Goal: Contribute content: Contribute content

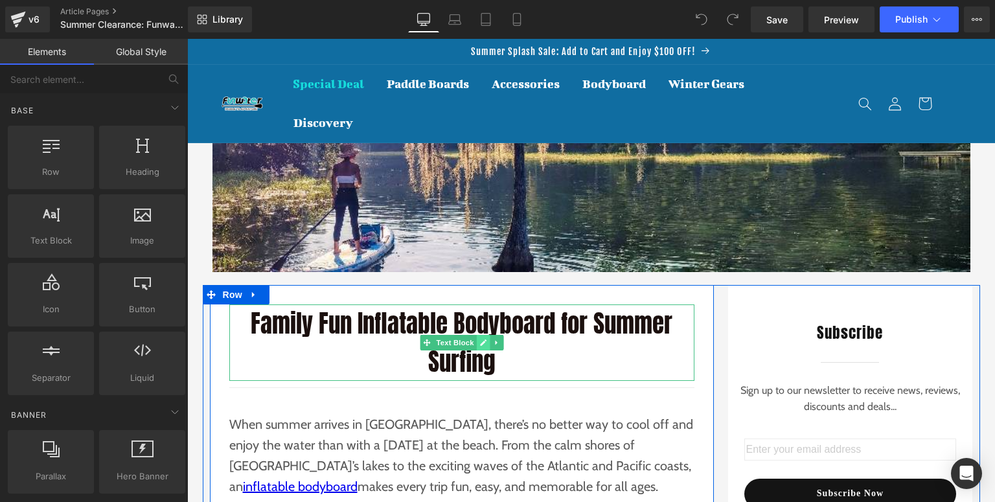
click at [479, 339] on icon at bounding box center [482, 343] width 7 height 8
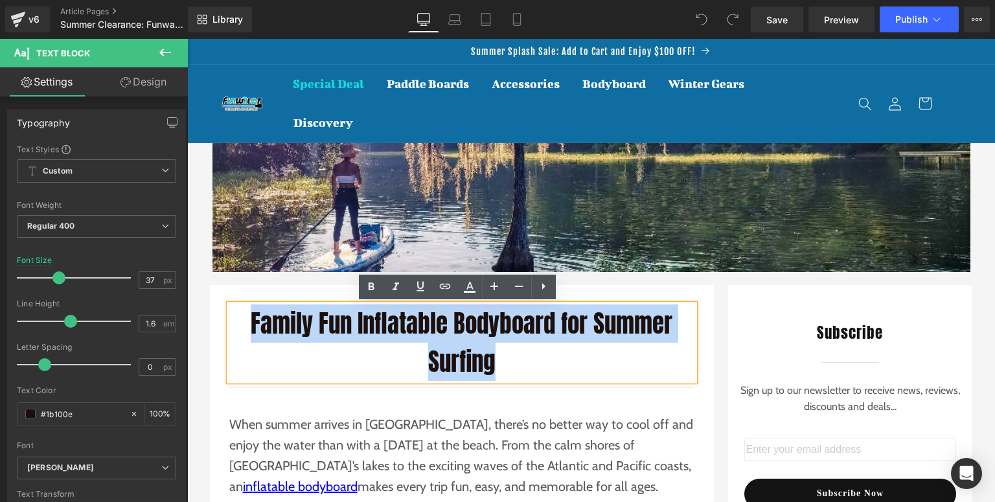
paste div
drag, startPoint x: 503, startPoint y: 368, endPoint x: 241, endPoint y: 319, distance: 267.0
click at [241, 319] on p "Family Fun Inflatable Bodyboard for Summer Surfing" at bounding box center [461, 343] width 465 height 76
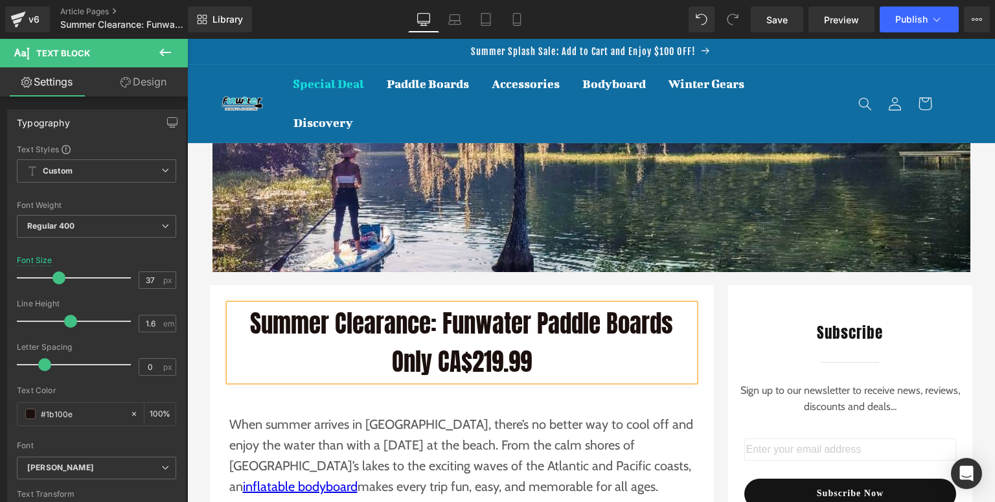
scroll to position [156, 0]
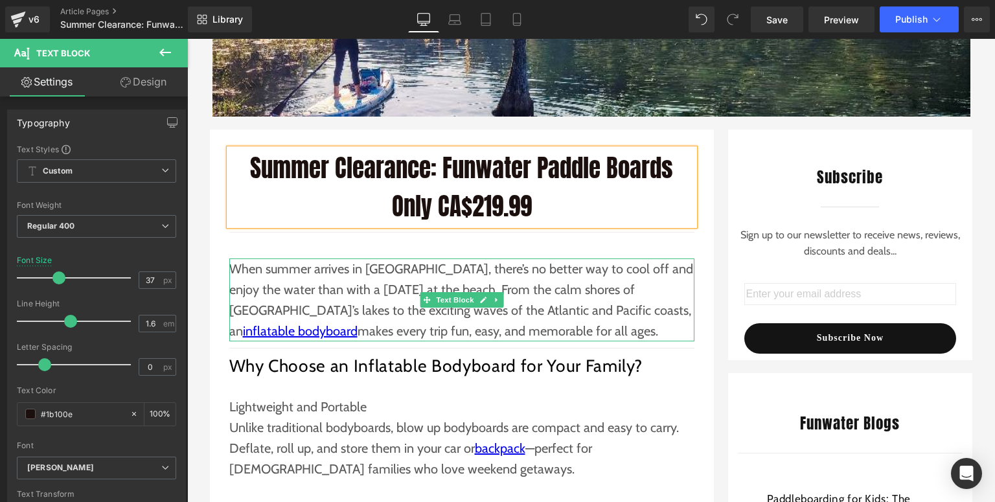
drag, startPoint x: 358, startPoint y: 285, endPoint x: 498, endPoint y: 39, distance: 283.5
click at [358, 285] on p "When summer arrives in [GEOGRAPHIC_DATA], there’s no better way to cool off and…" at bounding box center [461, 300] width 465 height 83
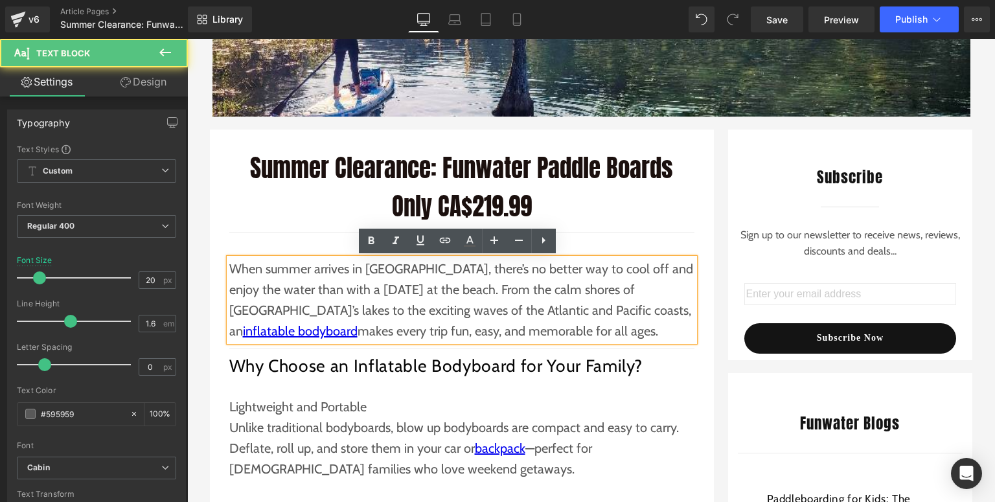
click at [499, 336] on p "When summer arrives in [GEOGRAPHIC_DATA], there’s no better way to cool off and…" at bounding box center [461, 300] width 465 height 83
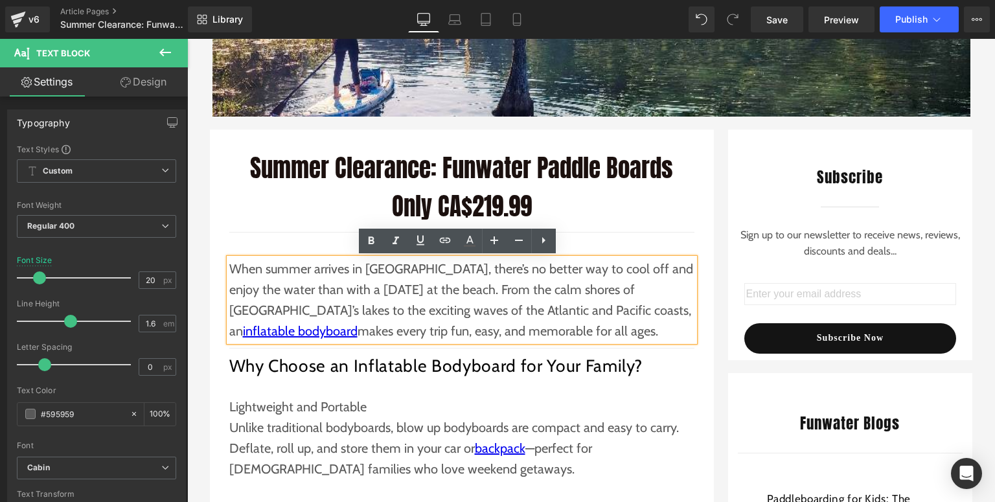
drag, startPoint x: 500, startPoint y: 334, endPoint x: 225, endPoint y: 271, distance: 281.2
click at [229, 271] on p "When summer arrives in [GEOGRAPHIC_DATA], there’s no better way to cool off and…" at bounding box center [461, 300] width 465 height 83
paste div
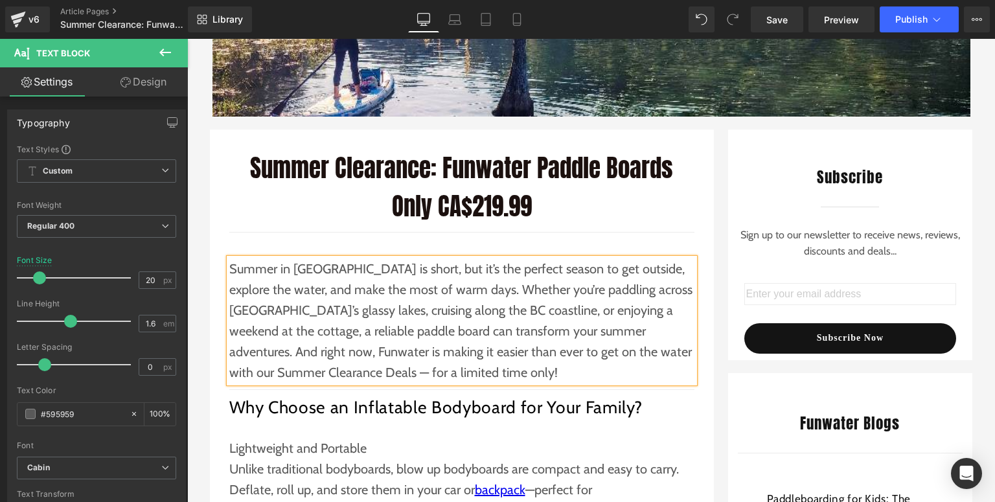
scroll to position [259, 0]
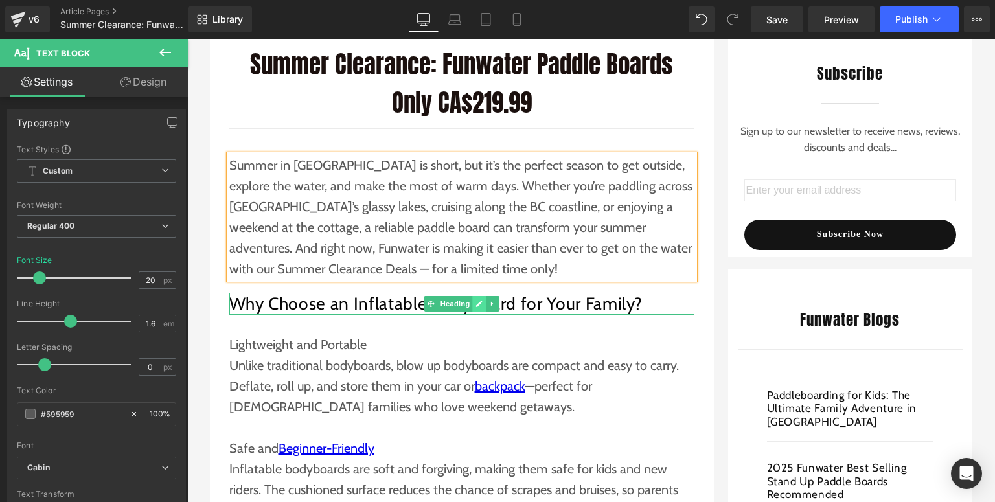
click at [472, 303] on link at bounding box center [479, 304] width 14 height 16
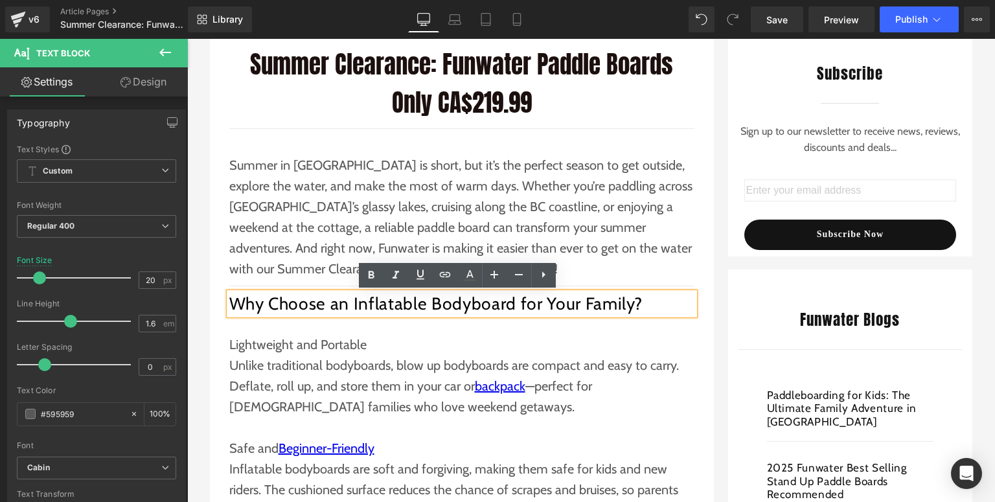
click at [655, 299] on h2 "Why Choose an Inflatable Bodyboard for Your Family?" at bounding box center [461, 304] width 465 height 22
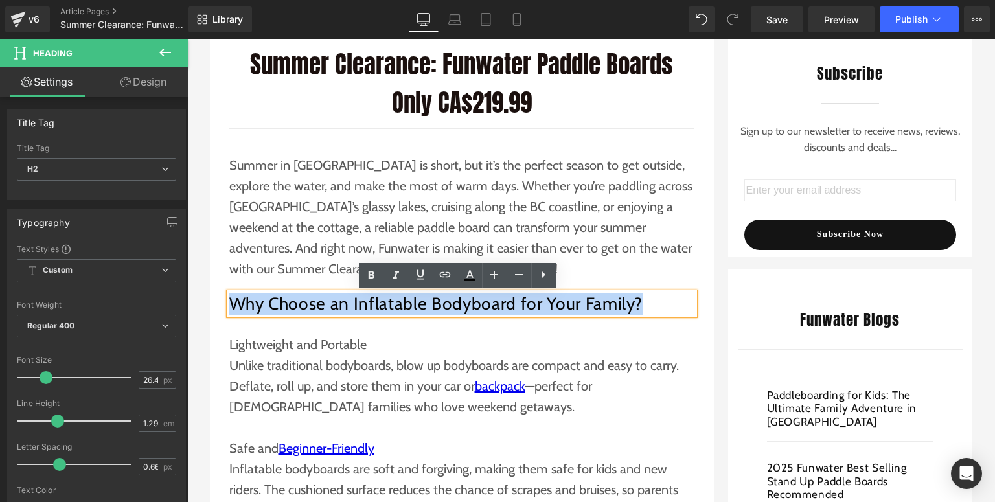
drag, startPoint x: 652, startPoint y: 305, endPoint x: 227, endPoint y: 295, distance: 425.1
click at [229, 295] on h2 "Why Choose an Inflatable Bodyboard for Your Family?" at bounding box center [461, 304] width 465 height 22
paste div
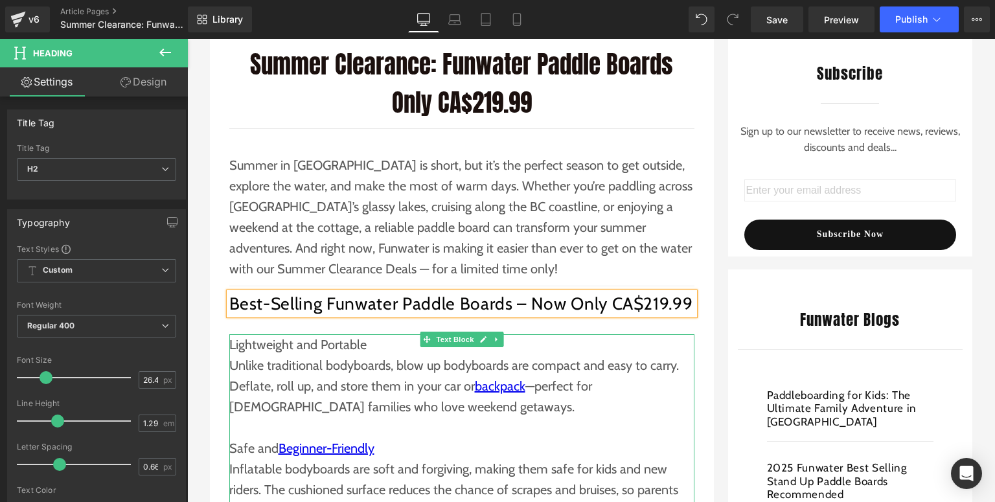
scroll to position [363, 0]
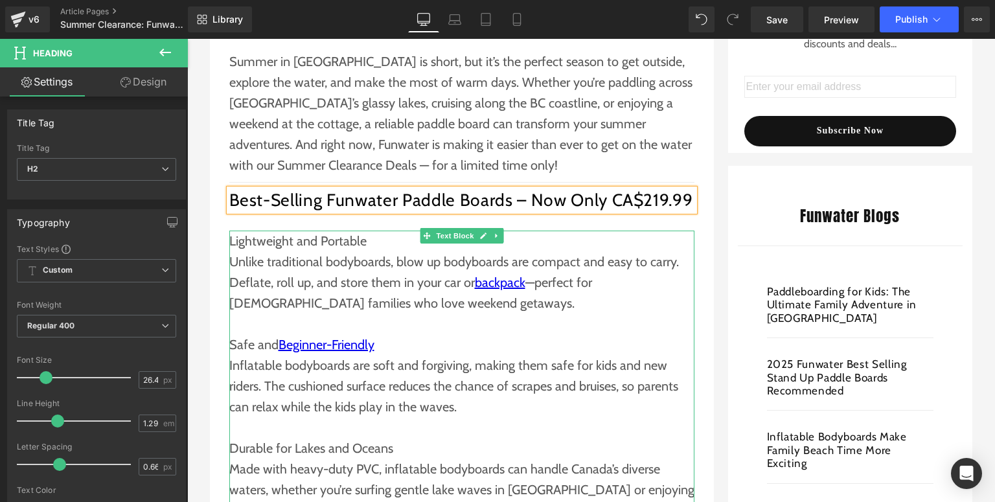
click at [321, 369] on p "Inflatable bodyboards are soft and forgiving, making them safe for kids and new…" at bounding box center [461, 386] width 465 height 62
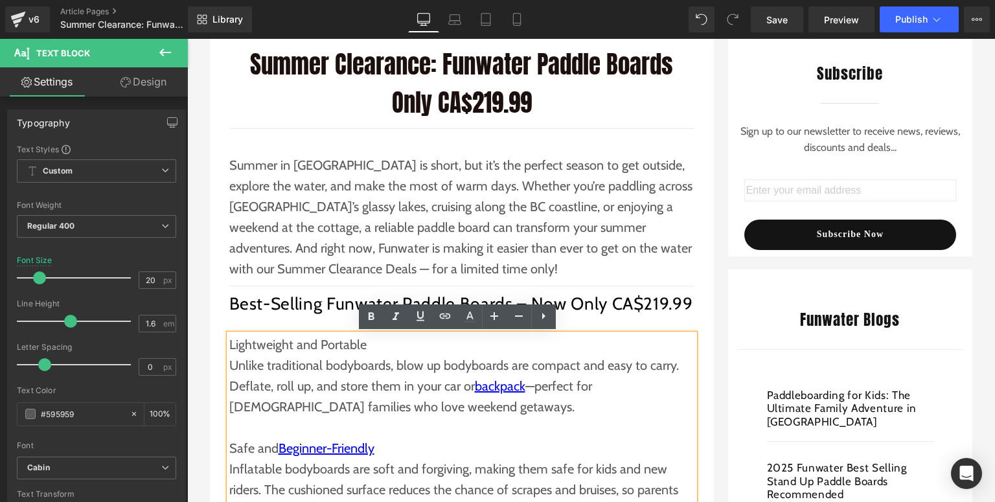
scroll to position [207, 0]
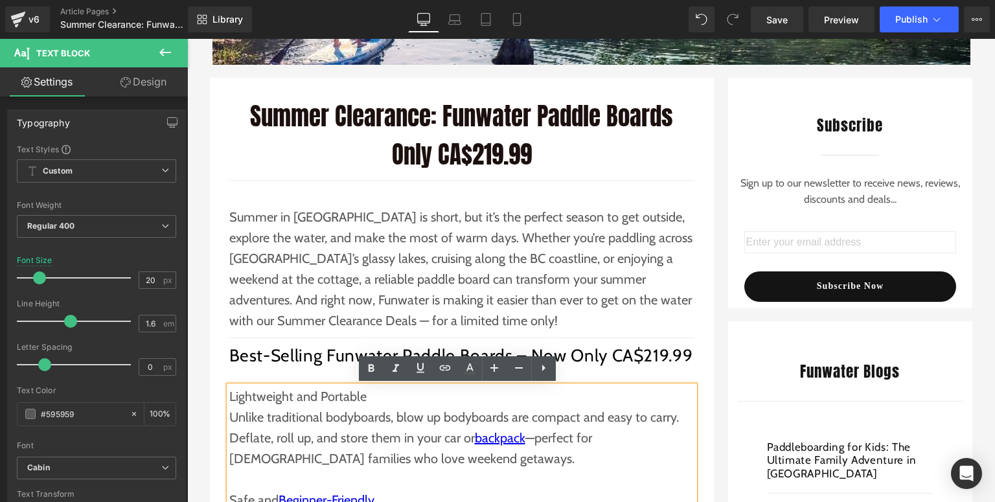
paste div
drag, startPoint x: 323, startPoint y: 408, endPoint x: 228, endPoint y: 403, distance: 95.4
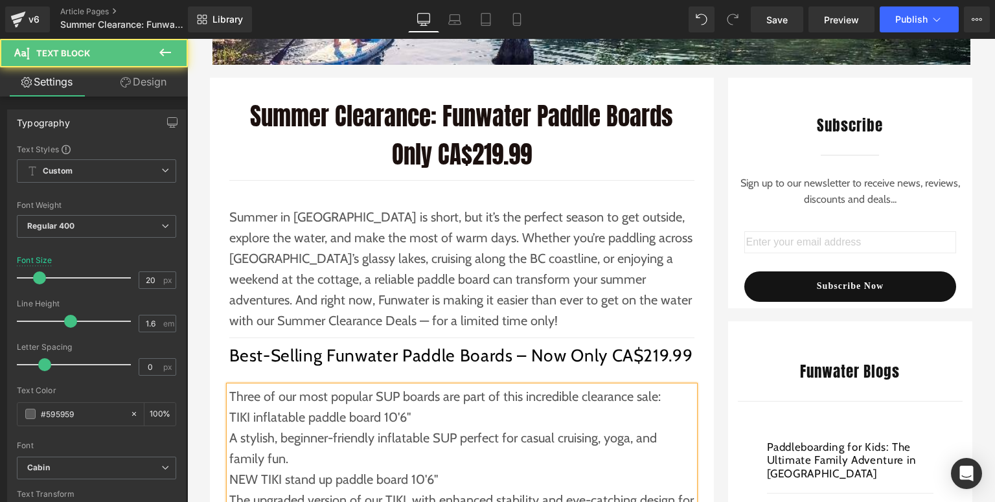
click at [433, 415] on p "TIKI inflatable paddle board 10'6"" at bounding box center [461, 417] width 465 height 21
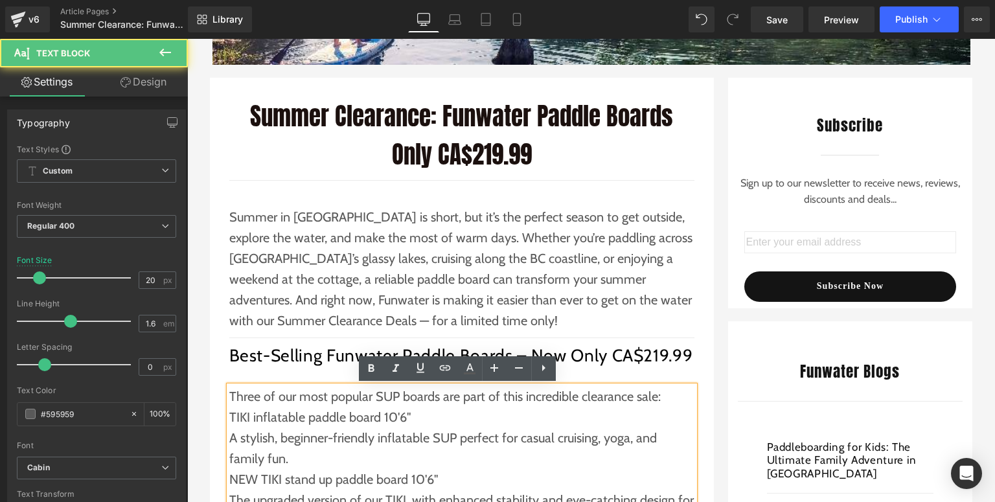
click at [672, 395] on p "Three of our most popular SUP boards are part of this incredible clearance sale:" at bounding box center [461, 396] width 465 height 21
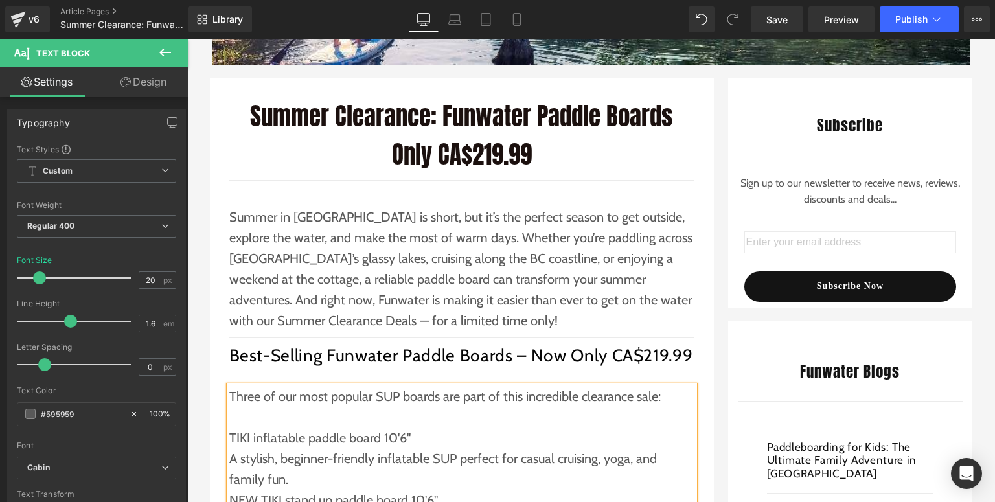
scroll to position [311, 0]
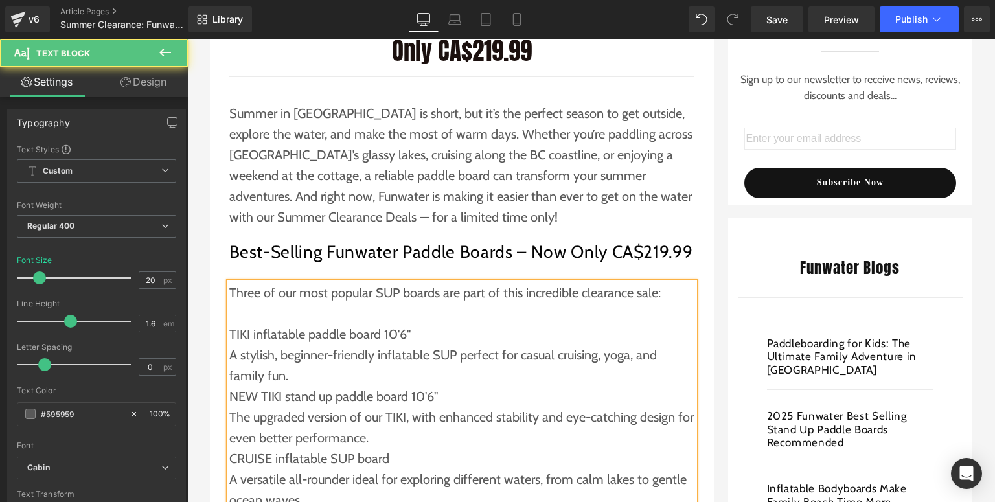
click at [285, 374] on p "A stylish, beginner-friendly inflatable SUP perfect for casual cruising, yoga, …" at bounding box center [461, 365] width 465 height 41
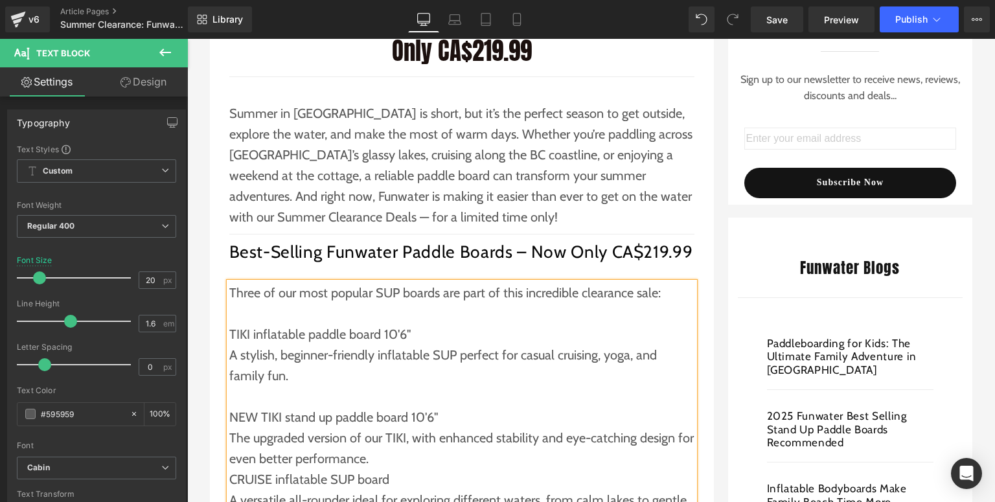
scroll to position [363, 0]
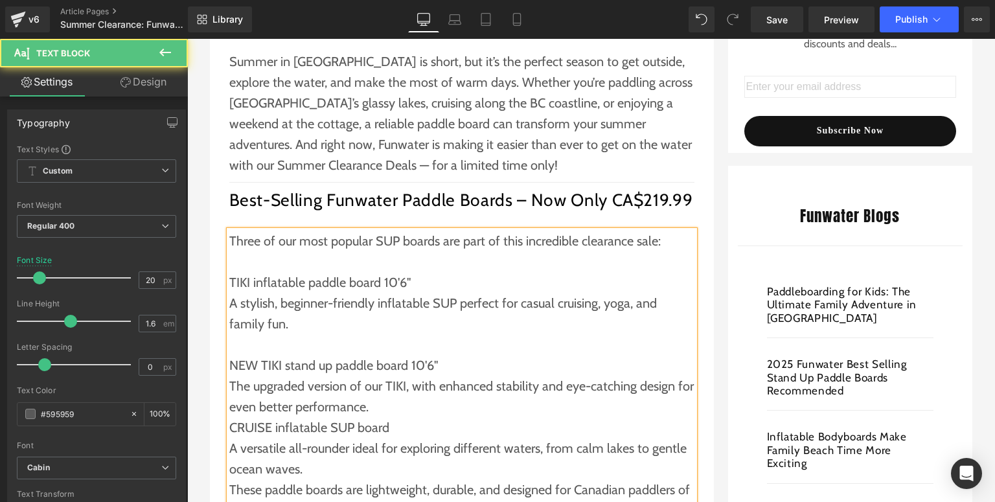
click at [376, 410] on p "The upgraded version of our TIKI, with enhanced stability and eye-catching desi…" at bounding box center [461, 396] width 465 height 41
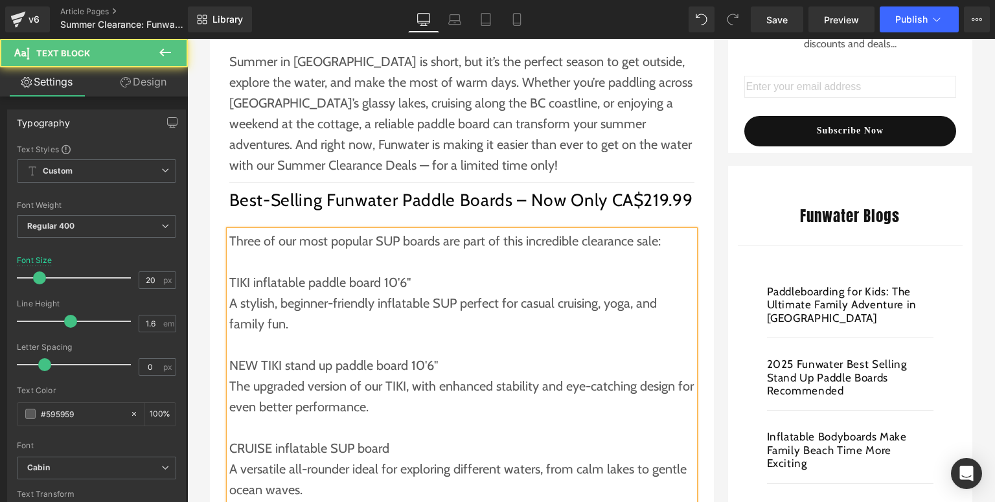
scroll to position [467, 0]
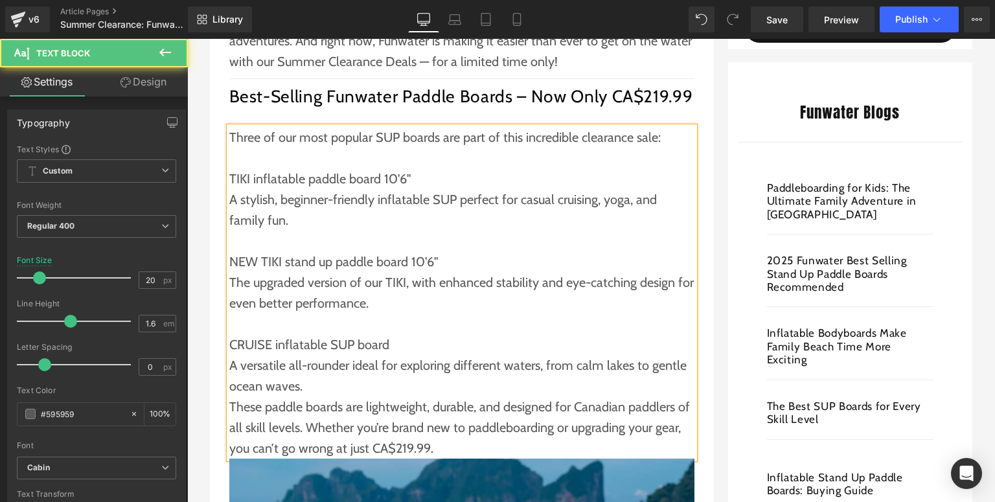
click at [318, 387] on p "A versatile all-rounder ideal for exploring different waters, from calm lakes t…" at bounding box center [461, 375] width 465 height 41
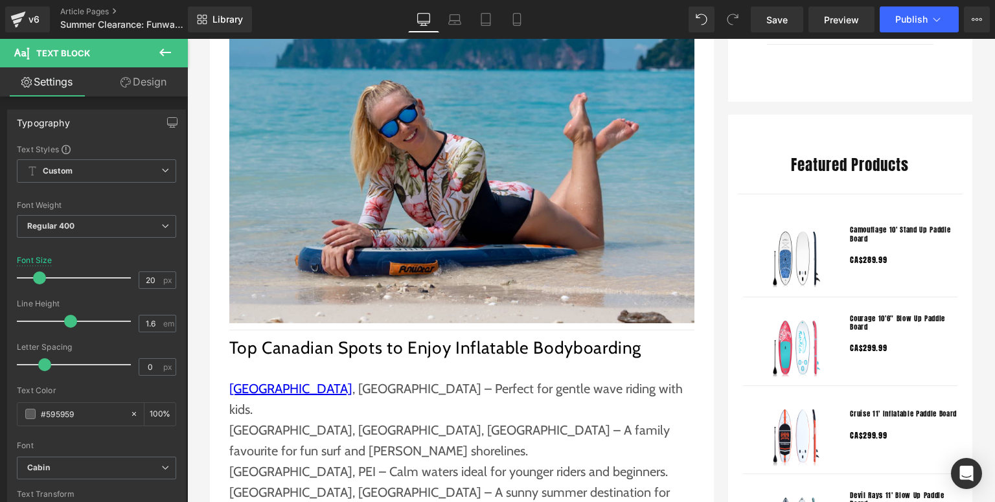
scroll to position [1037, 0]
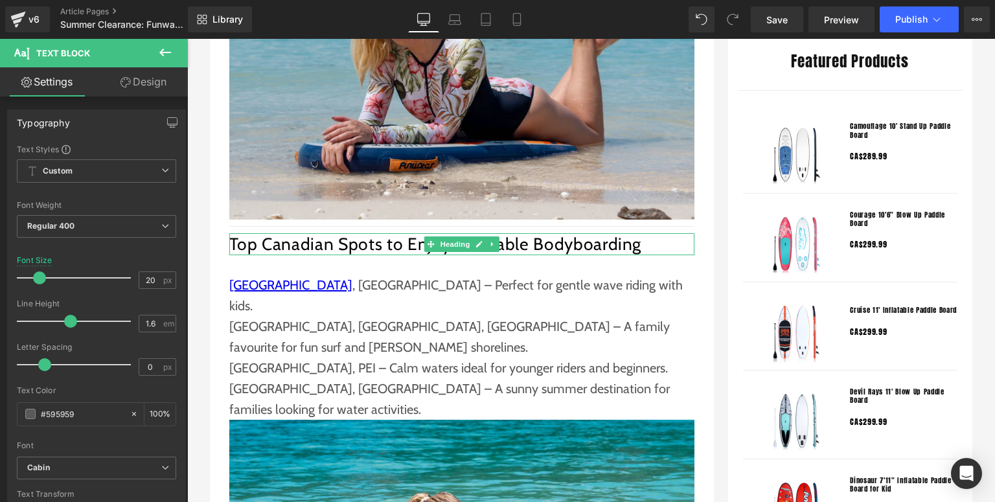
drag, startPoint x: 479, startPoint y: 246, endPoint x: 616, endPoint y: 235, distance: 137.9
click at [479, 246] on icon at bounding box center [479, 244] width 7 height 8
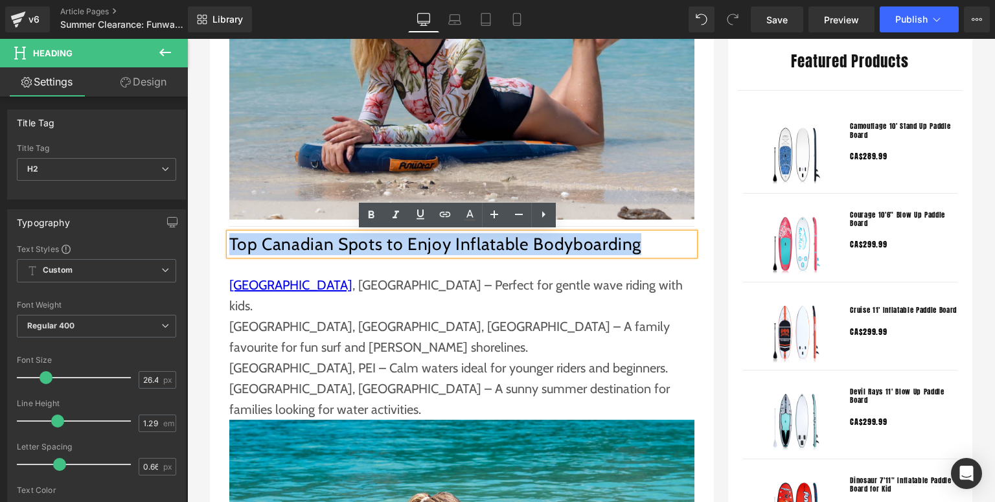
click at [229, 246] on h2 "Top Canadian Spots to Enjoy Inflatable Bodyboarding" at bounding box center [461, 244] width 465 height 22
paste div
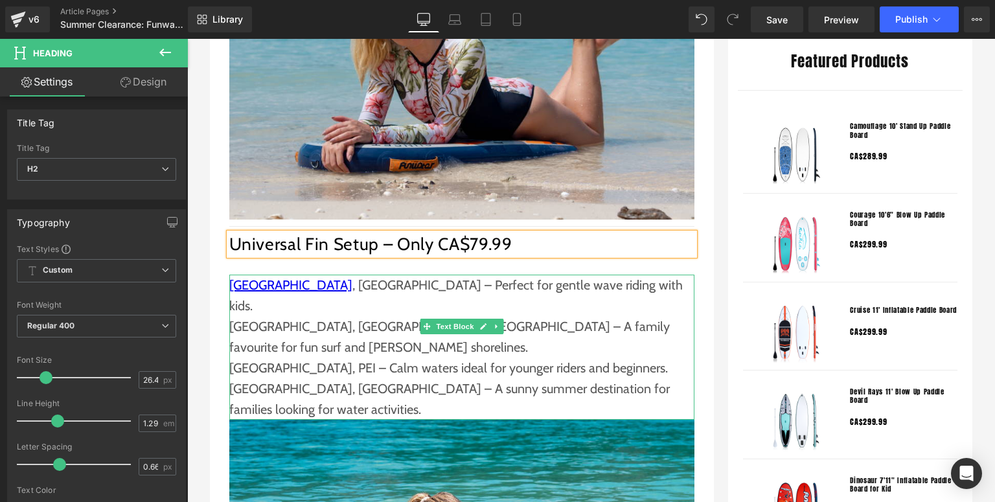
click at [302, 378] on p "[GEOGRAPHIC_DATA], [GEOGRAPHIC_DATA] – A sunny summer destination for families …" at bounding box center [461, 398] width 465 height 41
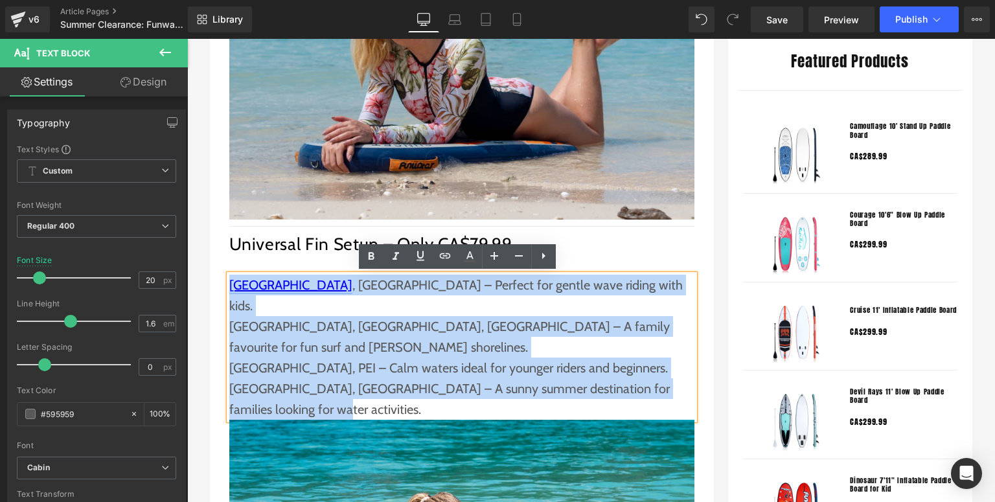
drag, startPoint x: 369, startPoint y: 369, endPoint x: 225, endPoint y: 289, distance: 164.4
click at [229, 289] on div "[GEOGRAPHIC_DATA] , [GEOGRAPHIC_DATA] – Perfect for gentle wave riding with kid…" at bounding box center [461, 347] width 465 height 145
paste div
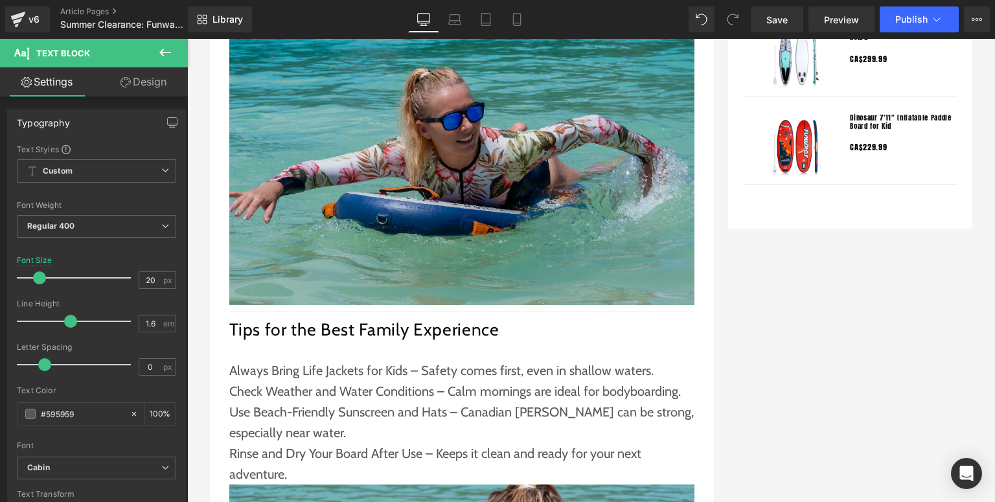
scroll to position [1503, 0]
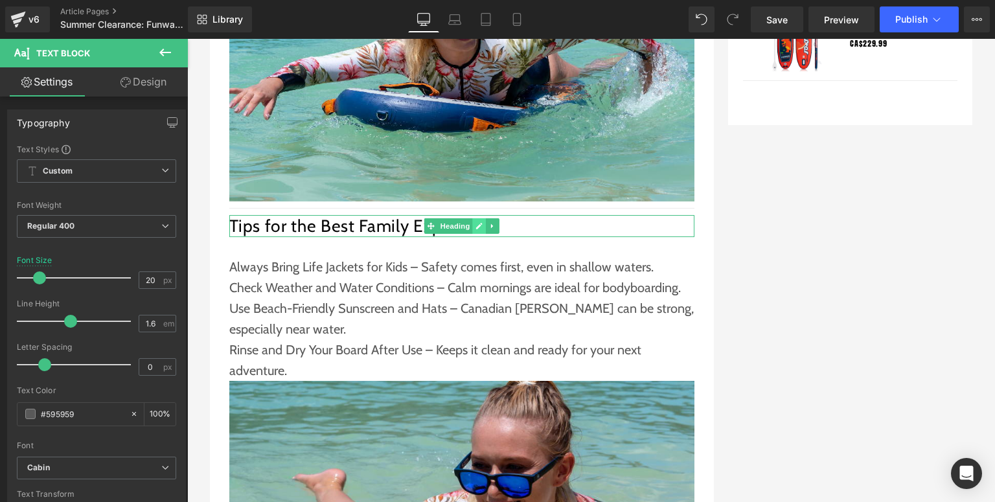
click at [476, 227] on icon at bounding box center [479, 226] width 7 height 8
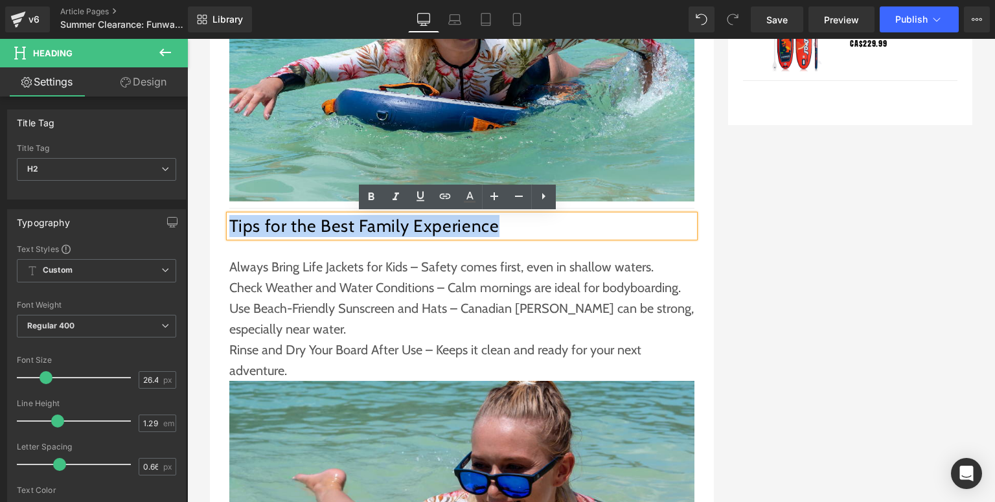
drag, startPoint x: 492, startPoint y: 228, endPoint x: 228, endPoint y: 231, distance: 264.4
click at [229, 231] on h2 "Tips for the Best Family Experience" at bounding box center [461, 226] width 465 height 22
paste div
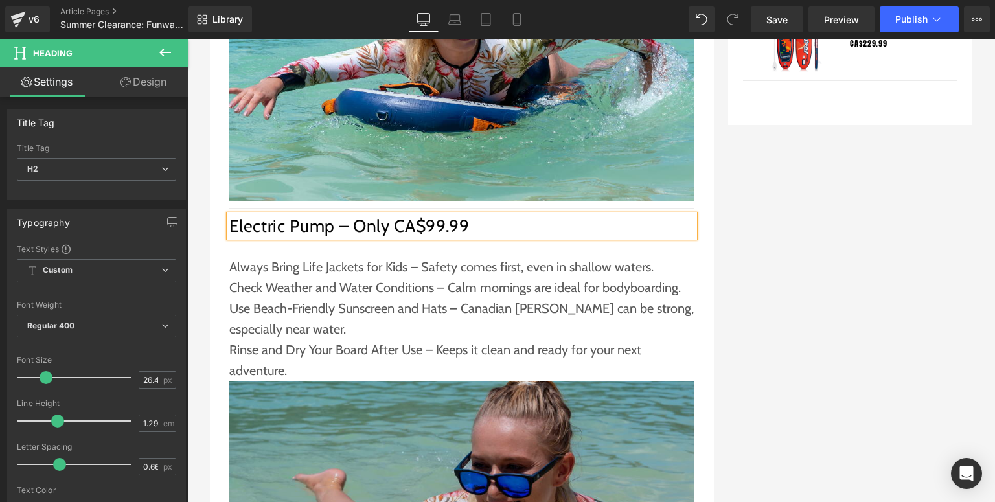
click at [266, 324] on p "Use Beach-Friendly Sunscreen and Hats – Canadian [PERSON_NAME] can be strong, e…" at bounding box center [461, 318] width 465 height 41
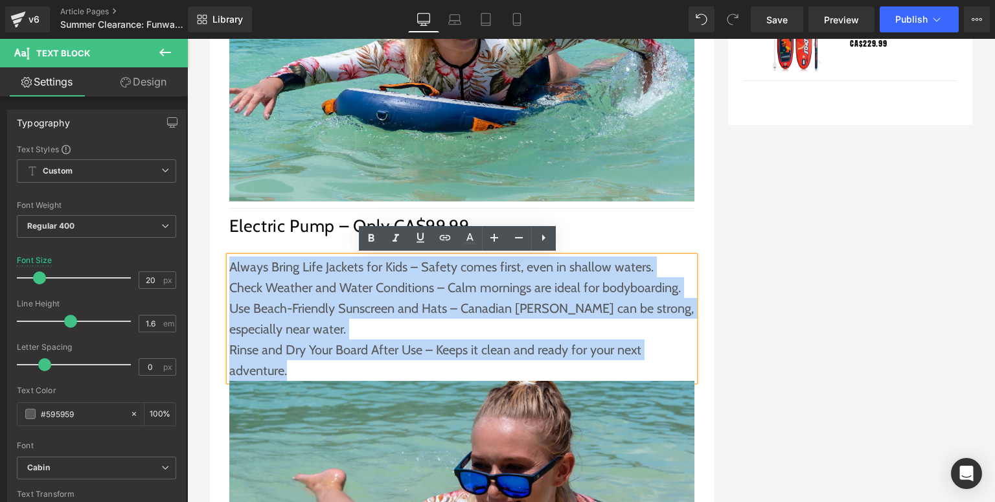
drag, startPoint x: 365, startPoint y: 367, endPoint x: 225, endPoint y: 271, distance: 168.8
click at [229, 271] on div "Always Bring Life Jackets for Kids – Safety comes first, even in shallow waters…" at bounding box center [461, 319] width 465 height 124
paste div
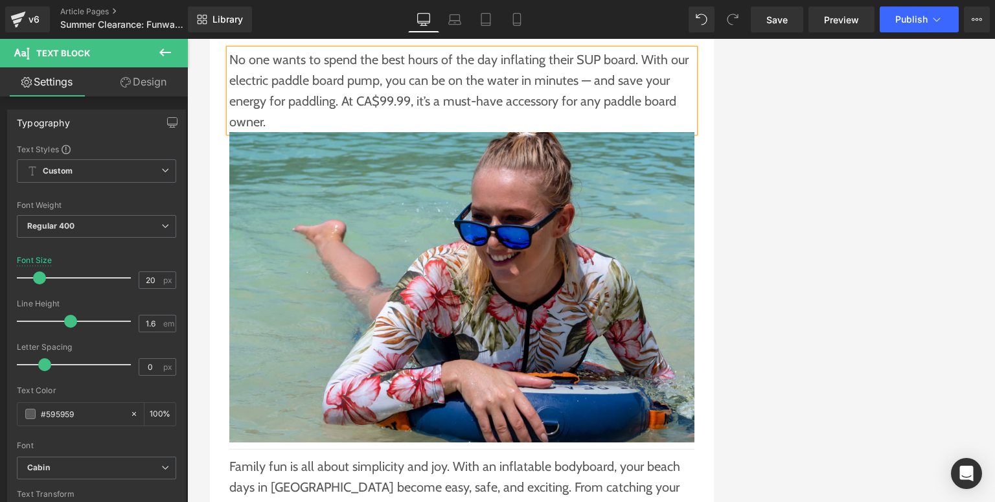
scroll to position [1970, 0]
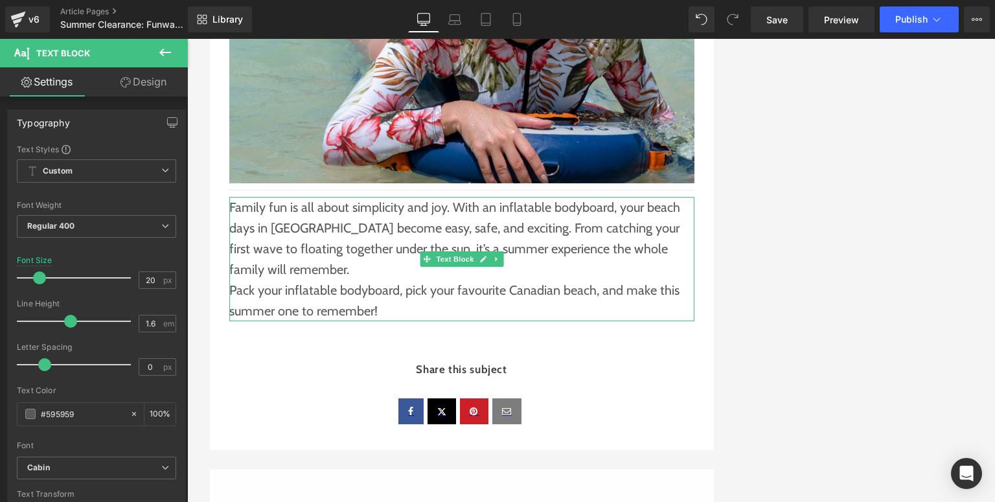
click at [392, 305] on p "Pack your inflatable bodyboard, pick your favourite Canadian beach, and make th…" at bounding box center [461, 300] width 465 height 41
click at [390, 314] on p "Pack your inflatable bodyboard, pick your favourite Canadian beach, and make th…" at bounding box center [461, 300] width 465 height 41
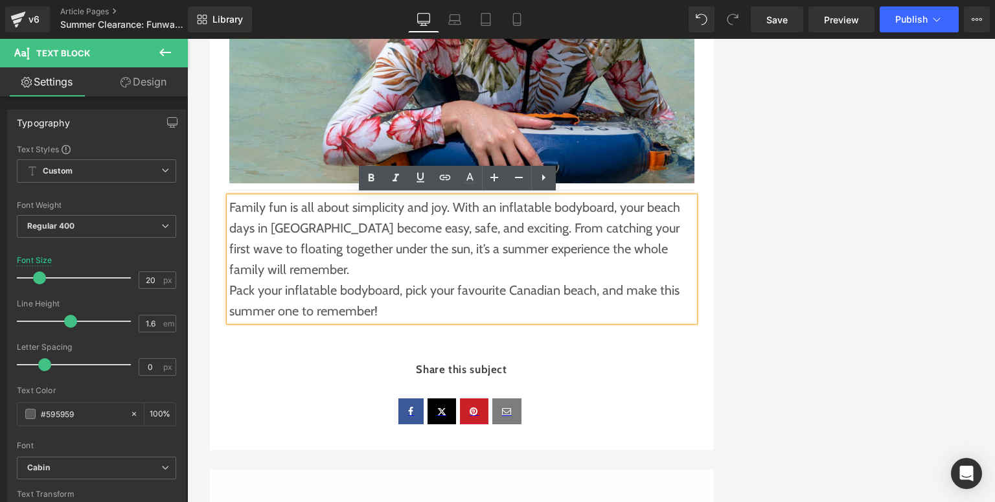
click at [381, 312] on p "Pack your inflatable bodyboard, pick your favourite Canadian beach, and make th…" at bounding box center [461, 300] width 465 height 41
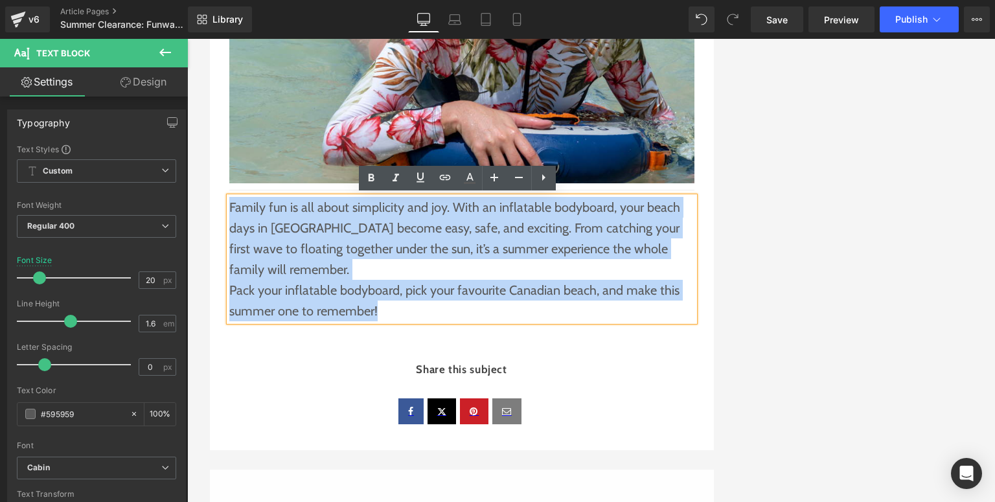
drag, startPoint x: 382, startPoint y: 307, endPoint x: 225, endPoint y: 207, distance: 185.9
click at [229, 207] on div "Family fun is all about simplicity and joy. With an inflatable bodyboard, your …" at bounding box center [461, 259] width 465 height 124
paste div
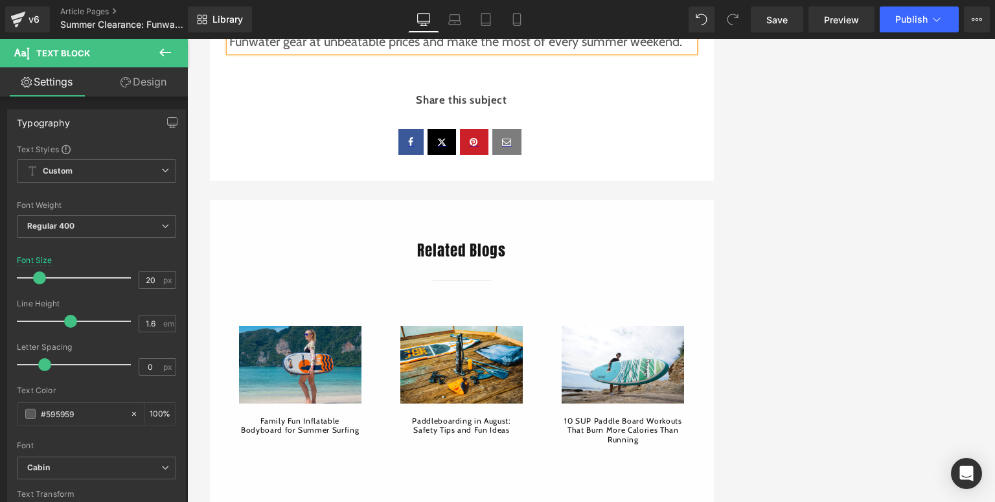
scroll to position [2229, 0]
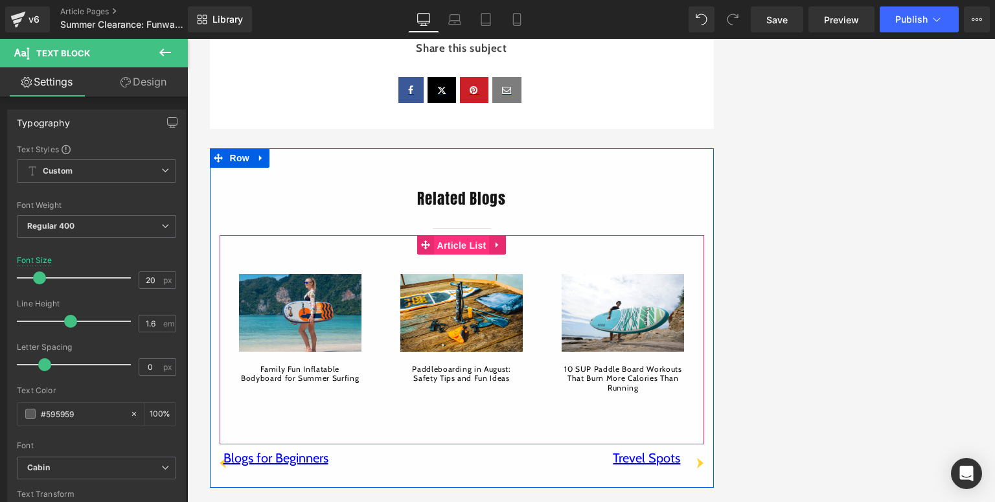
click at [452, 246] on span "Article List" at bounding box center [462, 245] width 56 height 19
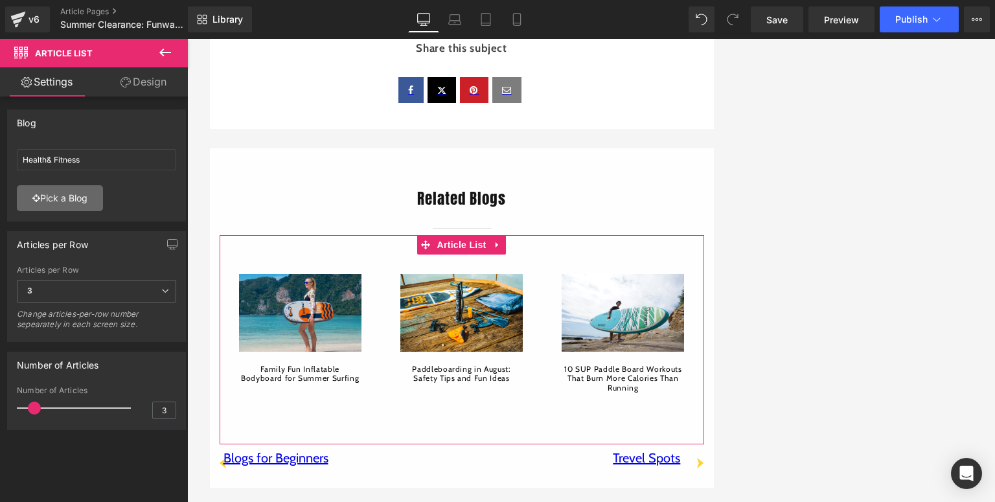
click at [56, 196] on link "Pick a Blog" at bounding box center [60, 198] width 86 height 26
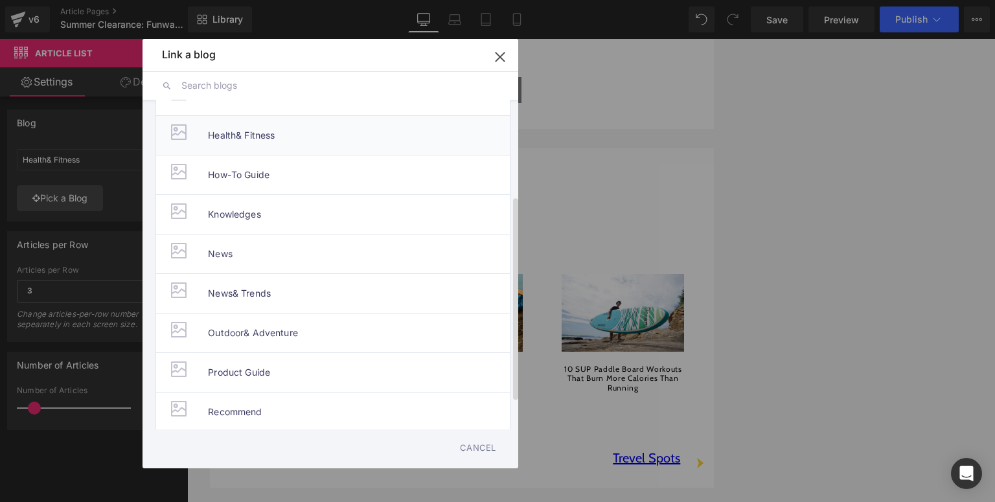
scroll to position [200, 0]
drag, startPoint x: 308, startPoint y: 326, endPoint x: 280, endPoint y: 266, distance: 66.7
click at [308, 326] on li "Product Guide" at bounding box center [333, 336] width 355 height 40
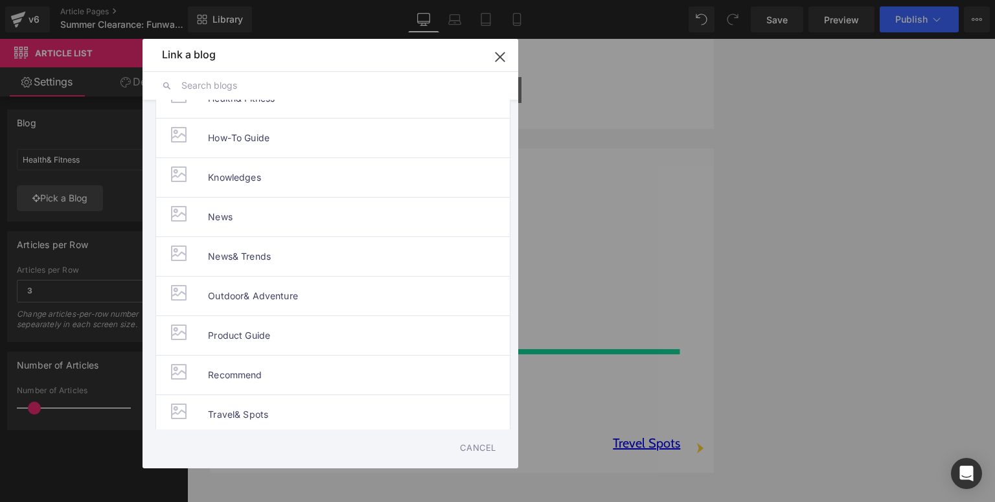
type input "Product Guide"
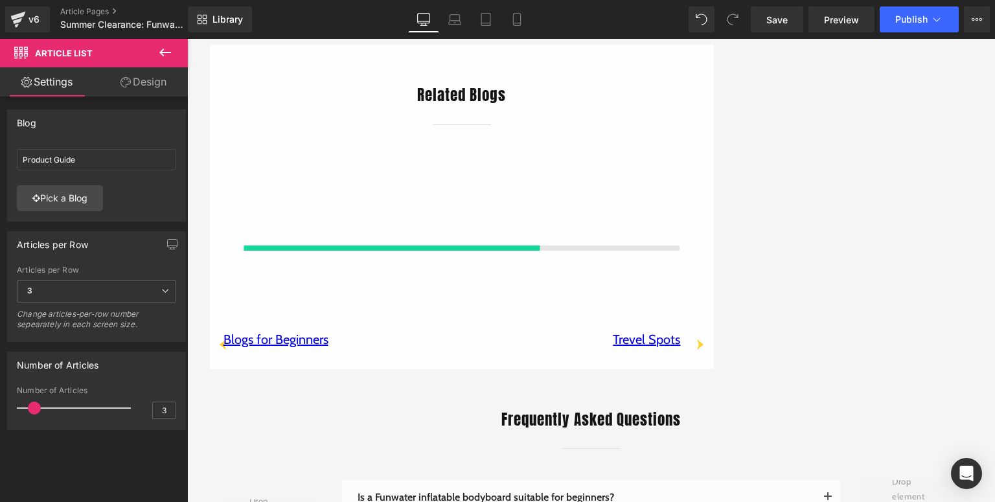
scroll to position [2592, 0]
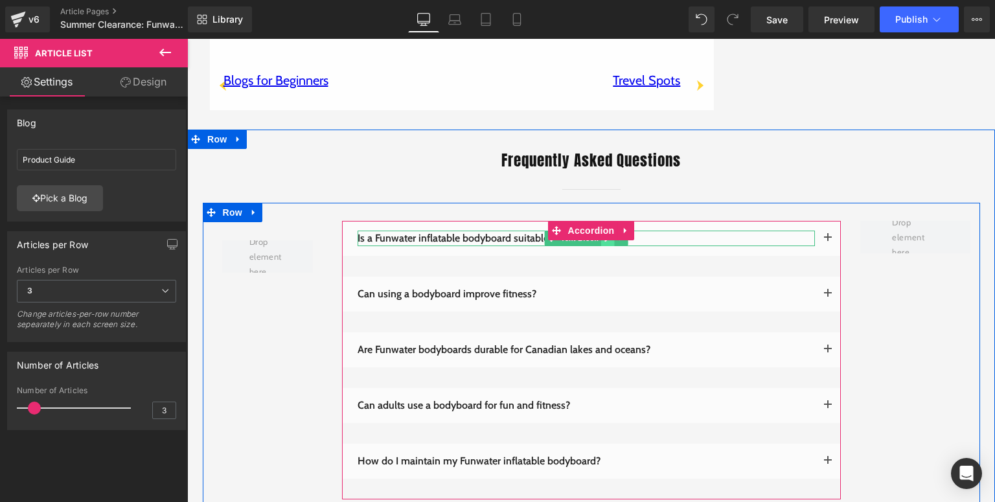
click at [604, 240] on icon at bounding box center [607, 239] width 7 height 8
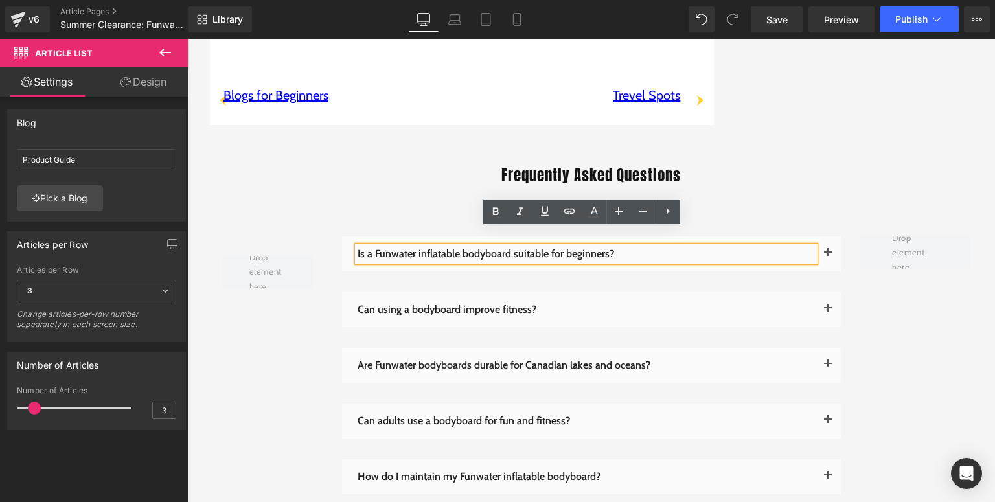
click at [606, 251] on p "Is a Funwater inflatable bodyboard suitable for beginners?" at bounding box center [586, 254] width 457 height 16
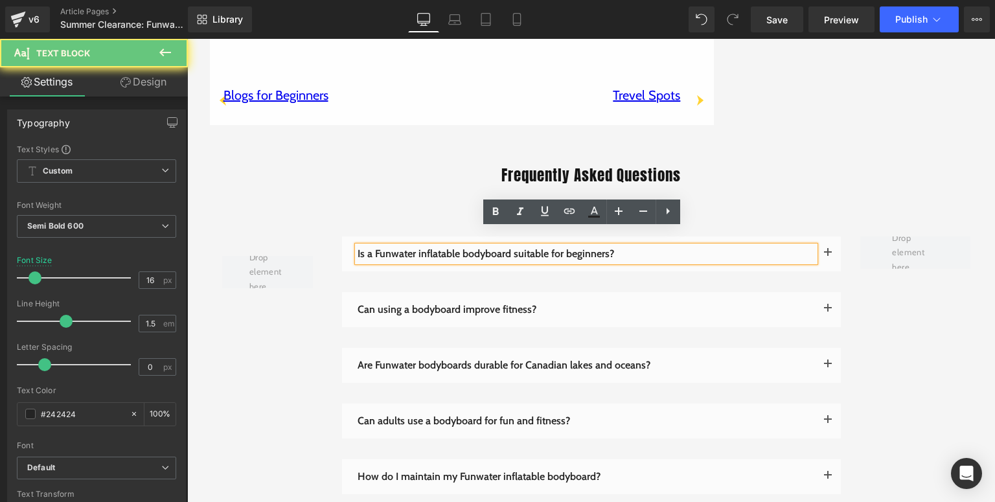
click at [616, 253] on p "Is a Funwater inflatable bodyboard suitable for beginners?" at bounding box center [586, 254] width 457 height 16
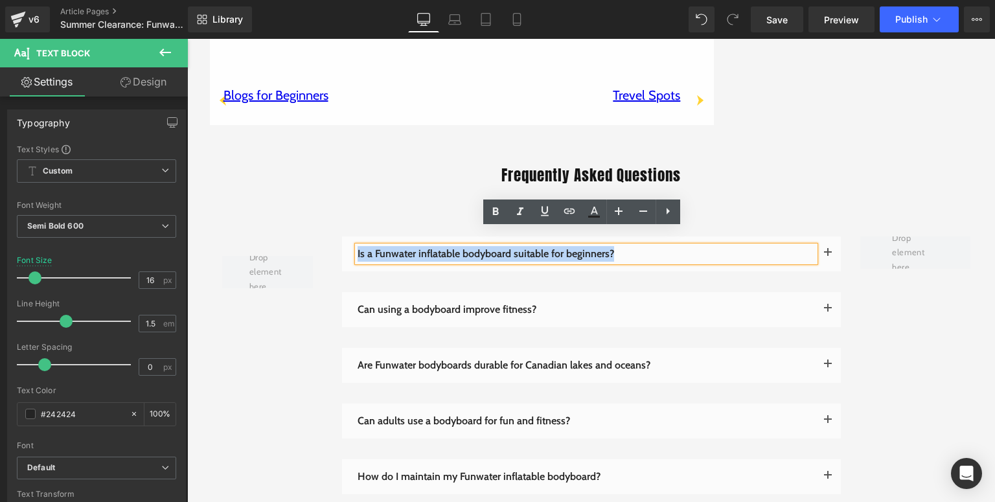
drag, startPoint x: 616, startPoint y: 253, endPoint x: 353, endPoint y: 249, distance: 262.4
click at [358, 249] on p "Is a Funwater inflatable bodyboard suitable for beginners?" at bounding box center [586, 254] width 457 height 16
paste div
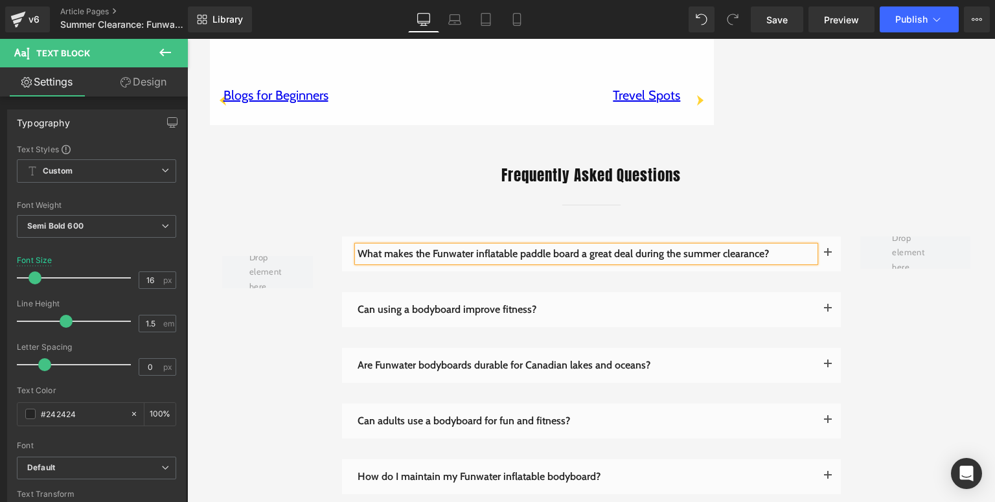
click at [819, 252] on button "button" at bounding box center [828, 253] width 26 height 35
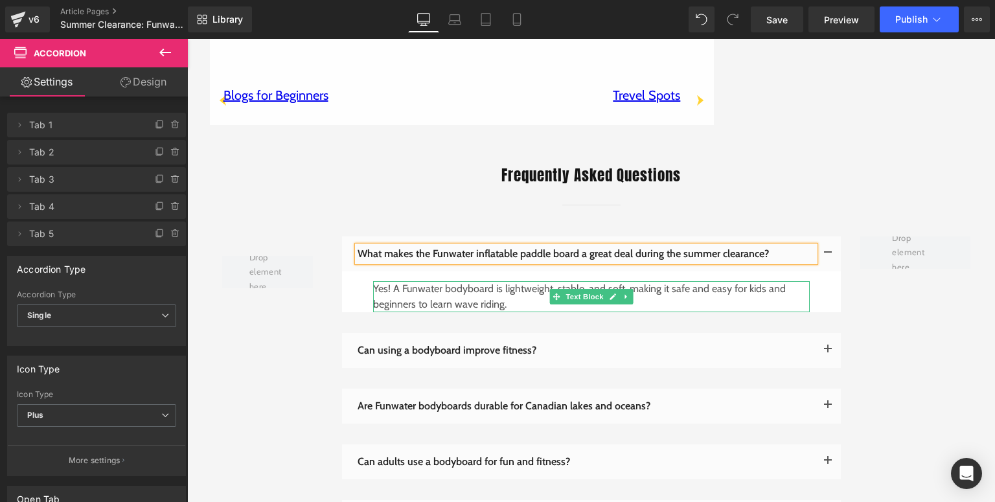
click at [609, 298] on icon at bounding box center [612, 297] width 7 height 8
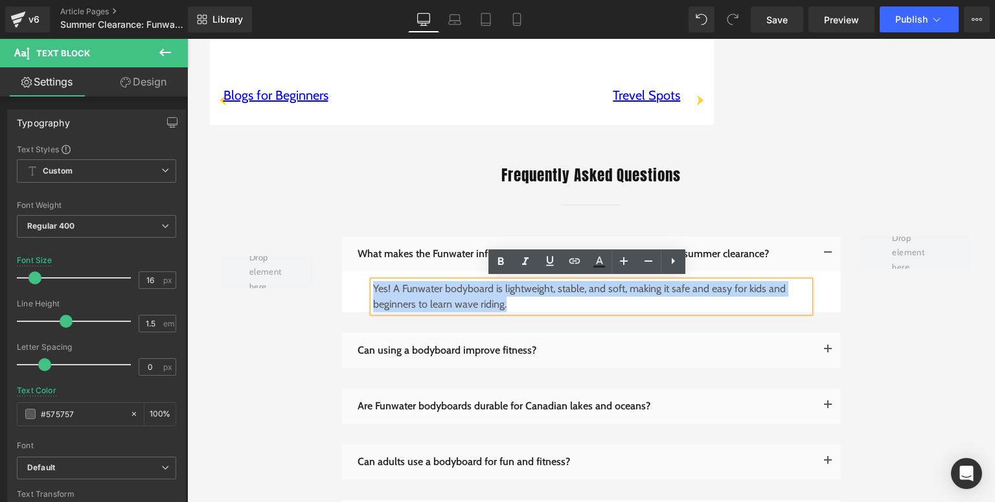
click at [373, 290] on p "Yes! A Funwater bodyboard is lightweight, stable, and soft, making it safe and …" at bounding box center [591, 296] width 437 height 31
paste div
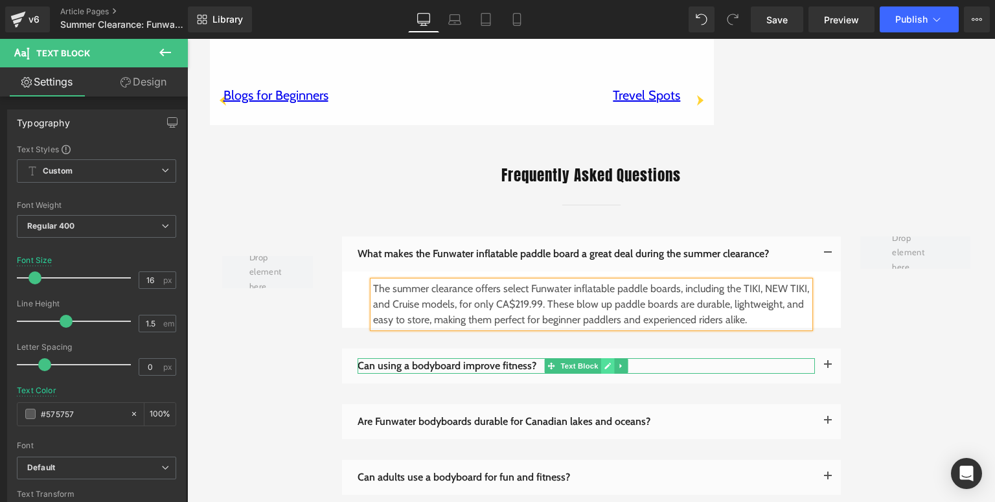
click at [604, 362] on icon at bounding box center [607, 366] width 7 height 8
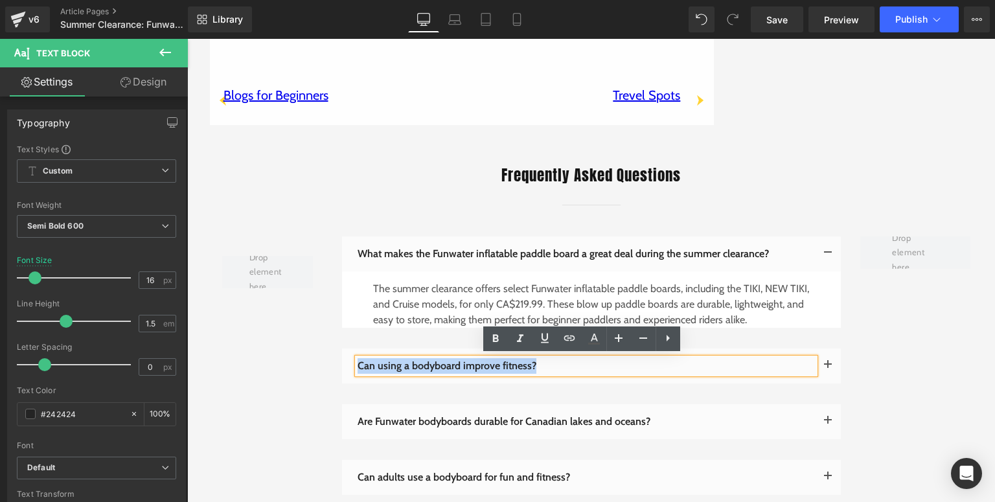
click at [358, 368] on p "Can using a bodyboard improve fitness?" at bounding box center [586, 366] width 457 height 16
paste div
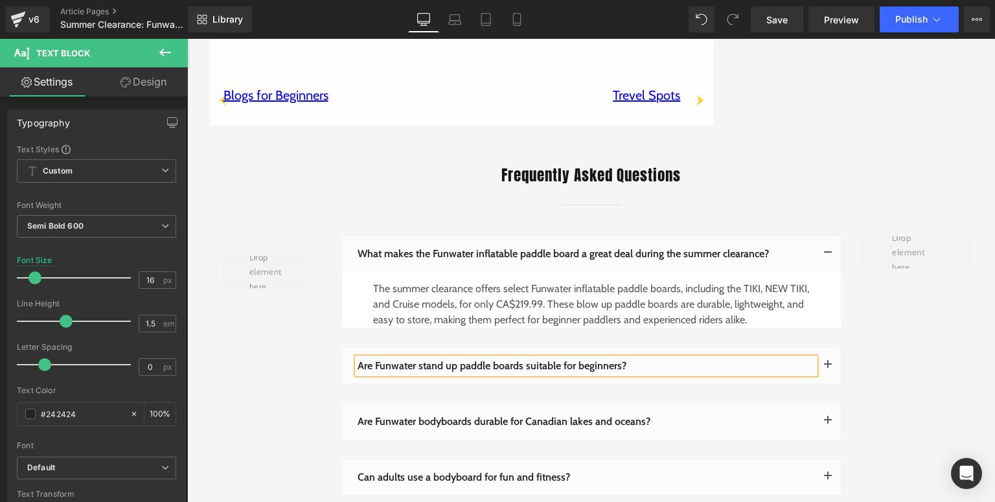
click at [828, 369] on span "button" at bounding box center [828, 369] width 0 height 0
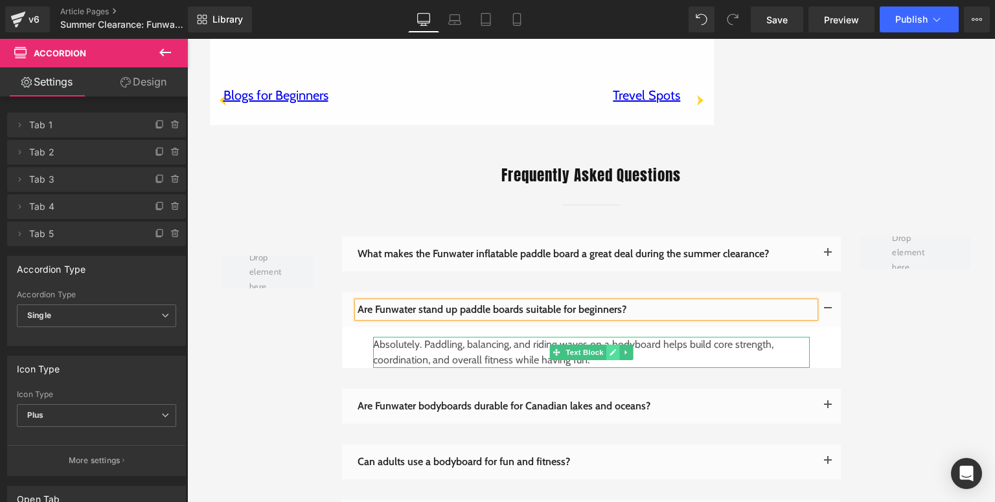
click at [609, 350] on icon at bounding box center [612, 353] width 7 height 8
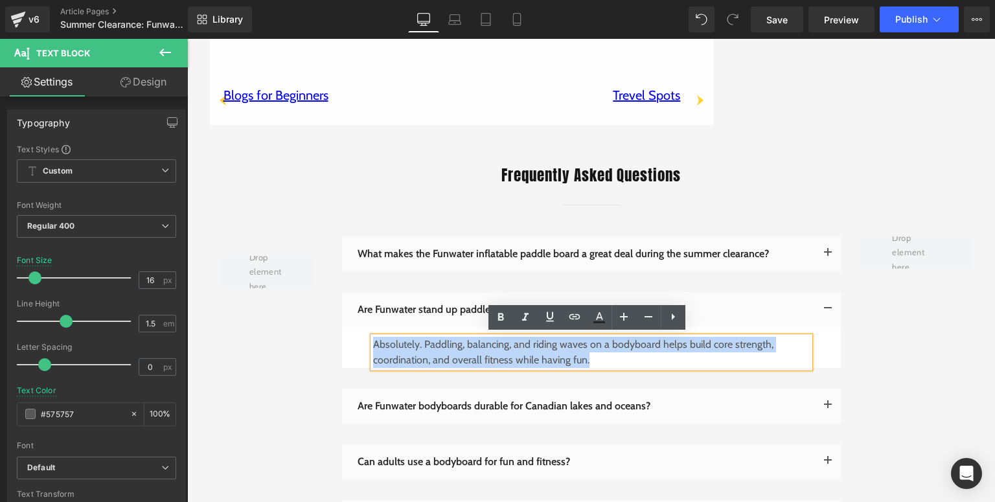
drag, startPoint x: 391, startPoint y: 346, endPoint x: 369, endPoint y: 345, distance: 22.0
click at [373, 345] on p "Absolutely. Paddling, balancing, and riding waves on a bodyboard helps build co…" at bounding box center [591, 352] width 437 height 31
paste div
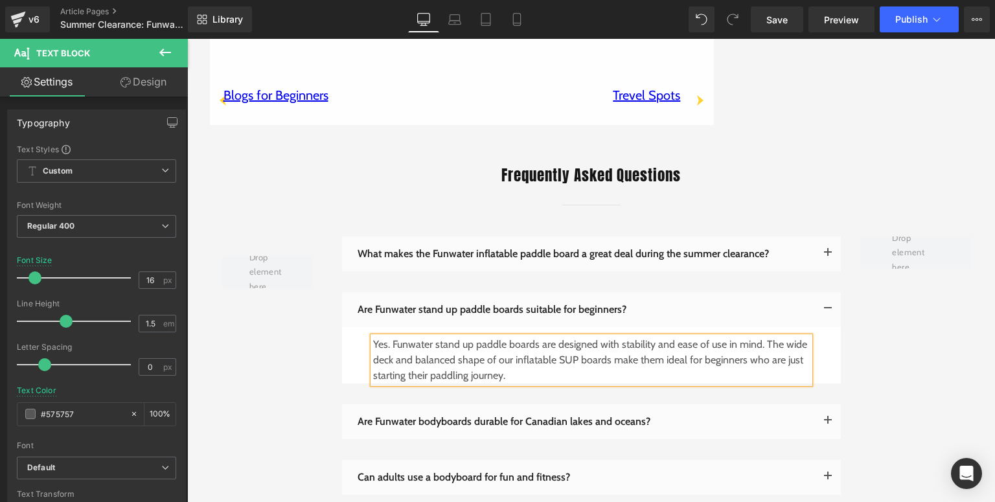
scroll to position [2695, 0]
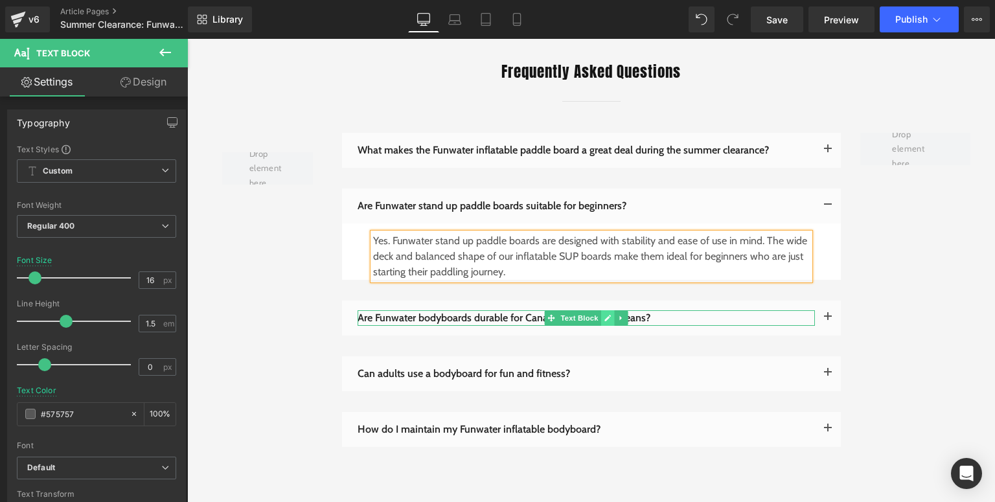
click at [604, 319] on icon at bounding box center [607, 318] width 7 height 8
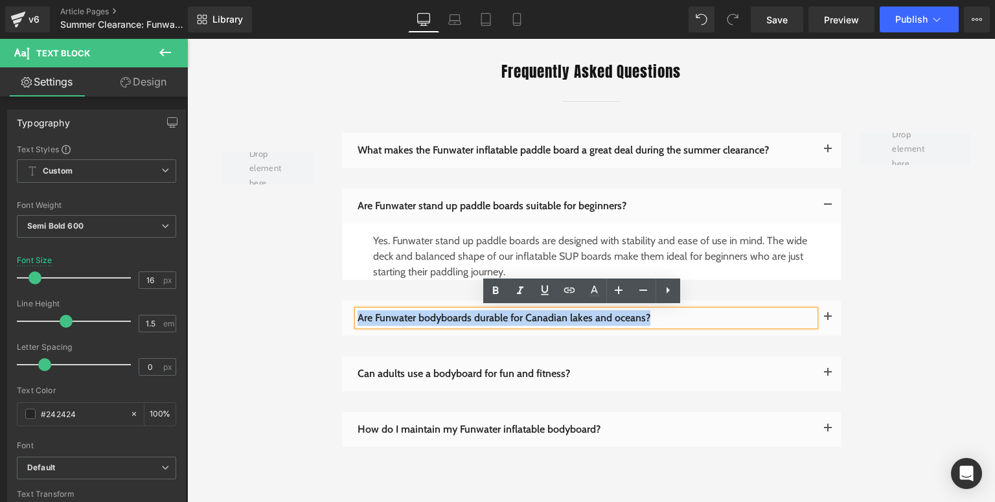
drag, startPoint x: 670, startPoint y: 311, endPoint x: 355, endPoint y: 314, distance: 314.9
click at [358, 314] on p "Are Funwater bodyboards durable for Canadian lakes and oceans?" at bounding box center [586, 318] width 457 height 16
paste div
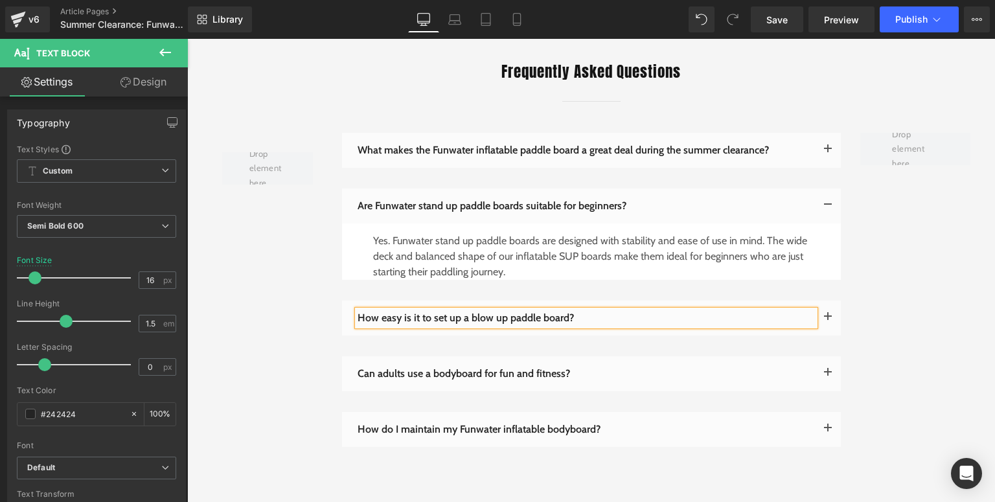
drag, startPoint x: 825, startPoint y: 315, endPoint x: 368, endPoint y: 116, distance: 498.2
click at [824, 316] on button "button" at bounding box center [828, 318] width 26 height 35
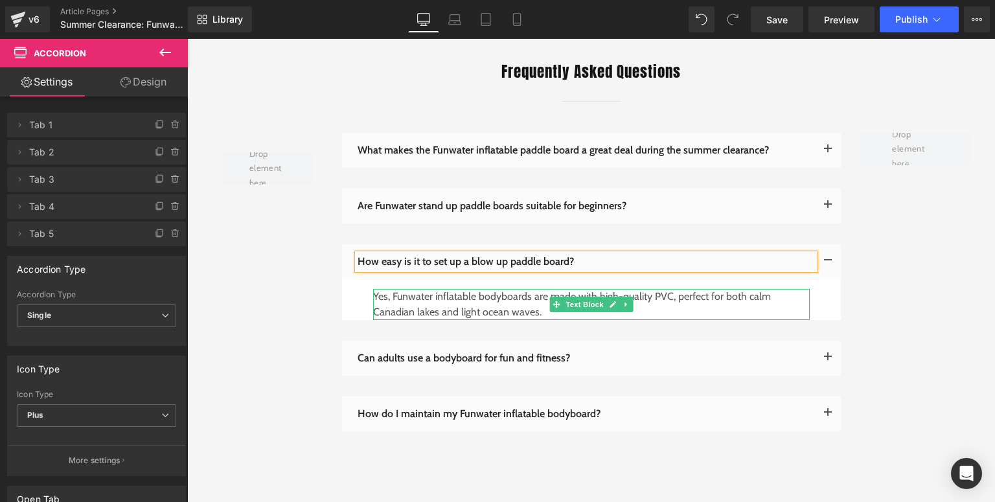
drag, startPoint x: 608, startPoint y: 300, endPoint x: 551, endPoint y: 314, distance: 58.6
click at [606, 301] on link at bounding box center [613, 305] width 14 height 16
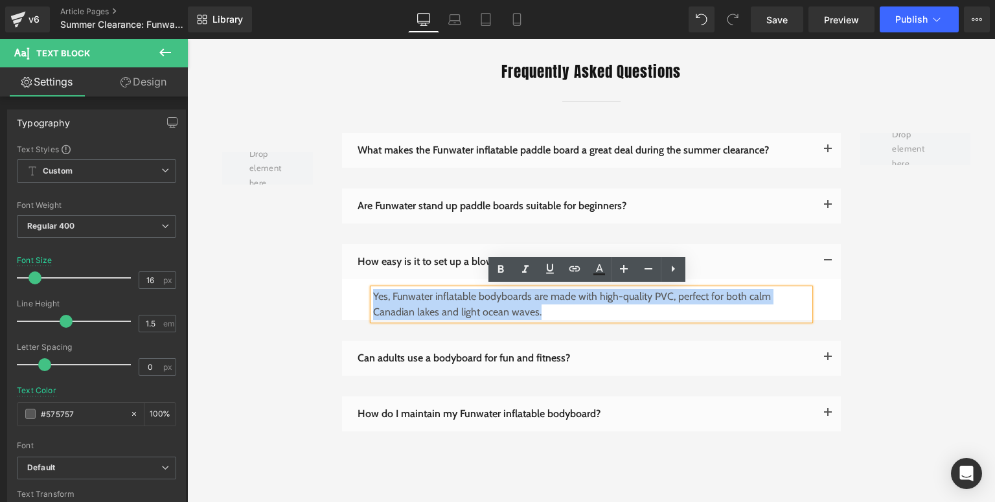
drag, startPoint x: 550, startPoint y: 314, endPoint x: 371, endPoint y: 300, distance: 180.0
click at [373, 300] on p "Yes, Funwater inflatable bodyboards are made with high-quality PVC, perfect for…" at bounding box center [591, 304] width 437 height 31
paste div
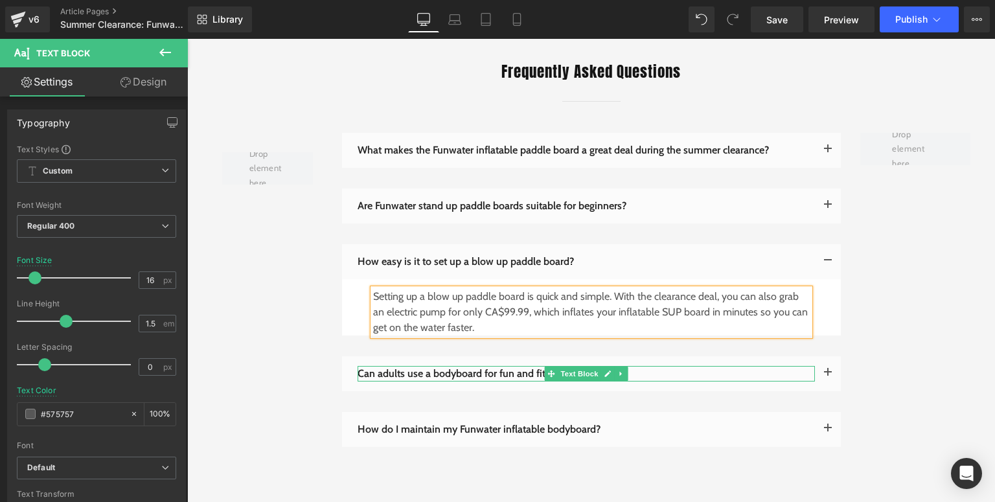
click at [606, 371] on icon at bounding box center [607, 374] width 7 height 8
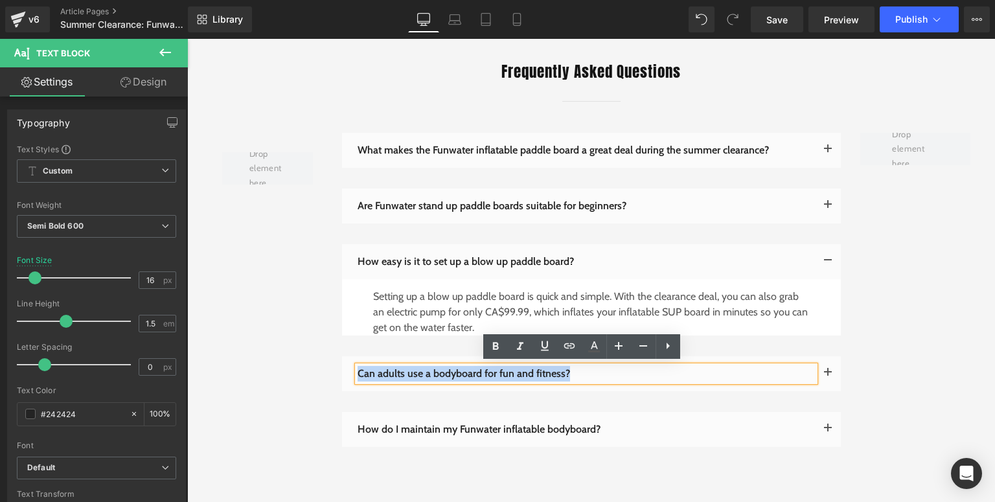
drag, startPoint x: 574, startPoint y: 370, endPoint x: 354, endPoint y: 371, distance: 219.7
click at [358, 371] on p "Can adults use a bodyboard for fun and fitness?" at bounding box center [586, 374] width 457 height 16
paste div
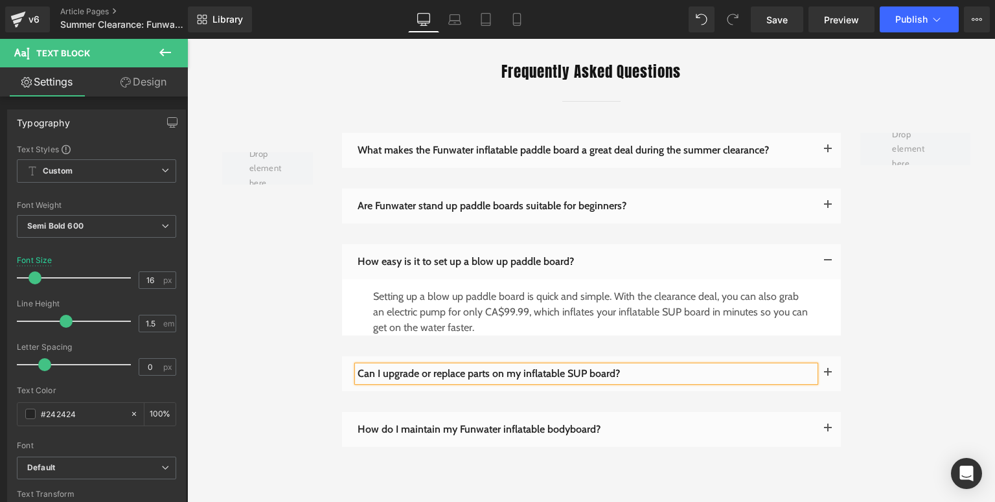
click at [829, 369] on button "button" at bounding box center [828, 373] width 26 height 35
click at [824, 371] on button "button" at bounding box center [828, 373] width 26 height 35
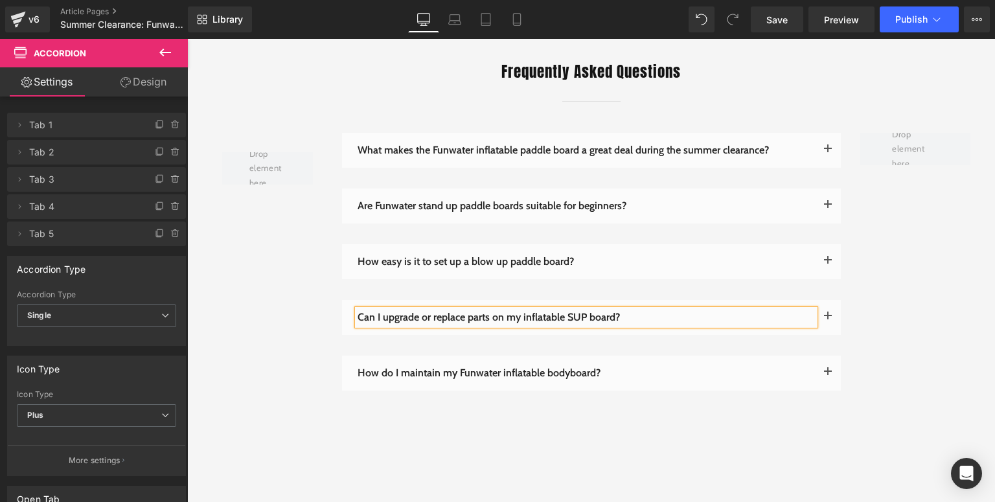
click at [825, 309] on button "button" at bounding box center [828, 317] width 26 height 35
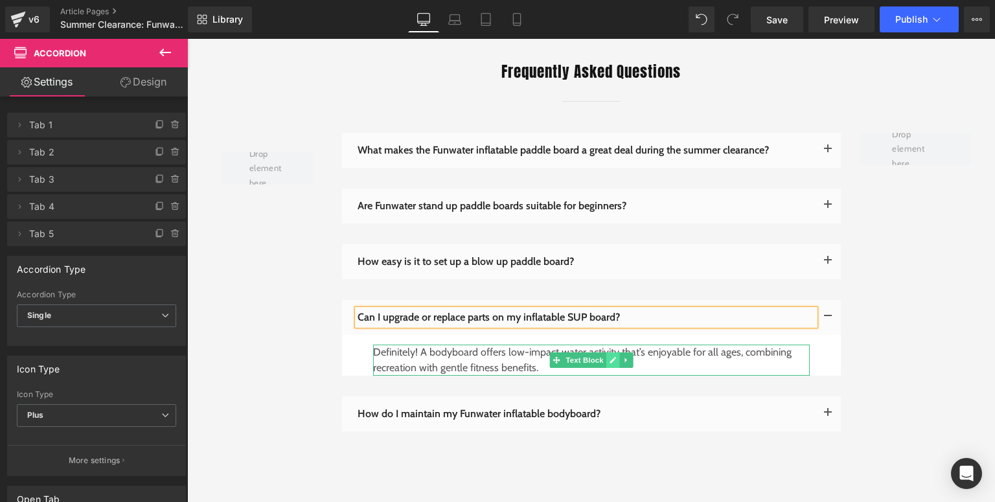
click at [609, 358] on icon at bounding box center [612, 360] width 7 height 8
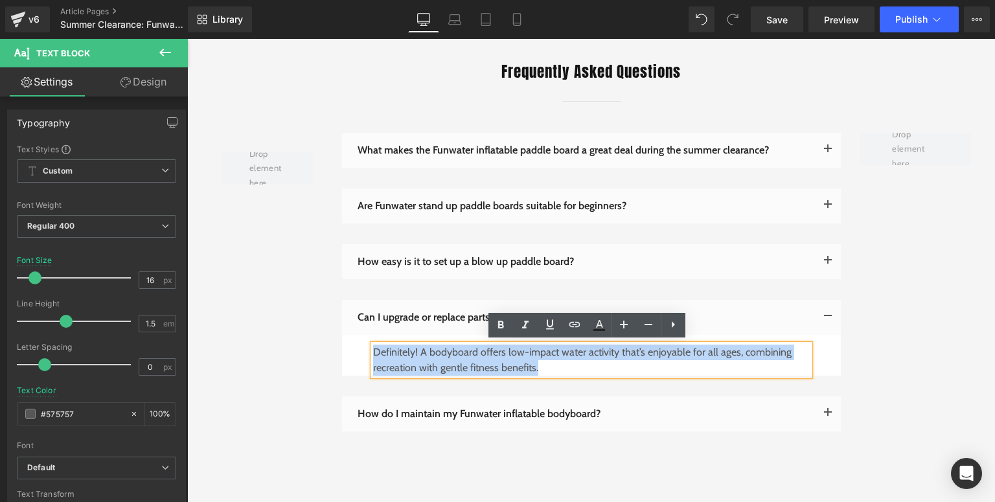
drag, startPoint x: 581, startPoint y: 371, endPoint x: 371, endPoint y: 347, distance: 211.9
click at [373, 347] on p "Definitely! A bodyboard offers low-impact water activity that’s enjoyable for a…" at bounding box center [591, 360] width 437 height 31
paste div
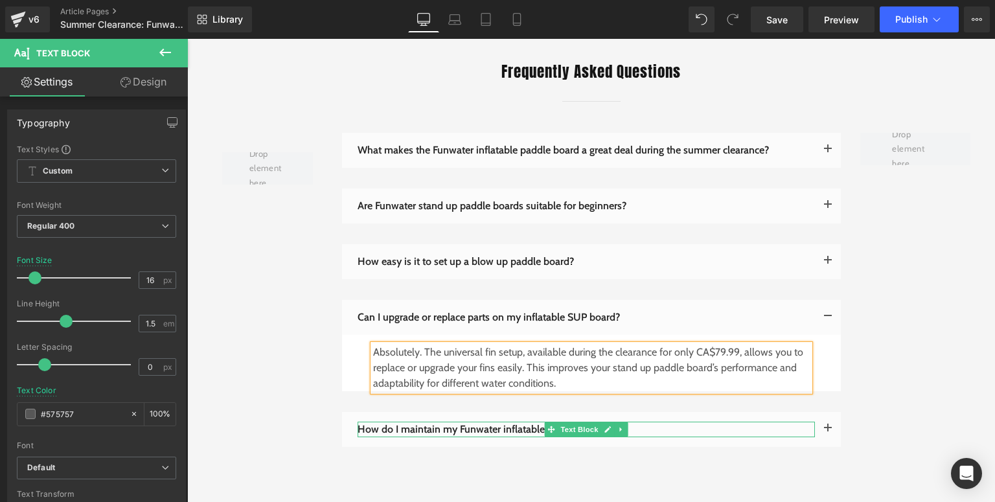
click at [601, 432] on link at bounding box center [608, 430] width 14 height 16
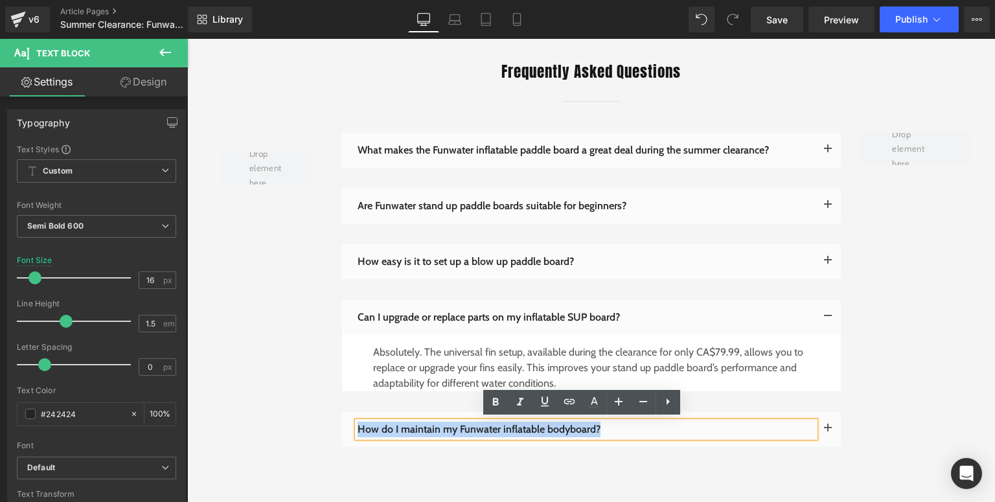
click at [358, 426] on p "How do I maintain my Funwater inflatable bodyboard?" at bounding box center [586, 430] width 457 height 16
paste div
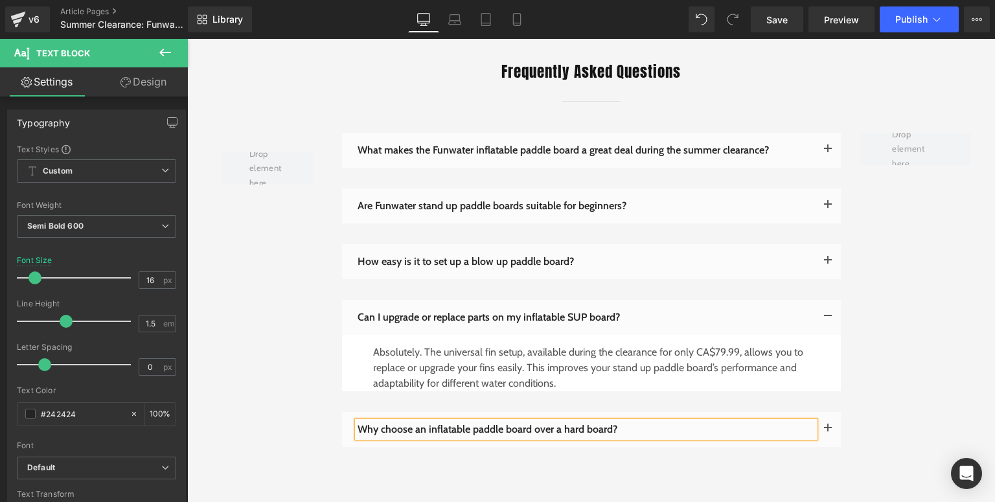
click at [825, 426] on button "button" at bounding box center [828, 429] width 26 height 35
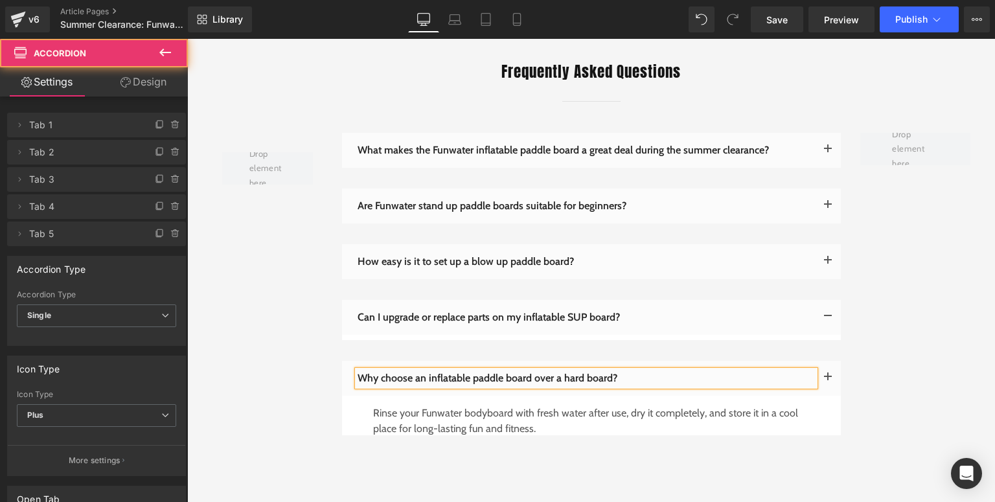
scroll to position [2799, 0]
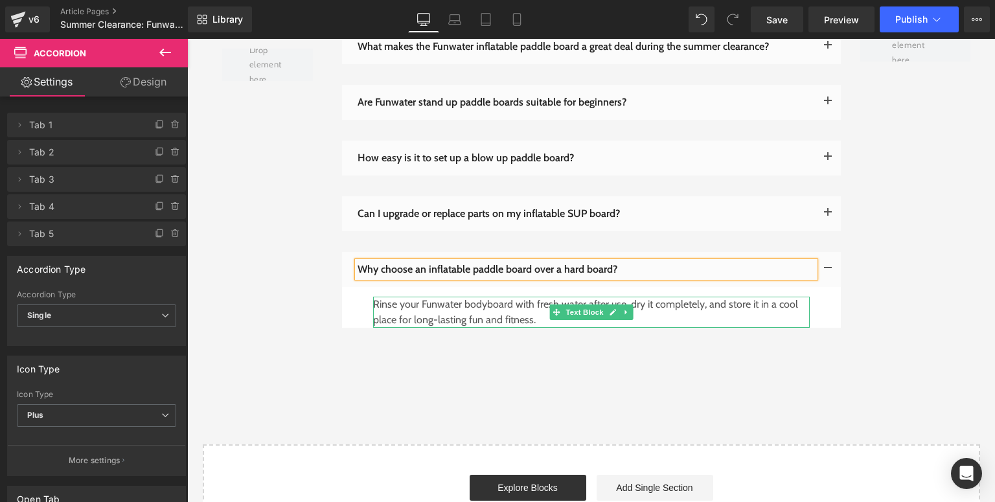
drag, startPoint x: 610, startPoint y: 310, endPoint x: 547, endPoint y: 324, distance: 64.9
click at [610, 311] on icon at bounding box center [613, 312] width 6 height 6
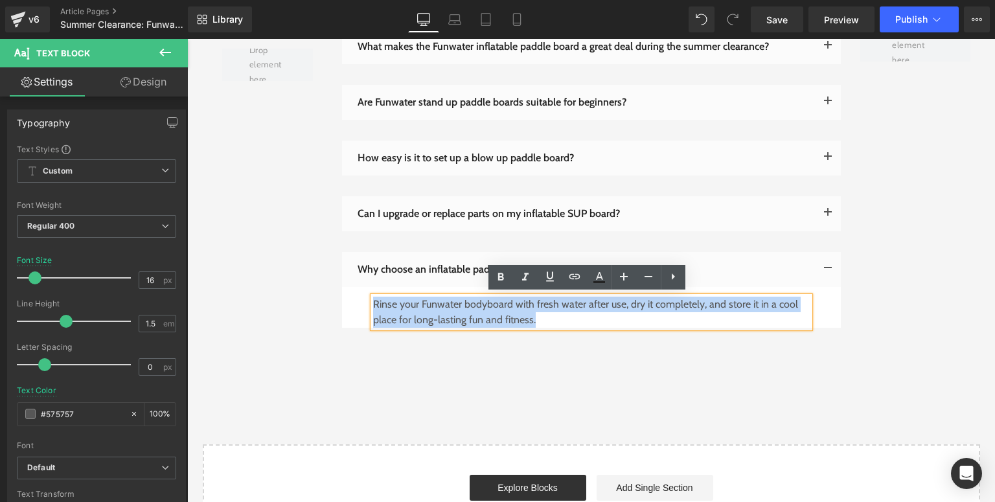
drag, startPoint x: 547, startPoint y: 324, endPoint x: 371, endPoint y: 304, distance: 177.4
click at [373, 304] on p "Rinse your Funwater bodyboard with fresh water after use, dry it completely, an…" at bounding box center [591, 312] width 437 height 31
paste div
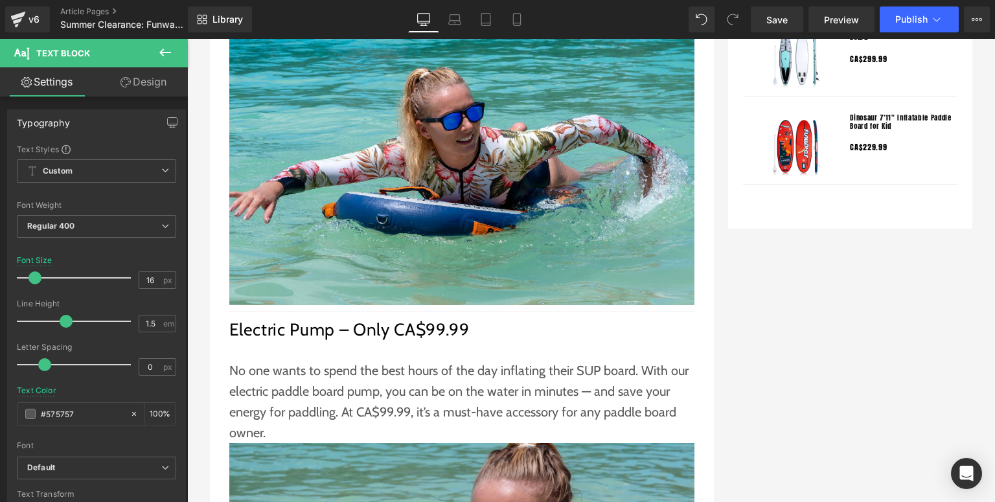
scroll to position [1089, 0]
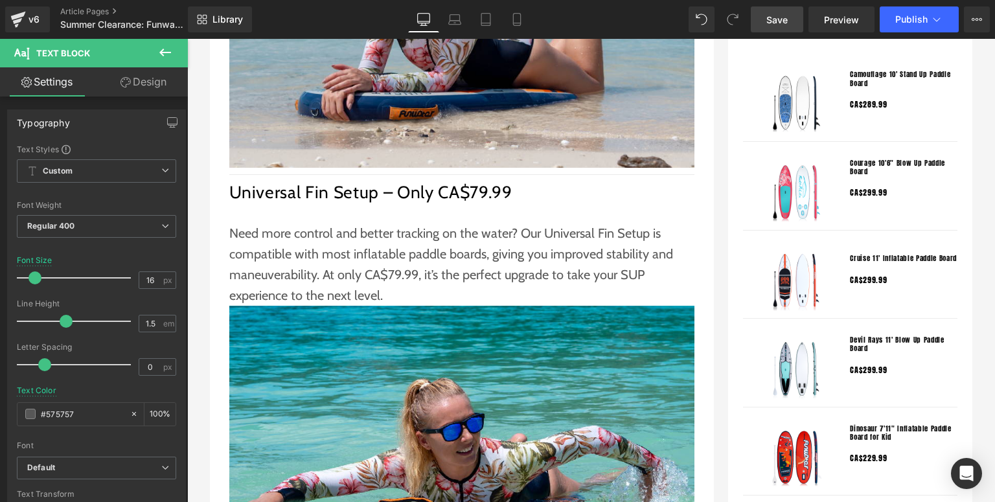
click at [795, 21] on link "Save" at bounding box center [777, 19] width 52 height 26
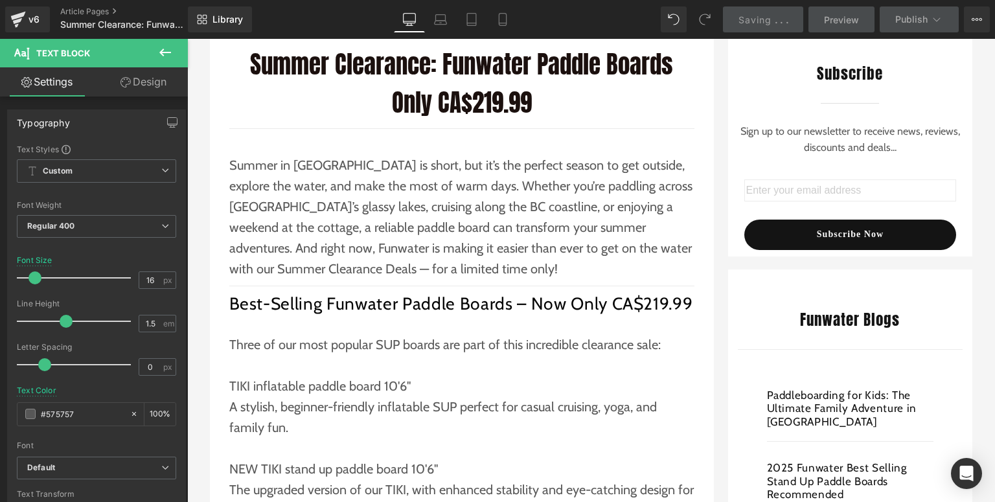
scroll to position [207, 0]
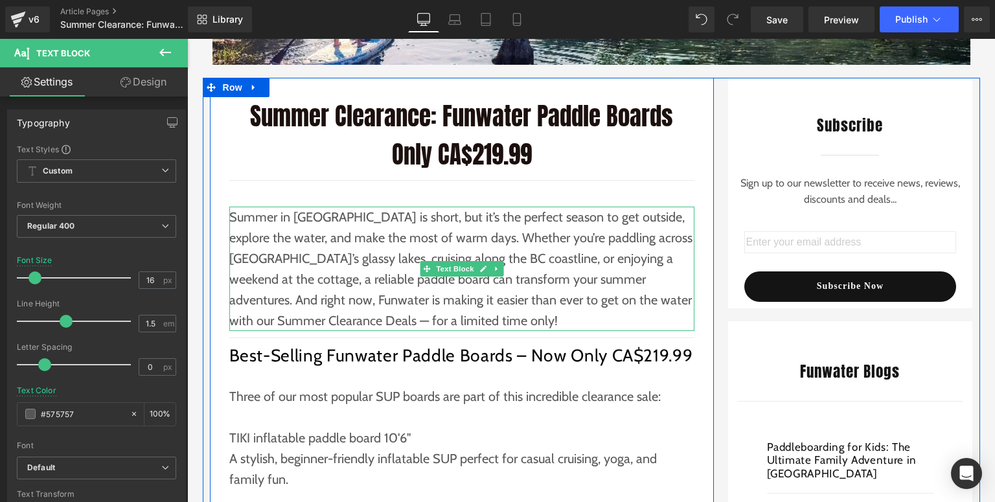
click at [510, 251] on p "Summer in [GEOGRAPHIC_DATA] is short, but it’s the perfect season to get outsid…" at bounding box center [461, 269] width 465 height 124
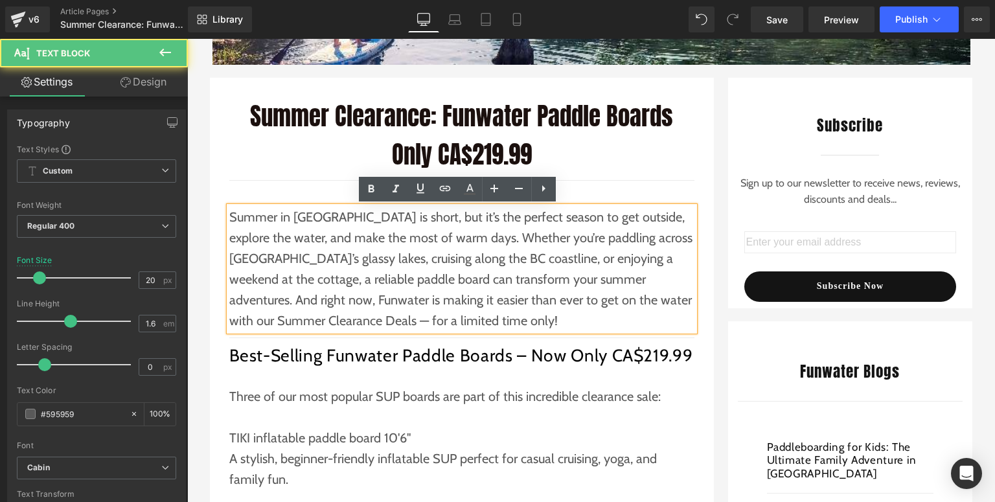
click at [464, 324] on p "Summer in [GEOGRAPHIC_DATA] is short, but it’s the perfect season to get outsid…" at bounding box center [461, 269] width 465 height 124
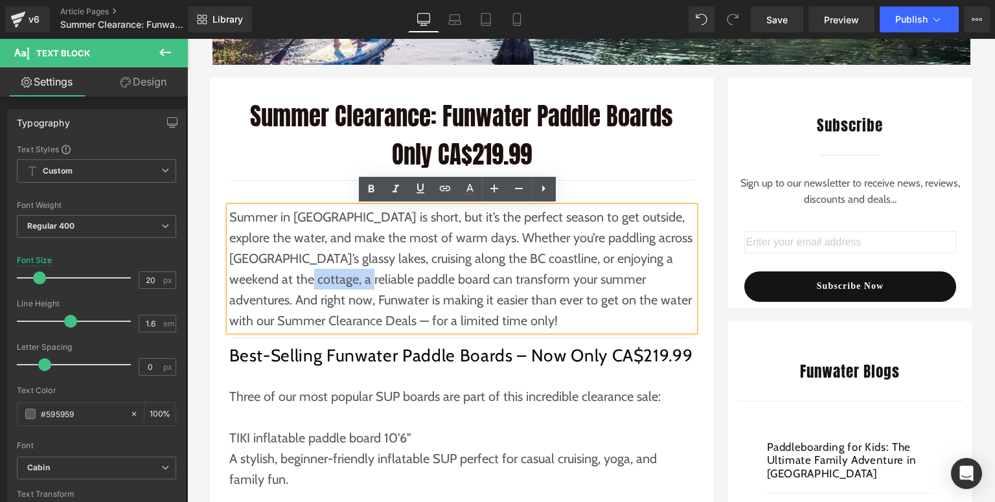
drag, startPoint x: 270, startPoint y: 283, endPoint x: 340, endPoint y: 275, distance: 71.1
click at [340, 275] on p "Summer in [GEOGRAPHIC_DATA] is short, but it’s the perfect season to get outsid…" at bounding box center [461, 269] width 465 height 124
copy p "paddle board"
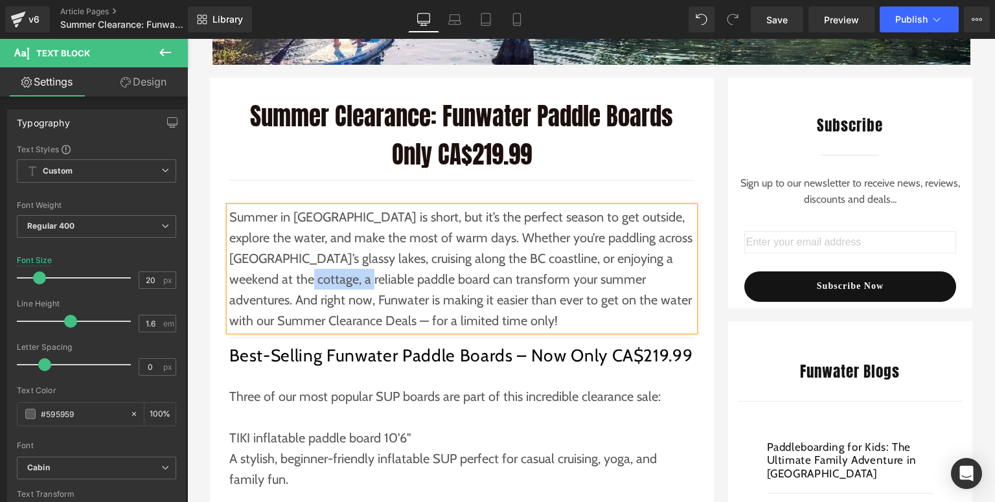
click at [346, 287] on p "Summer in [GEOGRAPHIC_DATA] is short, but it’s the perfect season to get outsid…" at bounding box center [461, 269] width 465 height 124
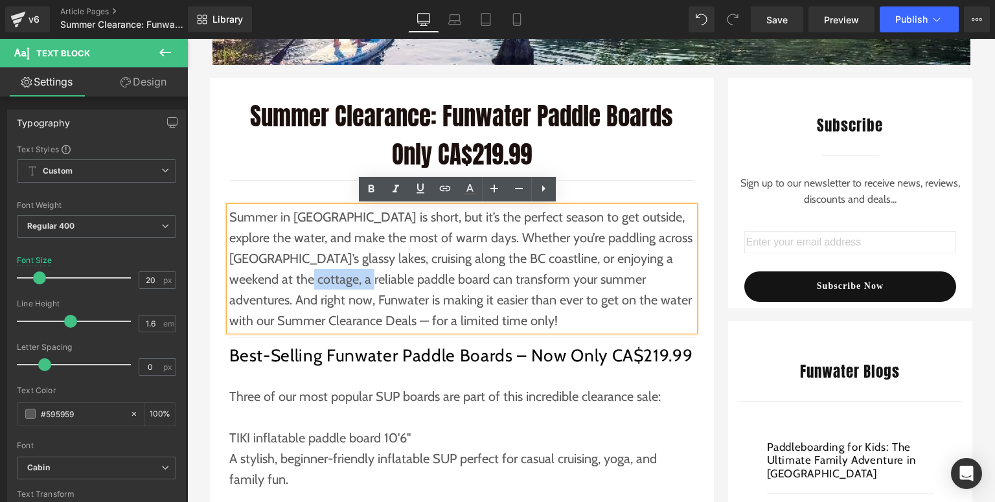
drag, startPoint x: 340, startPoint y: 279, endPoint x: 269, endPoint y: 288, distance: 71.1
click at [269, 288] on p "Summer in [GEOGRAPHIC_DATA] is short, but it’s the perfect season to get outsid…" at bounding box center [461, 269] width 465 height 124
click at [453, 190] on link at bounding box center [445, 189] width 25 height 25
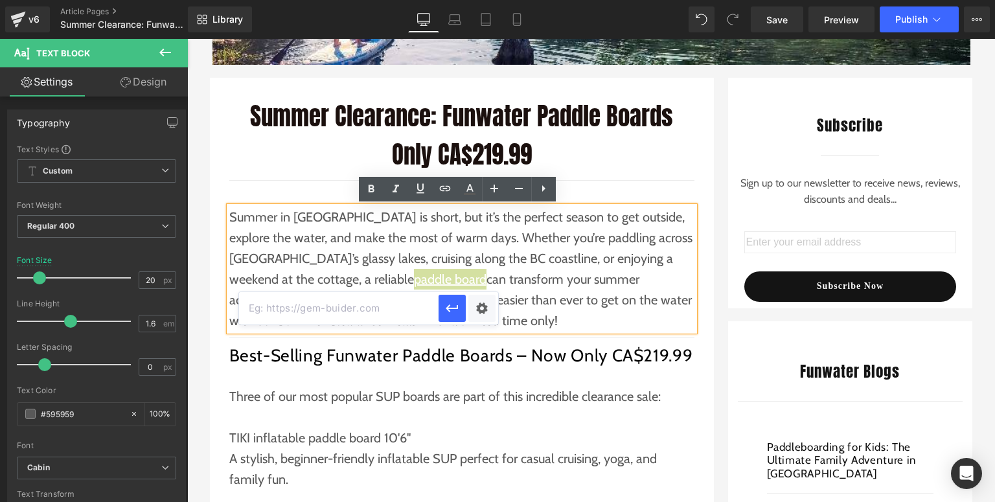
click at [396, 314] on input "text" at bounding box center [339, 308] width 200 height 32
paste input "[URL][DOMAIN_NAME]"
type input "[URL][DOMAIN_NAME]"
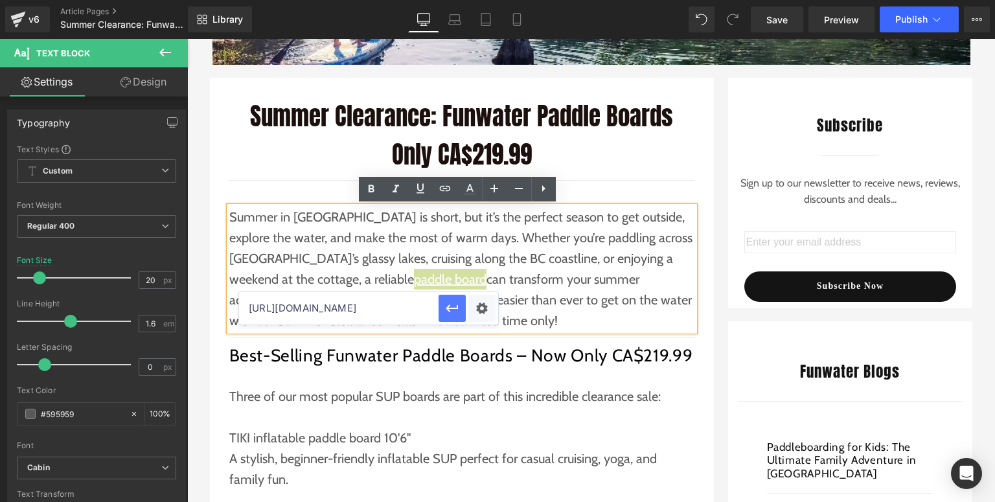
click at [452, 306] on icon "button" at bounding box center [452, 309] width 16 height 16
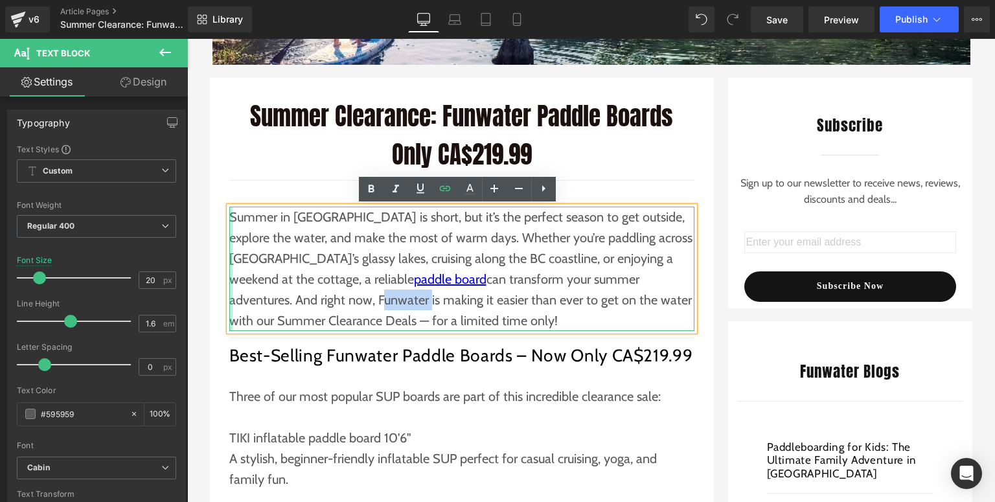
drag, startPoint x: 275, startPoint y: 298, endPoint x: 226, endPoint y: 296, distance: 48.6
click at [229, 296] on div "Summer in [GEOGRAPHIC_DATA] is short, but it’s the perfect season to get outsid…" at bounding box center [461, 269] width 465 height 124
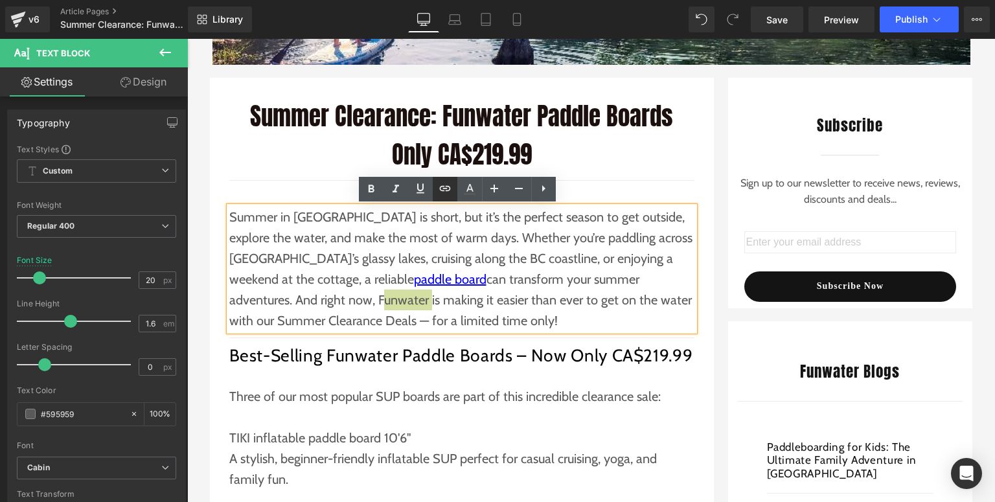
click at [437, 188] on icon at bounding box center [445, 189] width 16 height 16
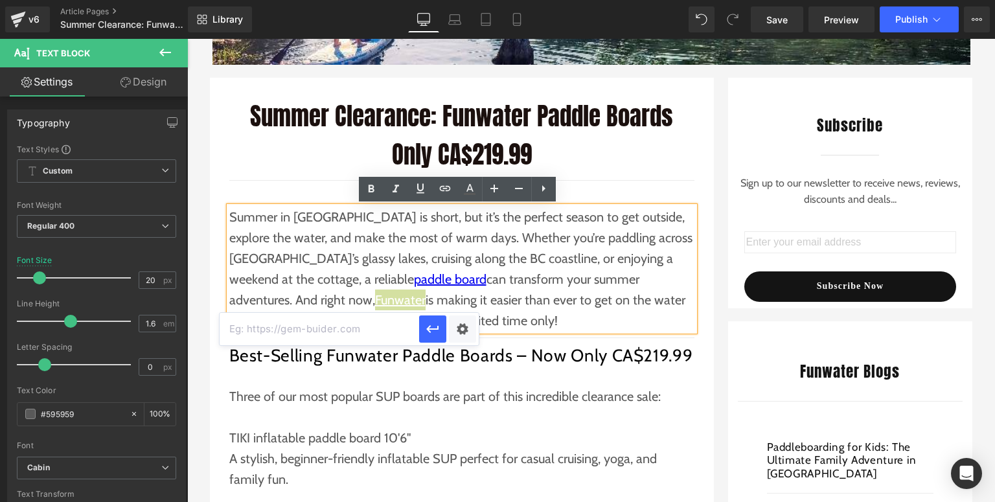
click at [264, 333] on input "text" at bounding box center [320, 329] width 200 height 32
paste input "[URL][DOMAIN_NAME]"
type input "[URL][DOMAIN_NAME]"
drag, startPoint x: 438, startPoint y: 331, endPoint x: 251, endPoint y: 292, distance: 190.6
click at [439, 331] on icon "button" at bounding box center [433, 329] width 16 height 16
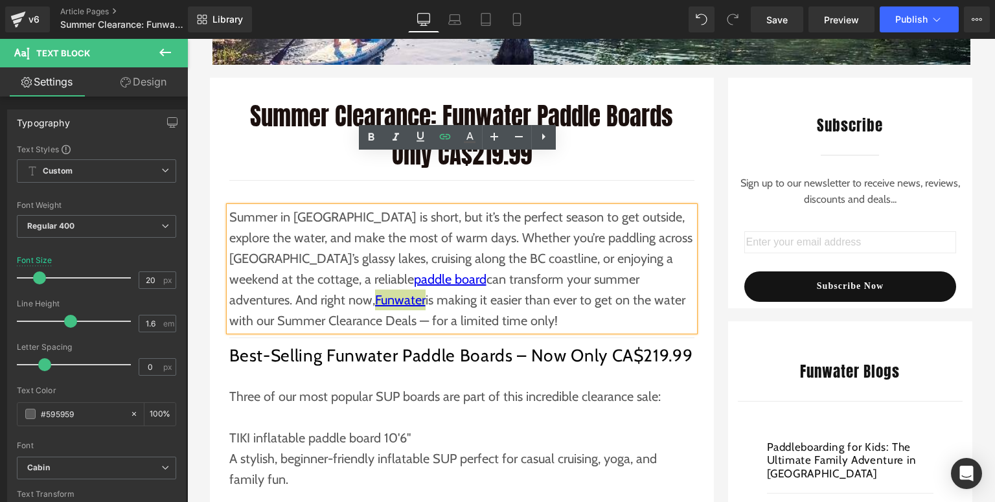
scroll to position [259, 0]
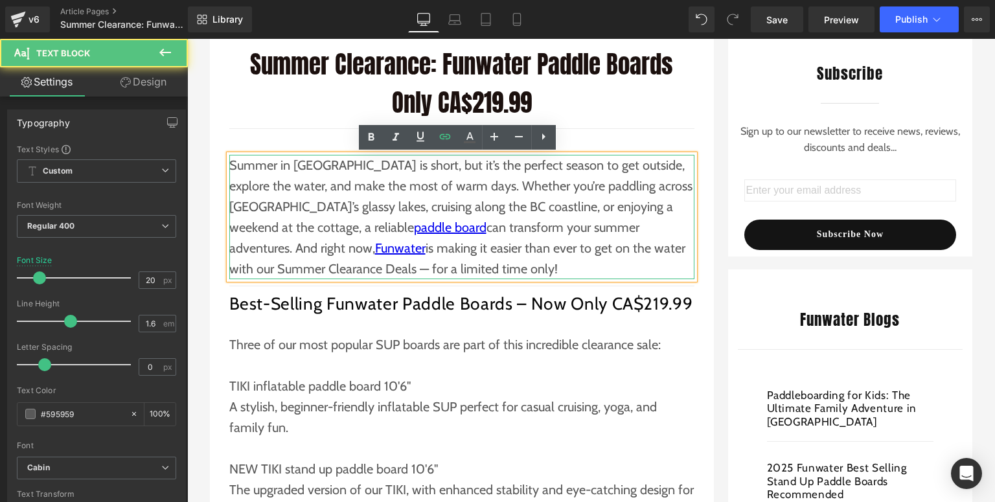
click at [305, 272] on p "Summer in [GEOGRAPHIC_DATA] is short, but it’s the perfect season to get outsid…" at bounding box center [461, 217] width 465 height 124
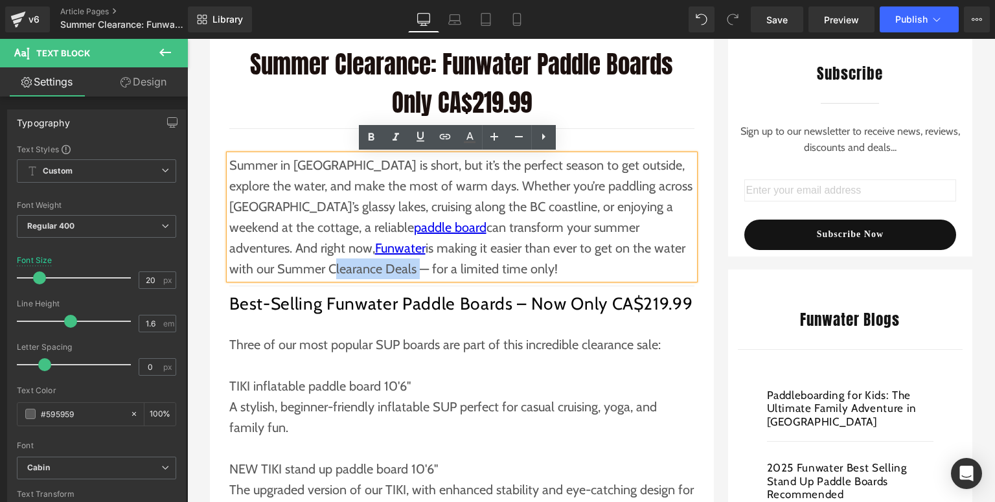
drag, startPoint x: 311, startPoint y: 268, endPoint x: 228, endPoint y: 270, distance: 83.0
click at [229, 270] on p "Summer in [GEOGRAPHIC_DATA] is short, but it’s the perfect season to get outsid…" at bounding box center [461, 217] width 465 height 124
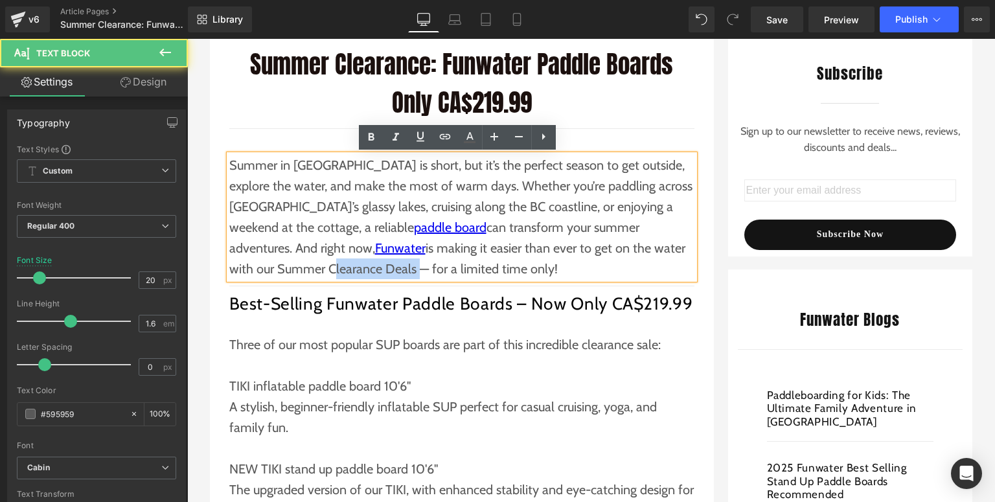
click at [280, 273] on p "Summer in [GEOGRAPHIC_DATA] is short, but it’s the perfect season to get outsid…" at bounding box center [461, 217] width 465 height 124
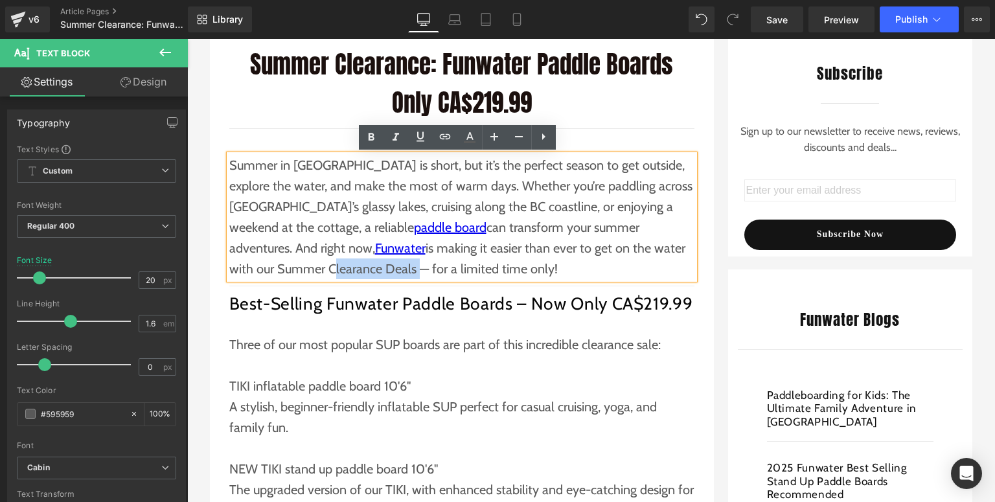
drag, startPoint x: 311, startPoint y: 270, endPoint x: 227, endPoint y: 269, distance: 83.6
click at [229, 269] on p "Summer in [GEOGRAPHIC_DATA] is short, but it’s the perfect season to get outsid…" at bounding box center [461, 217] width 465 height 124
click at [438, 138] on icon at bounding box center [445, 137] width 16 height 16
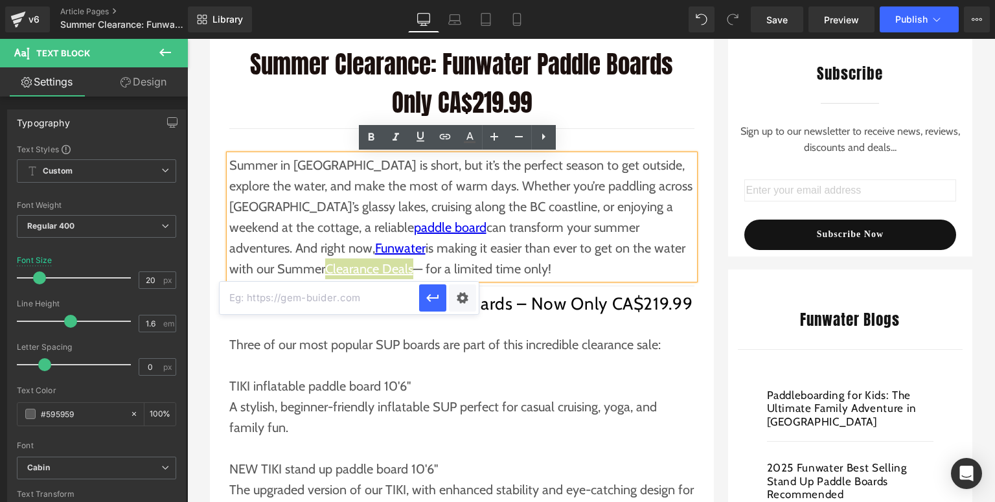
click at [343, 297] on input "text" at bounding box center [320, 298] width 200 height 32
paste input "[URL][DOMAIN_NAME]"
type input "[URL][DOMAIN_NAME]"
click at [423, 295] on button "button" at bounding box center [432, 297] width 27 height 27
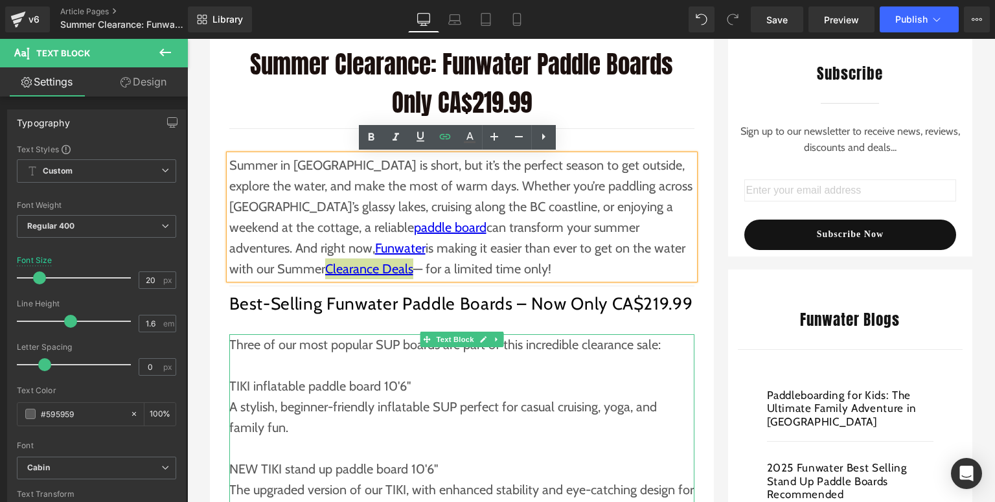
scroll to position [363, 0]
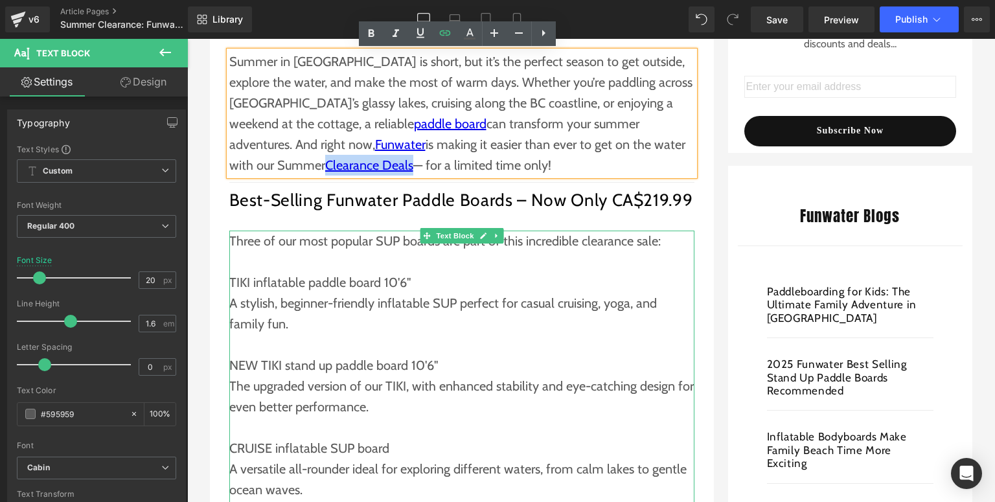
click at [353, 303] on p "A stylish, beginner-friendly inflatable SUP perfect for casual cruising, yoga, …" at bounding box center [461, 313] width 465 height 41
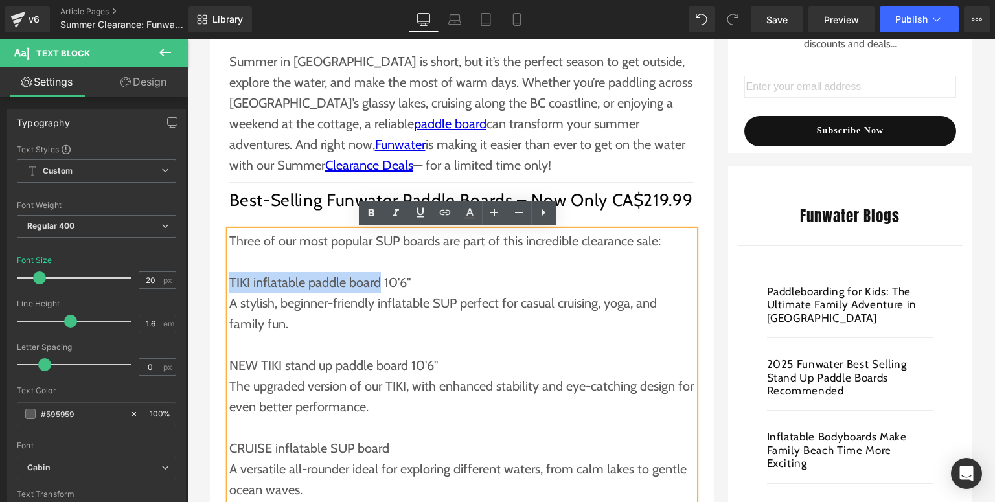
drag, startPoint x: 225, startPoint y: 281, endPoint x: 372, endPoint y: 279, distance: 146.4
click at [372, 279] on p "TIKI inflatable paddle board 10'6"" at bounding box center [461, 282] width 465 height 21
click at [447, 215] on icon at bounding box center [445, 213] width 16 height 16
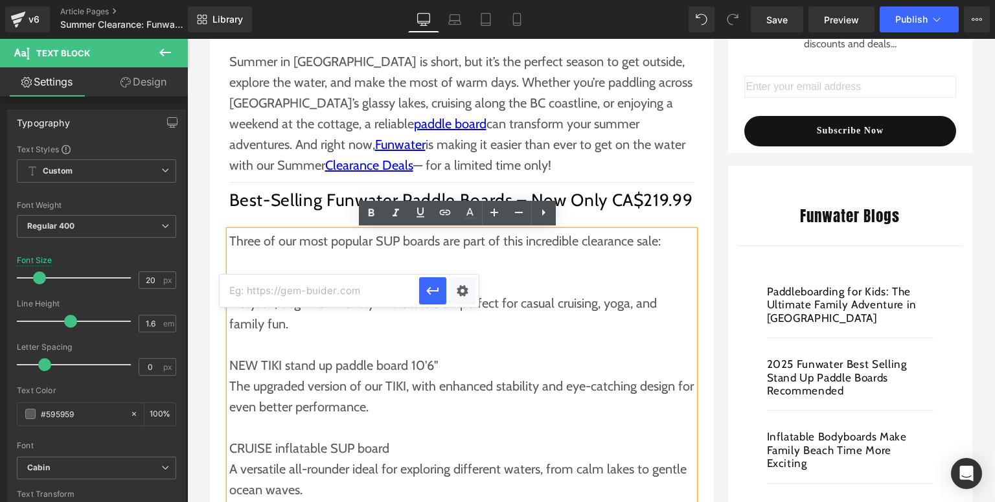
click at [347, 290] on input "text" at bounding box center [320, 291] width 200 height 32
paste input "[URL][DOMAIN_NAME]"
type input "[URL][DOMAIN_NAME]"
click at [442, 293] on button "button" at bounding box center [432, 290] width 27 height 27
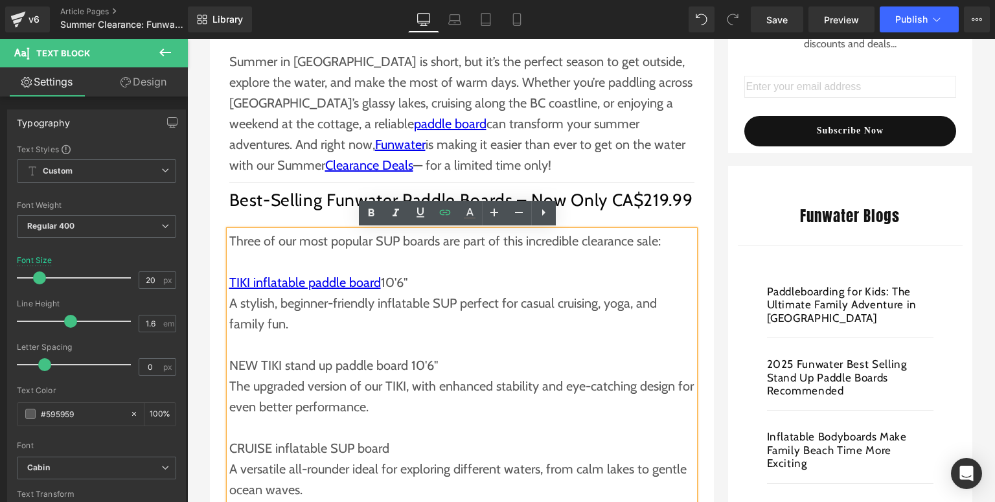
scroll to position [0, 0]
click at [311, 375] on p "NEW TIKI stand up paddle board 10'6"" at bounding box center [461, 365] width 465 height 21
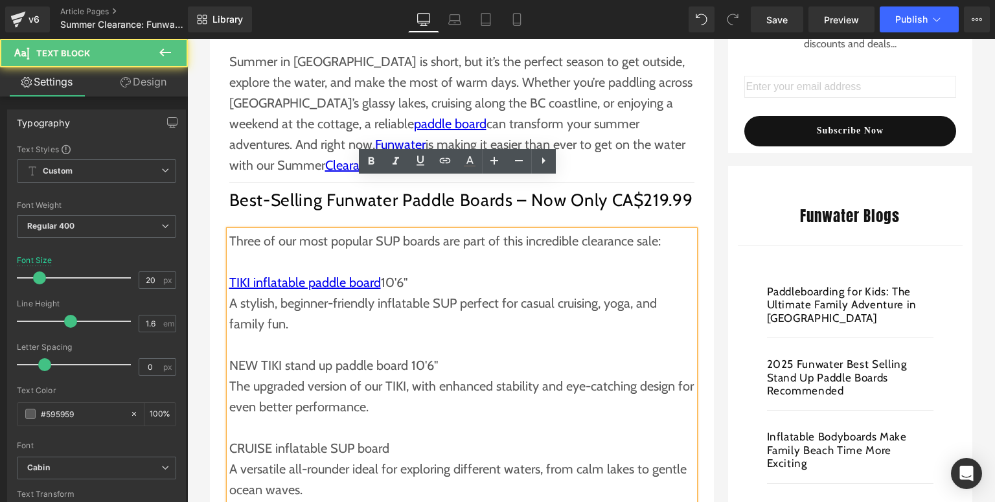
scroll to position [467, 0]
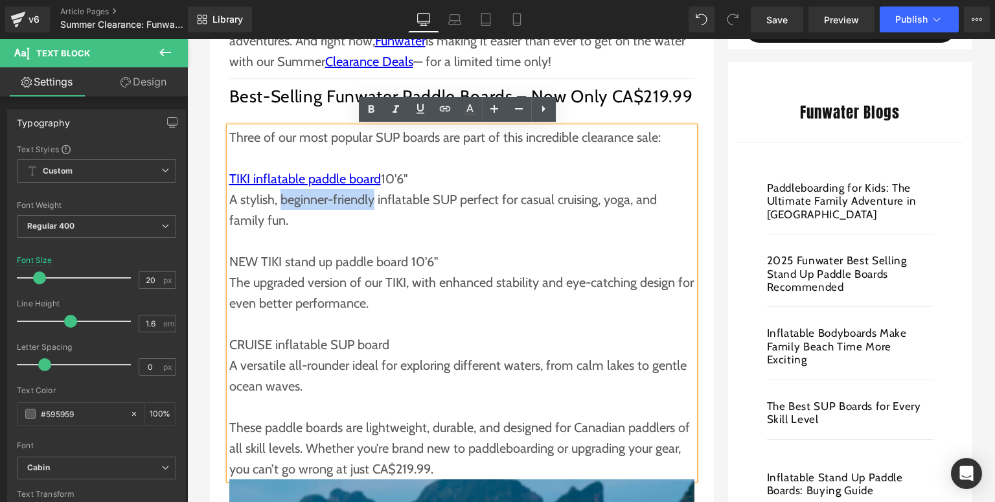
drag, startPoint x: 277, startPoint y: 202, endPoint x: 369, endPoint y: 200, distance: 91.4
click at [369, 200] on p "A stylish, beginner-friendly inflatable SUP perfect for casual cruising, yoga, …" at bounding box center [461, 209] width 465 height 41
click at [444, 110] on icon at bounding box center [445, 109] width 16 height 16
click at [371, 231] on input "text" at bounding box center [359, 229] width 200 height 32
paste input "[URL][DOMAIN_NAME]"
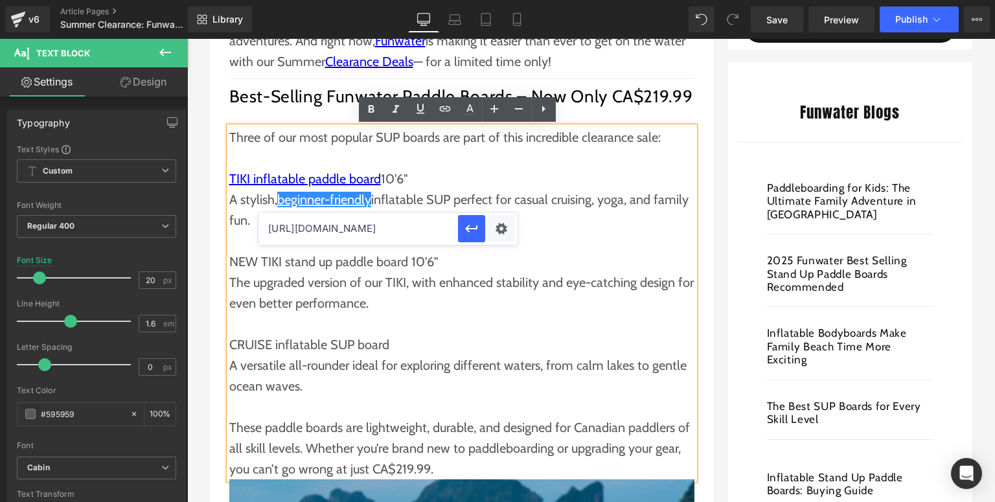
scroll to position [0, 135]
type input "[URL][DOMAIN_NAME]"
click at [467, 224] on icon "button" at bounding box center [472, 229] width 16 height 16
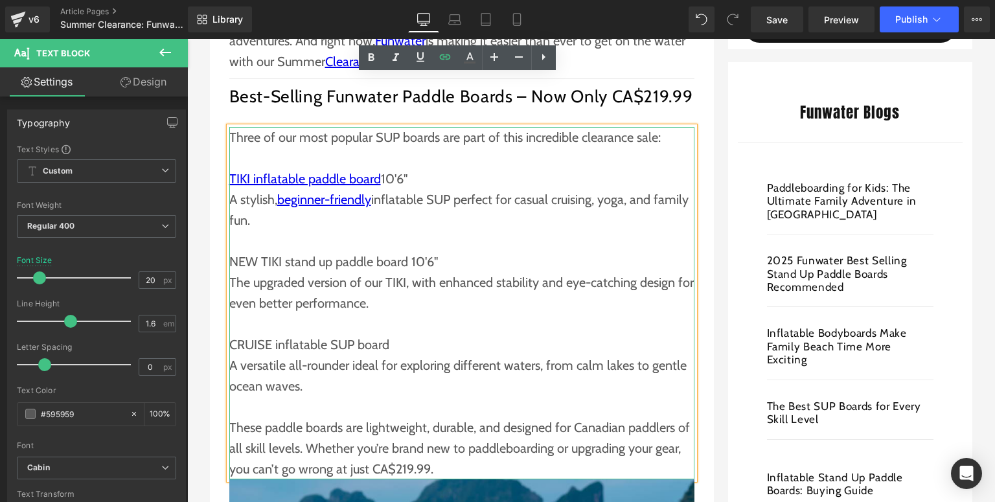
scroll to position [518, 0]
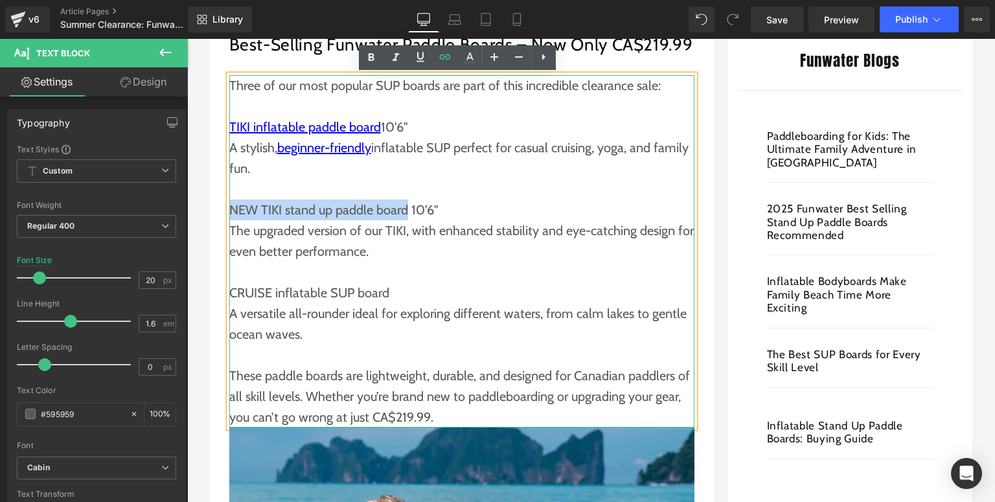
drag, startPoint x: 228, startPoint y: 208, endPoint x: 404, endPoint y: 210, distance: 175.6
click at [404, 210] on p "NEW TIKI stand up paddle board 10'6"" at bounding box center [461, 210] width 465 height 21
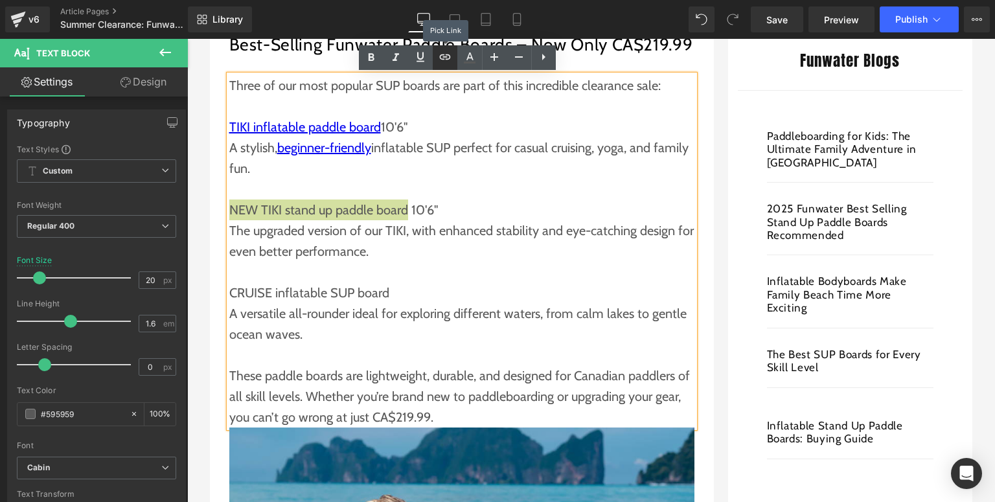
click at [443, 58] on icon at bounding box center [445, 57] width 16 height 16
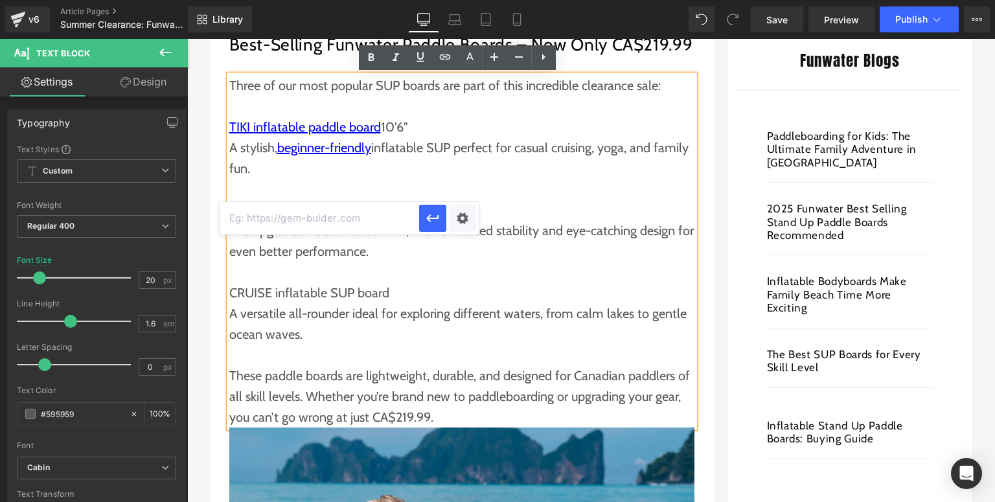
click at [360, 216] on input "text" at bounding box center [320, 218] width 200 height 32
paste input "[URL][DOMAIN_NAME]"
type input "[URL][DOMAIN_NAME]"
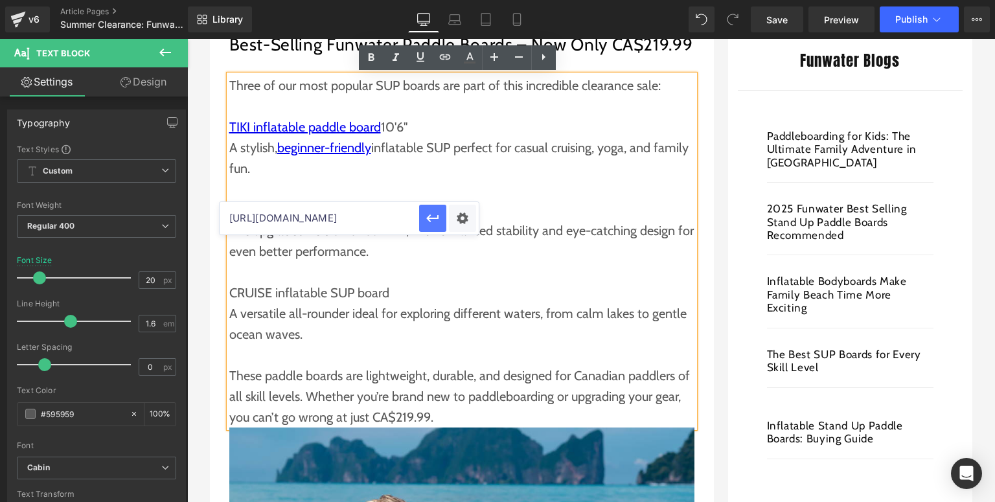
click at [441, 217] on button "button" at bounding box center [432, 218] width 27 height 27
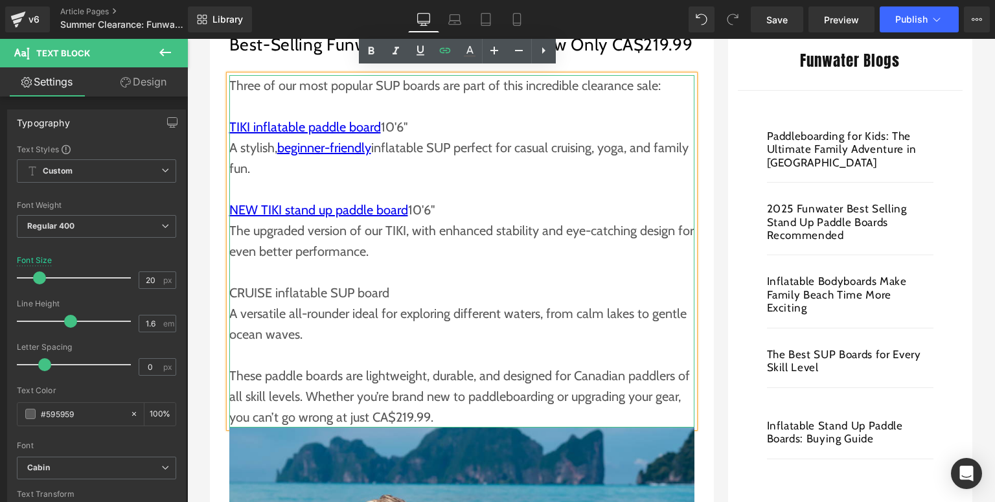
scroll to position [622, 0]
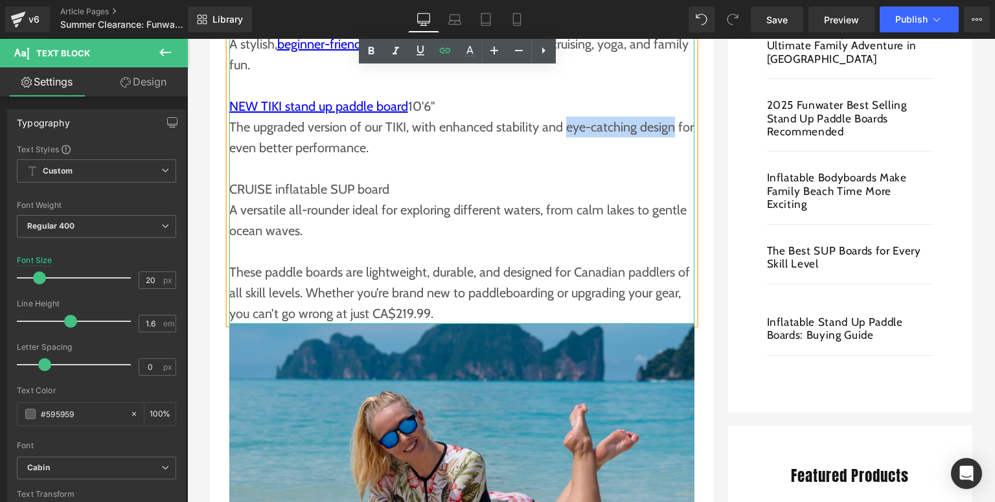
drag, startPoint x: 561, startPoint y: 132, endPoint x: 668, endPoint y: 132, distance: 106.9
click at [668, 132] on p "The upgraded version of our TIKI, with enhanced stability and eye-catching desi…" at bounding box center [461, 137] width 465 height 41
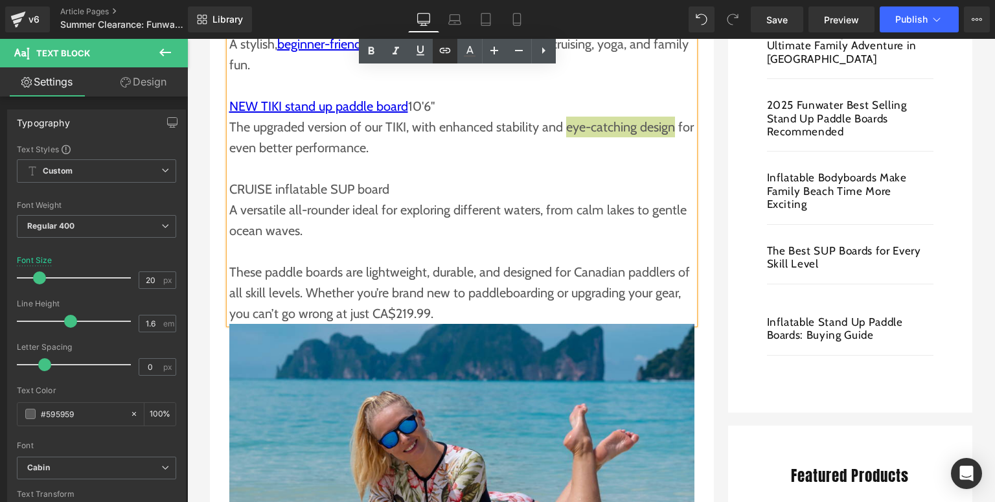
click at [438, 45] on icon at bounding box center [445, 51] width 16 height 16
click at [490, 164] on input "text" at bounding box center [531, 156] width 200 height 32
paste input "[URL][DOMAIN_NAME]"
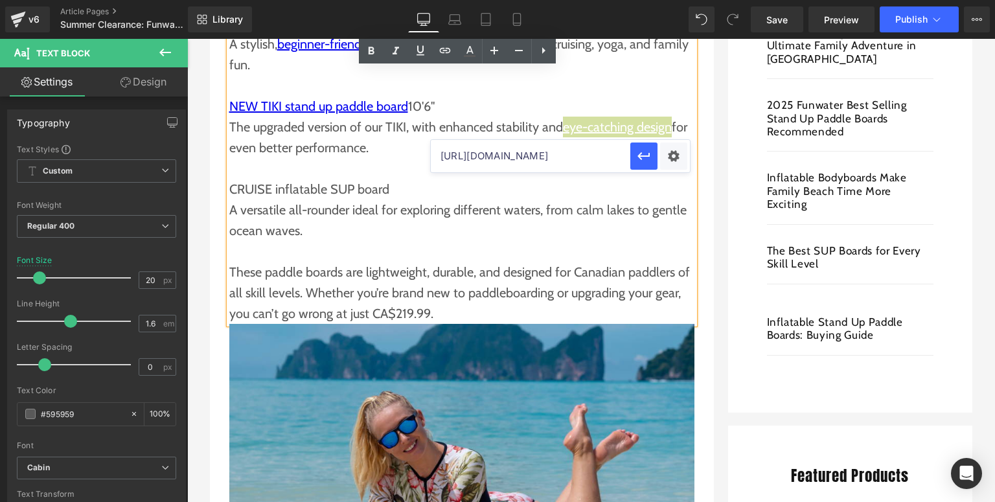
scroll to position [0, 101]
type input "[URL][DOMAIN_NAME]"
click at [634, 161] on button "button" at bounding box center [643, 156] width 27 height 27
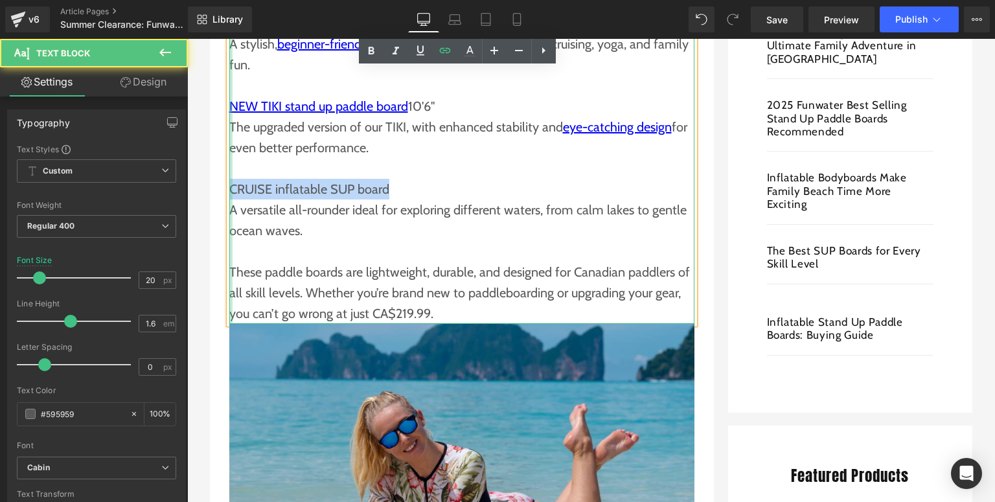
drag, startPoint x: 290, startPoint y: 192, endPoint x: 225, endPoint y: 192, distance: 64.8
click at [229, 192] on div "Three of our most popular SUP boards are part of this incredible clearance sale…" at bounding box center [461, 147] width 465 height 352
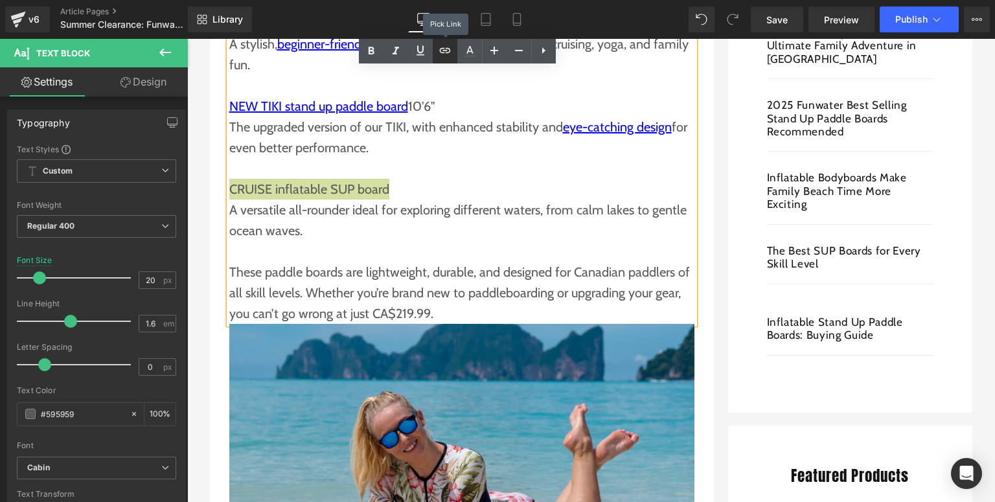
click at [452, 49] on icon at bounding box center [445, 51] width 16 height 16
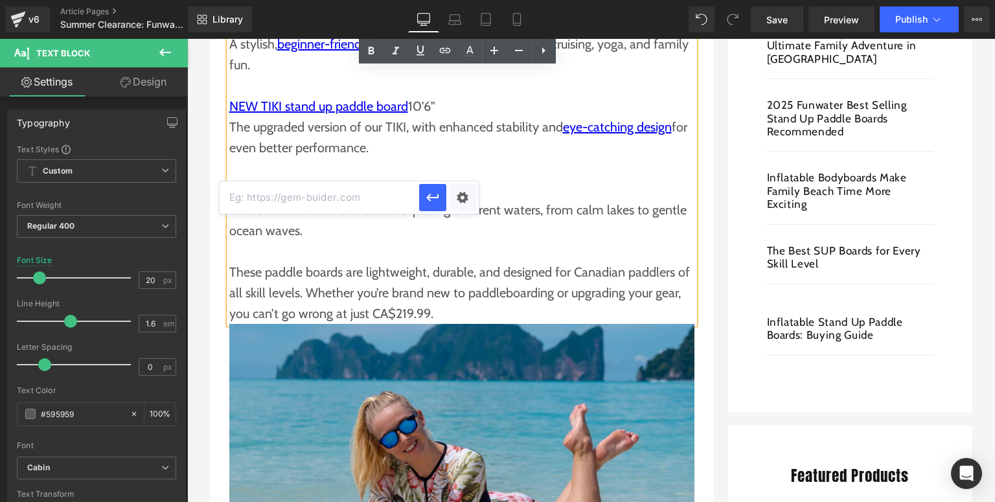
click at [359, 202] on input "text" at bounding box center [320, 197] width 200 height 32
paste input "[URL][DOMAIN_NAME]"
type input "[URL][DOMAIN_NAME]"
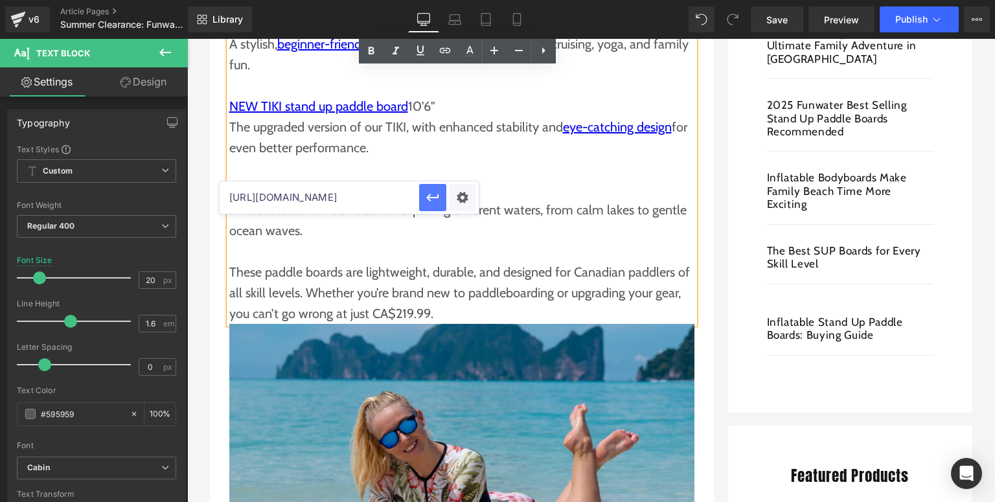
click at [437, 202] on icon "button" at bounding box center [433, 198] width 16 height 16
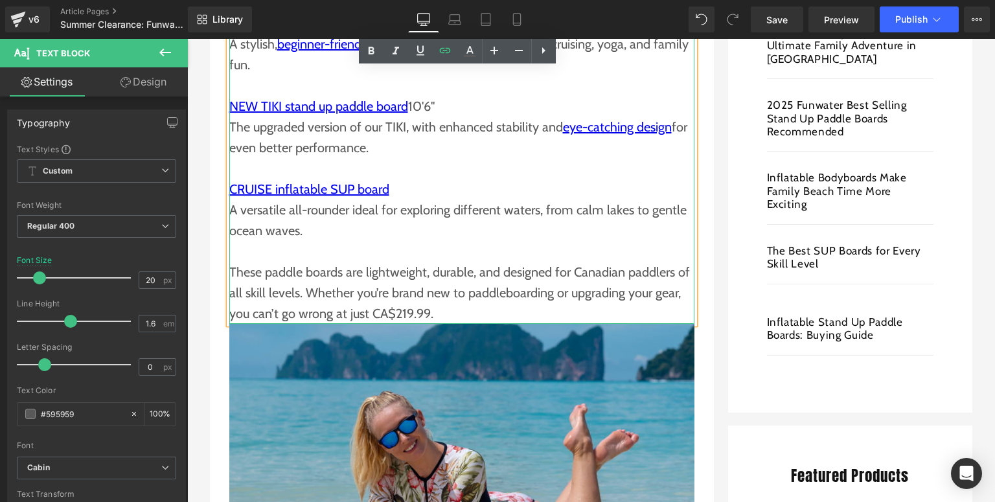
click at [323, 271] on p "These paddle boards are lightweight, durable, and designed for Canadian paddler…" at bounding box center [461, 293] width 465 height 62
drag, startPoint x: 284, startPoint y: 212, endPoint x: 343, endPoint y: 207, distance: 59.1
click at [343, 207] on p "A versatile all-rounder ideal for exploring different waters, from calm lakes t…" at bounding box center [461, 220] width 465 height 41
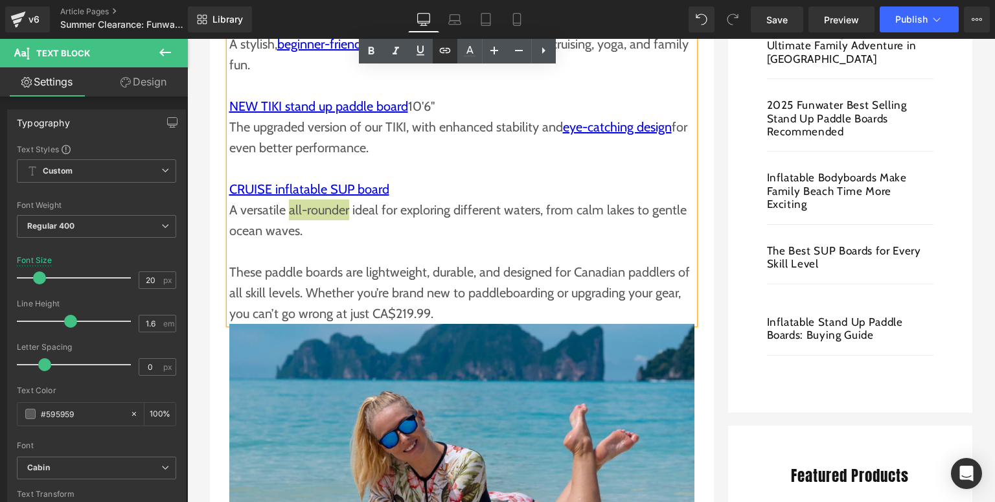
click at [449, 50] on icon at bounding box center [444, 50] width 11 height 5
click at [353, 249] on input "text" at bounding box center [349, 239] width 200 height 32
paste input "[URL][DOMAIN_NAME]"
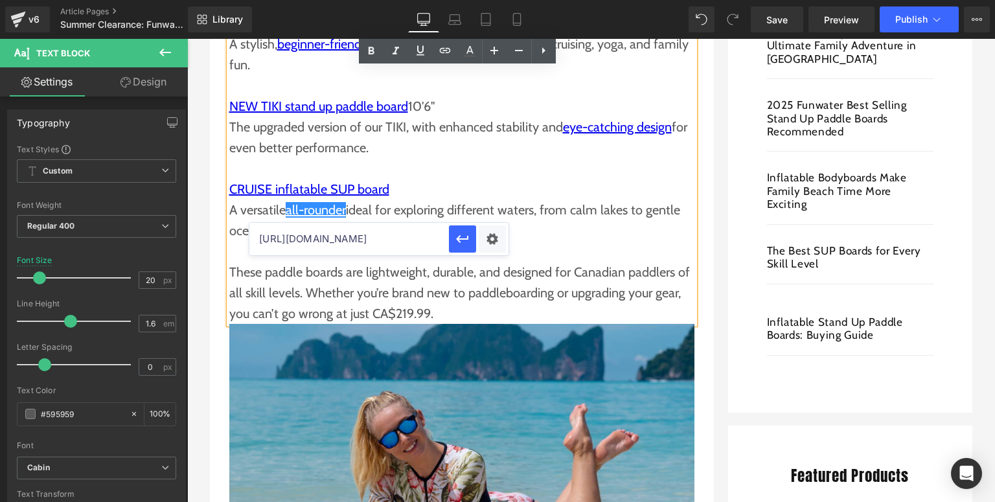
scroll to position [0, 47]
type input "[URL][DOMAIN_NAME]"
click at [453, 241] on button "button" at bounding box center [462, 238] width 27 height 27
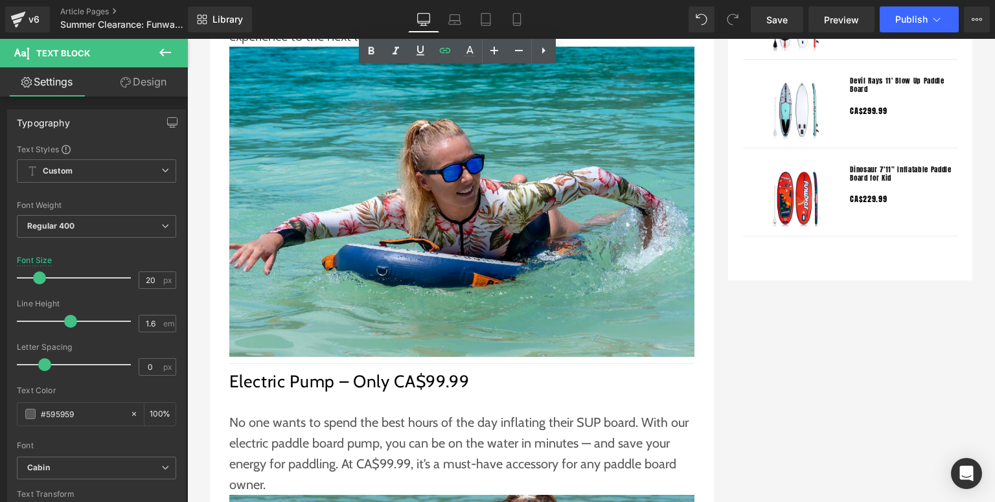
scroll to position [1140, 0]
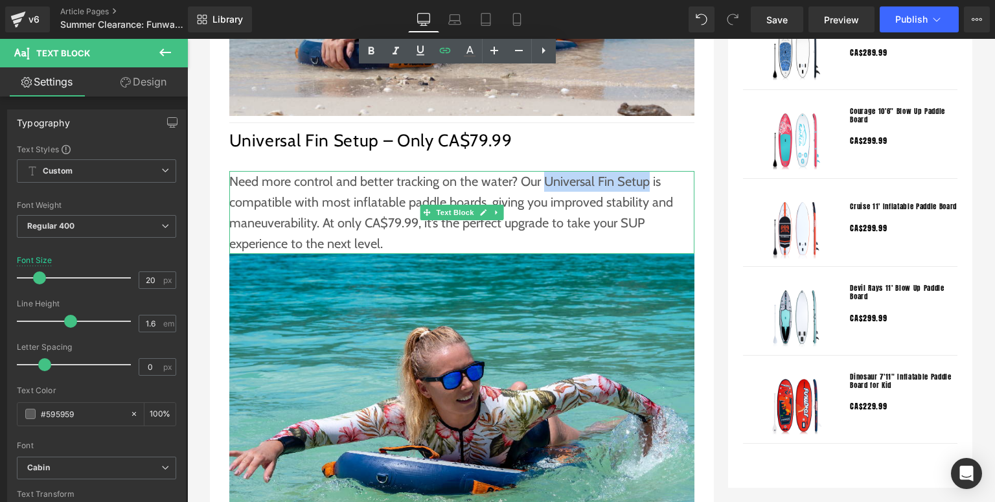
drag, startPoint x: 540, startPoint y: 181, endPoint x: 641, endPoint y: 184, distance: 101.1
click at [641, 184] on p "Need more control and better tracking on the water? Our Universal Fin Setup is …" at bounding box center [461, 212] width 465 height 83
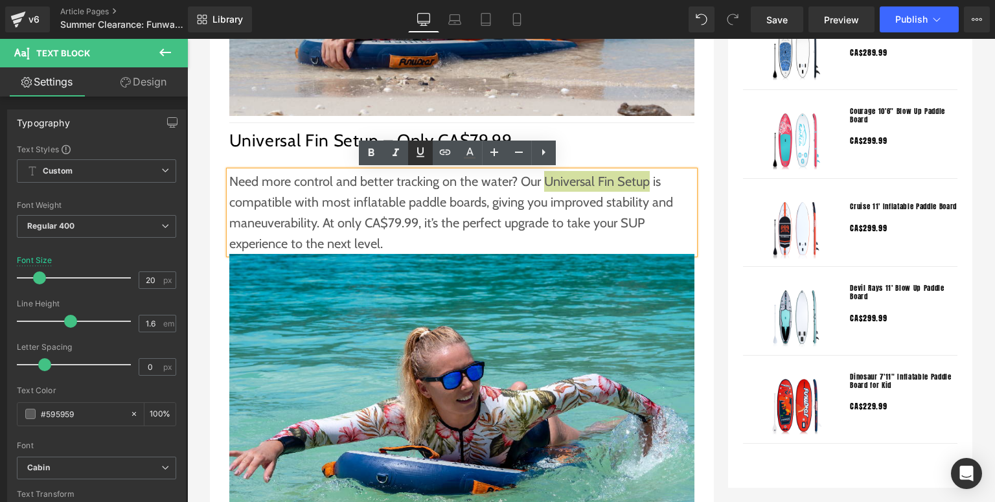
click at [428, 146] on icon at bounding box center [421, 152] width 16 height 16
click at [425, 156] on icon at bounding box center [421, 152] width 16 height 16
click at [433, 153] on link at bounding box center [445, 153] width 25 height 25
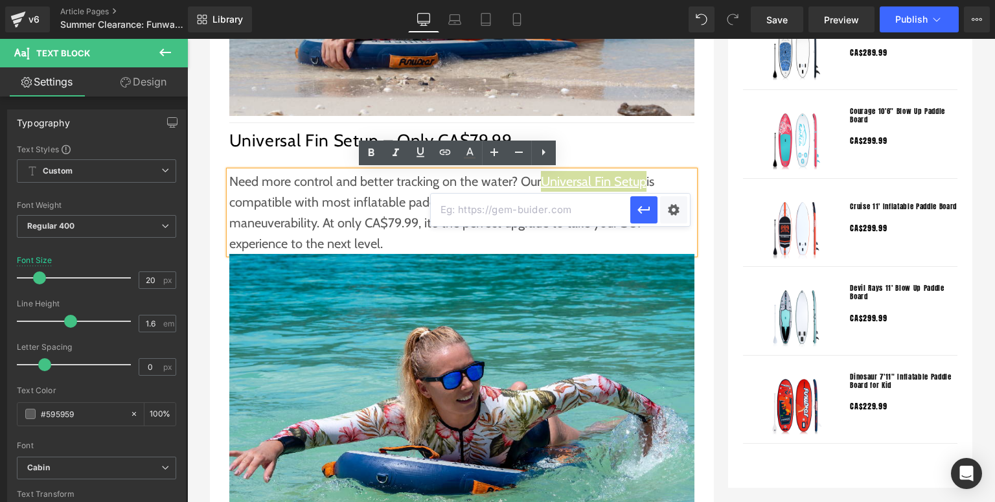
click at [524, 211] on input "text" at bounding box center [531, 210] width 200 height 32
paste input "[URL][DOMAIN_NAME]"
type input "[URL][DOMAIN_NAME]"
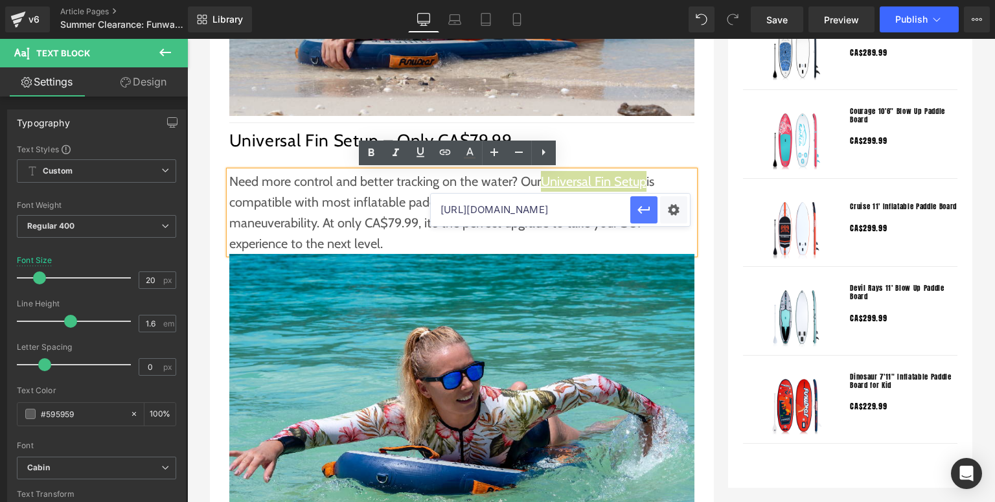
click at [643, 209] on icon "button" at bounding box center [644, 210] width 12 height 8
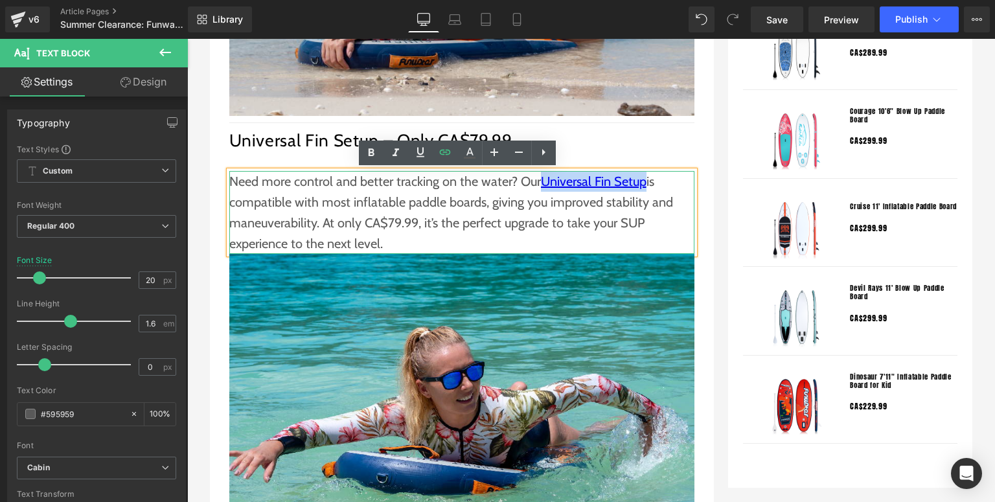
click at [389, 222] on p "Need more control and better tracking on the water? Our Universal Fin Setup is …" at bounding box center [461, 212] width 465 height 83
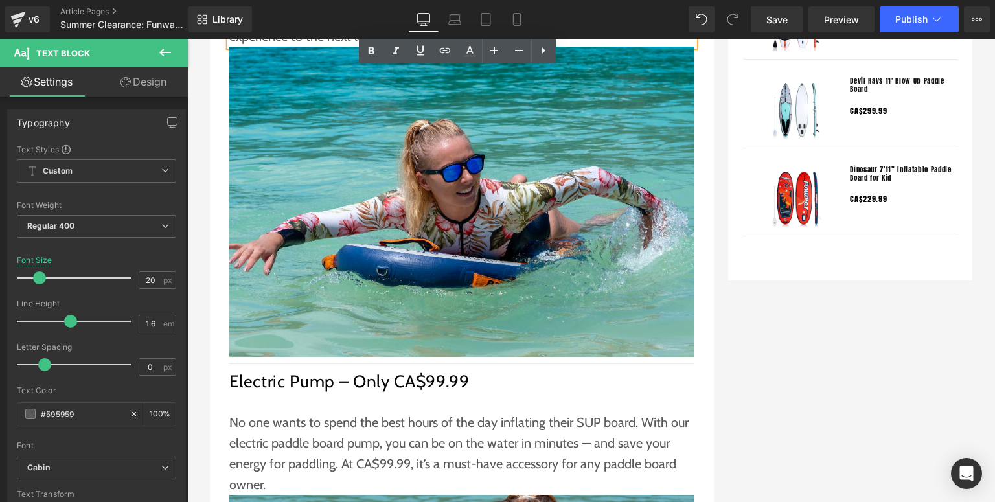
scroll to position [1555, 0]
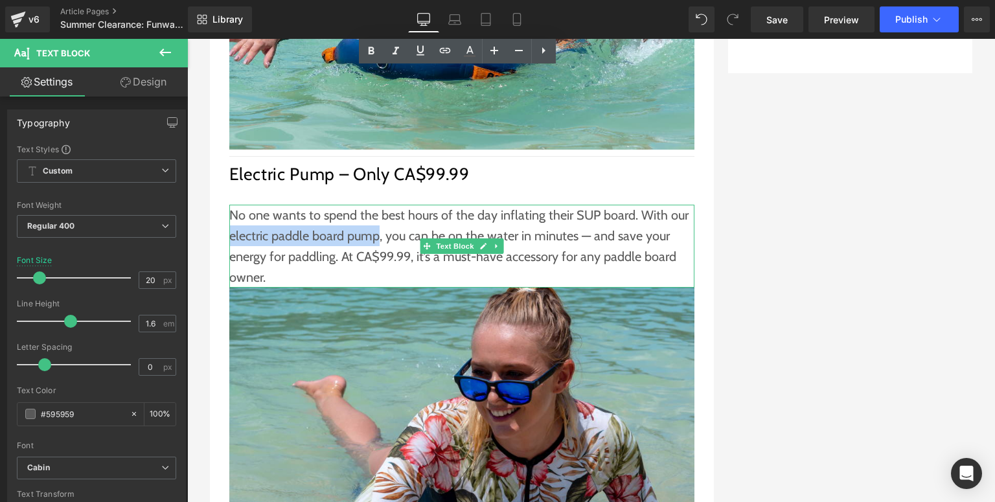
drag, startPoint x: 226, startPoint y: 236, endPoint x: 374, endPoint y: 231, distance: 147.8
click at [373, 232] on p "No one wants to spend the best hours of the day inflating their SUP board. With…" at bounding box center [461, 246] width 465 height 83
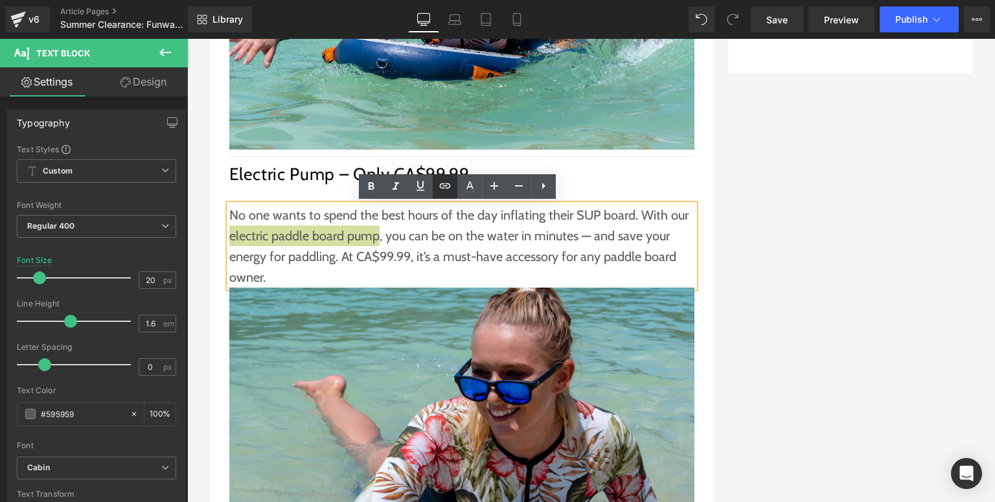
click at [444, 183] on icon at bounding box center [445, 186] width 16 height 16
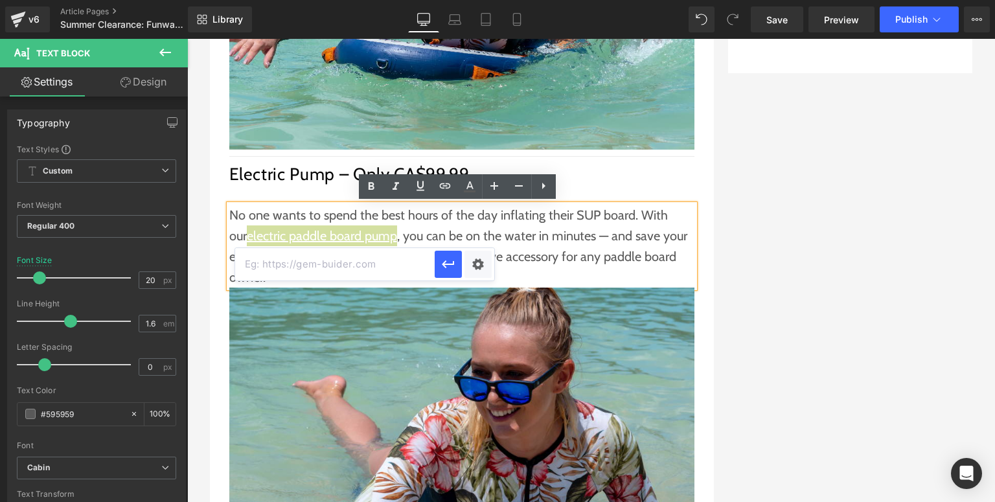
click at [376, 274] on input "text" at bounding box center [335, 264] width 200 height 32
paste input "[URL][DOMAIN_NAME]"
type input "[URL][DOMAIN_NAME]"
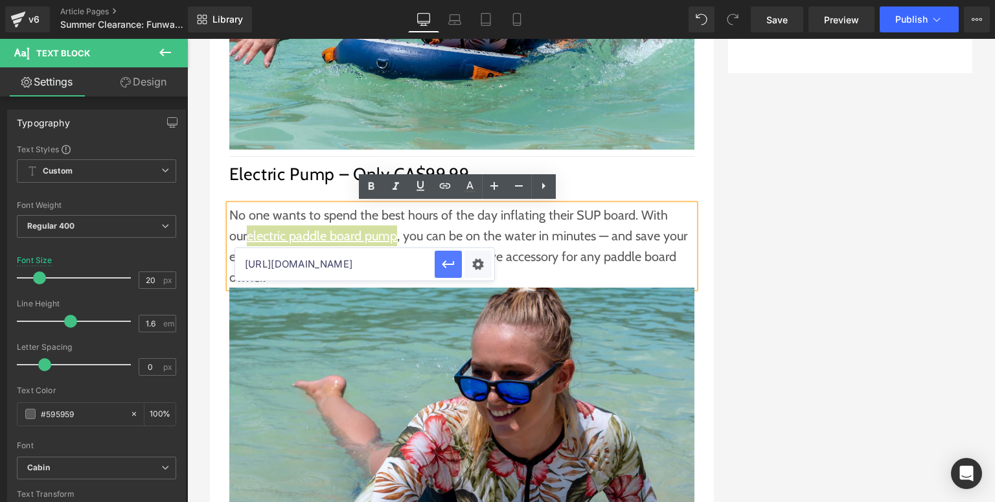
click at [448, 257] on icon "button" at bounding box center [449, 265] width 16 height 16
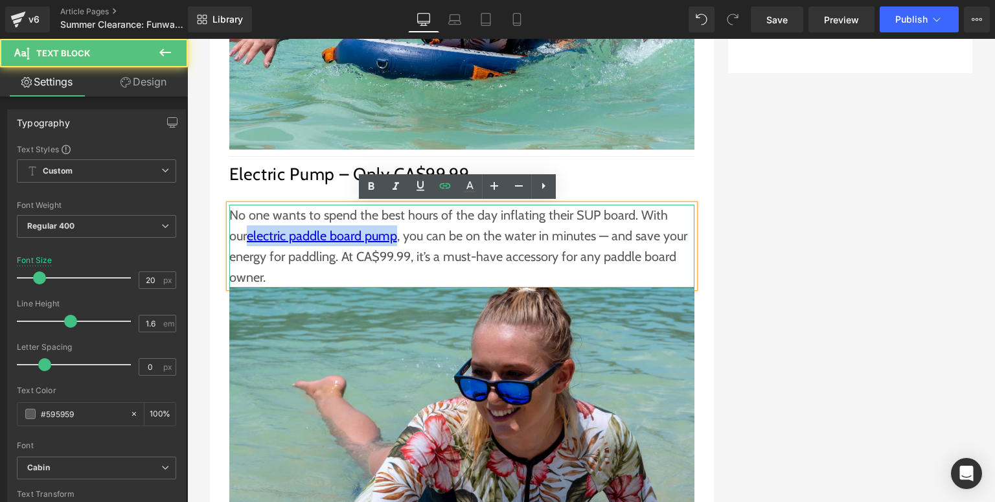
click at [370, 271] on p "No one wants to spend the best hours of the day inflating their SUP board. With…" at bounding box center [461, 246] width 465 height 83
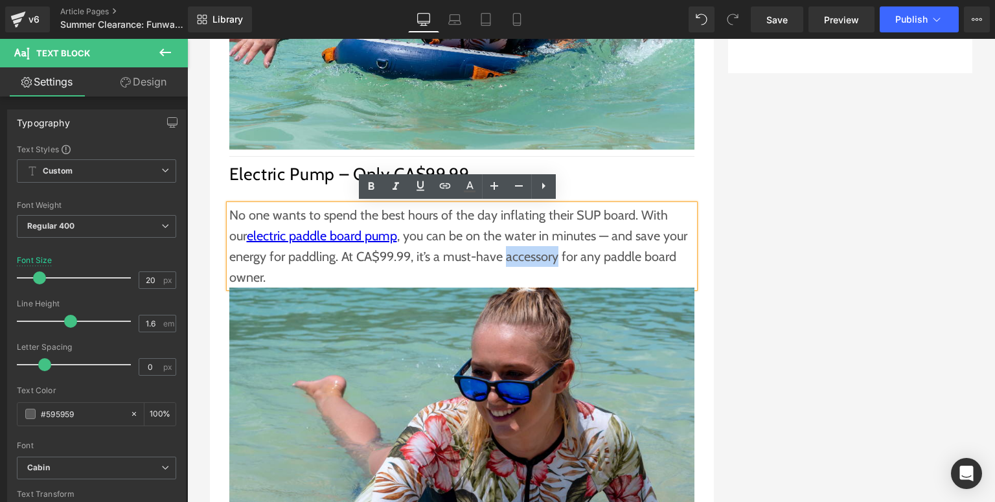
drag, startPoint x: 500, startPoint y: 259, endPoint x: 551, endPoint y: 258, distance: 51.2
click at [551, 258] on p "No one wants to spend the best hours of the day inflating their SUP board. With…" at bounding box center [461, 246] width 465 height 83
click at [448, 190] on icon at bounding box center [445, 186] width 16 height 16
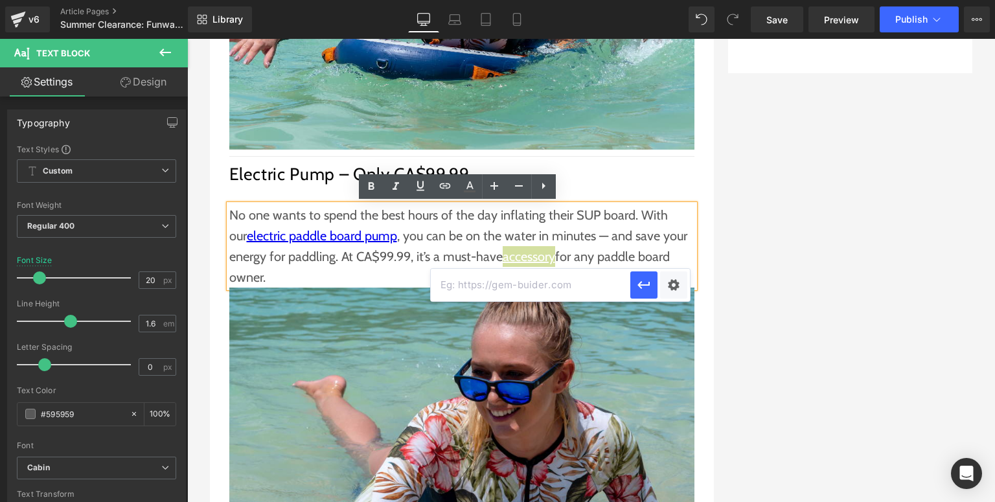
click at [516, 283] on input "text" at bounding box center [531, 285] width 200 height 32
paste input "[URL][DOMAIN_NAME]"
click at [637, 286] on icon "button" at bounding box center [644, 285] width 16 height 16
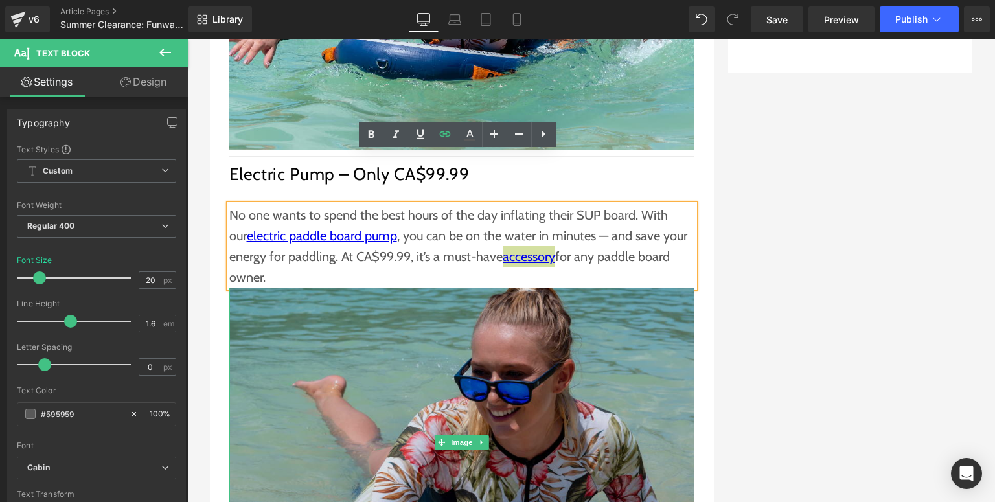
scroll to position [1659, 0]
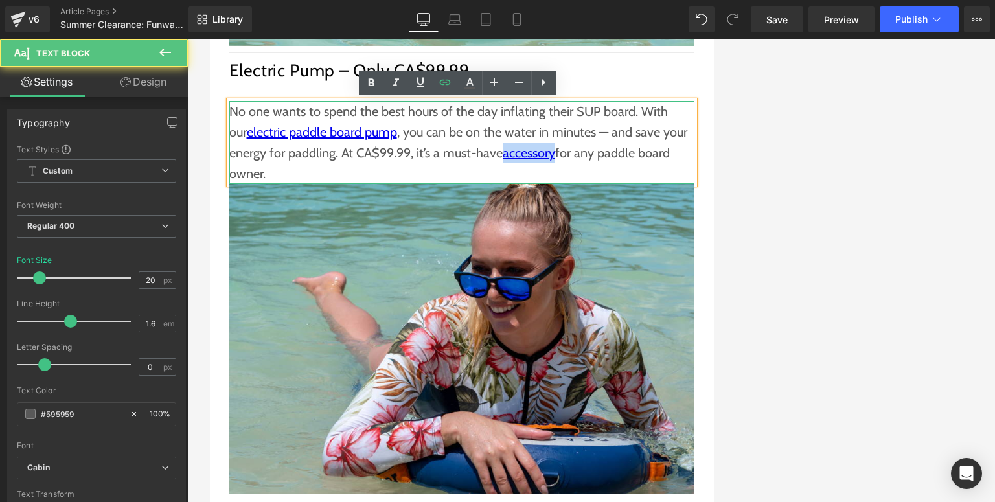
click at [450, 148] on p "No one wants to spend the best hours of the day inflating their SUP board. With…" at bounding box center [461, 142] width 465 height 83
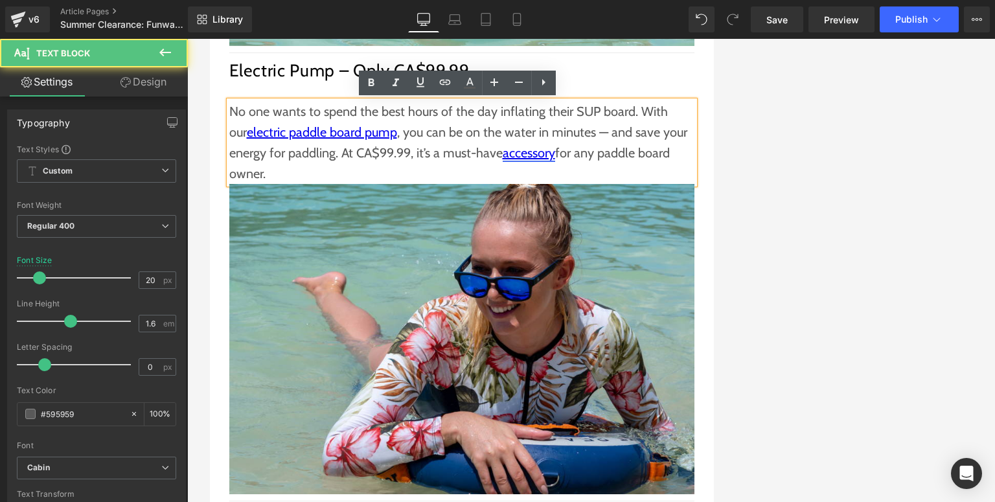
click at [521, 154] on link "accessory" at bounding box center [529, 153] width 52 height 16
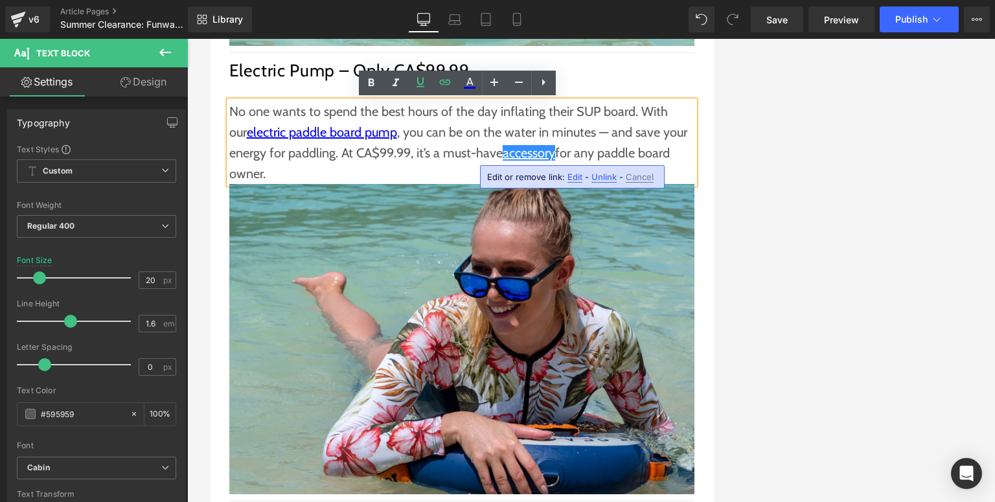
click at [568, 176] on span "Edit" at bounding box center [575, 177] width 15 height 11
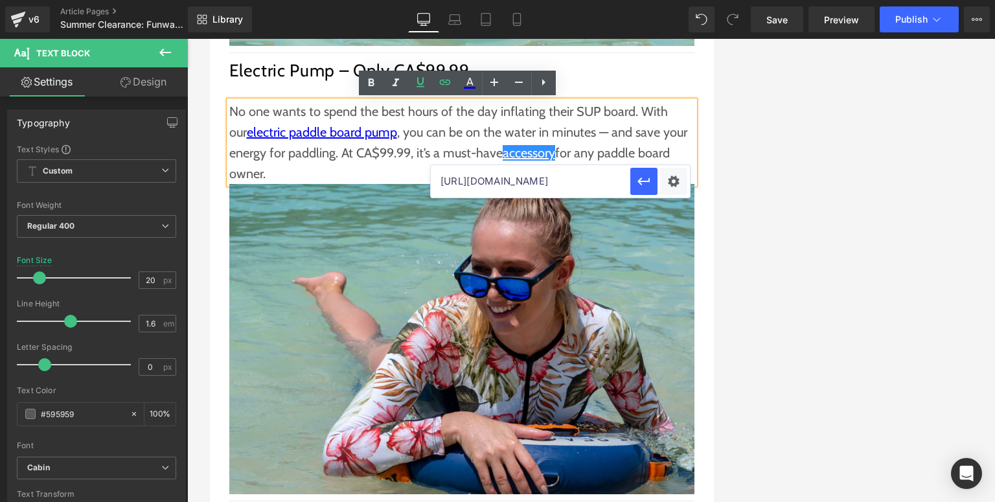
click at [601, 179] on input "[URL][DOMAIN_NAME]" at bounding box center [531, 181] width 200 height 32
type input "[URL][DOMAIN_NAME]"
click at [643, 179] on icon "button" at bounding box center [644, 182] width 16 height 16
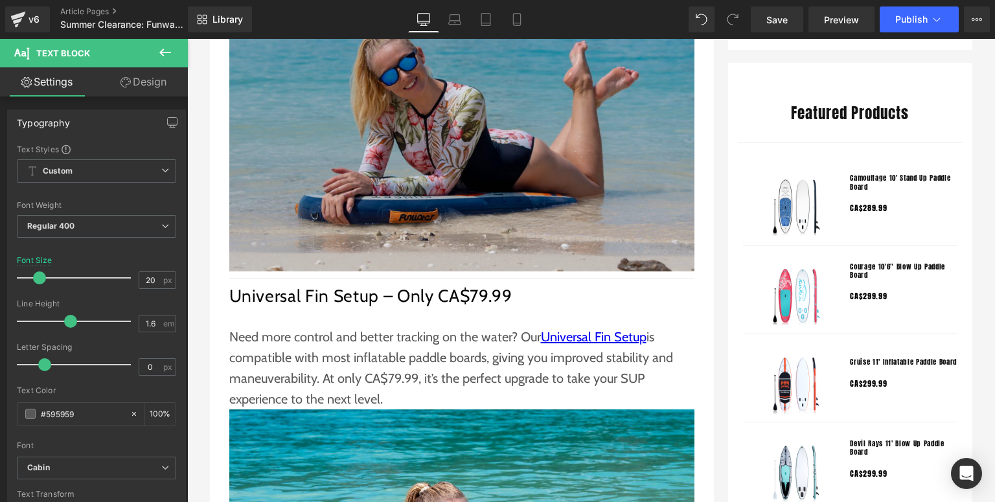
scroll to position [829, 0]
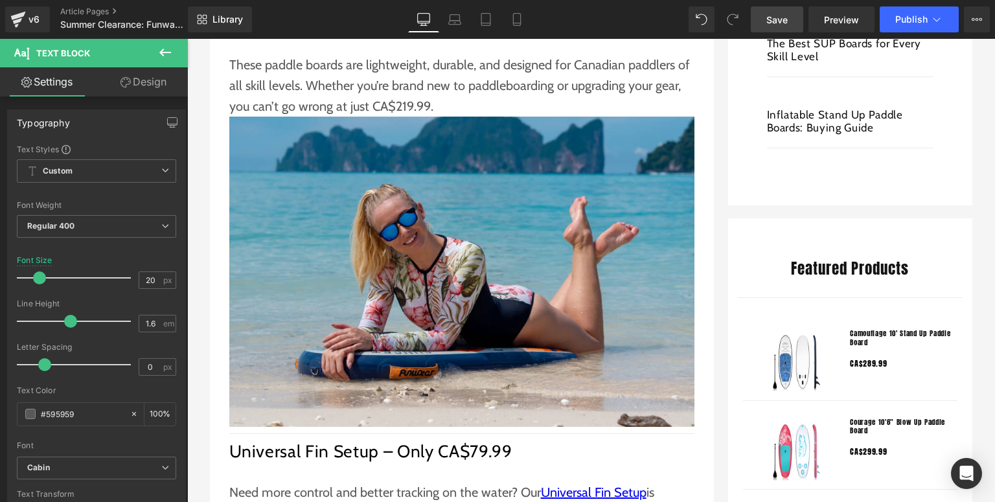
click at [783, 21] on span "Save" at bounding box center [777, 20] width 21 height 14
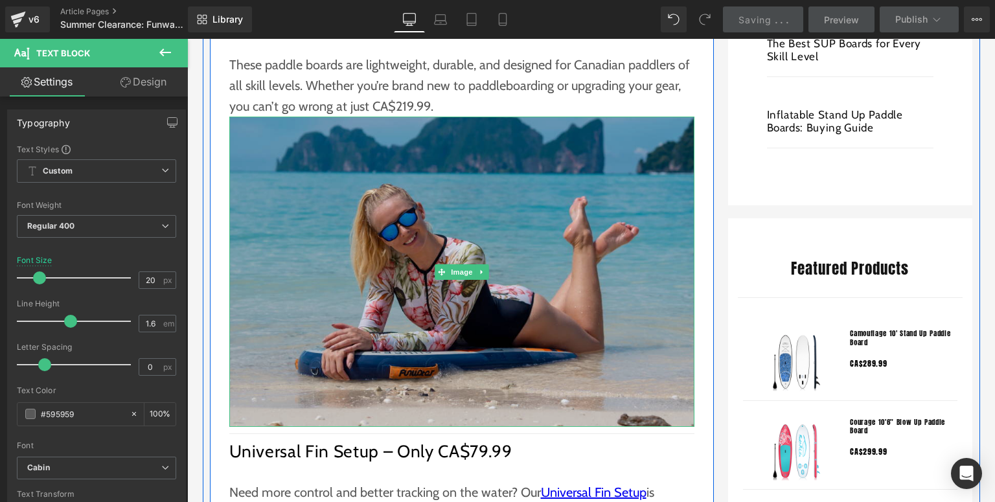
scroll to position [674, 0]
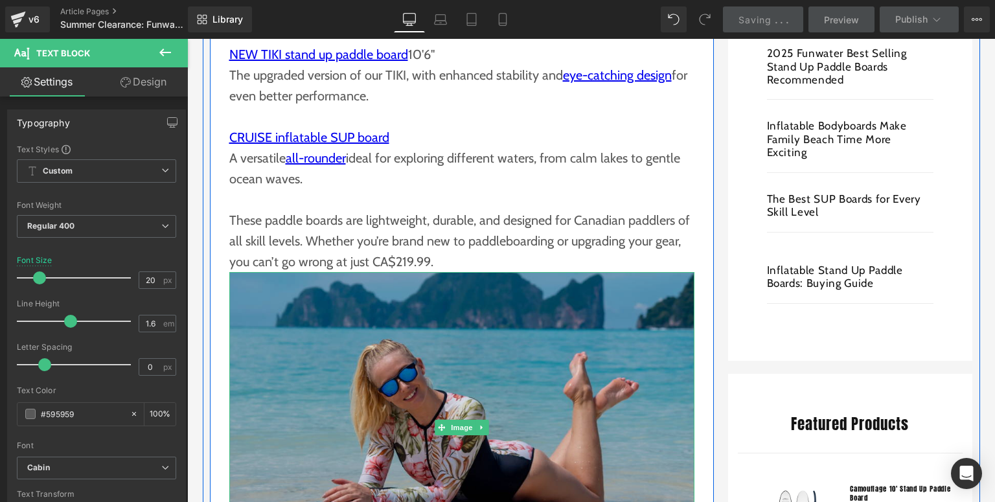
click at [386, 382] on img at bounding box center [461, 427] width 465 height 310
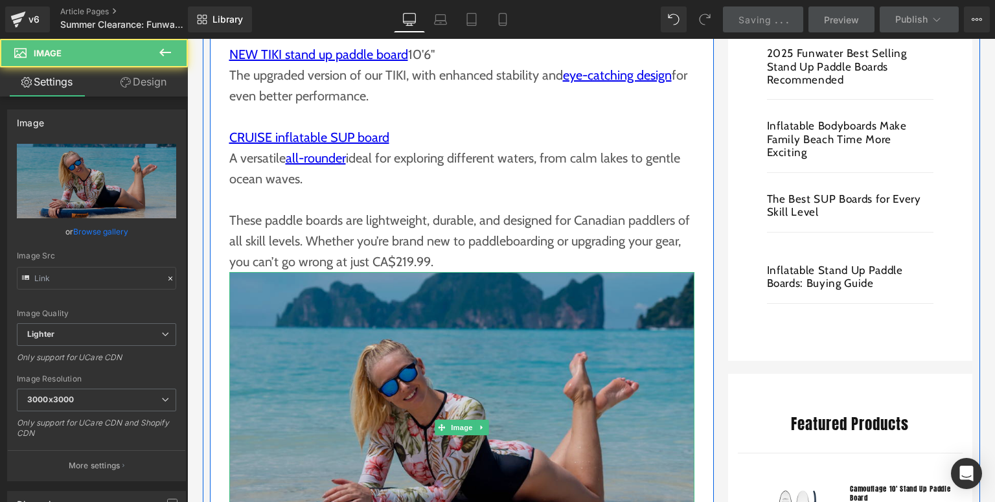
type input "[URL][DOMAIN_NAME]"
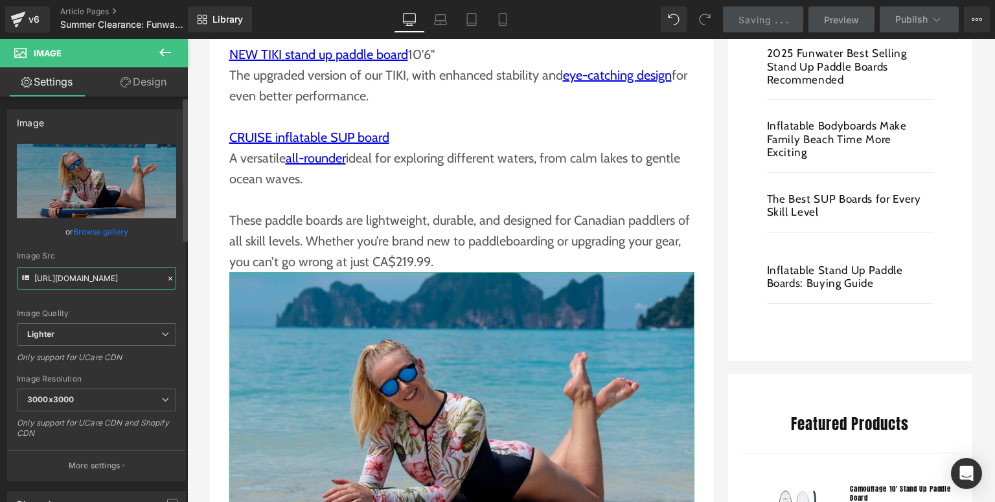
click at [69, 282] on input "[URL][DOMAIN_NAME]" at bounding box center [96, 278] width 159 height 23
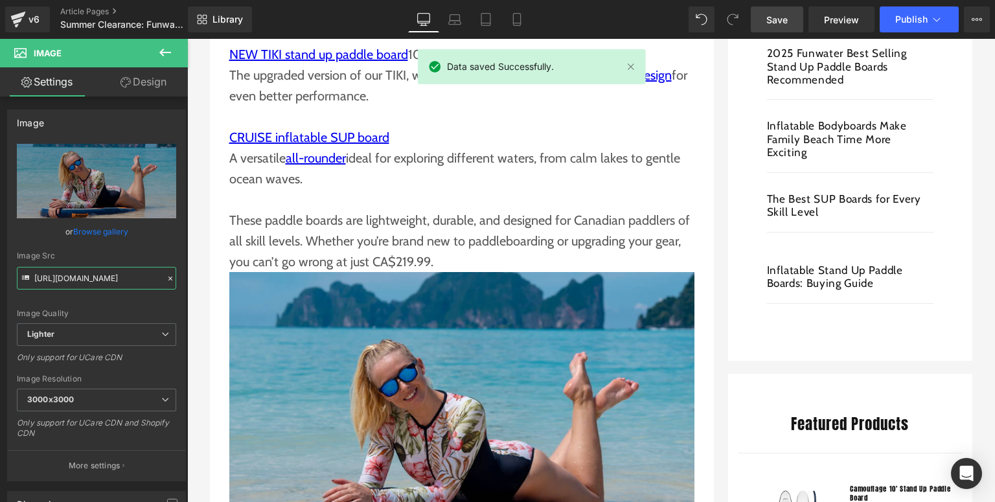
drag, startPoint x: 224, startPoint y: 319, endPoint x: 197, endPoint y: 280, distance: 47.1
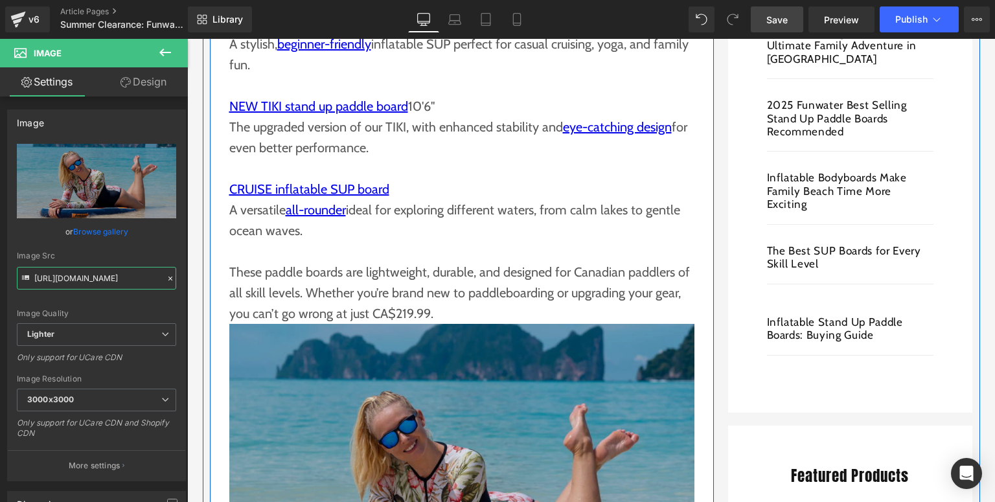
scroll to position [674, 0]
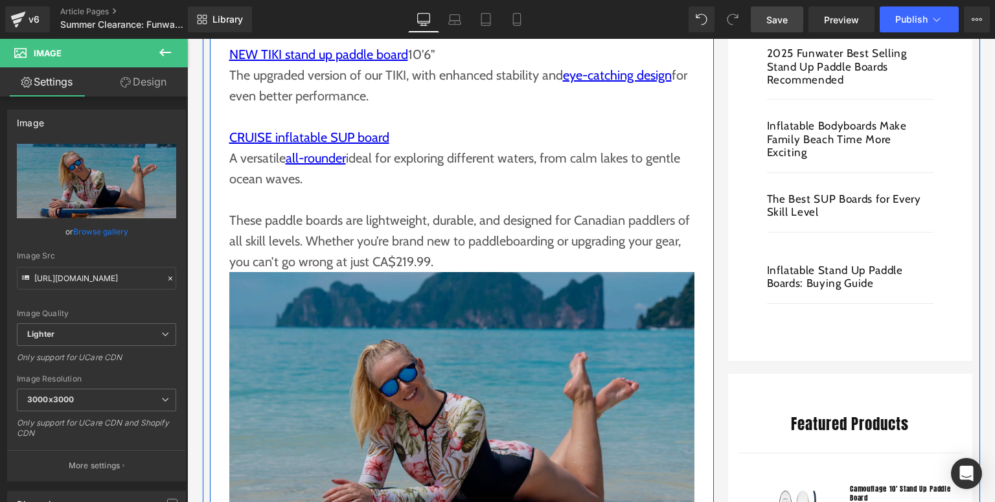
click at [378, 332] on img at bounding box center [461, 427] width 465 height 310
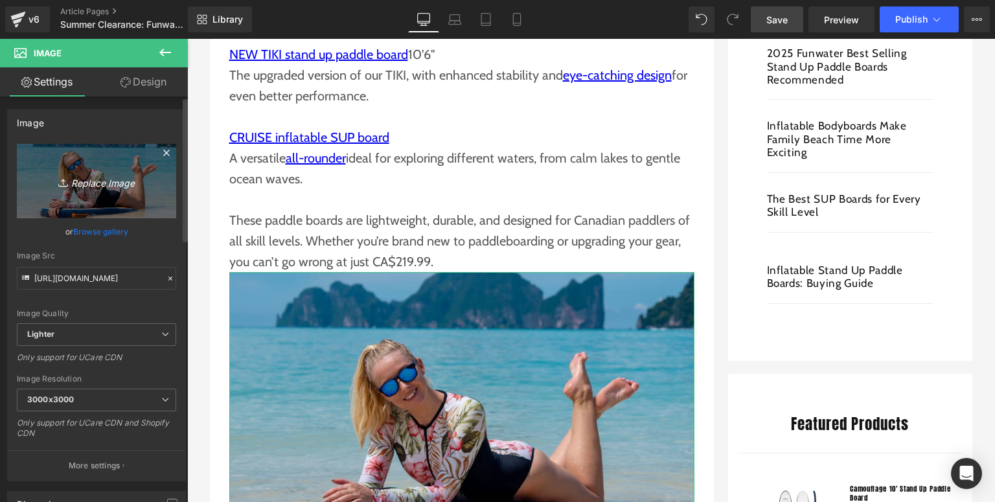
click at [115, 184] on icon "Replace Image" at bounding box center [97, 181] width 104 height 16
type input "C:\fakepath\Funwater paddle board (31).jpg"
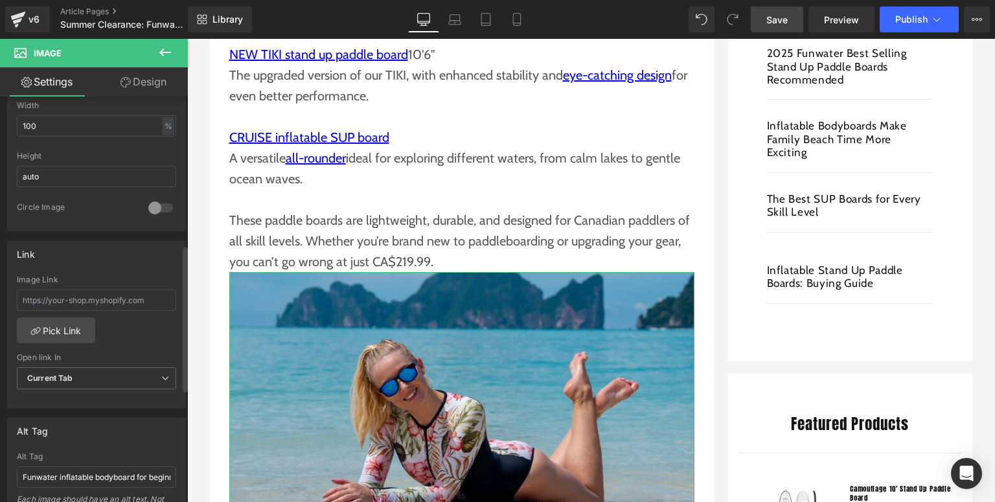
scroll to position [570, 0]
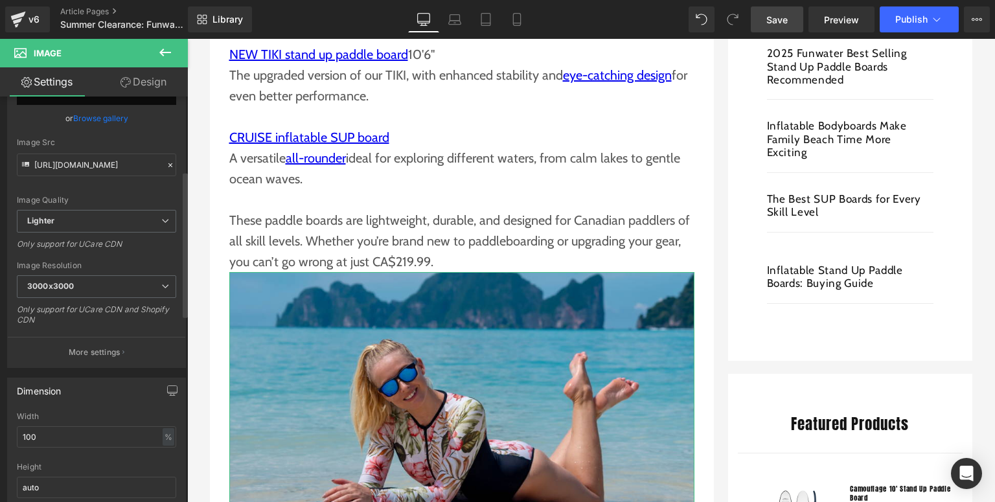
type input "[URL][DOMAIN_NAME]"
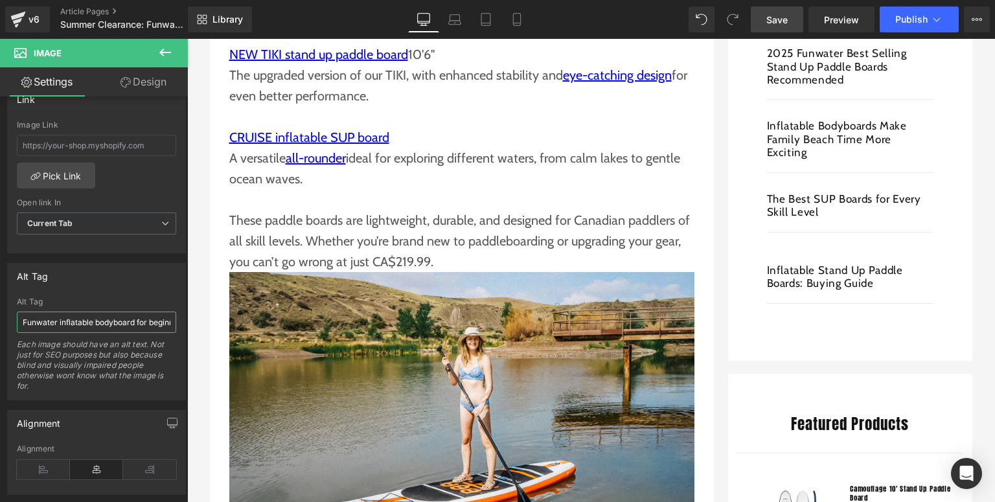
scroll to position [0, 21]
drag, startPoint x: 209, startPoint y: 358, endPoint x: 196, endPoint y: 319, distance: 40.8
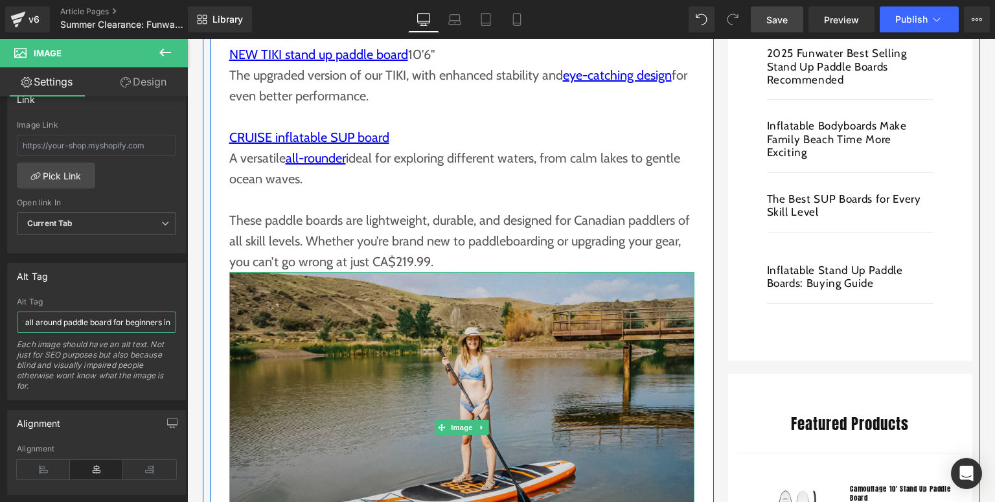
scroll to position [0, 40]
type input "Funwater all around paddle board for beginners in summer clearance deals"
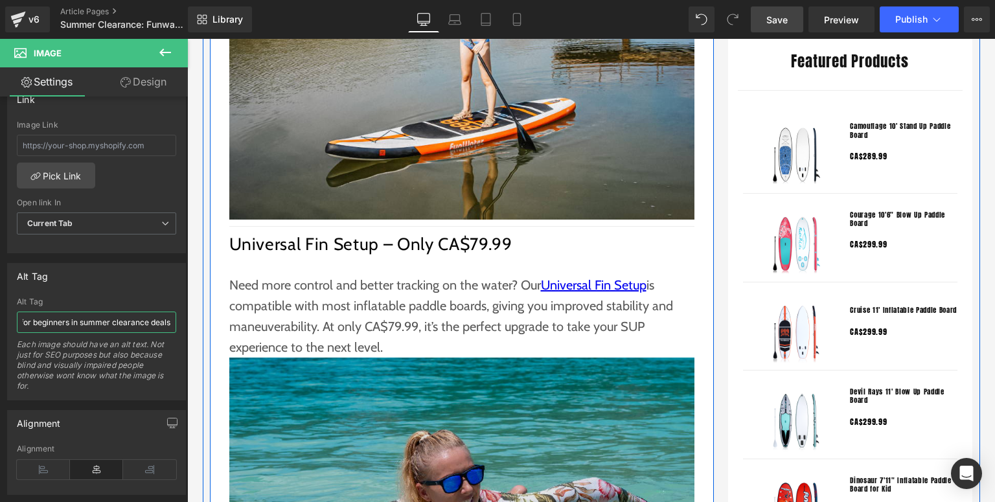
scroll to position [1244, 0]
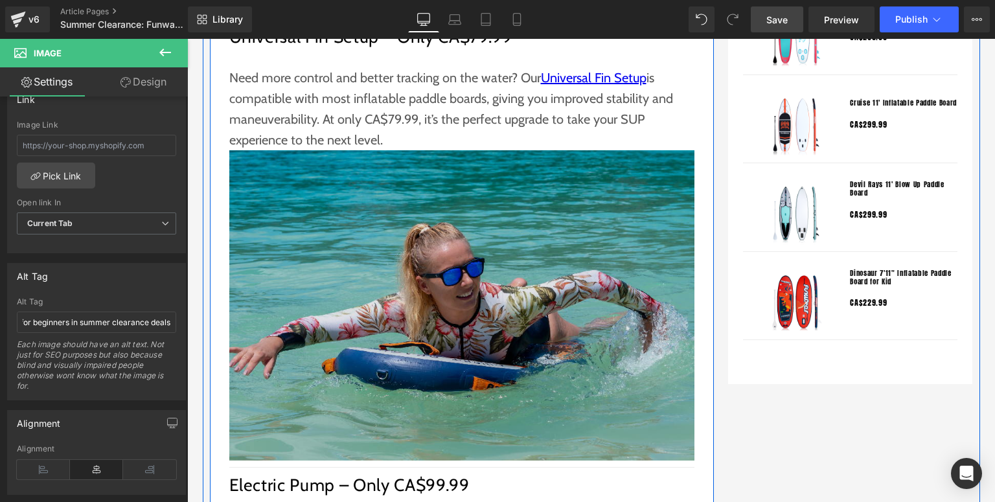
click at [464, 288] on img at bounding box center [461, 305] width 465 height 310
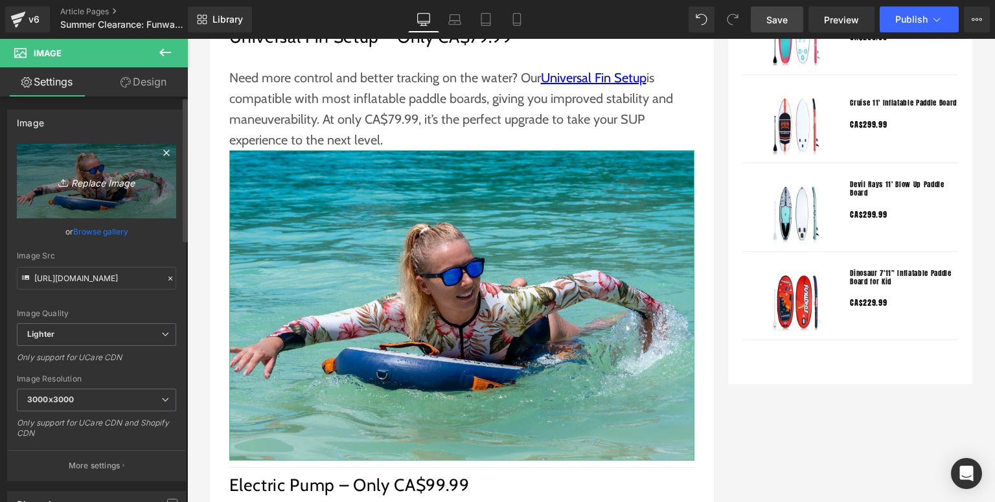
click at [110, 192] on link "Replace Image" at bounding box center [96, 181] width 159 height 75
type input "C:\fakepath\Funwater paddle board (32).jpg"
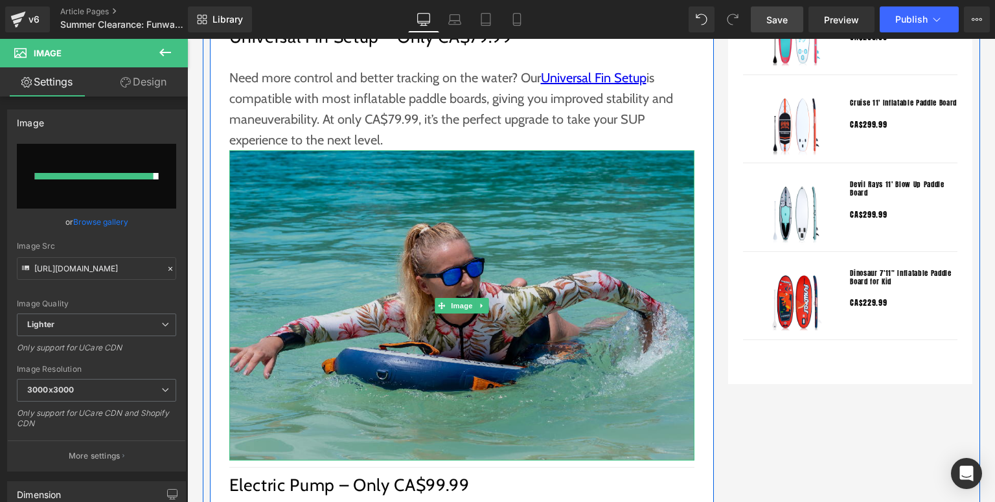
type input "[URL][DOMAIN_NAME]"
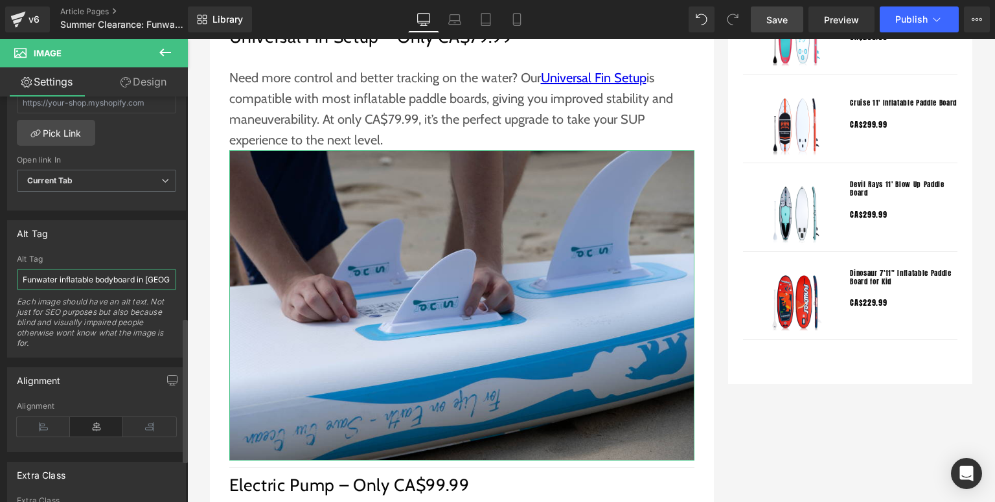
scroll to position [0, 8]
drag, startPoint x: 22, startPoint y: 277, endPoint x: 174, endPoint y: 277, distance: 151.6
click at [174, 277] on div "Funwater inflatable bodyboard in [GEOGRAPHIC_DATA] Alt Tag Funwater inflatable …" at bounding box center [97, 306] width 178 height 102
type input "Fins for SUP clearance in [GEOGRAPHIC_DATA]"
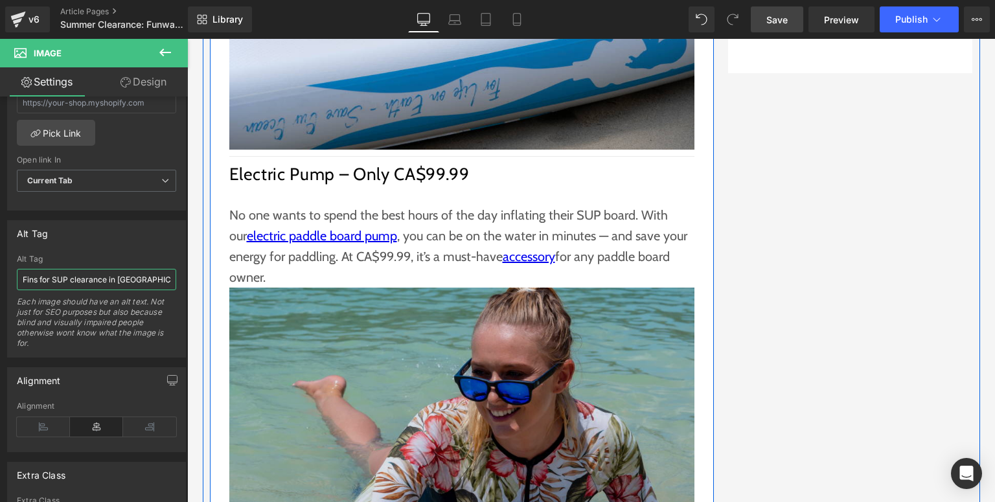
scroll to position [1711, 0]
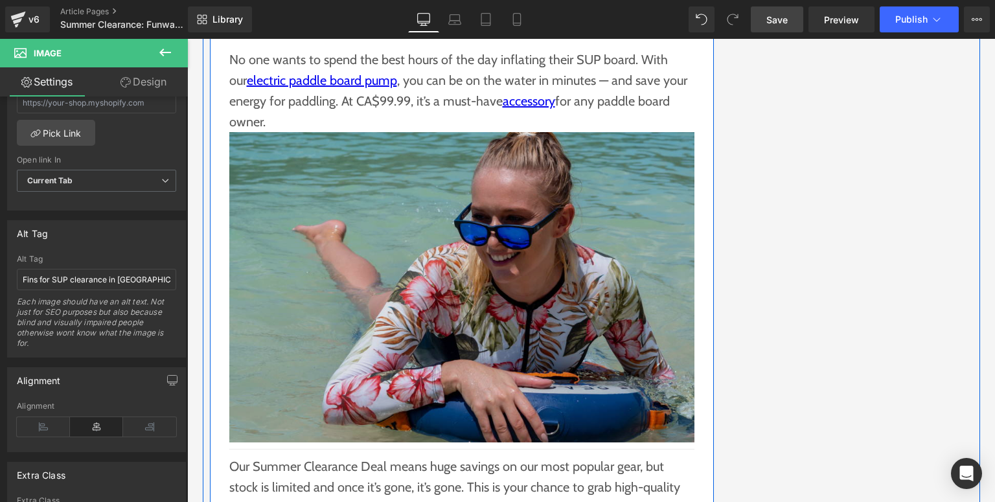
drag, startPoint x: 387, startPoint y: 261, endPoint x: 380, endPoint y: 210, distance: 51.8
click at [387, 260] on img at bounding box center [461, 287] width 465 height 310
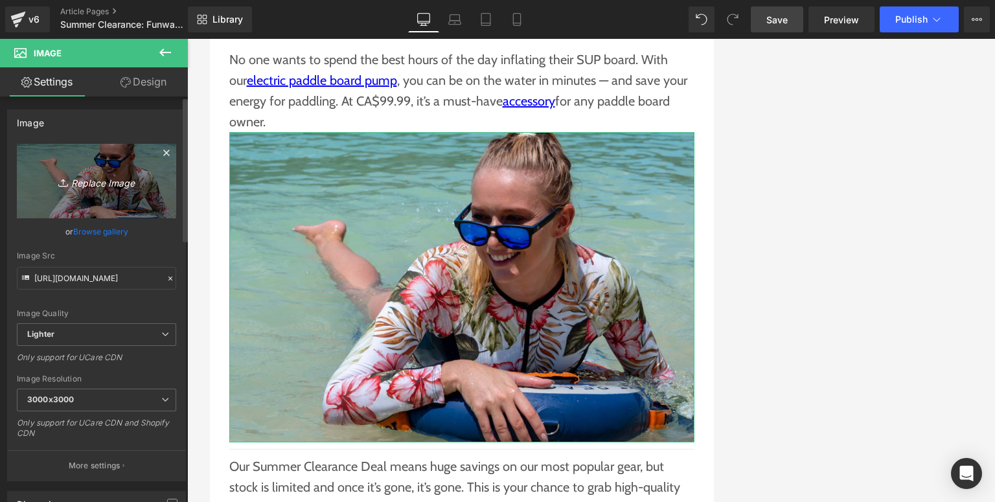
click at [133, 189] on icon "Replace Image" at bounding box center [97, 181] width 104 height 16
type input "C:\fakepath\Funwater paddle board (33).jpg"
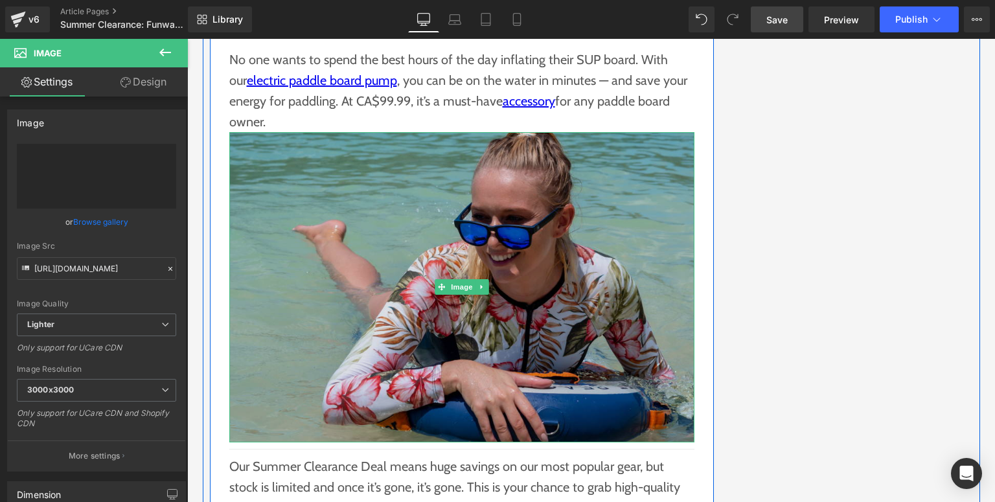
type input "[URL][DOMAIN_NAME]"
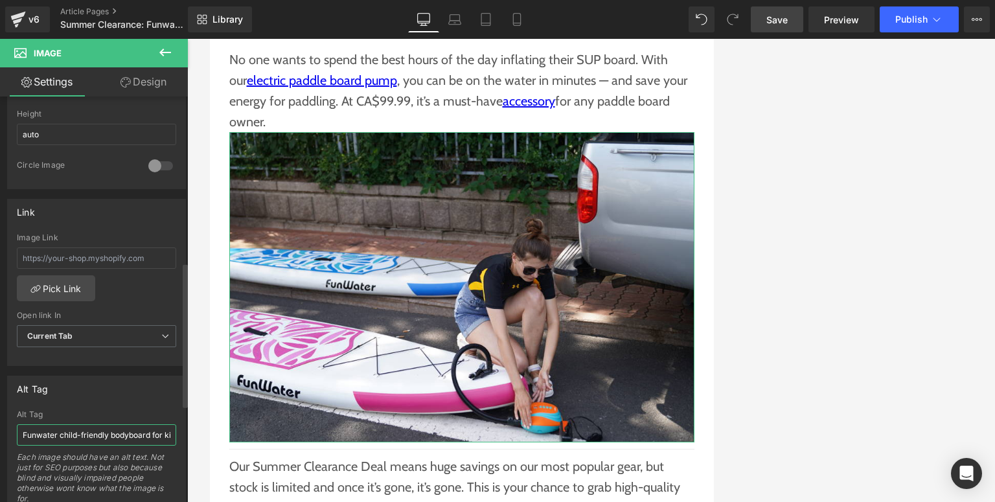
scroll to position [0, 10]
drag, startPoint x: 21, startPoint y: 433, endPoint x: 166, endPoint y: 429, distance: 145.2
click at [166, 429] on input "Funwater child-friendly bodyboard for kid" at bounding box center [96, 434] width 159 height 21
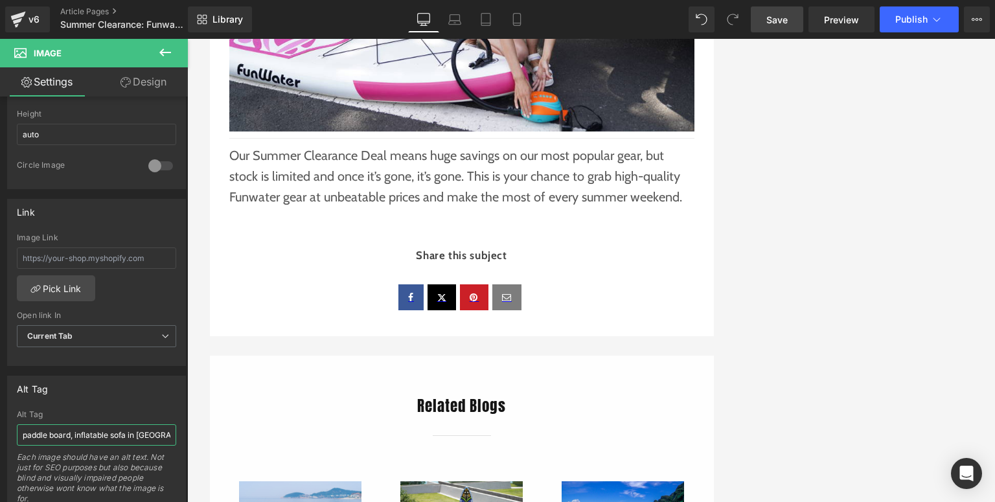
scroll to position [2073, 0]
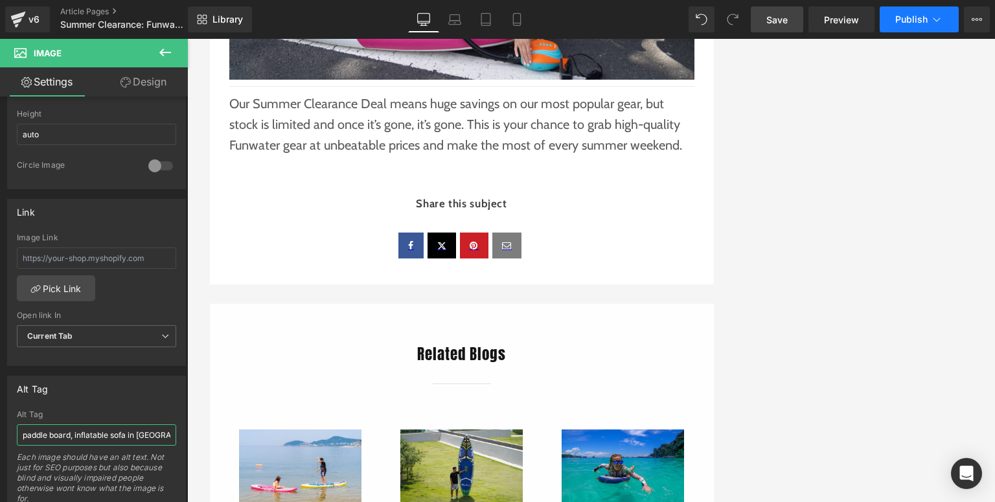
type input "Funwater electric pump for inflatable paddle board, inflatable sofa in [GEOGRAP…"
click at [906, 22] on span "Publish" at bounding box center [911, 19] width 32 height 10
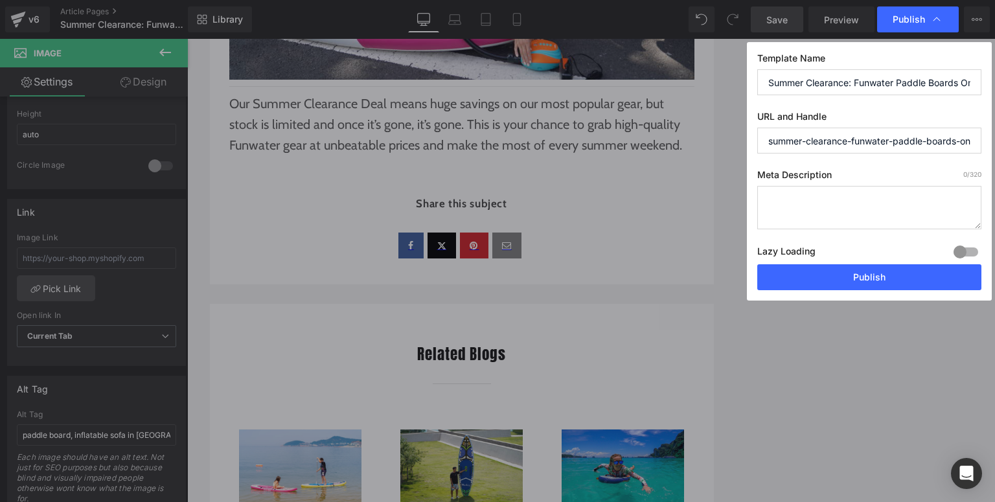
scroll to position [0, 0]
drag, startPoint x: 798, startPoint y: 200, endPoint x: 777, endPoint y: 205, distance: 22.0
click at [794, 200] on textarea at bounding box center [869, 207] width 224 height 43
paste textarea "Summer Clearance: Funwater paddle boards from CA$219.99 in [GEOGRAPHIC_DATA]. S…"
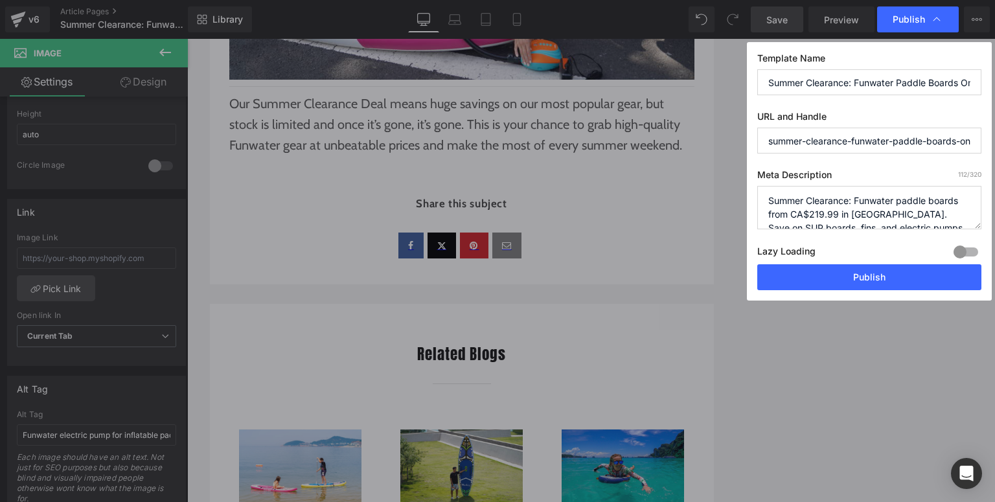
scroll to position [4, 0]
type textarea "Summer Clearance: Funwater paddle boards from CA$219.99 in [GEOGRAPHIC_DATA]. S…"
click at [838, 295] on div "Template Name Summer Clearance: Funwater Paddle Boards Only CA$219.99 URL and H…" at bounding box center [869, 171] width 245 height 259
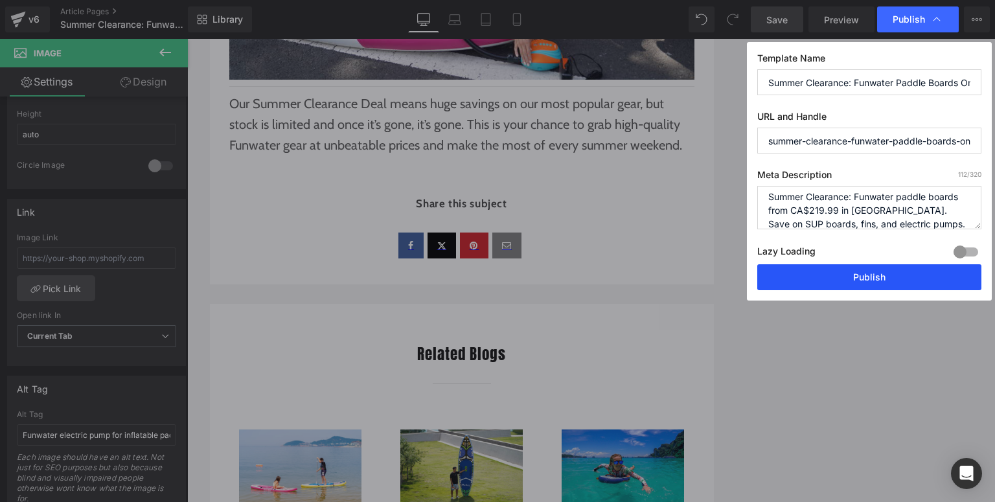
click at [869, 275] on button "Publish" at bounding box center [869, 277] width 224 height 26
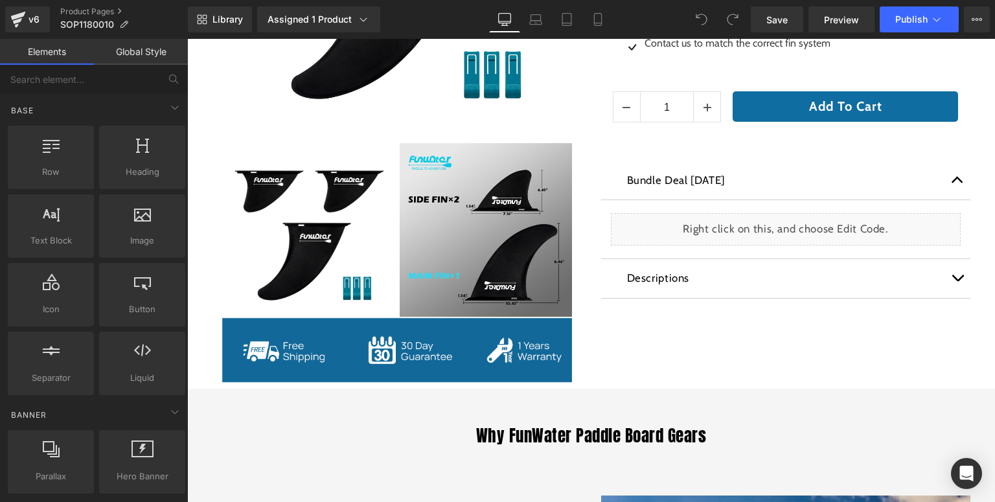
scroll to position [518, 0]
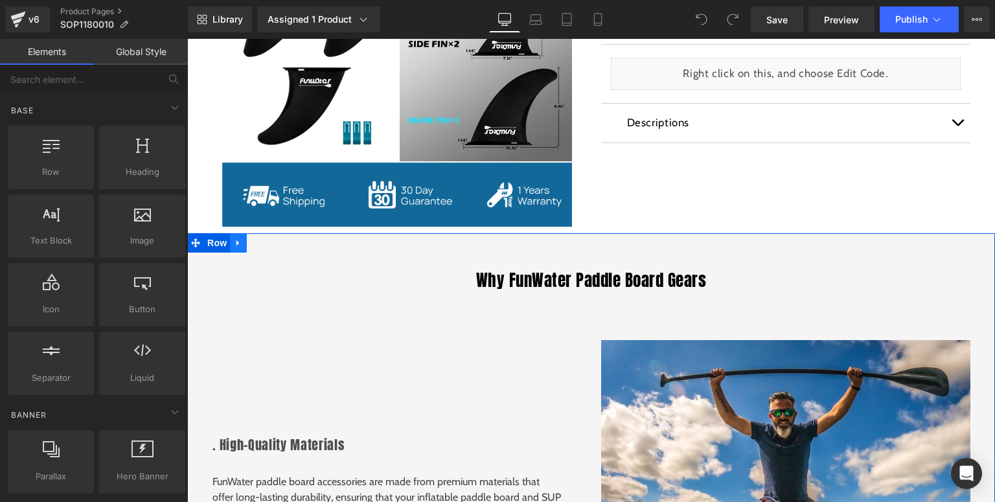
click at [234, 243] on icon at bounding box center [238, 243] width 9 height 10
click at [268, 241] on icon at bounding box center [272, 242] width 9 height 9
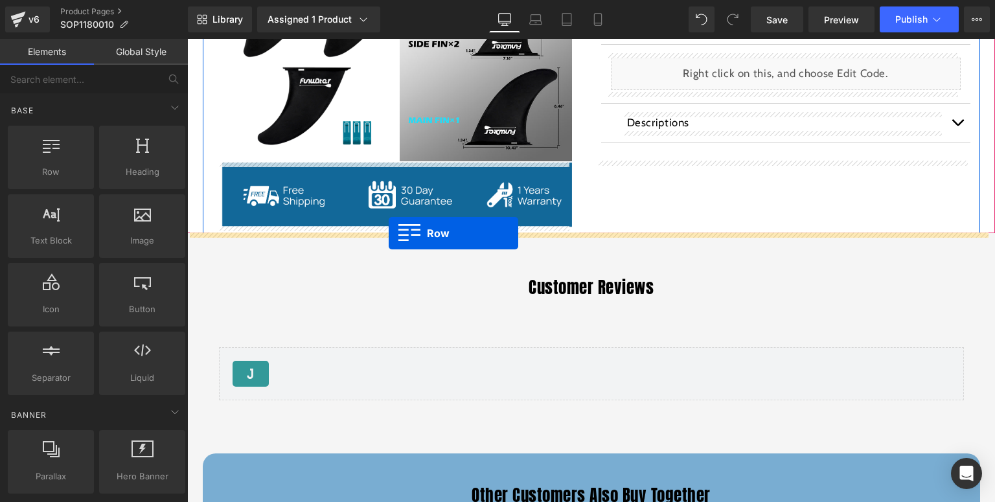
drag, startPoint x: 242, startPoint y: 206, endPoint x: 389, endPoint y: 233, distance: 148.9
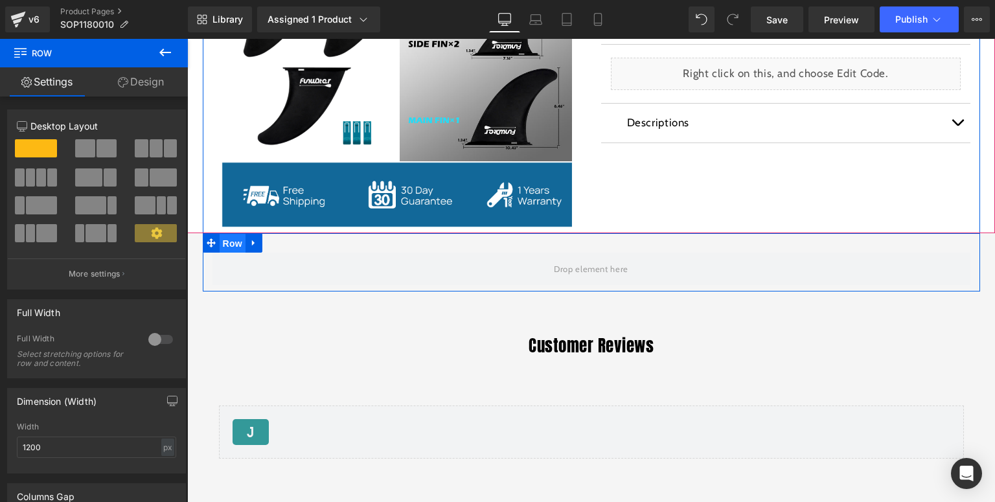
click at [231, 247] on span "Row" at bounding box center [233, 243] width 26 height 19
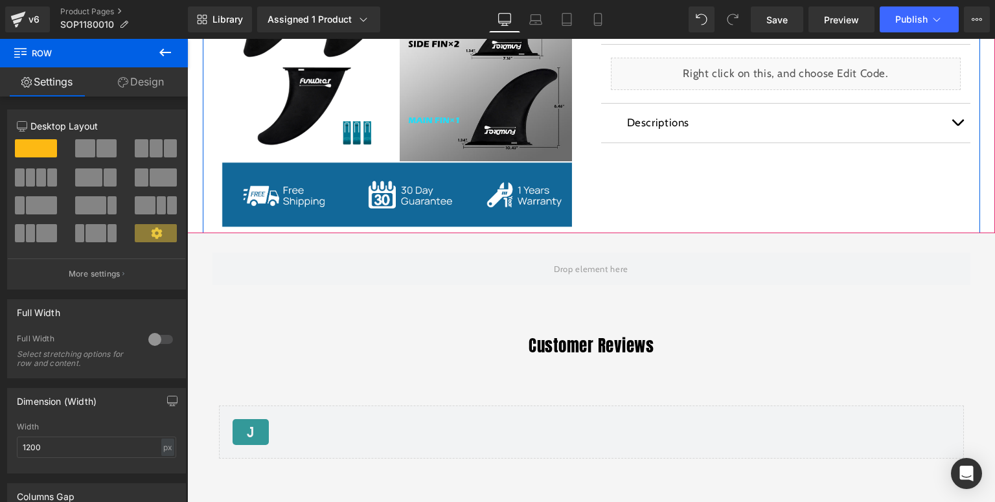
click at [157, 51] on icon at bounding box center [165, 53] width 16 height 16
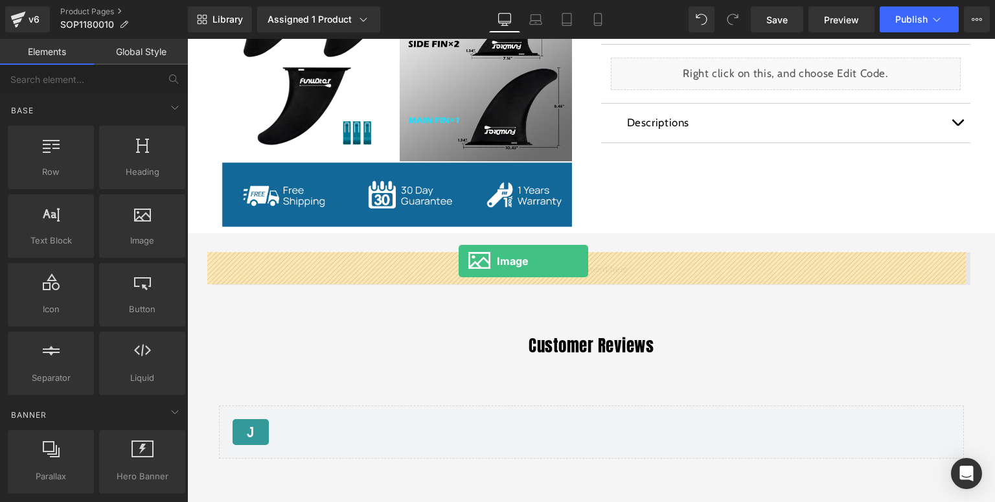
drag, startPoint x: 323, startPoint y: 266, endPoint x: 459, endPoint y: 261, distance: 135.5
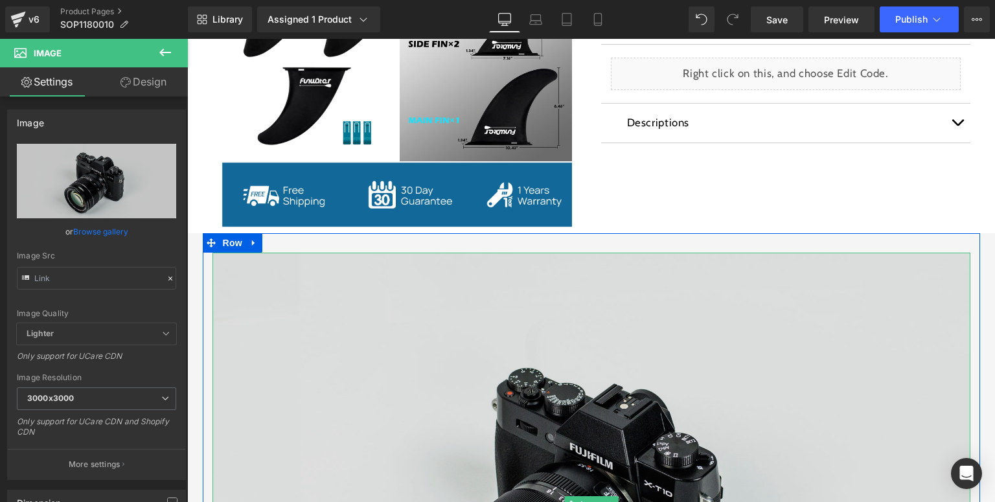
drag, startPoint x: 424, startPoint y: 319, endPoint x: 417, endPoint y: 301, distance: 19.3
click at [423, 319] on img at bounding box center [592, 504] width 758 height 502
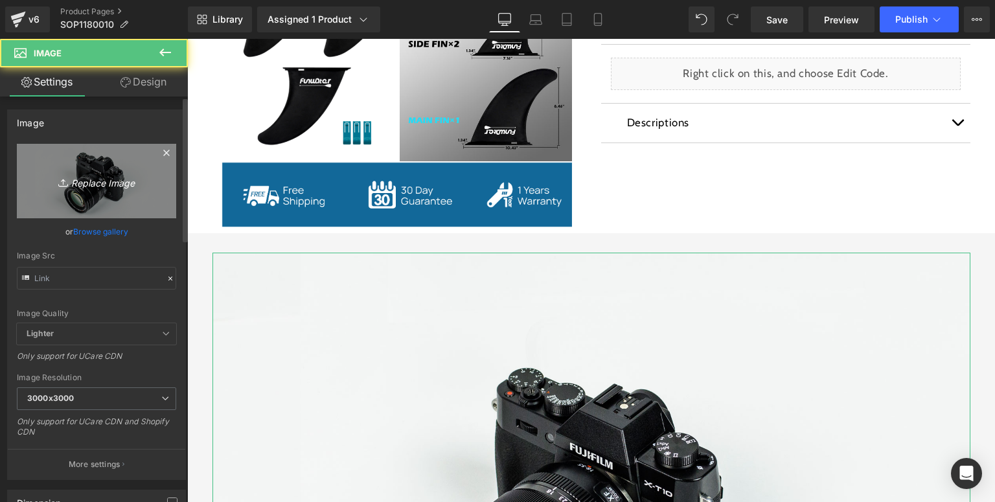
click at [113, 181] on icon "Replace Image" at bounding box center [97, 181] width 104 height 16
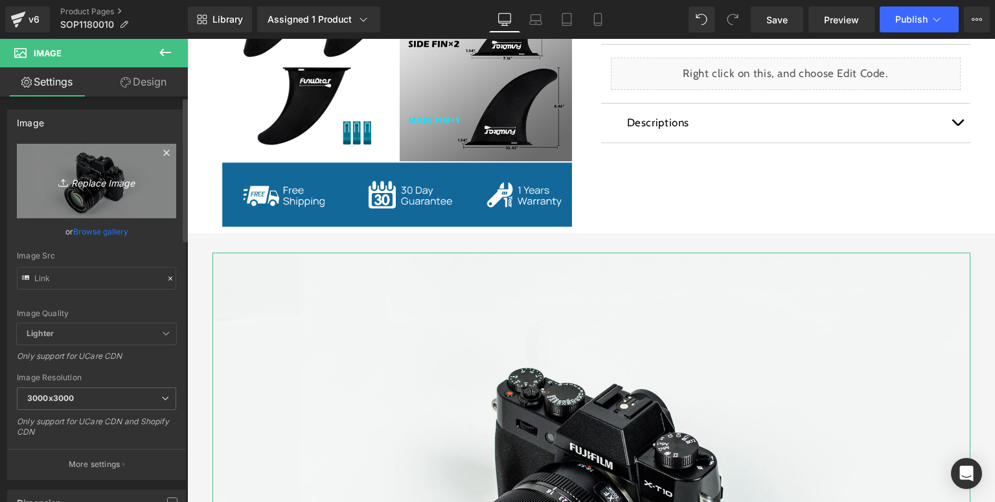
type input "C:\fakepath\9+5寸黑色鱼鳍套装-详情页_01.jpg"
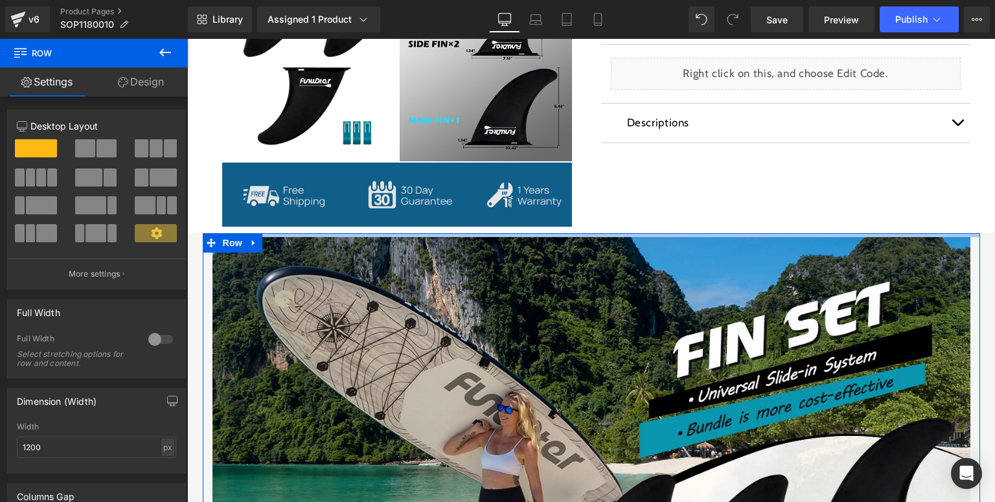
drag, startPoint x: 551, startPoint y: 238, endPoint x: 566, endPoint y: 223, distance: 21.5
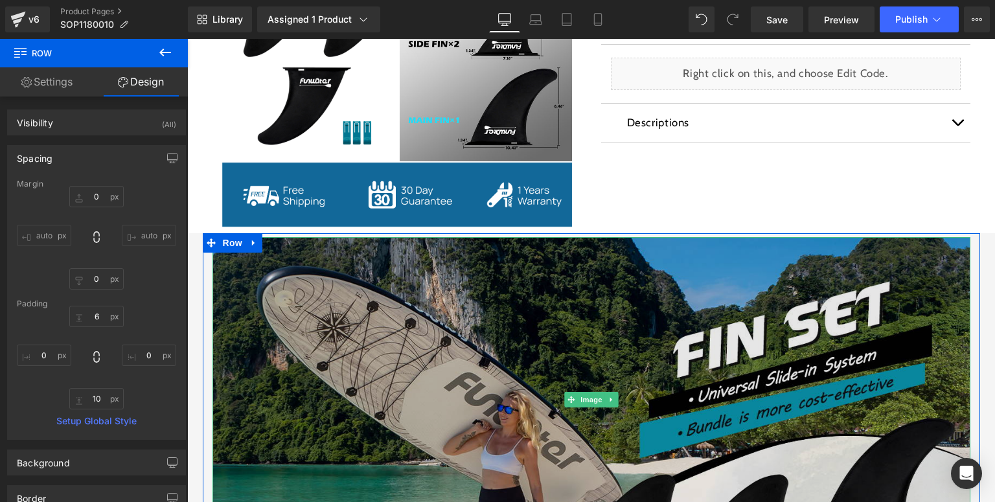
click at [370, 365] on img at bounding box center [592, 399] width 758 height 325
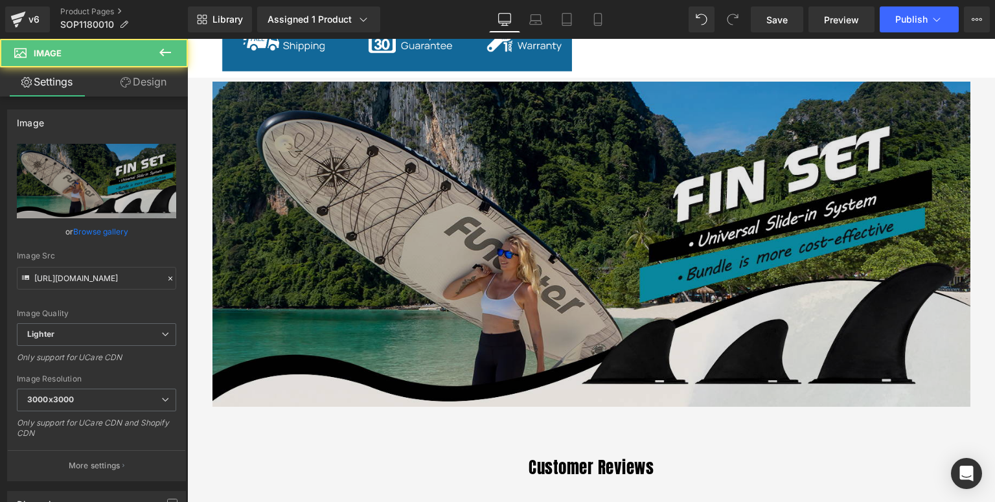
scroll to position [726, 0]
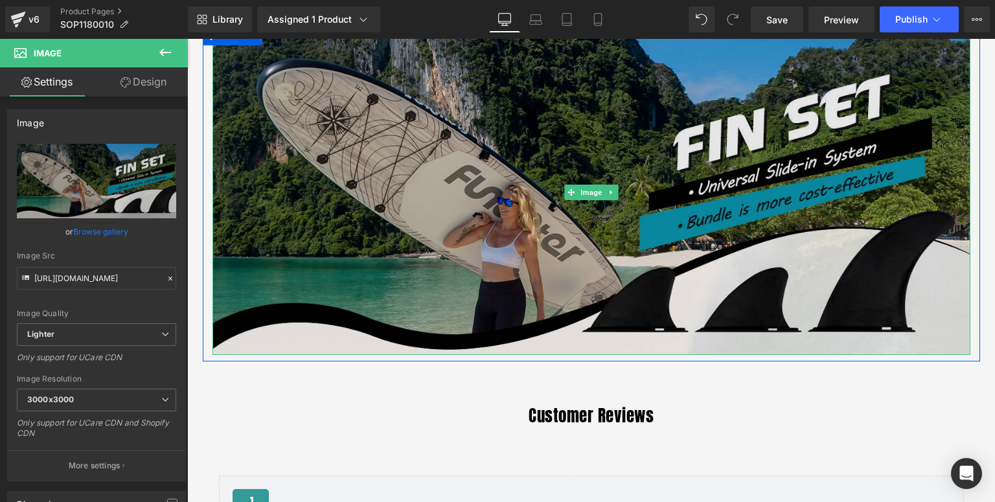
click at [330, 297] on img at bounding box center [592, 192] width 758 height 325
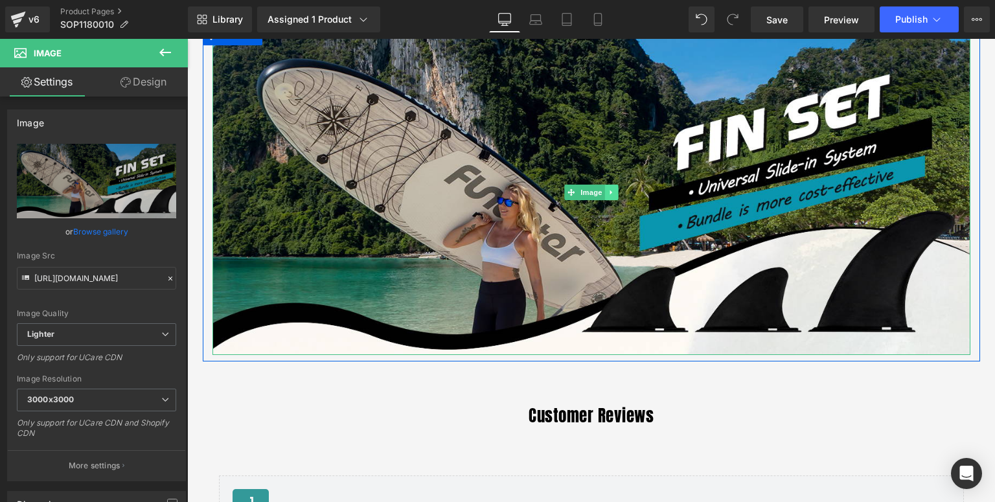
click at [610, 191] on icon at bounding box center [611, 192] width 2 height 5
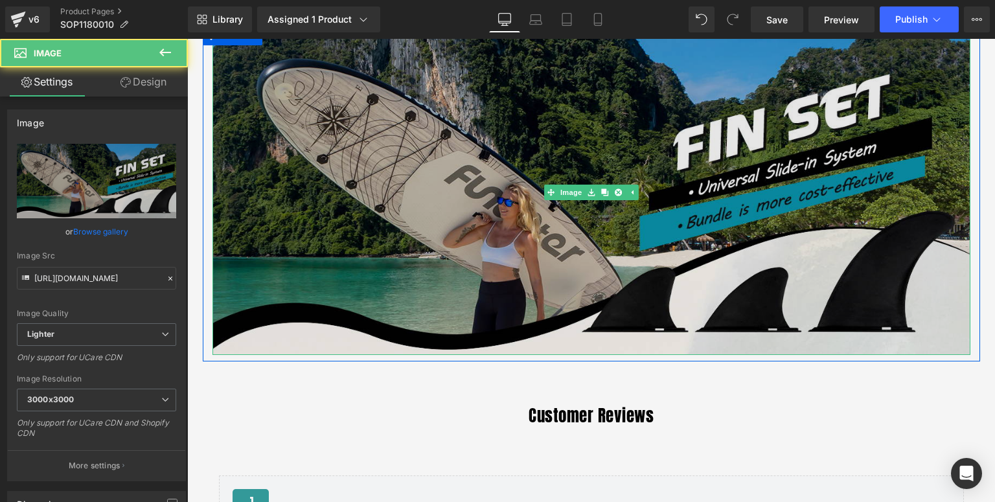
click at [448, 256] on img at bounding box center [592, 192] width 758 height 325
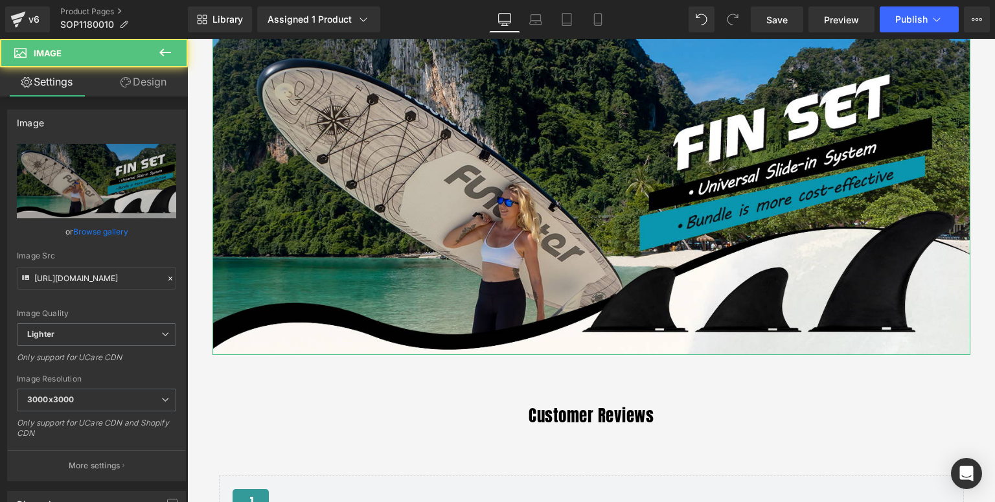
click at [148, 78] on link "Design" at bounding box center [144, 81] width 94 height 29
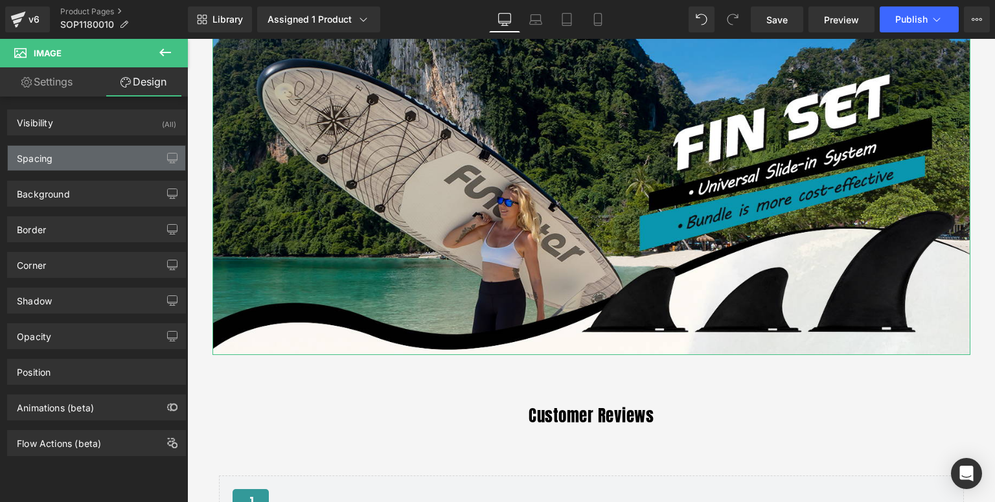
click at [54, 156] on div "Spacing" at bounding box center [97, 158] width 178 height 25
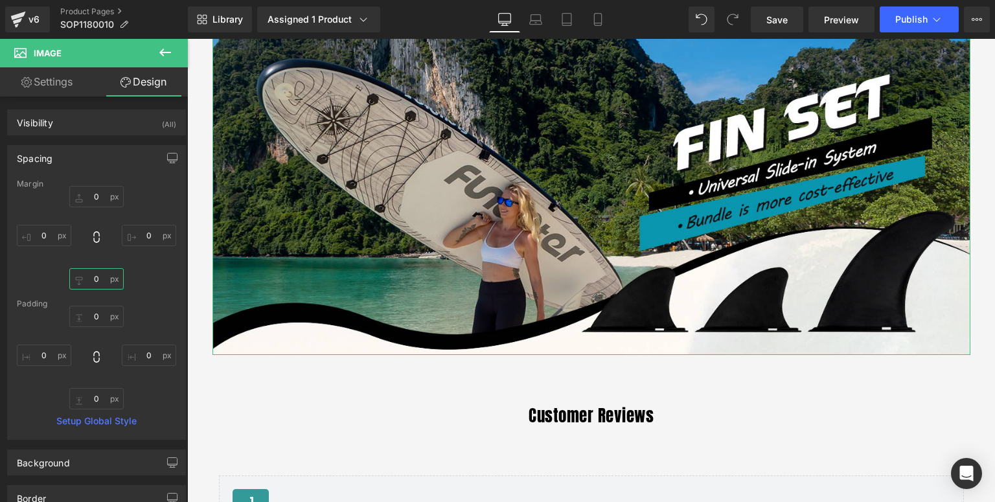
click at [95, 276] on input "0" at bounding box center [96, 278] width 54 height 21
type input "5"
click at [135, 296] on div "Margin 0 0 5 0 Padding 0 0 0 0 Setup Global Style" at bounding box center [97, 309] width 178 height 260
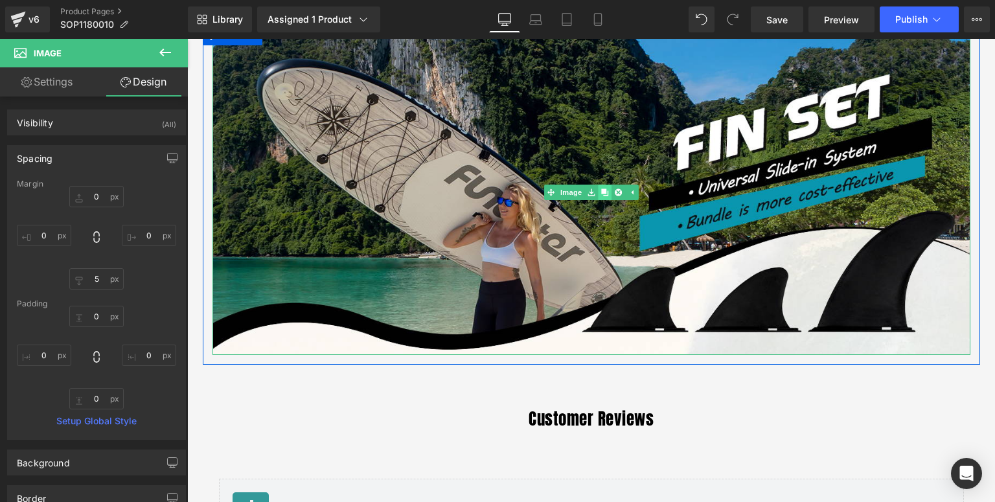
click at [604, 192] on icon at bounding box center [604, 192] width 7 height 7
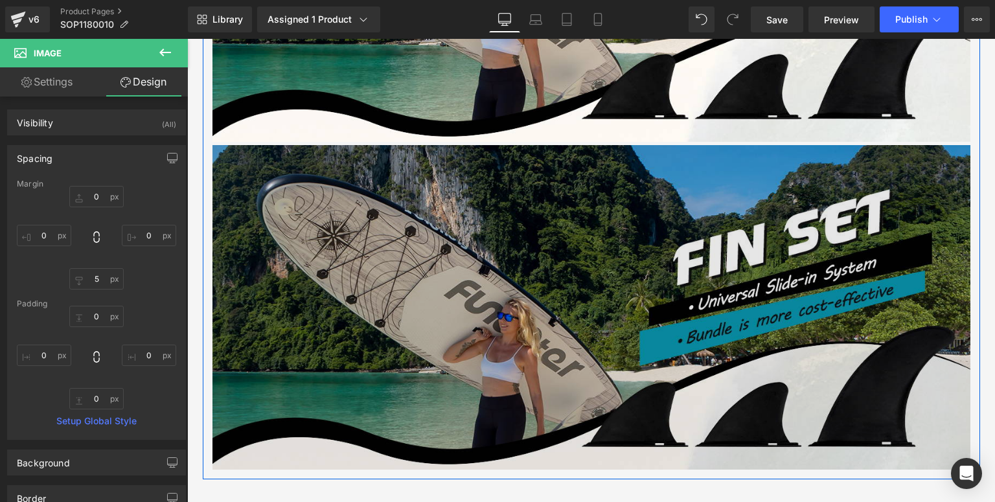
scroll to position [993, 0]
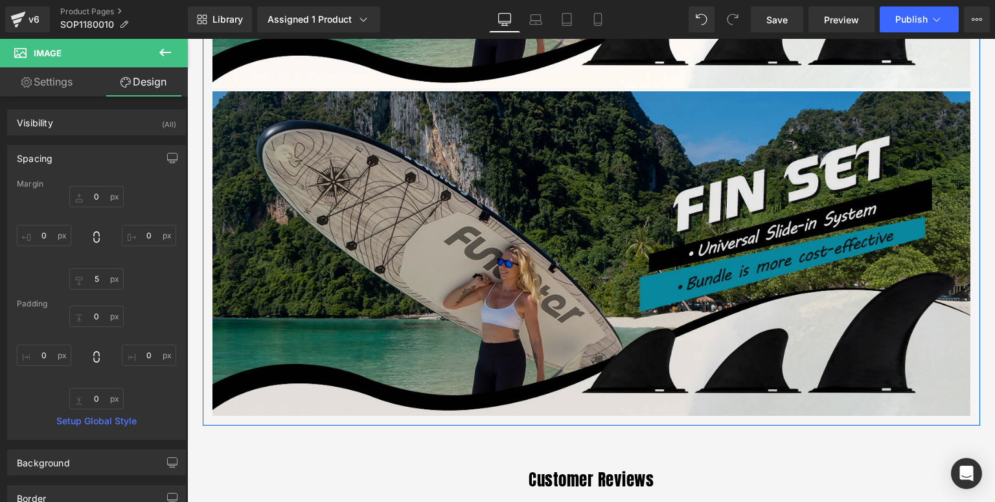
click at [456, 280] on img at bounding box center [592, 253] width 758 height 325
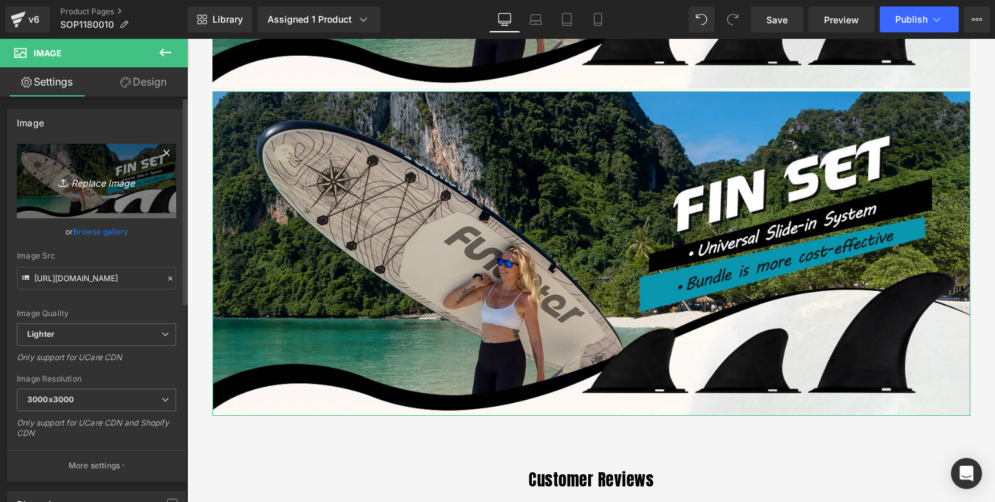
click at [98, 171] on link "Replace Image" at bounding box center [96, 181] width 159 height 75
type input "C:\fakepath\9+5寸黑色鱼鳍套装-详情页_02.jpg"
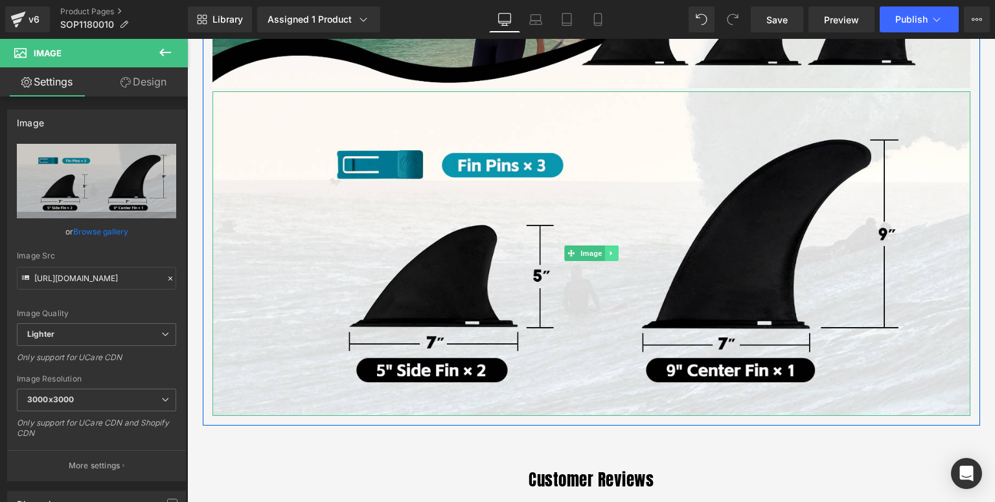
click at [610, 252] on icon at bounding box center [611, 253] width 2 height 5
click at [605, 251] on link at bounding box center [605, 254] width 14 height 16
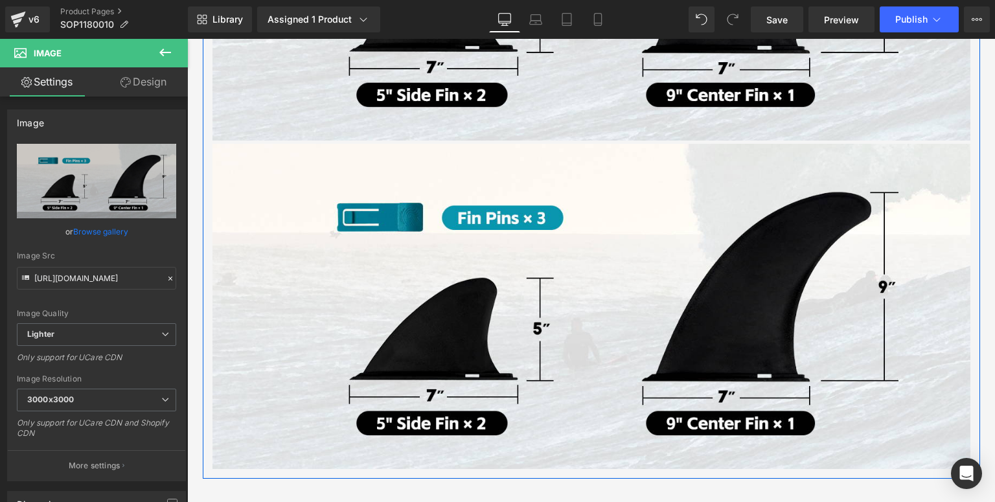
scroll to position [1321, 0]
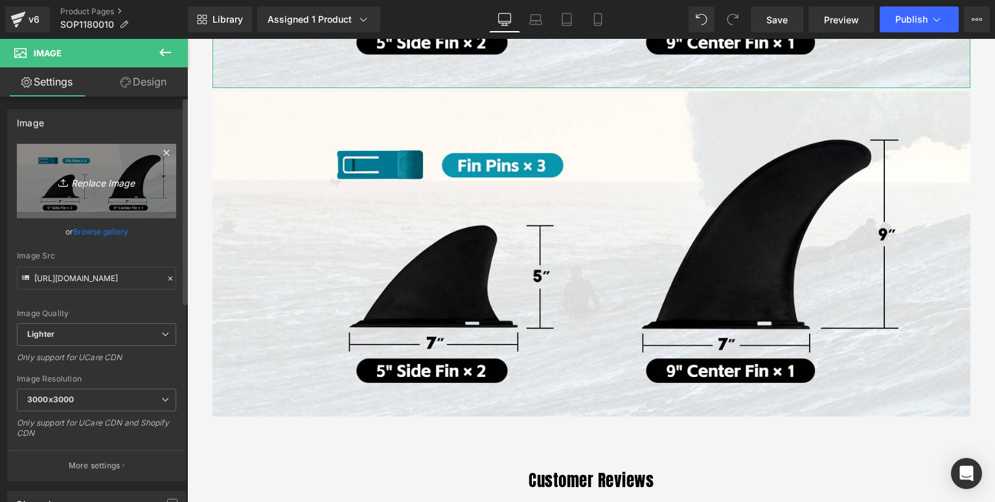
click at [114, 179] on icon "Replace Image" at bounding box center [97, 181] width 104 height 16
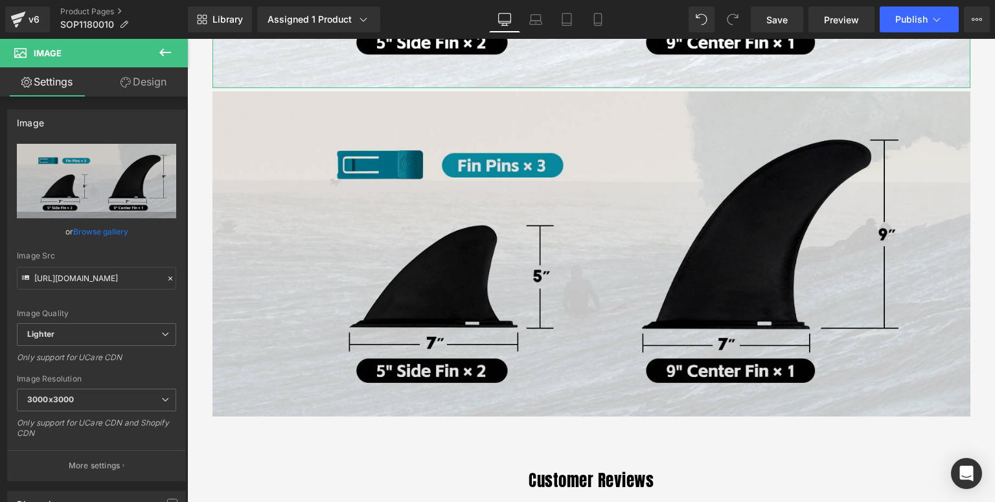
click at [518, 156] on img at bounding box center [592, 253] width 758 height 325
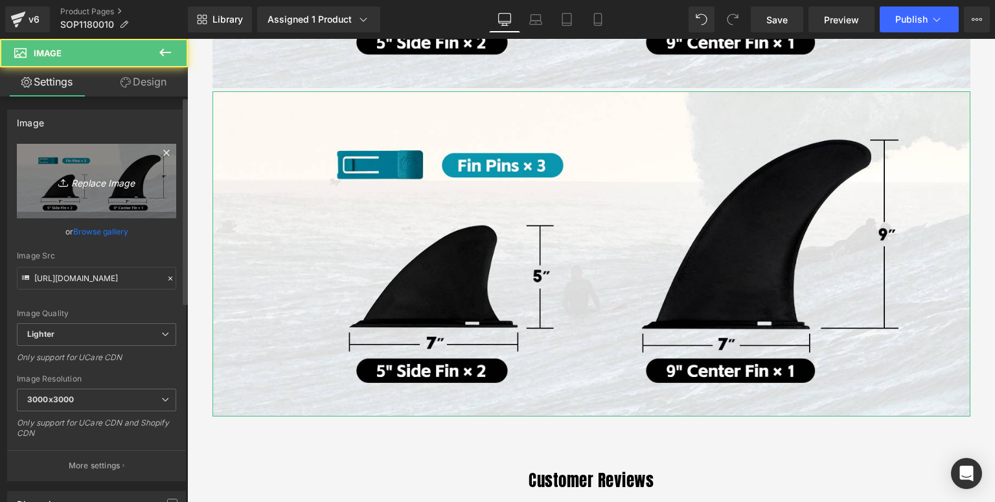
click at [50, 182] on icon "Replace Image" at bounding box center [97, 181] width 104 height 16
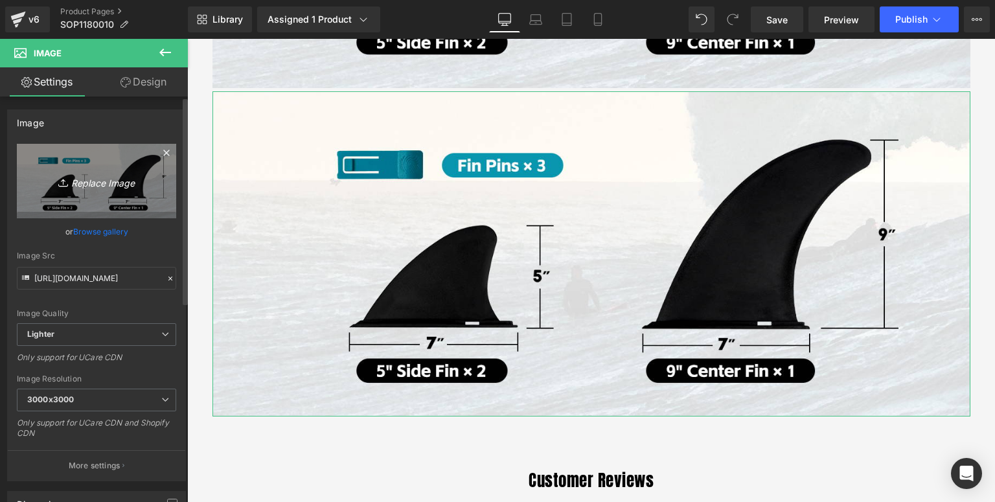
type input "C:\fakepath\9+5寸黑色鱼鳍套装-详情页_03.jpg"
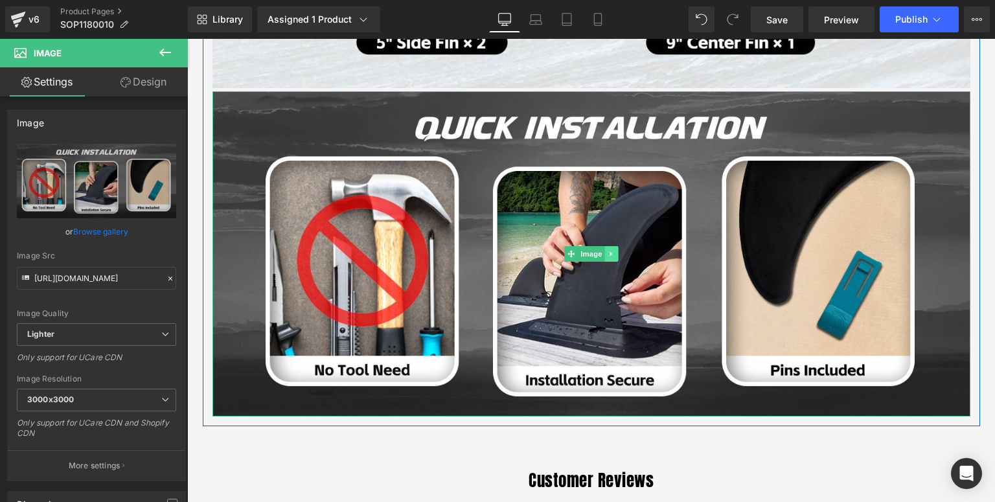
click at [608, 251] on icon at bounding box center [611, 254] width 7 height 8
click at [604, 257] on link at bounding box center [605, 254] width 14 height 16
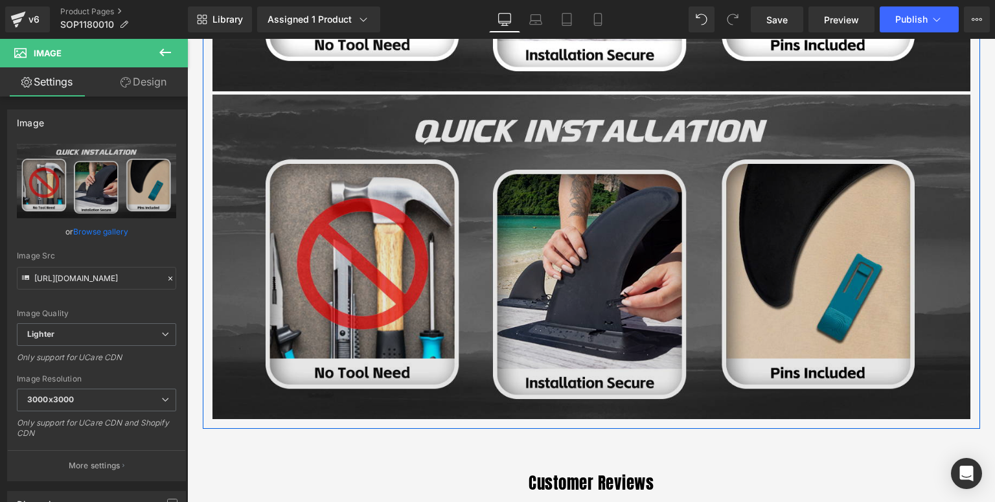
scroll to position [1648, 0]
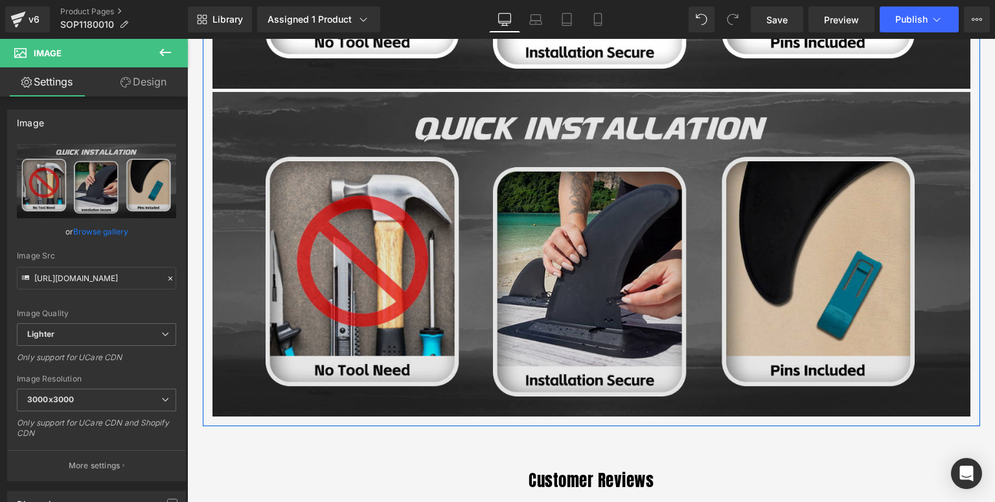
click at [404, 327] on img at bounding box center [592, 254] width 758 height 325
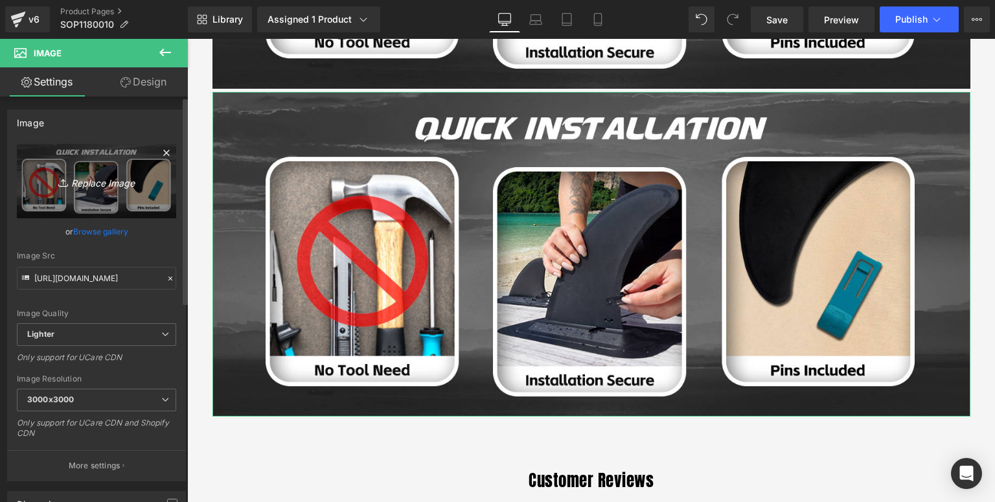
click at [82, 198] on link "Replace Image" at bounding box center [96, 181] width 159 height 75
type input "C:\fakepath\9+5寸黑色鱼鳍套装-详情页_04.jpg"
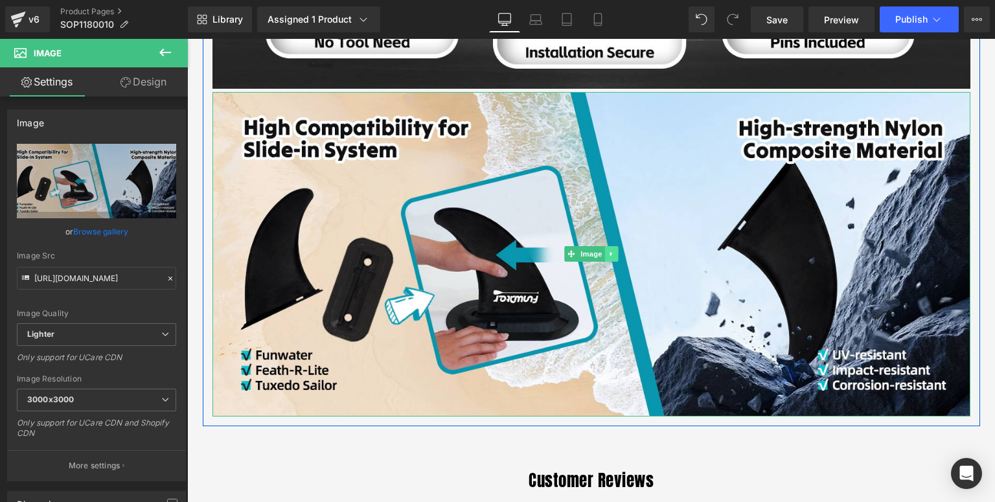
click at [608, 255] on icon at bounding box center [611, 254] width 7 height 8
click at [605, 257] on link at bounding box center [605, 254] width 14 height 16
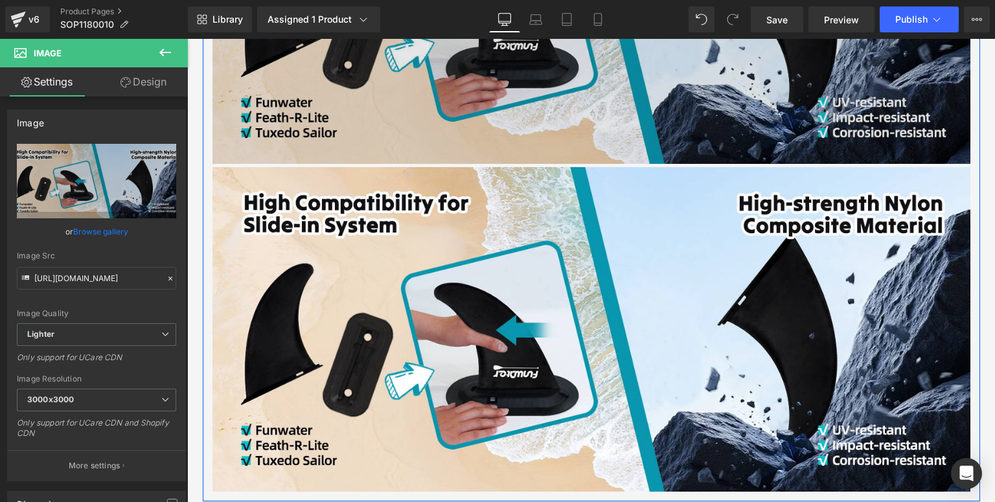
scroll to position [1977, 0]
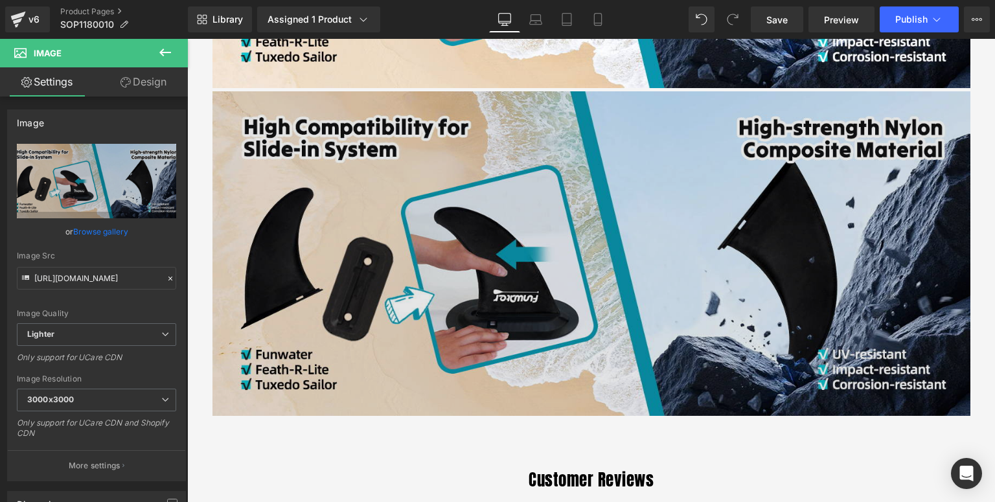
click at [343, 274] on img at bounding box center [592, 253] width 758 height 325
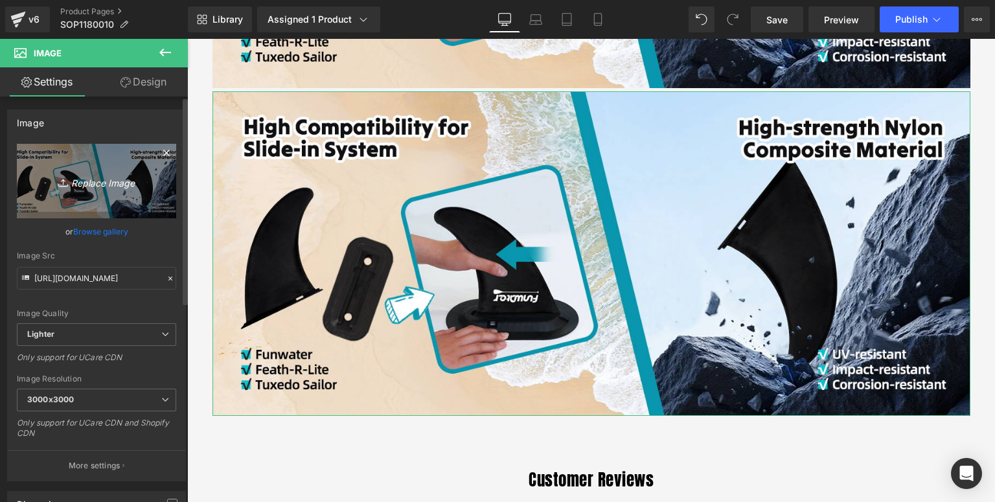
click at [126, 174] on icon "Replace Image" at bounding box center [97, 181] width 104 height 16
type input "C:\fakepath\9+5寸黑色鱼鳍套装-详情页_05.jpg"
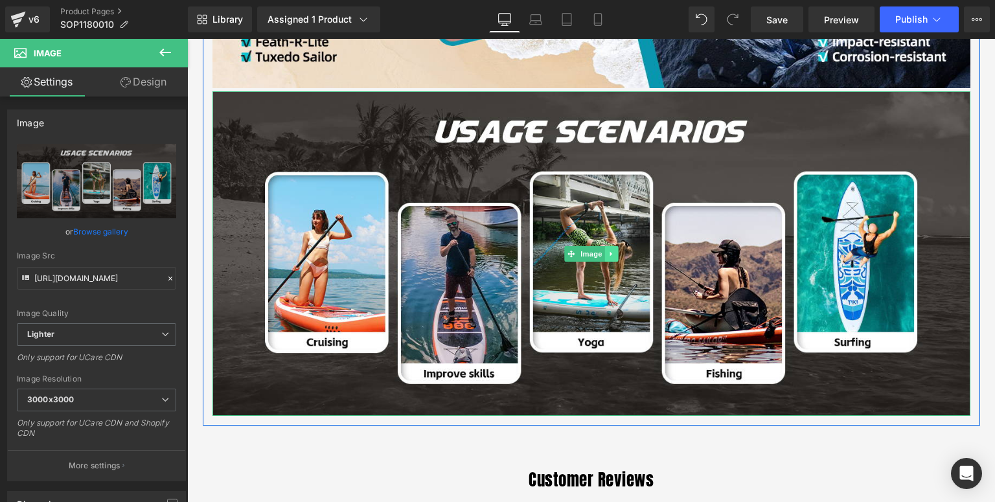
click at [608, 258] on link at bounding box center [612, 254] width 14 height 16
click at [601, 255] on icon at bounding box center [604, 253] width 7 height 7
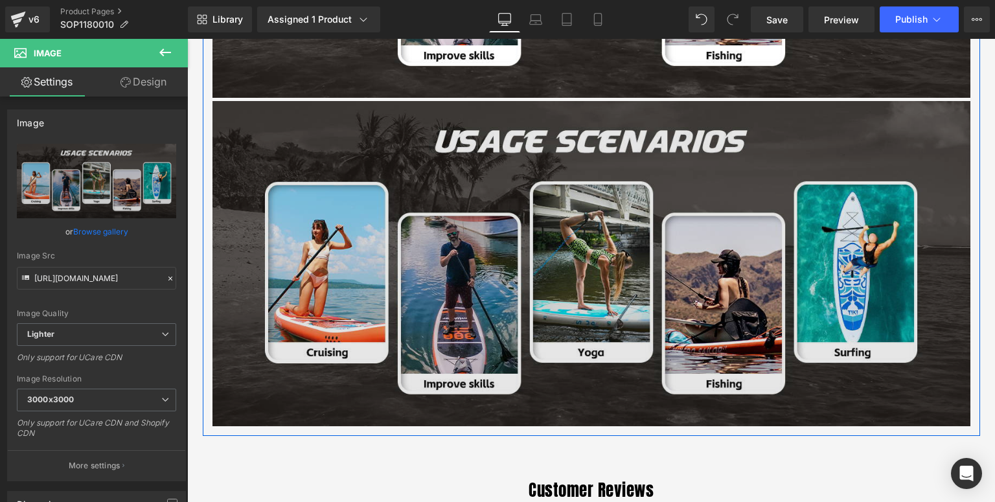
scroll to position [2305, 0]
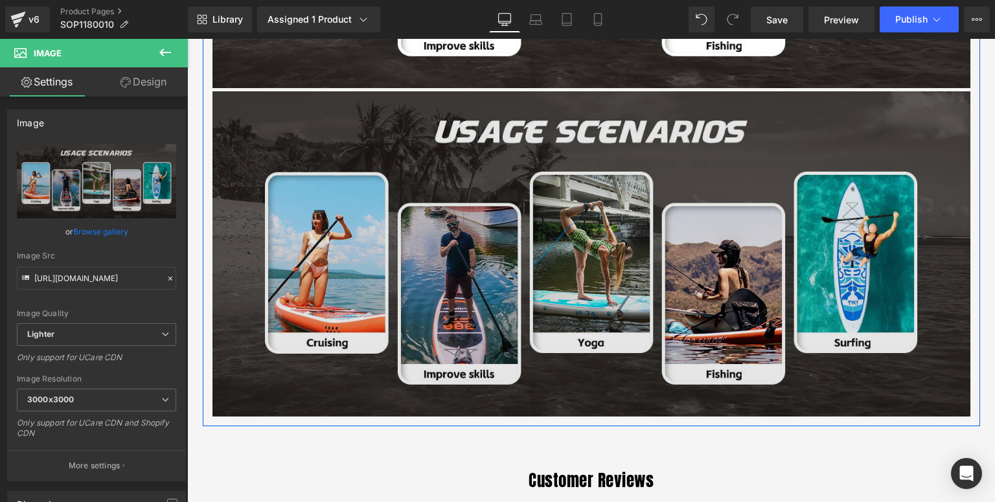
click at [367, 332] on img at bounding box center [592, 253] width 758 height 325
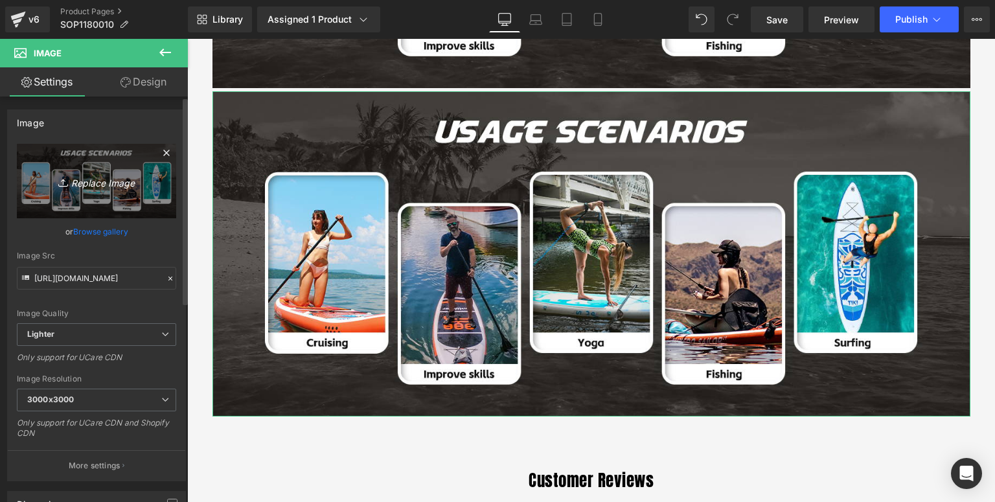
click at [104, 213] on link "Replace Image" at bounding box center [96, 181] width 159 height 75
type input "C:\fakepath\9+5寸黑色鱼鳍套装-详情页_06.jpg"
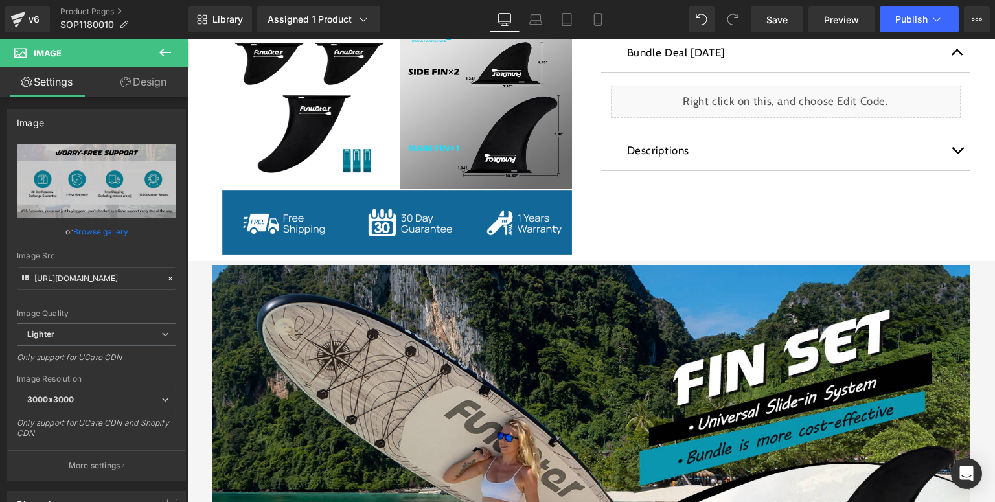
scroll to position [698, 0]
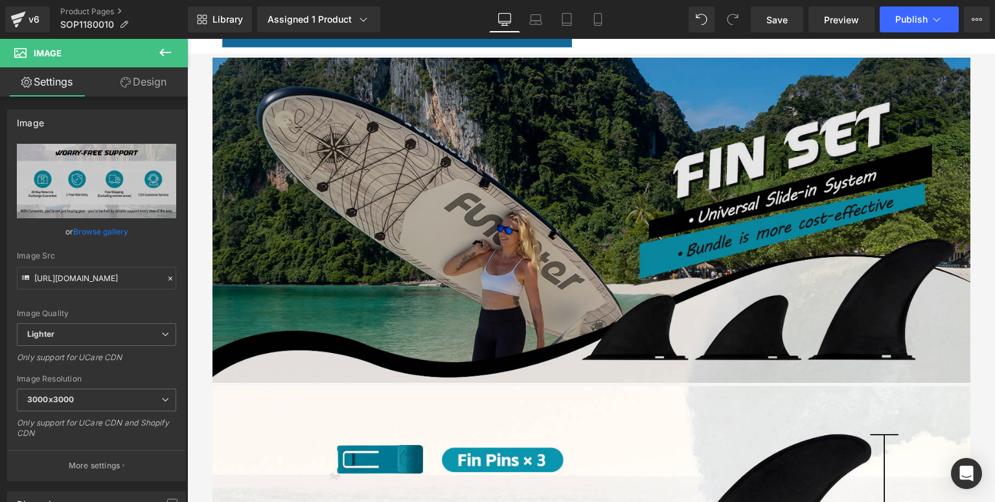
click at [485, 189] on img at bounding box center [592, 220] width 758 height 325
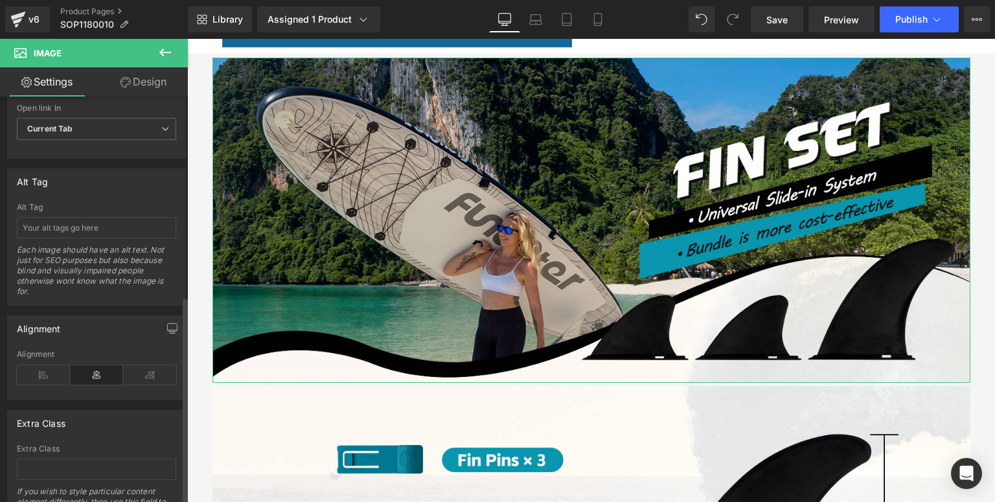
scroll to position [726, 0]
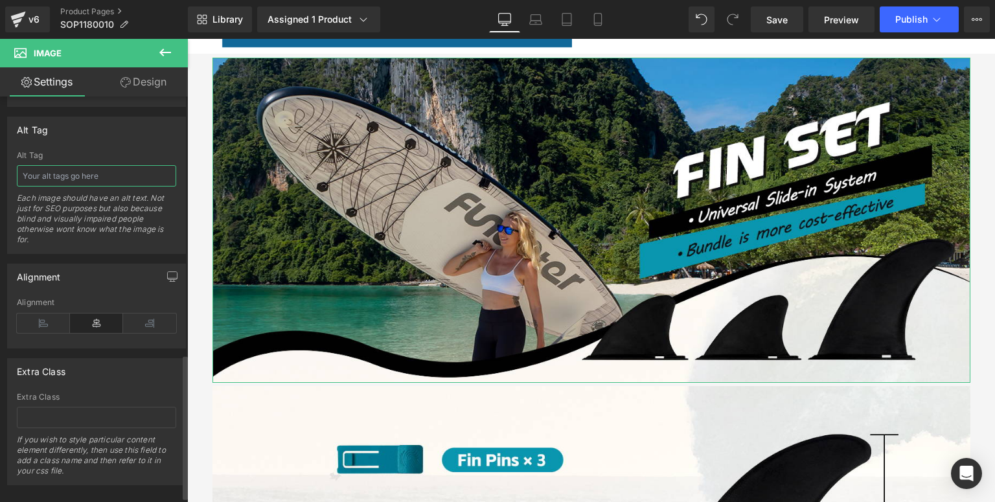
click at [76, 176] on input "text" at bounding box center [96, 175] width 159 height 21
type input "Funwater universal fins for SUP in Canada"
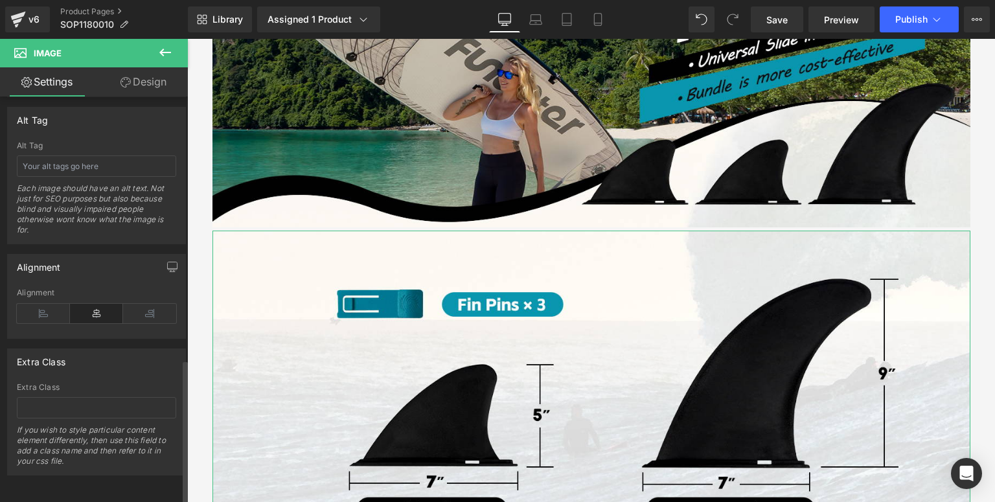
scroll to position [638, 0]
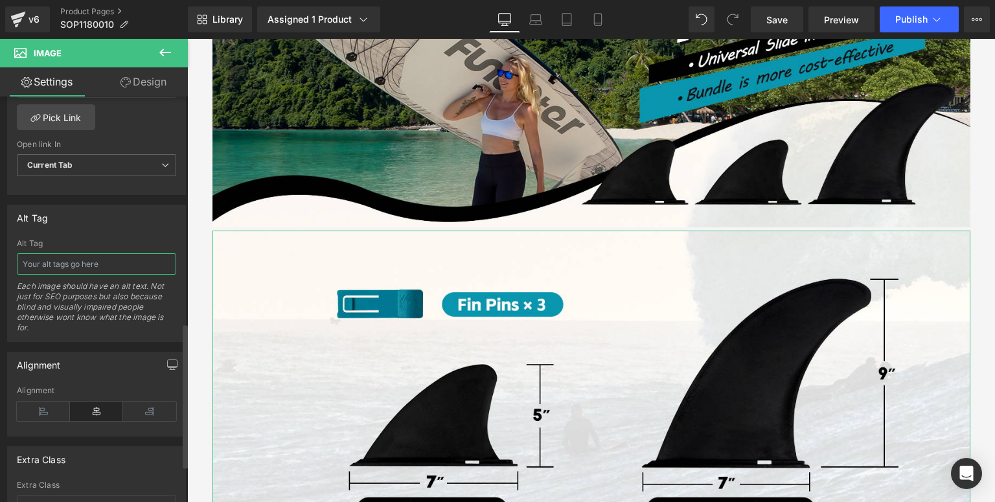
click at [133, 264] on input "text" at bounding box center [96, 263] width 159 height 21
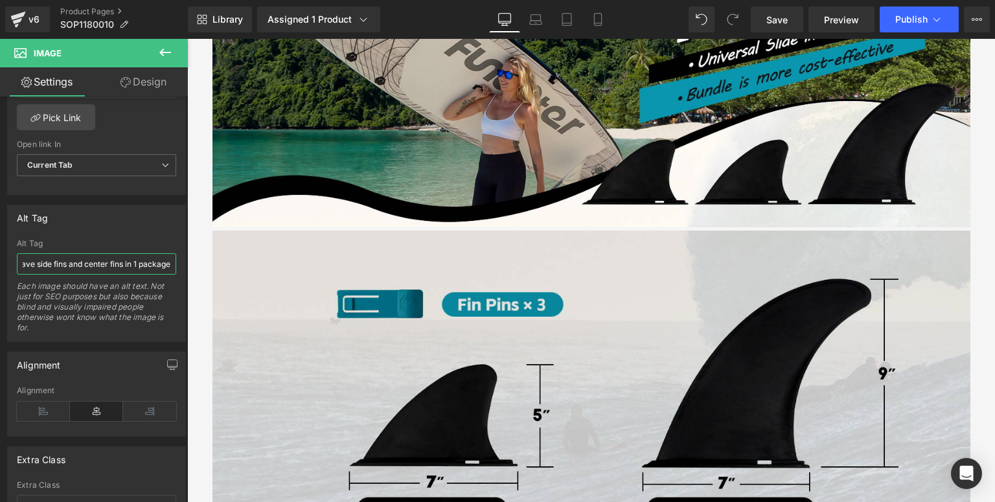
type input "Funwater paddle board fins setup have side fins and center fins in 1 package"
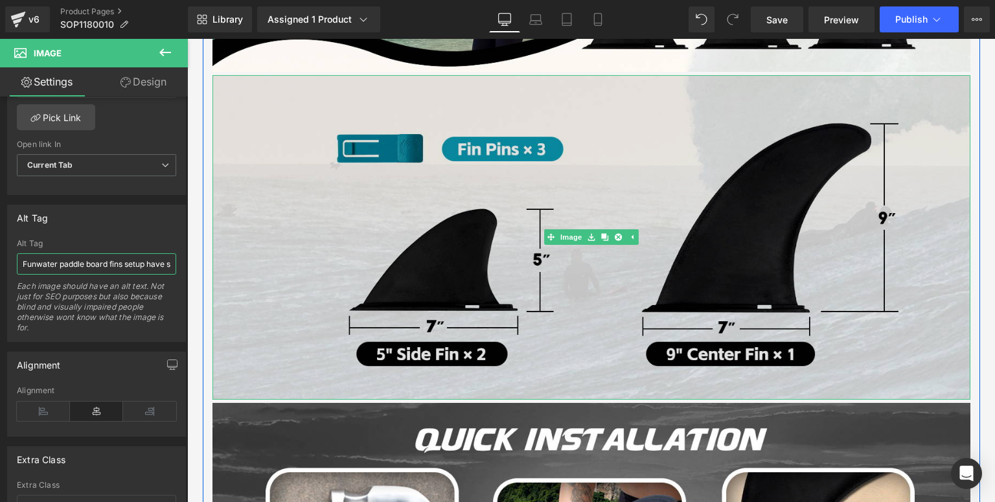
scroll to position [1216, 0]
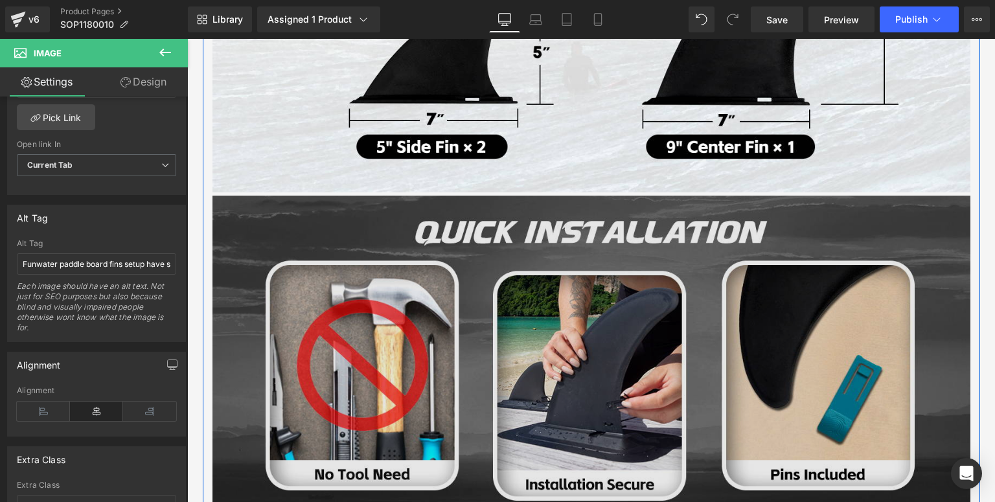
click at [431, 311] on img at bounding box center [592, 358] width 758 height 325
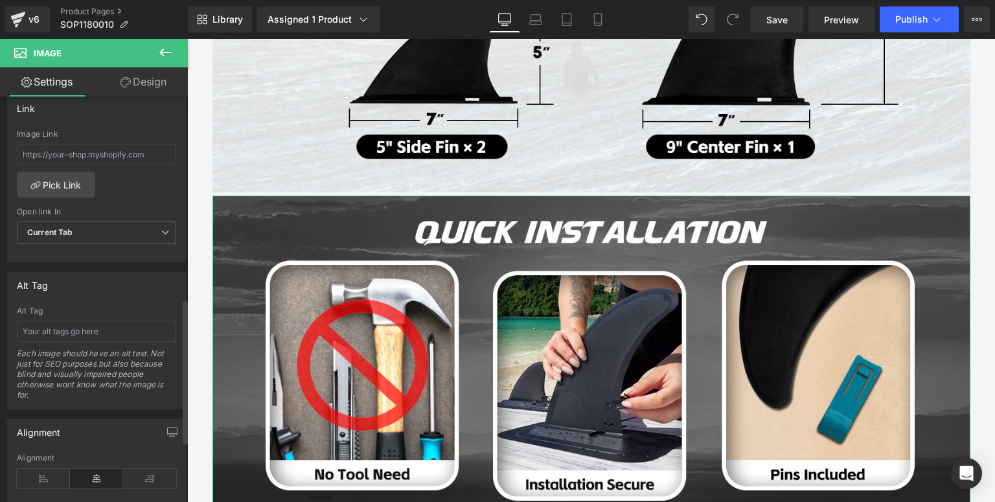
scroll to position [741, 0]
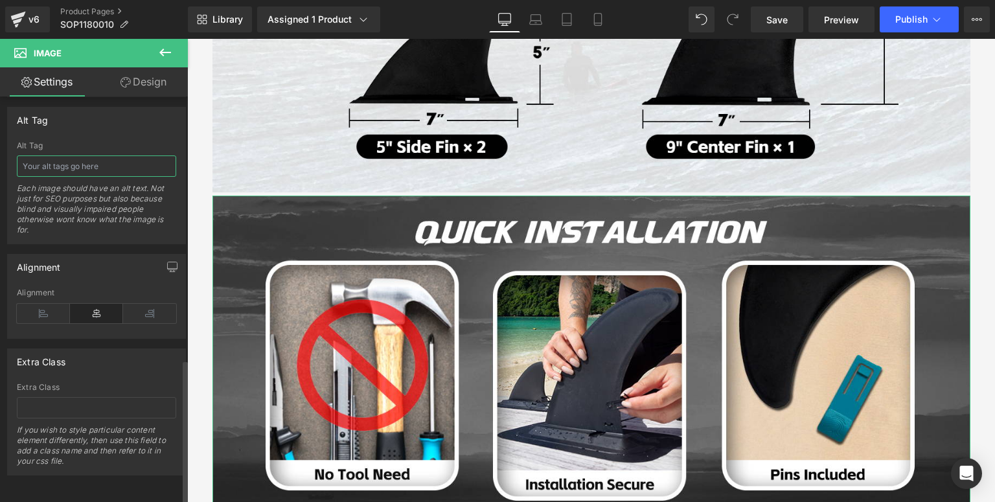
click at [98, 166] on input "text" at bounding box center [96, 166] width 159 height 21
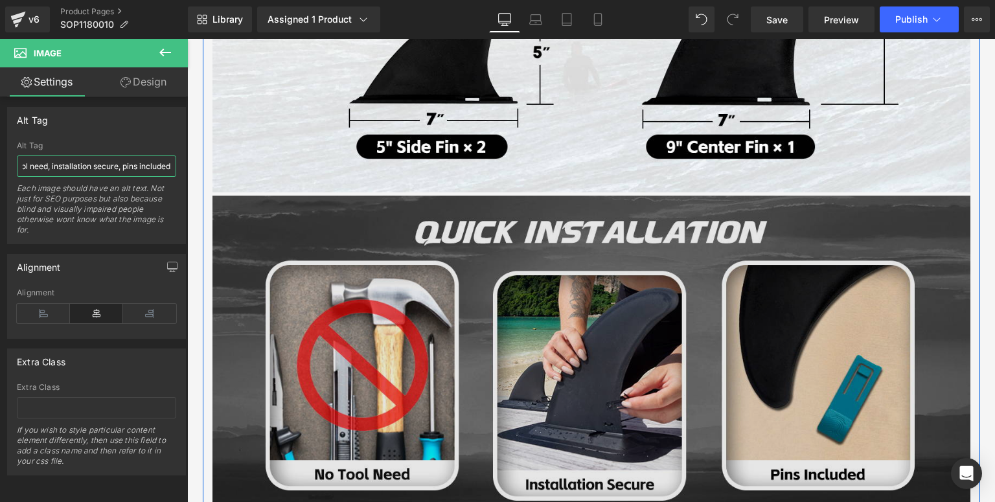
scroll to position [1527, 0]
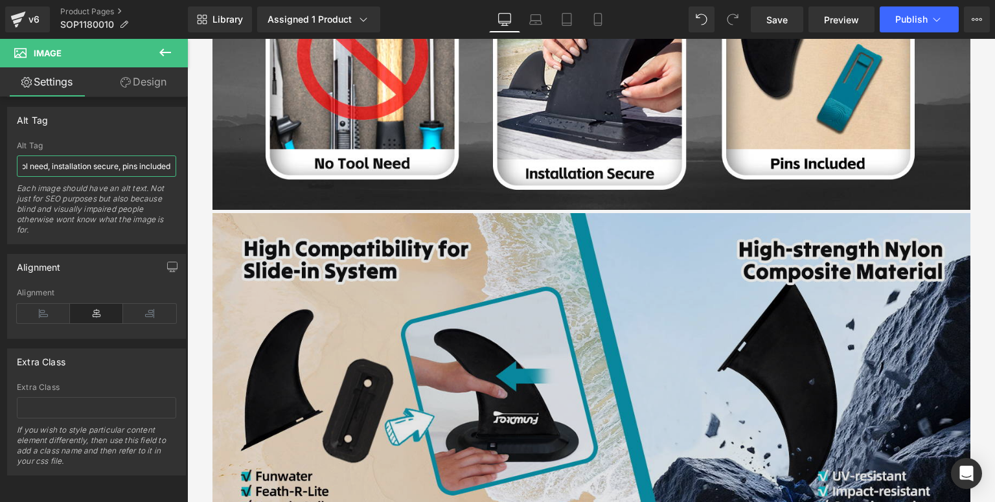
type input "Funwater stand up paddle board fin setup for SUP support quick installation, no…"
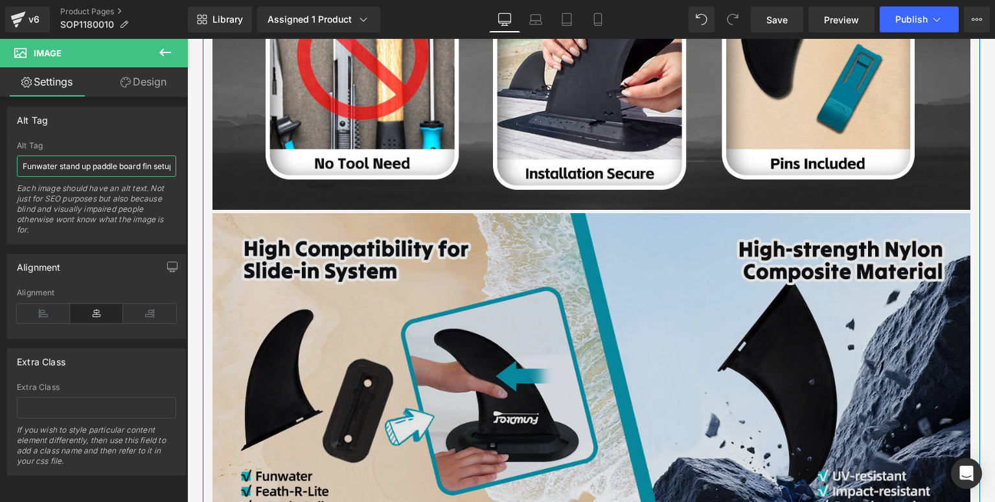
scroll to position [1735, 0]
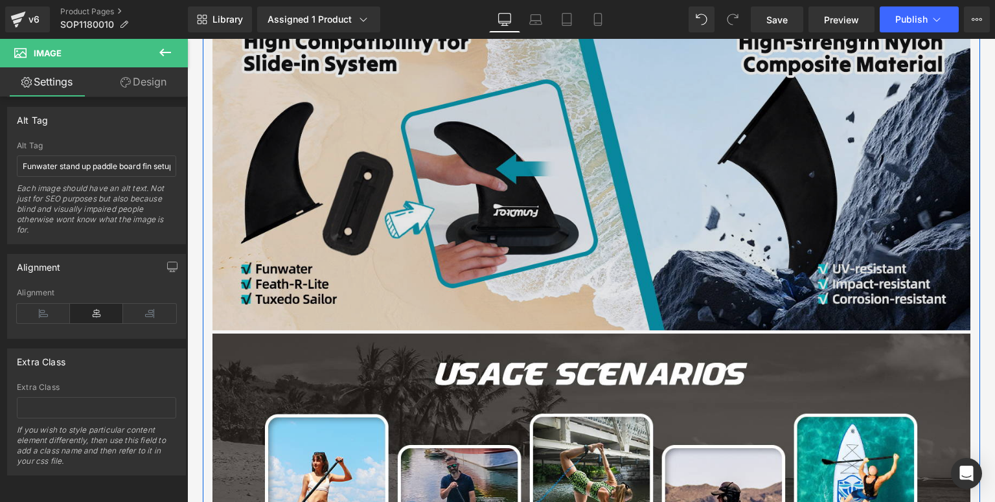
click at [337, 212] on img at bounding box center [592, 168] width 758 height 325
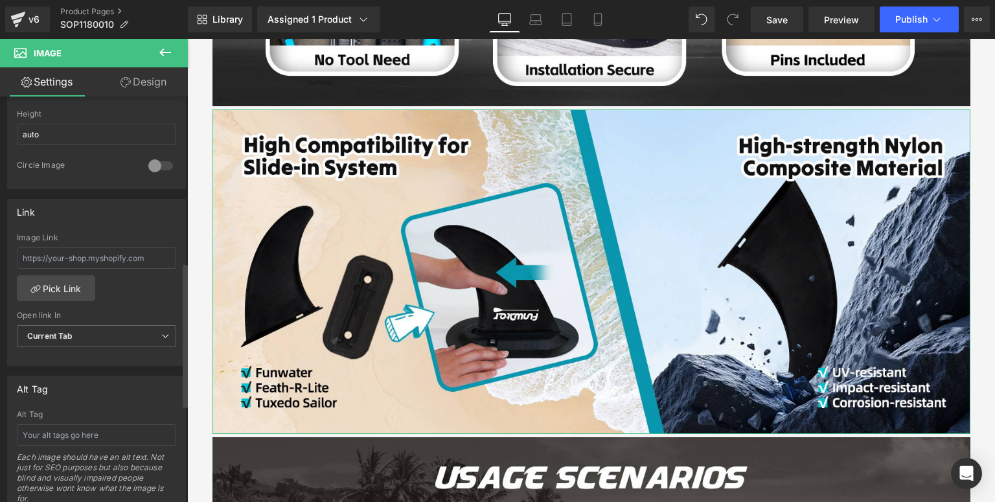
scroll to position [518, 0]
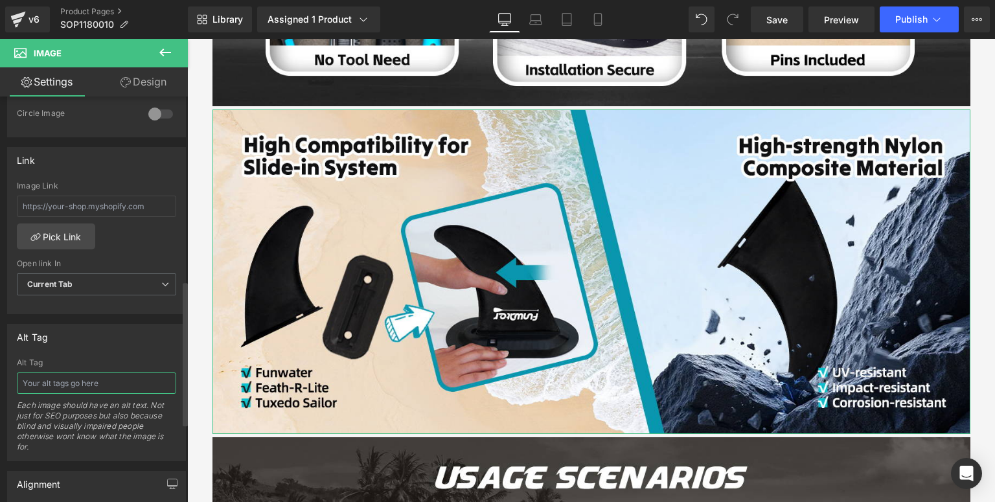
click at [52, 383] on input "text" at bounding box center [96, 383] width 159 height 21
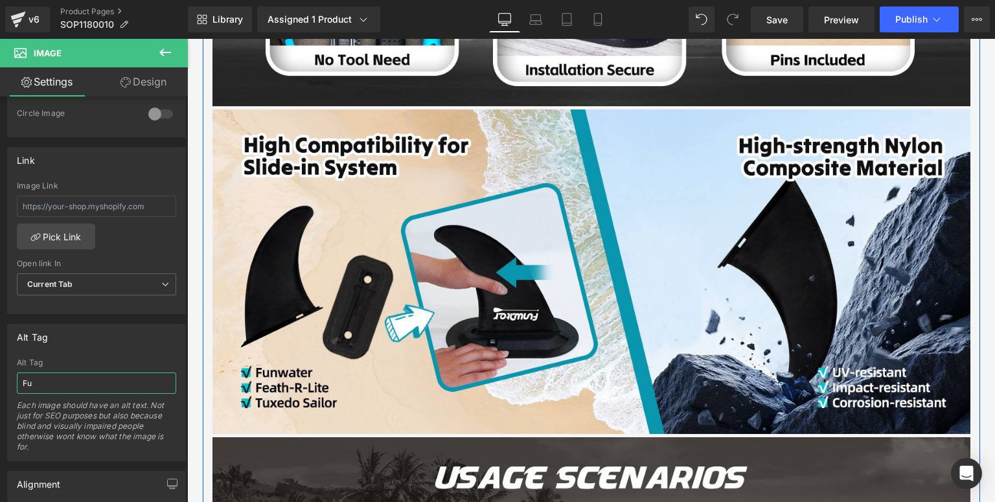
type input "F"
type input "Inflatable paddle board has high-strength nylon composite material for slide in…"
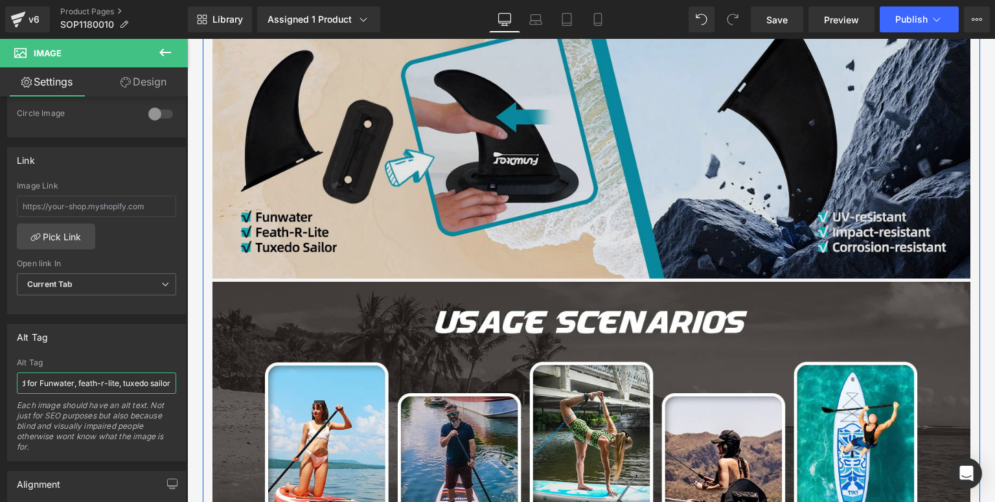
scroll to position [1890, 0]
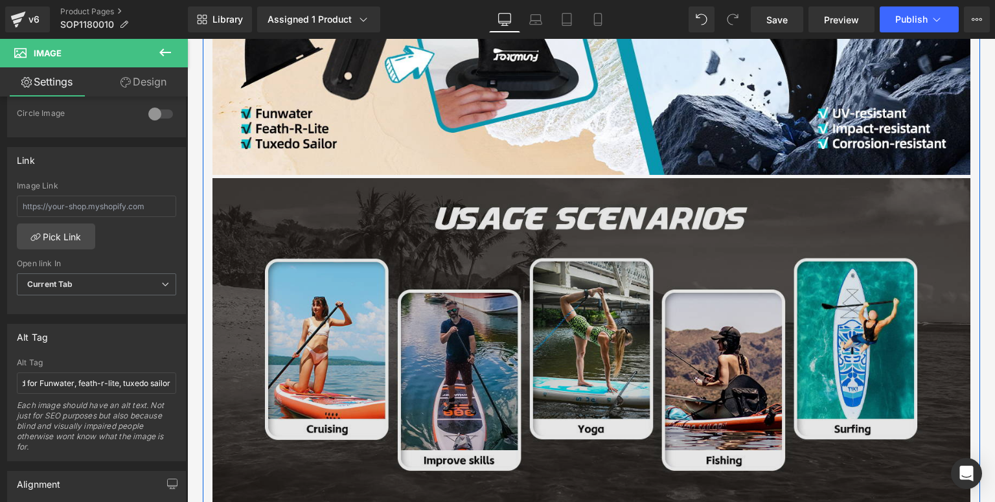
click at [433, 270] on img at bounding box center [592, 340] width 758 height 325
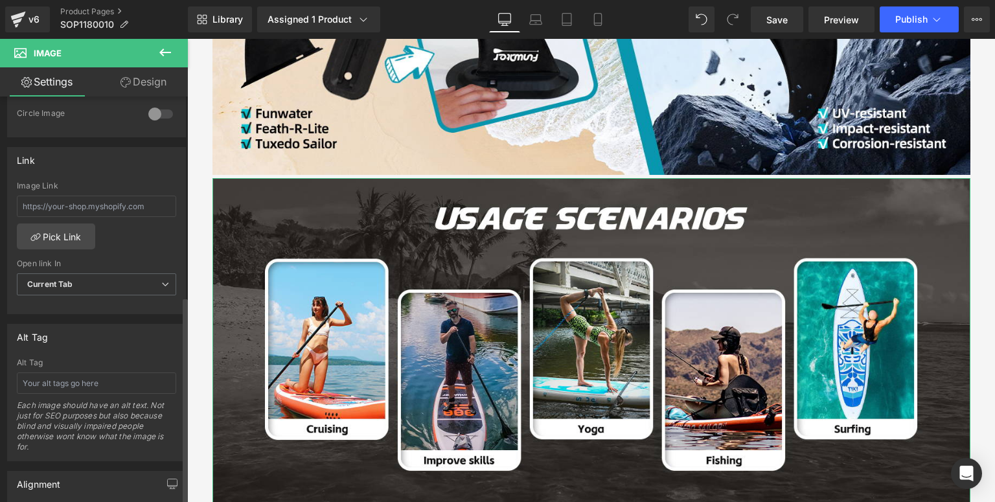
scroll to position [570, 0]
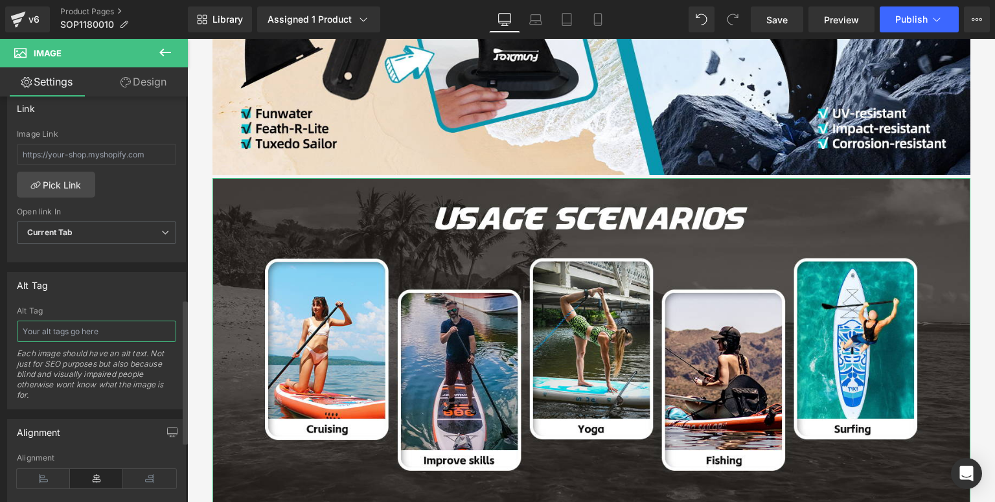
click at [131, 329] on input "text" at bounding box center [96, 331] width 159 height 21
type input "Funwater paddle board fin replacement can use for crusing, yoga, fishing and su…"
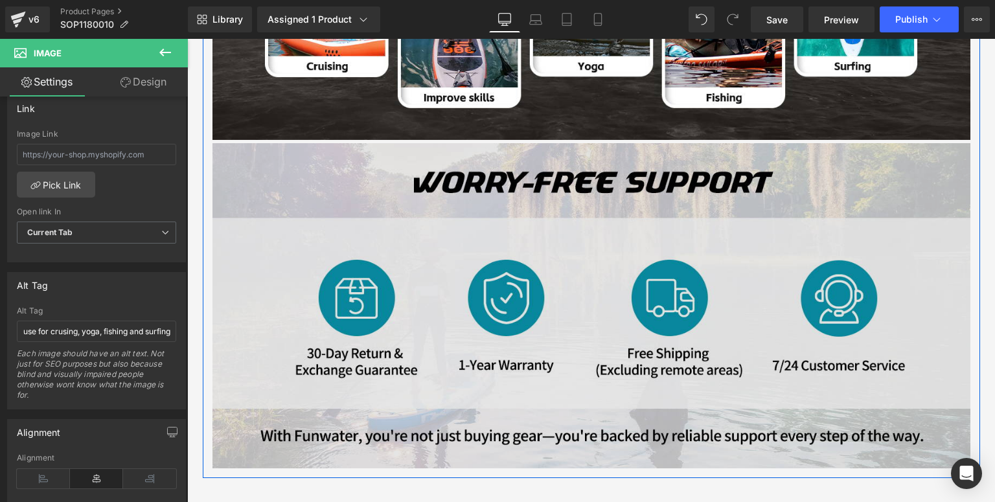
click at [403, 255] on img at bounding box center [592, 305] width 758 height 325
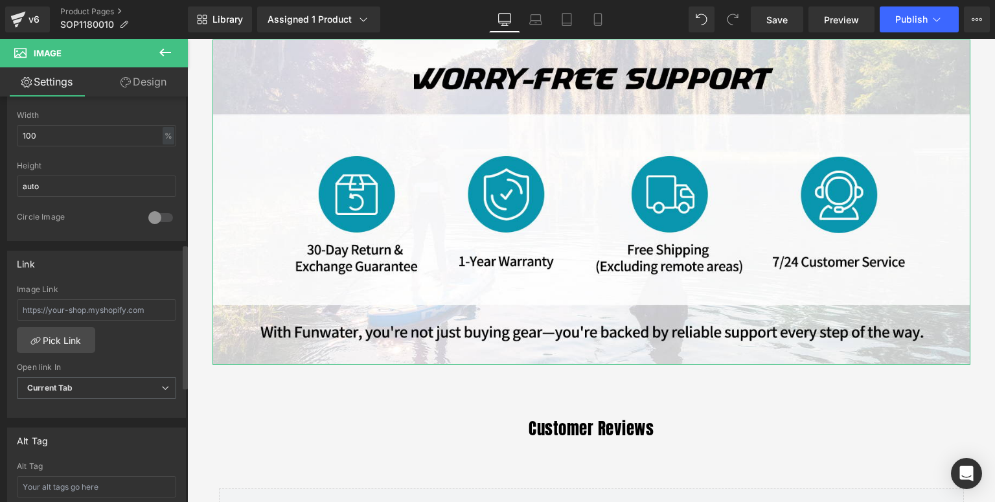
scroll to position [518, 0]
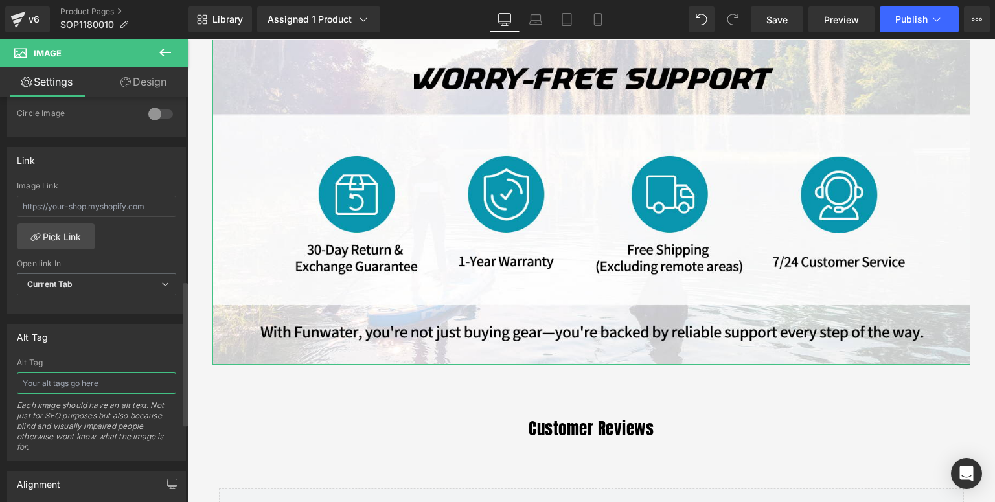
click at [87, 391] on input "text" at bounding box center [96, 383] width 159 height 21
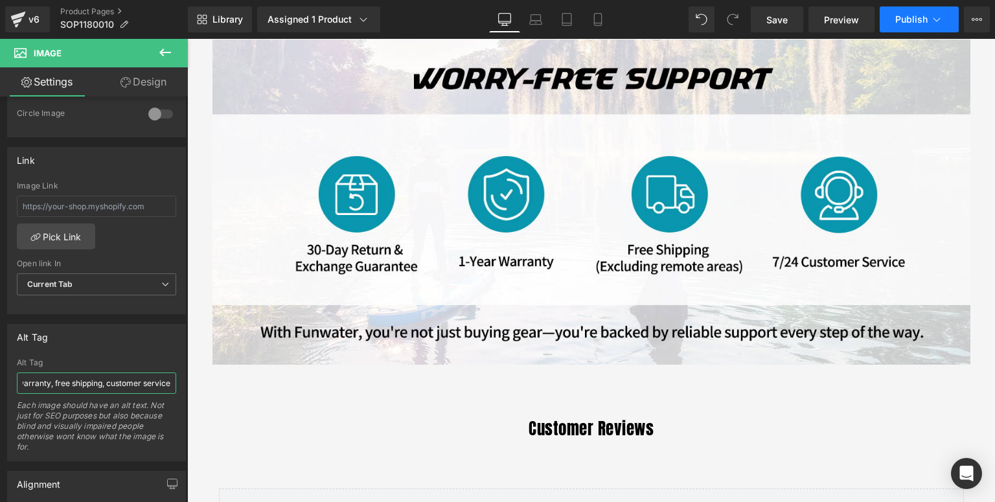
type input "Funwater provide worry-free support, 30 days return and exchange guarantee, 1 y…"
click at [893, 28] on button "Publish" at bounding box center [919, 19] width 79 height 26
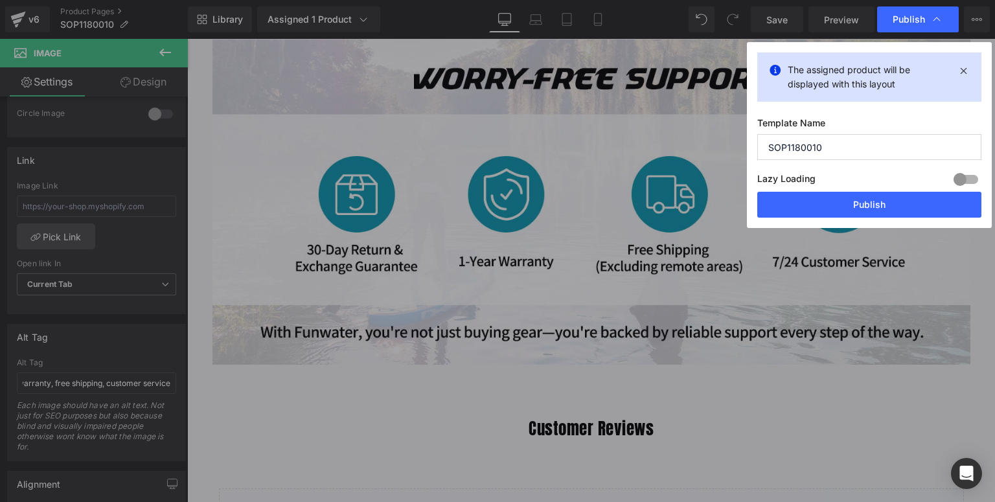
scroll to position [0, 0]
drag, startPoint x: 835, startPoint y: 210, endPoint x: 627, endPoint y: 182, distance: 209.2
click at [835, 210] on button "Publish" at bounding box center [869, 205] width 224 height 26
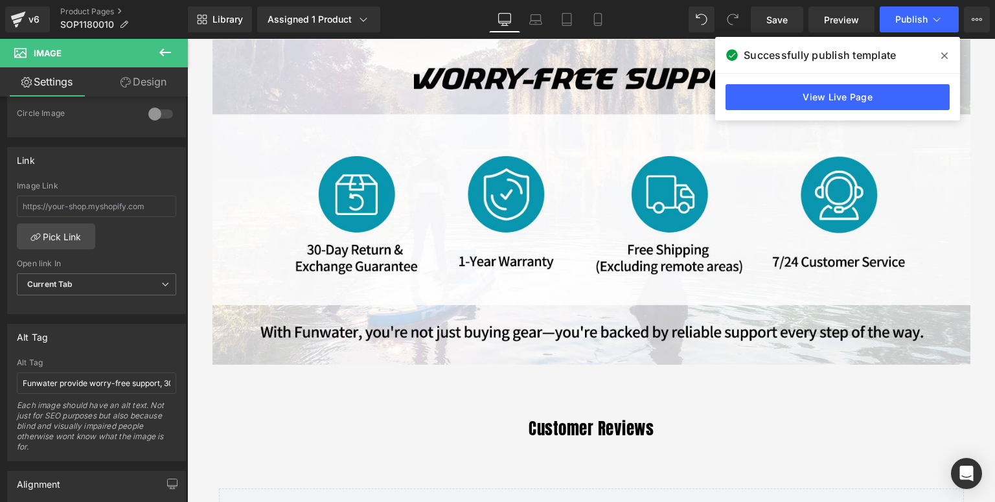
drag, startPoint x: 947, startPoint y: 56, endPoint x: 676, endPoint y: 5, distance: 274.9
click at [947, 56] on icon at bounding box center [944, 56] width 6 height 10
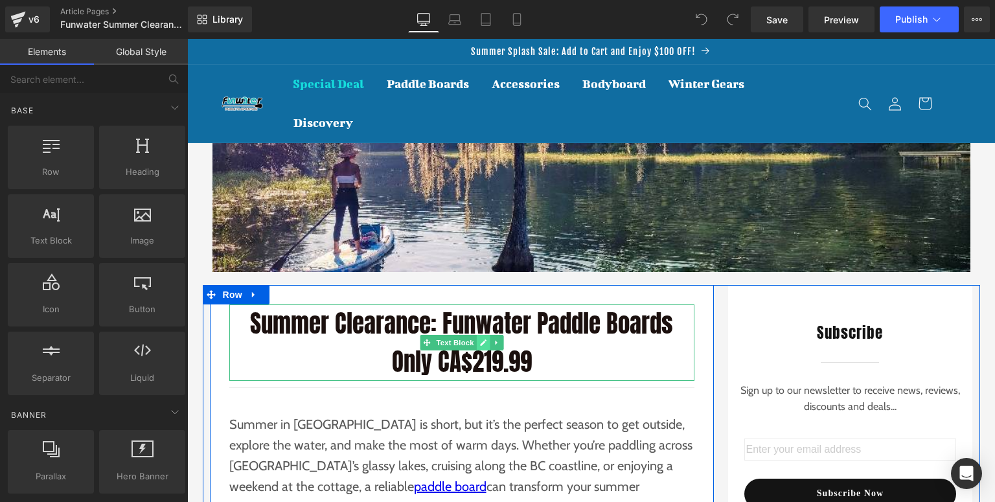
click at [483, 343] on link at bounding box center [483, 343] width 14 height 16
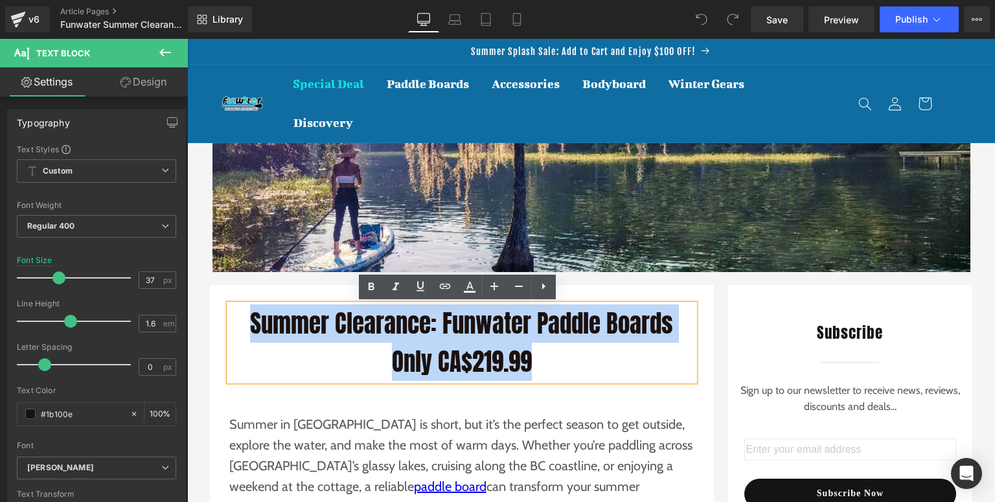
drag, startPoint x: 548, startPoint y: 369, endPoint x: 249, endPoint y: 327, distance: 301.7
click at [249, 327] on p "Summer Clearance: Funwater Paddle Boards Only CA$219.99" at bounding box center [461, 343] width 465 height 76
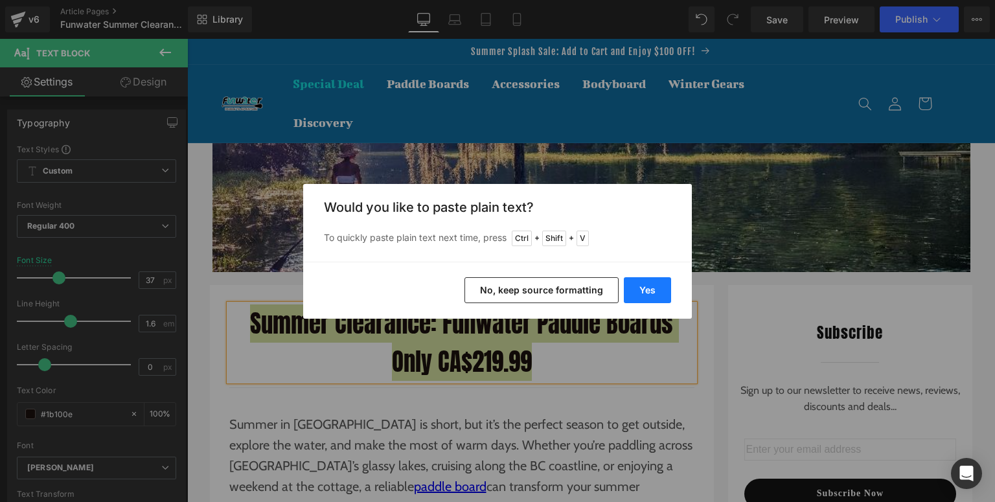
click at [627, 288] on button "Yes" at bounding box center [647, 290] width 47 height 26
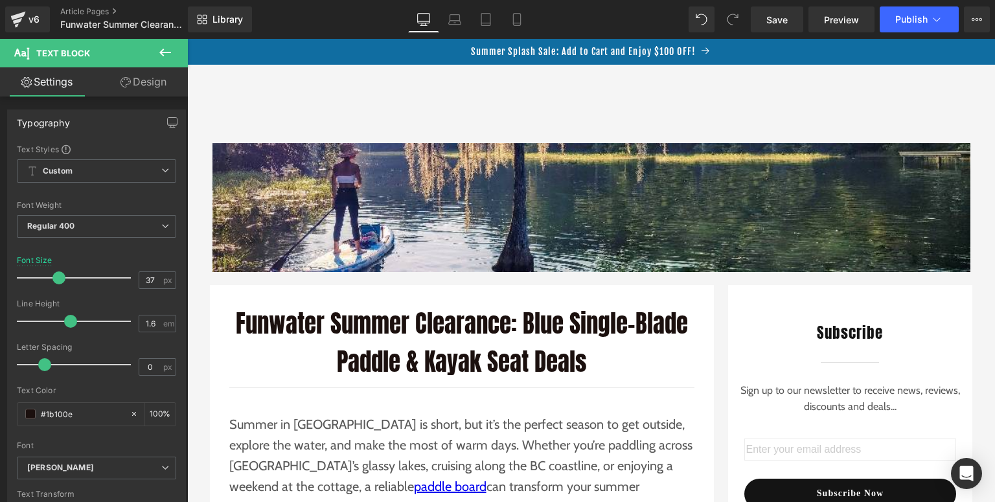
scroll to position [156, 0]
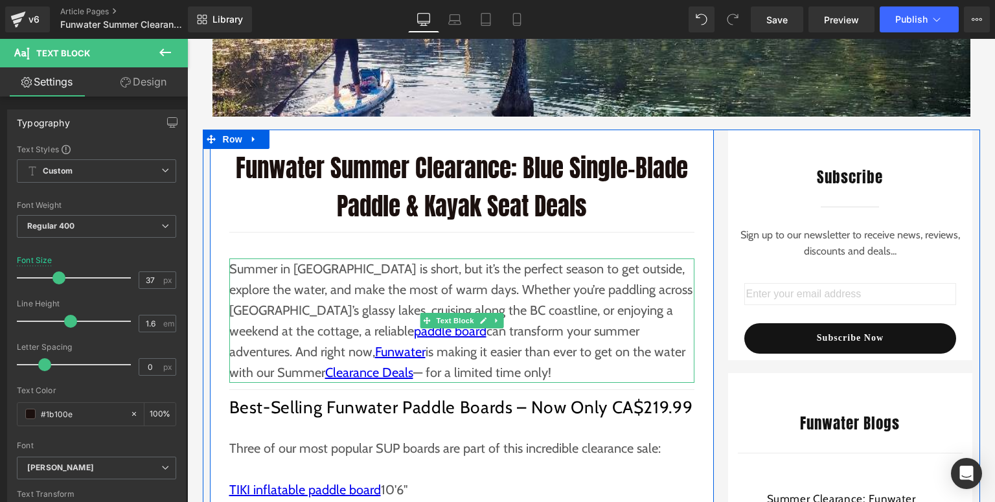
click at [347, 334] on p "Summer in Canada is short, but it’s the perfect season to get outside, explore …" at bounding box center [461, 321] width 465 height 124
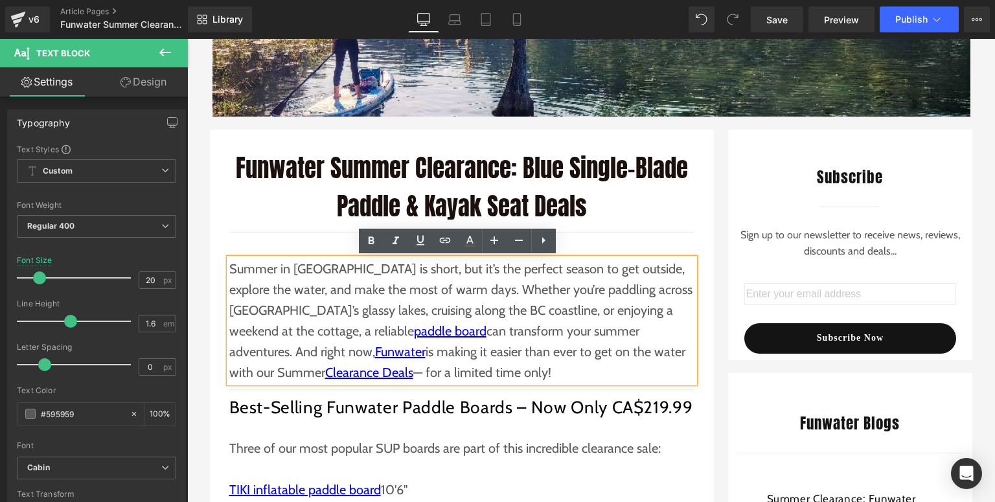
drag, startPoint x: 479, startPoint y: 378, endPoint x: 211, endPoint y: 270, distance: 289.9
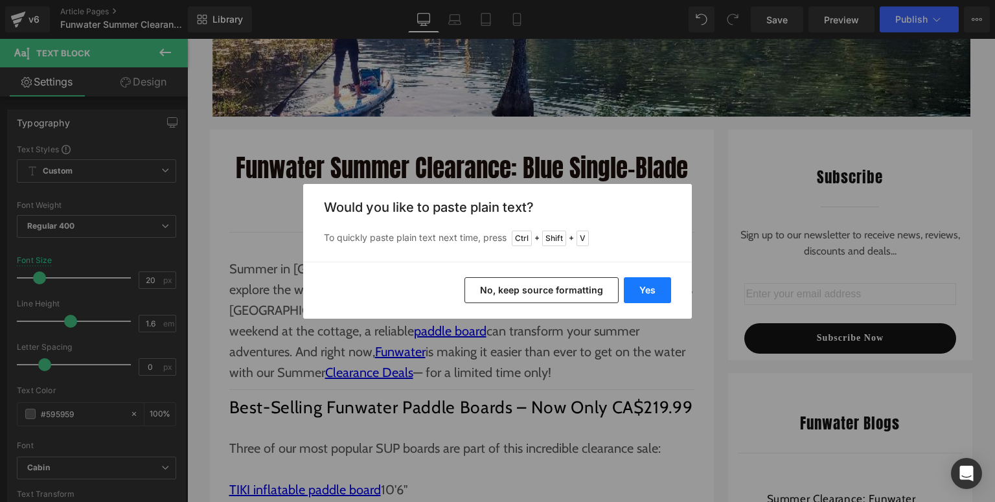
click at [662, 290] on button "Yes" at bounding box center [647, 290] width 47 height 26
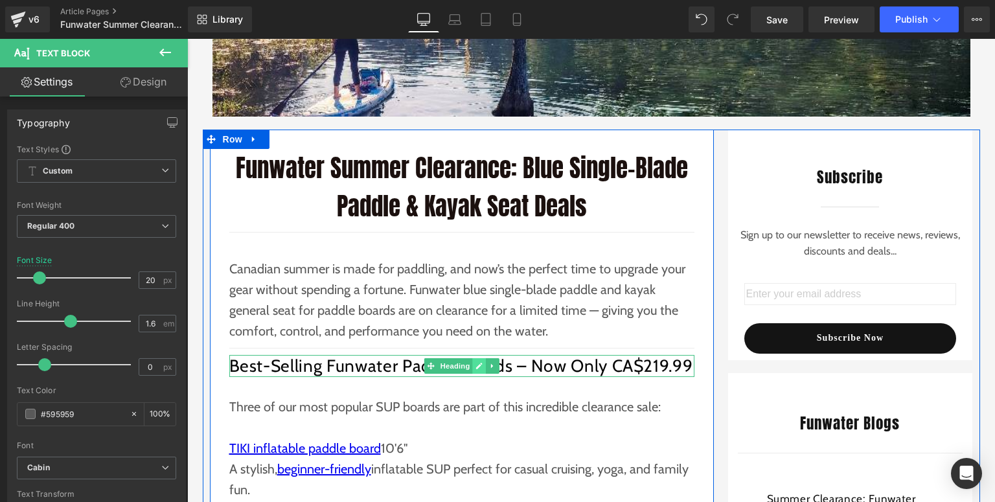
click at [478, 365] on icon at bounding box center [479, 366] width 7 height 8
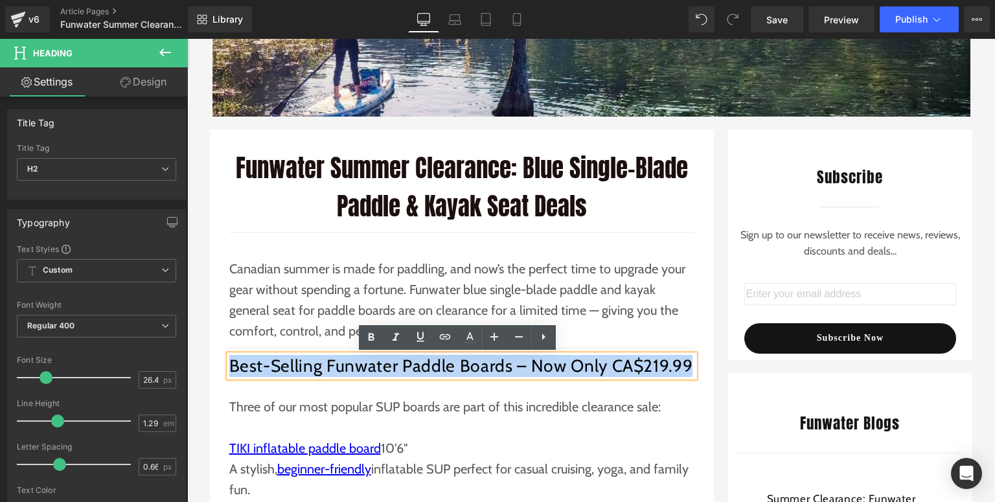
drag, startPoint x: 243, startPoint y: 369, endPoint x: 229, endPoint y: 369, distance: 13.6
click at [229, 369] on h2 "Best-Selling Funwater Paddle Boards – Now Only CA$219.99" at bounding box center [461, 366] width 465 height 22
paste div
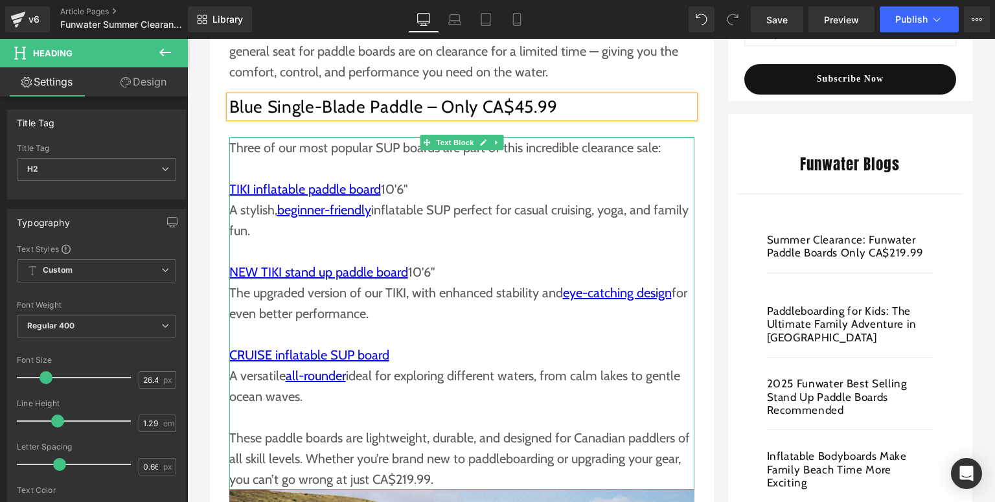
scroll to position [467, 0]
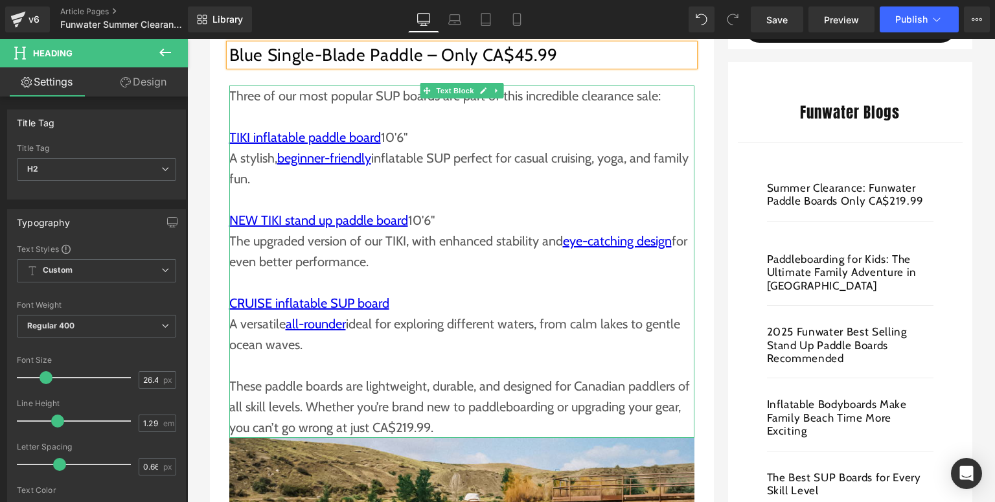
click at [438, 426] on p "These paddle boards are lightweight, durable, and designed for Canadian paddler…" at bounding box center [461, 407] width 465 height 62
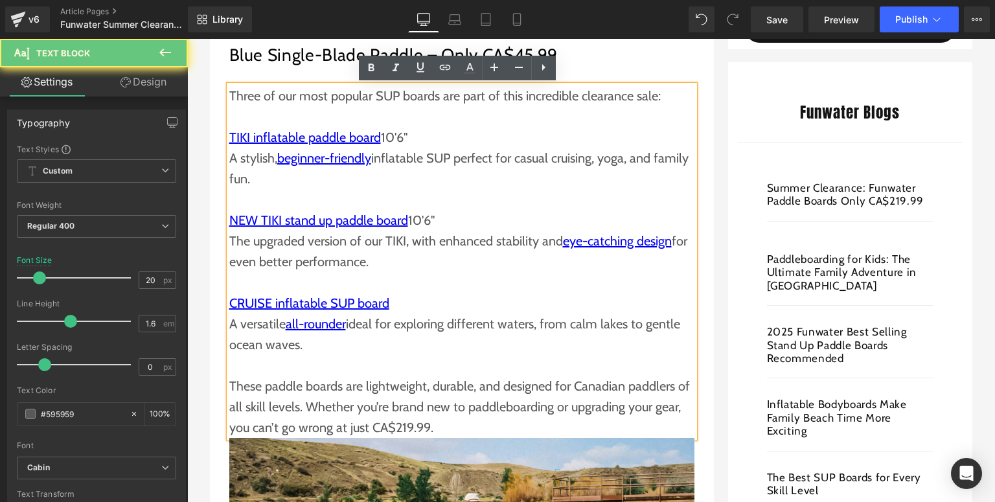
click at [430, 430] on p "These paddle boards are lightweight, durable, and designed for Canadian paddler…" at bounding box center [461, 407] width 465 height 62
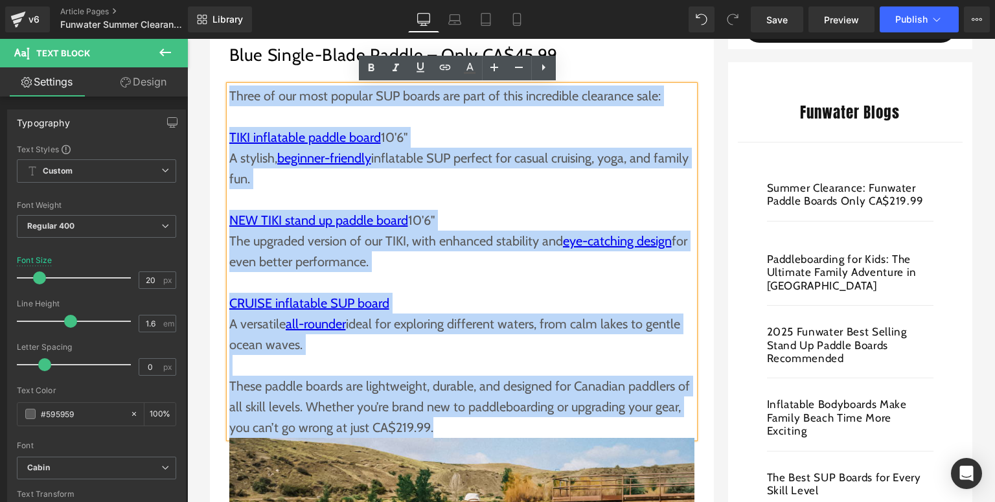
drag, startPoint x: 435, startPoint y: 425, endPoint x: 212, endPoint y: 91, distance: 402.2
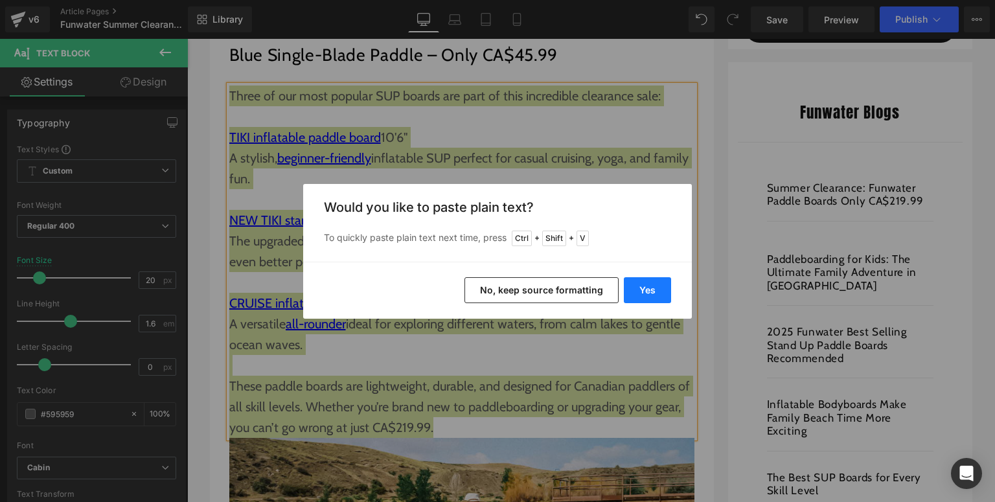
click at [646, 292] on button "Yes" at bounding box center [647, 290] width 47 height 26
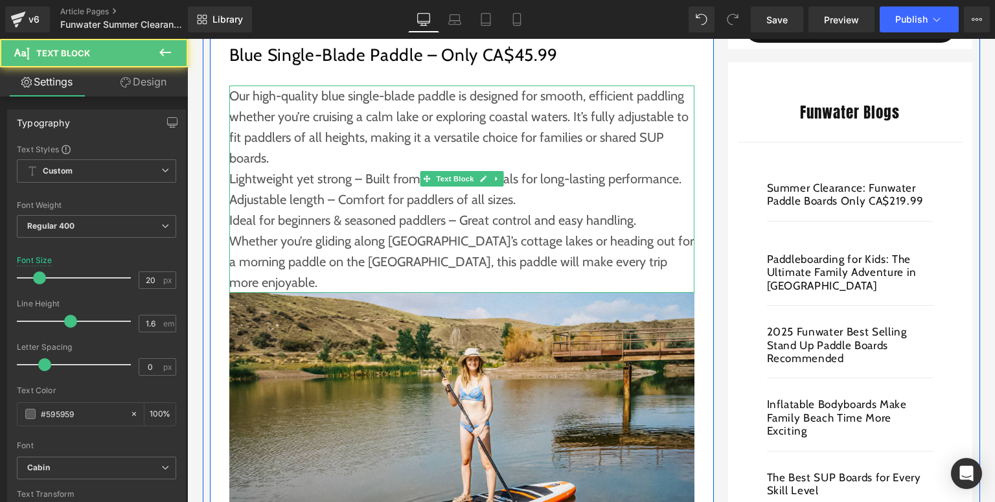
click at [316, 157] on p "Our high-quality blue single-blade paddle is designed for smooth, efficient pad…" at bounding box center [461, 127] width 465 height 83
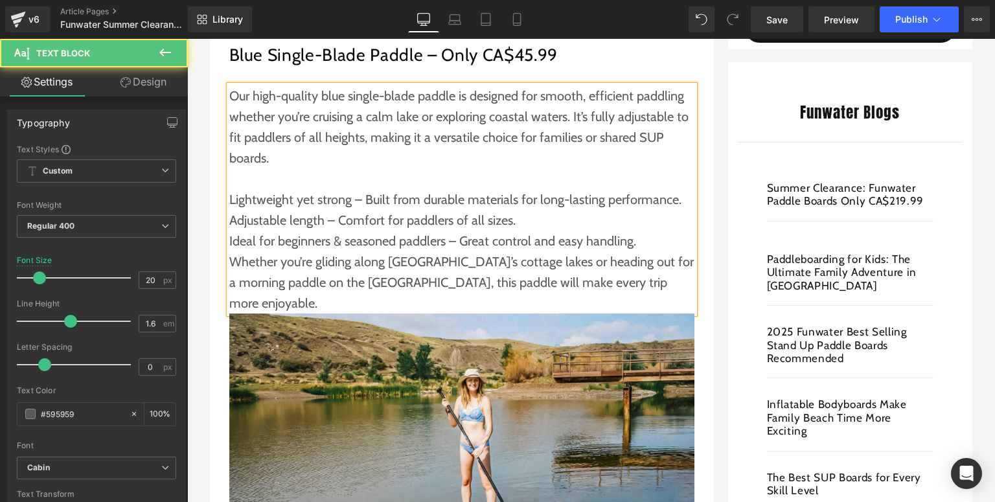
click at [647, 238] on p "Ideal for beginners & seasoned paddlers – Great control and easy handling." at bounding box center [461, 241] width 465 height 21
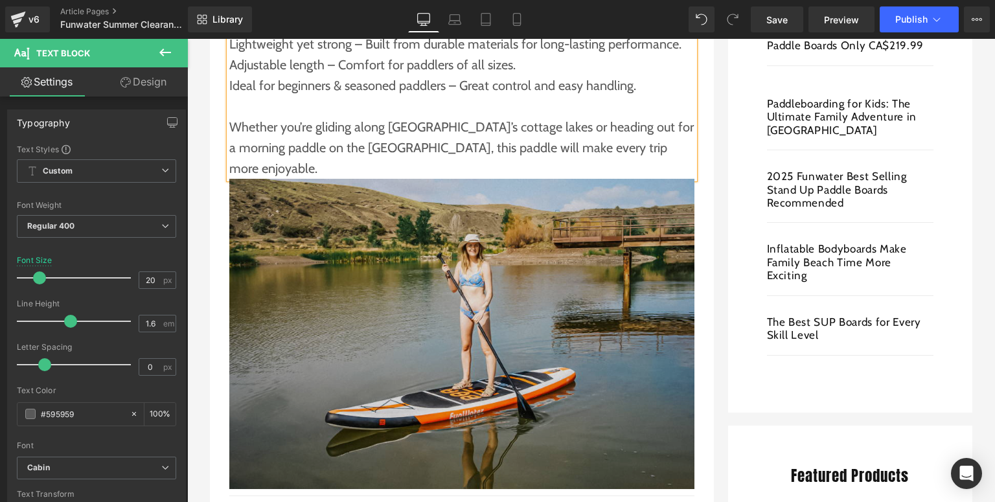
scroll to position [829, 0]
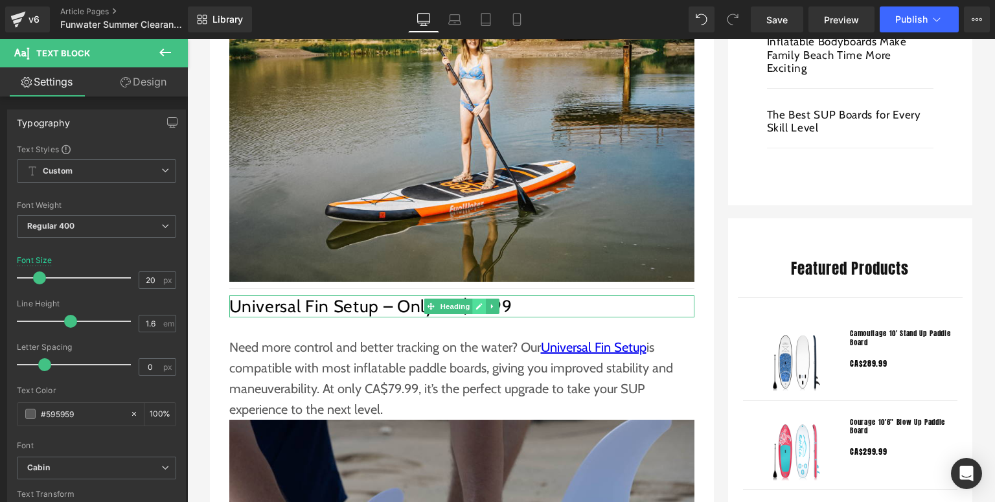
click at [472, 299] on link at bounding box center [479, 307] width 14 height 16
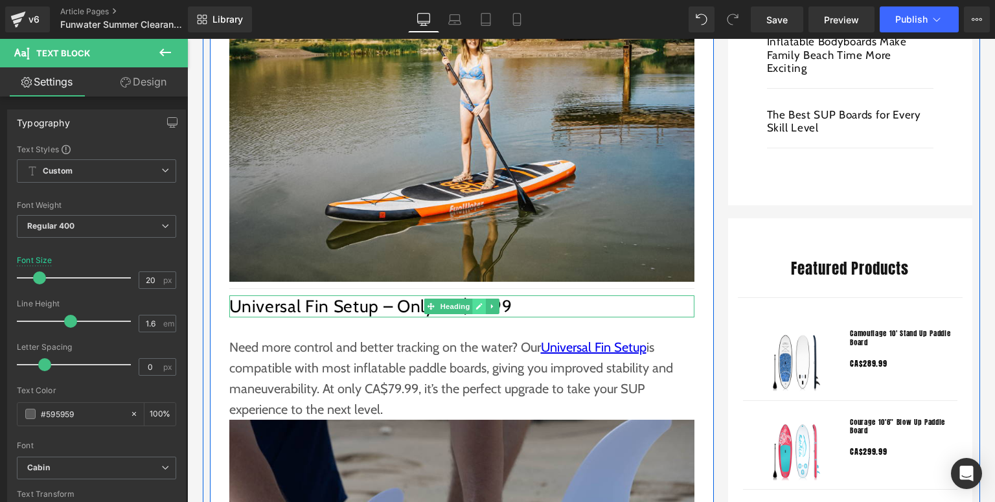
click at [476, 303] on icon at bounding box center [479, 307] width 7 height 8
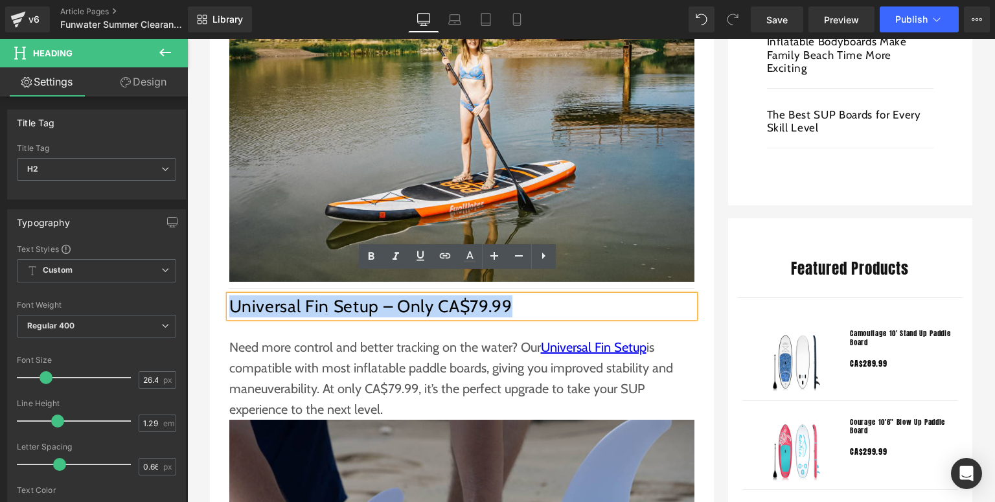
drag, startPoint x: 512, startPoint y: 285, endPoint x: 228, endPoint y: 288, distance: 283.8
click at [229, 295] on h2 "Universal Fin Setup – Only CA$79.99" at bounding box center [461, 306] width 465 height 22
paste div
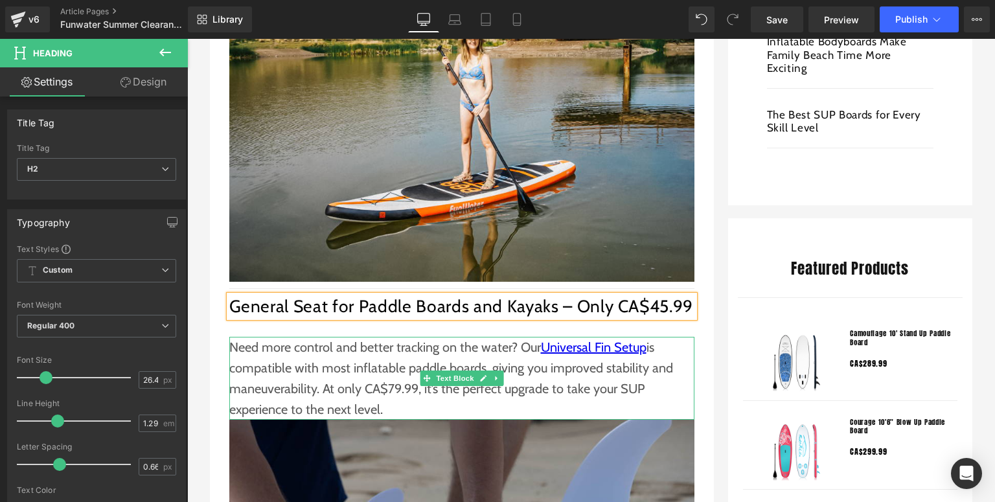
click at [372, 338] on p "Need more control and better tracking on the water? Our Universal Fin Setup is …" at bounding box center [461, 378] width 465 height 83
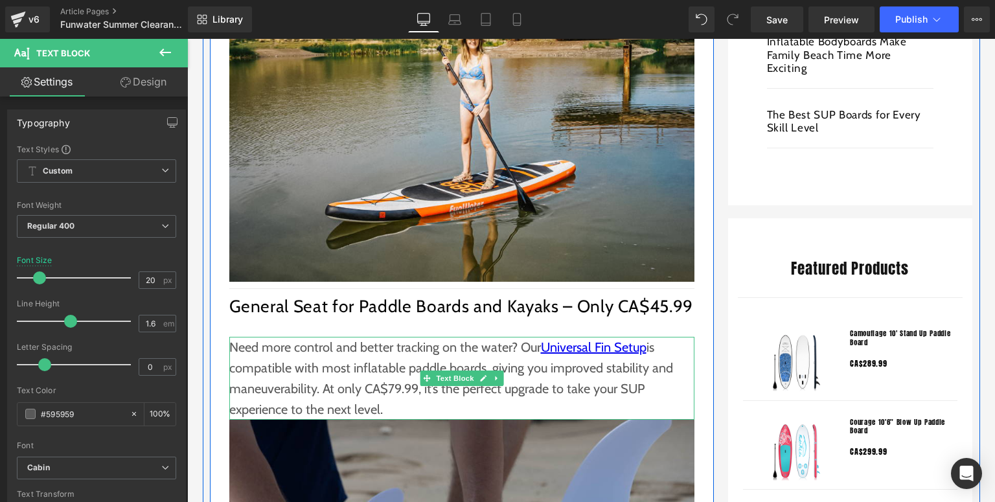
click at [381, 382] on p "Need more control and better tracking on the water? Our Universal Fin Setup is …" at bounding box center [461, 378] width 465 height 83
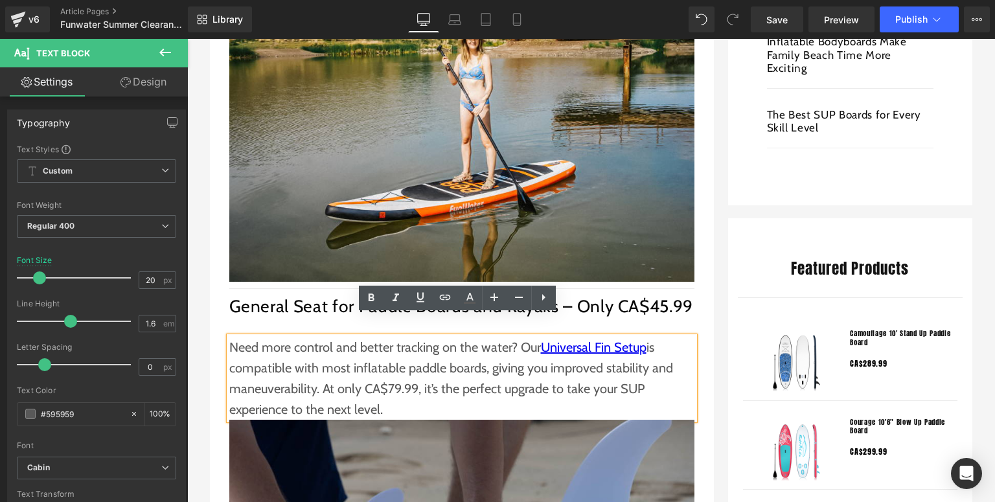
drag, startPoint x: 389, startPoint y: 390, endPoint x: 225, endPoint y: 329, distance: 174.9
click at [229, 337] on p "Need more control and better tracking on the water? Our Universal Fin Setup is …" at bounding box center [461, 378] width 465 height 83
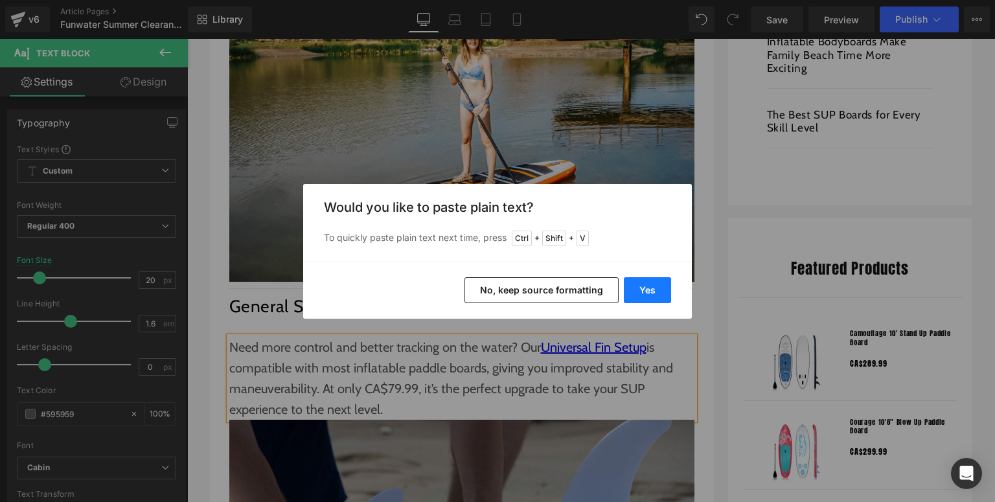
click at [654, 294] on button "Yes" at bounding box center [647, 290] width 47 height 26
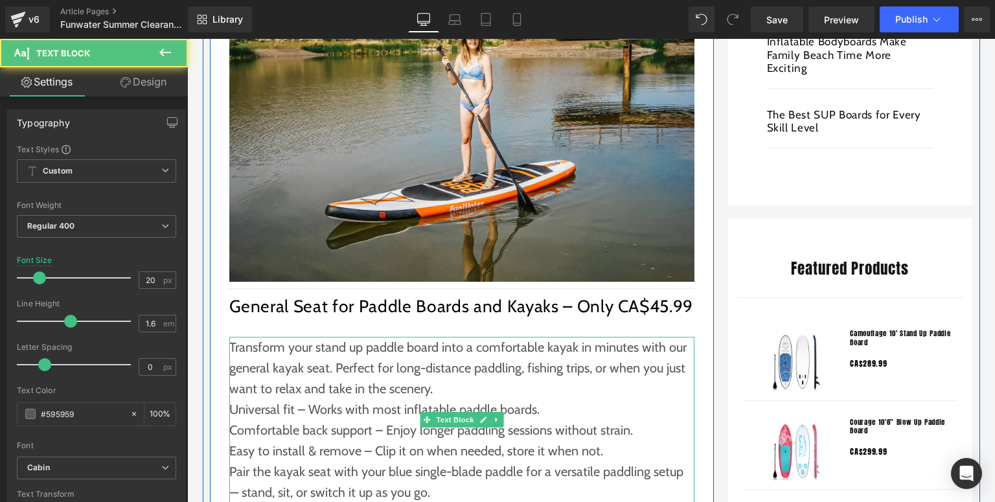
click at [435, 365] on p "Transform your stand up paddle board into a comfortable kayak in minutes with o…" at bounding box center [461, 368] width 465 height 62
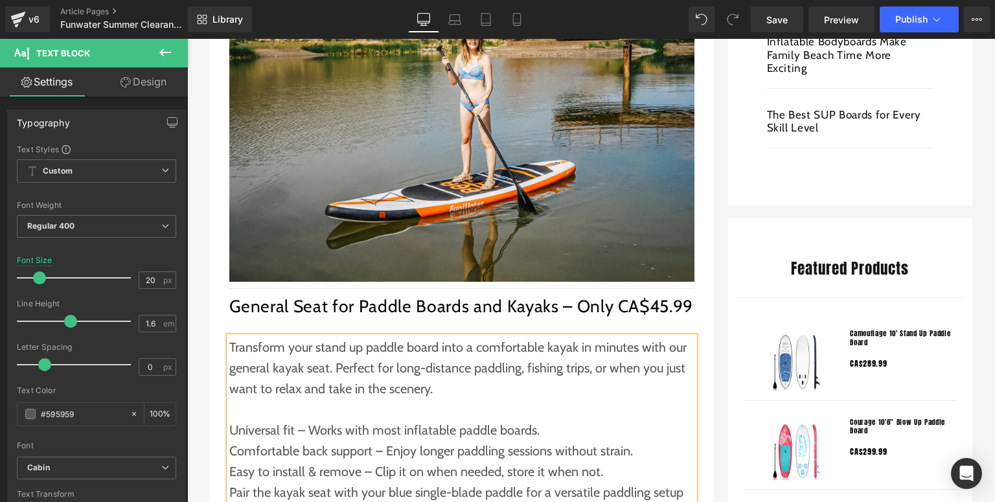
scroll to position [933, 0]
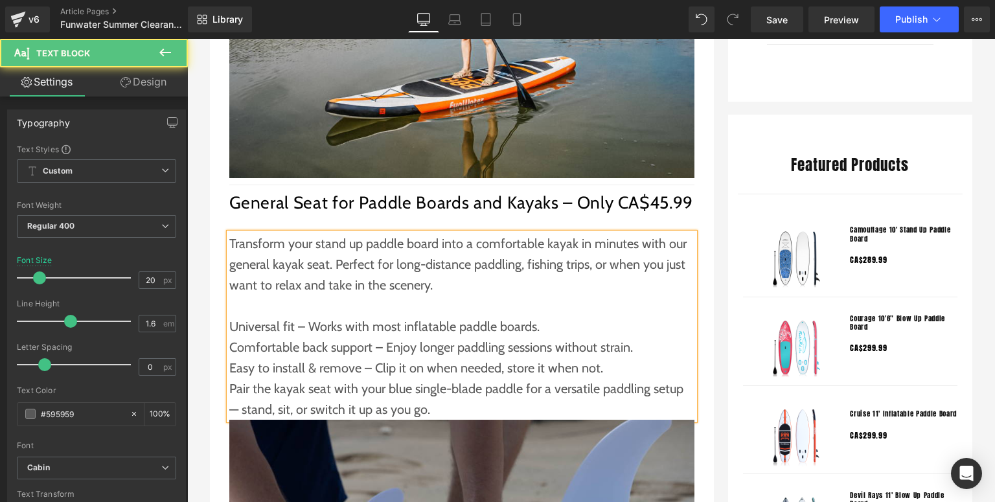
click at [618, 358] on p "Easy to install & remove – Clip it on when needed, store it when not." at bounding box center [461, 368] width 465 height 21
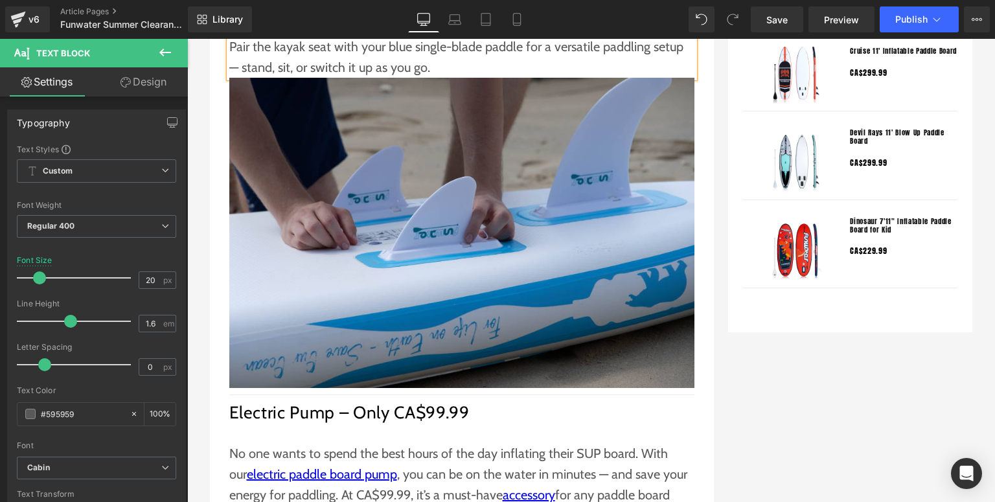
scroll to position [1503, 0]
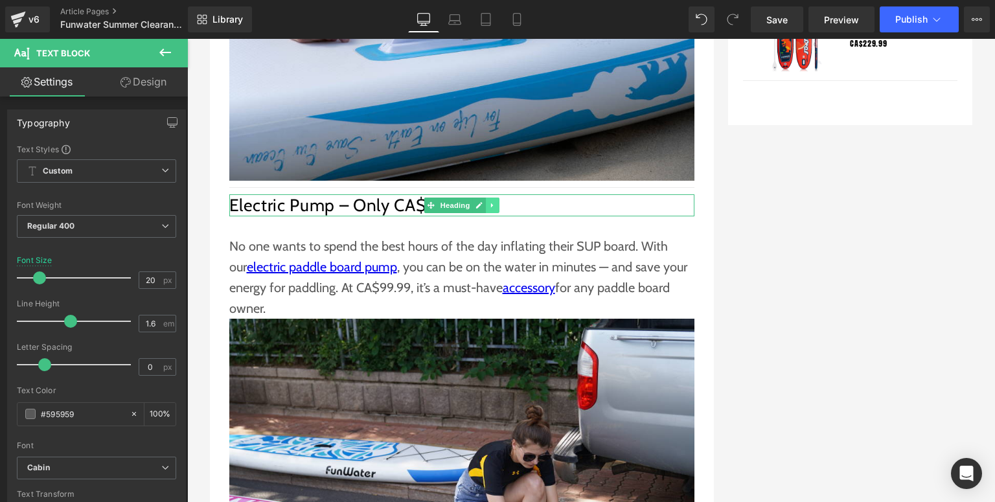
click at [489, 202] on icon at bounding box center [492, 206] width 7 height 8
click at [496, 202] on icon at bounding box center [499, 206] width 7 height 8
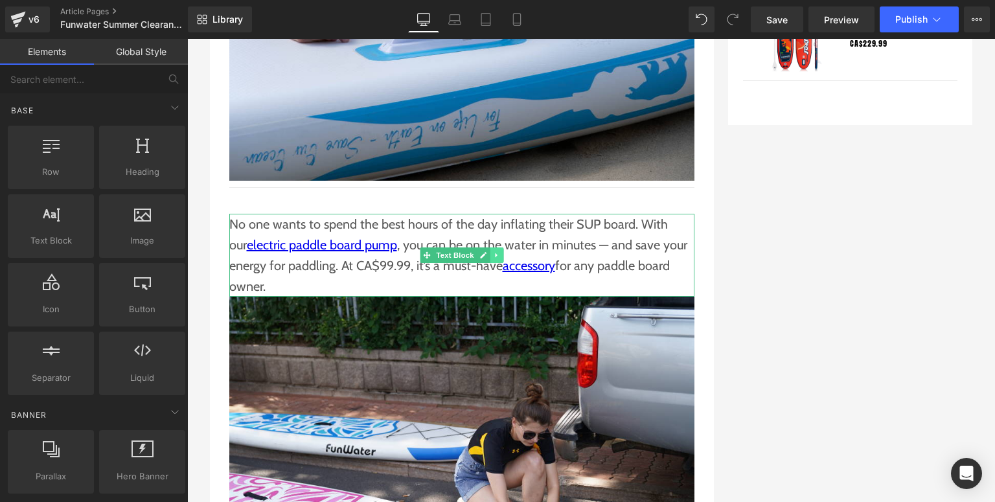
click at [493, 251] on icon at bounding box center [496, 255] width 7 height 8
click at [500, 251] on icon at bounding box center [503, 255] width 7 height 8
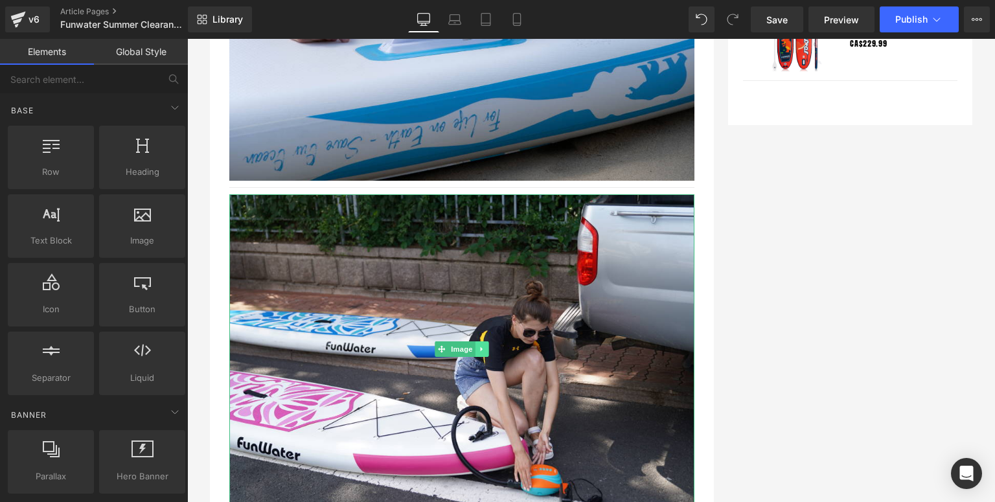
click at [478, 345] on icon at bounding box center [481, 349] width 7 height 8
click at [485, 346] on icon at bounding box center [488, 349] width 7 height 7
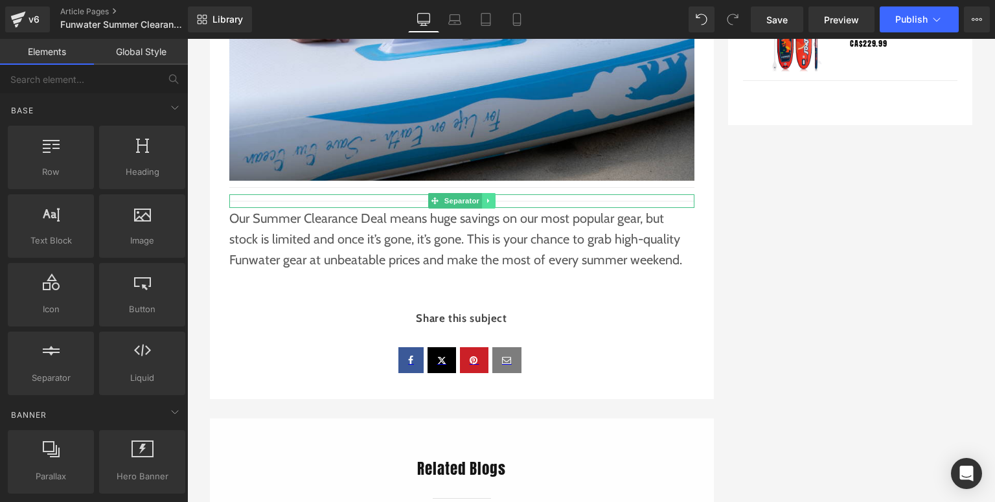
click at [485, 197] on icon at bounding box center [488, 201] width 7 height 8
click at [492, 198] on icon at bounding box center [495, 201] width 7 height 7
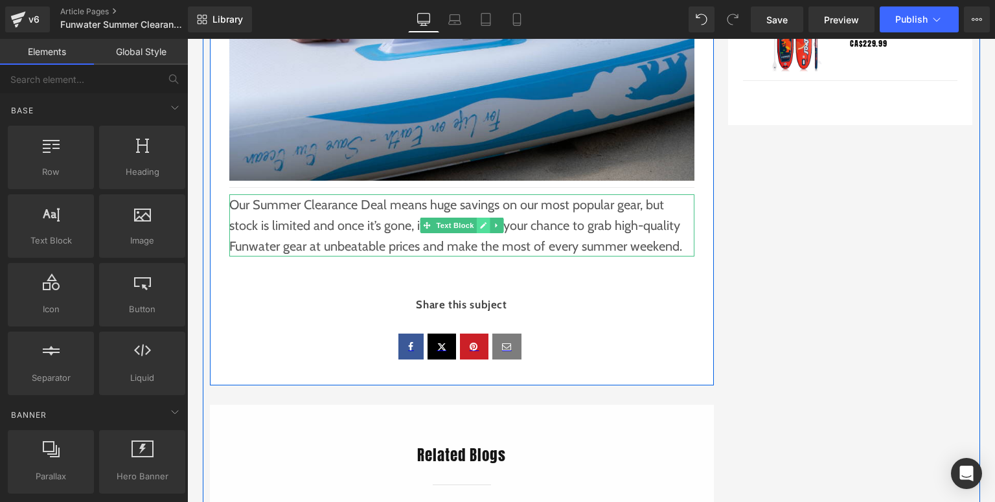
click at [479, 222] on icon at bounding box center [482, 226] width 7 height 8
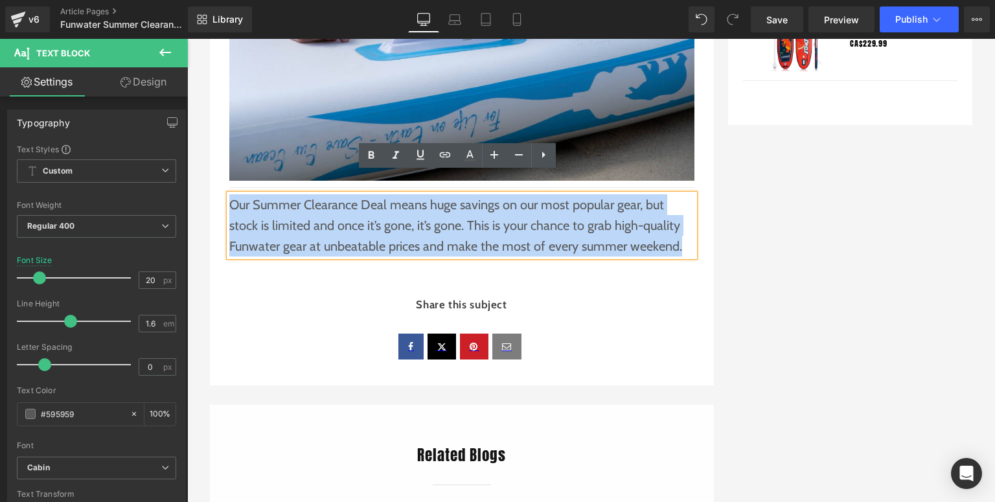
drag, startPoint x: 260, startPoint y: 196, endPoint x: 227, endPoint y: 188, distance: 34.7
click at [229, 194] on p "Our Summer Clearance Deal means huge savings on our most popular gear, but stoc…" at bounding box center [461, 225] width 465 height 62
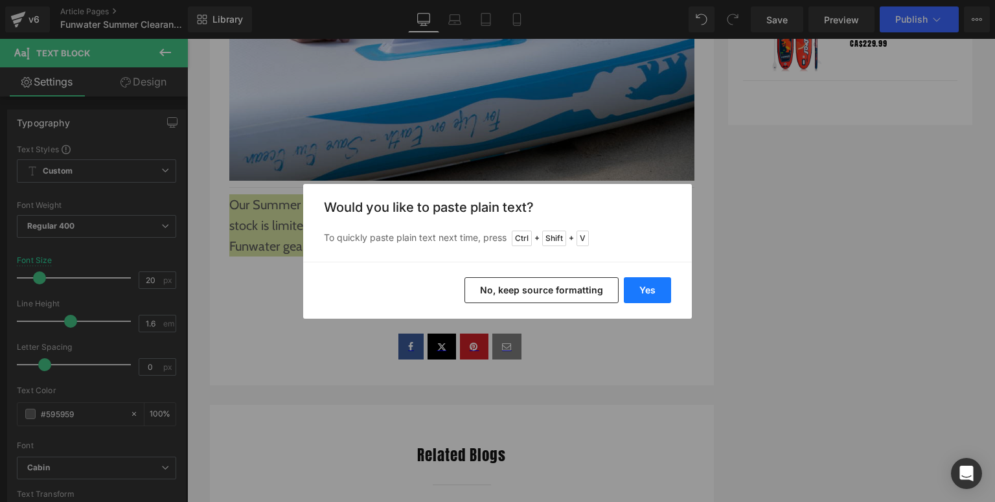
click at [652, 288] on button "Yes" at bounding box center [647, 290] width 47 height 26
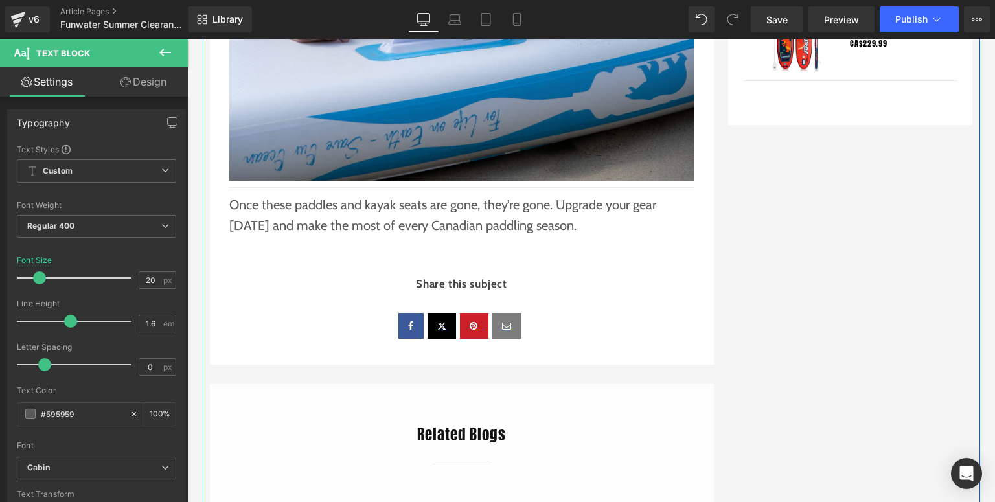
scroll to position [1659, 0]
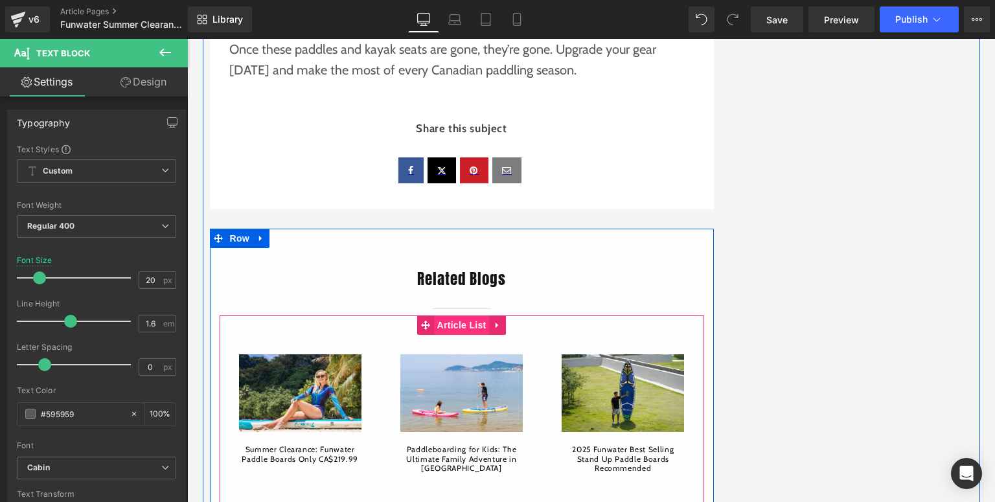
click at [452, 316] on span "Article List" at bounding box center [462, 325] width 56 height 19
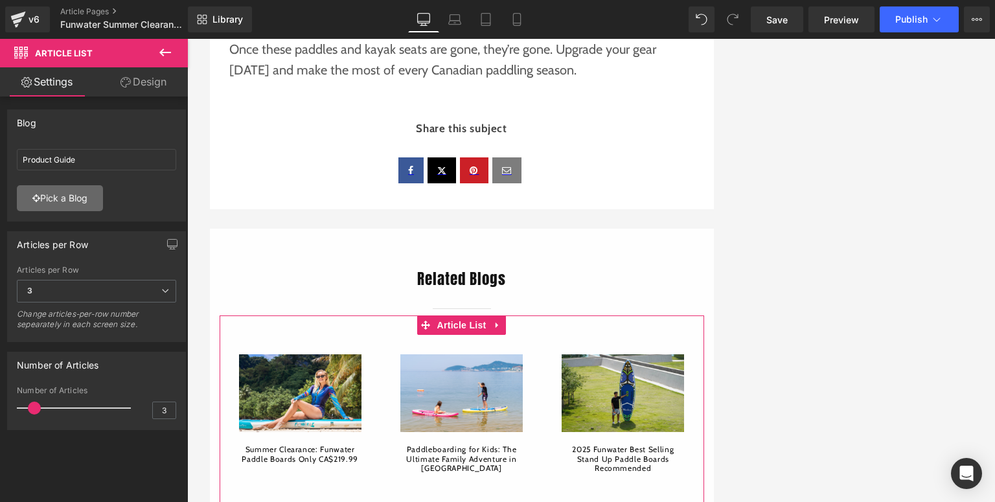
click at [68, 197] on link "Pick a Blog" at bounding box center [60, 198] width 86 height 26
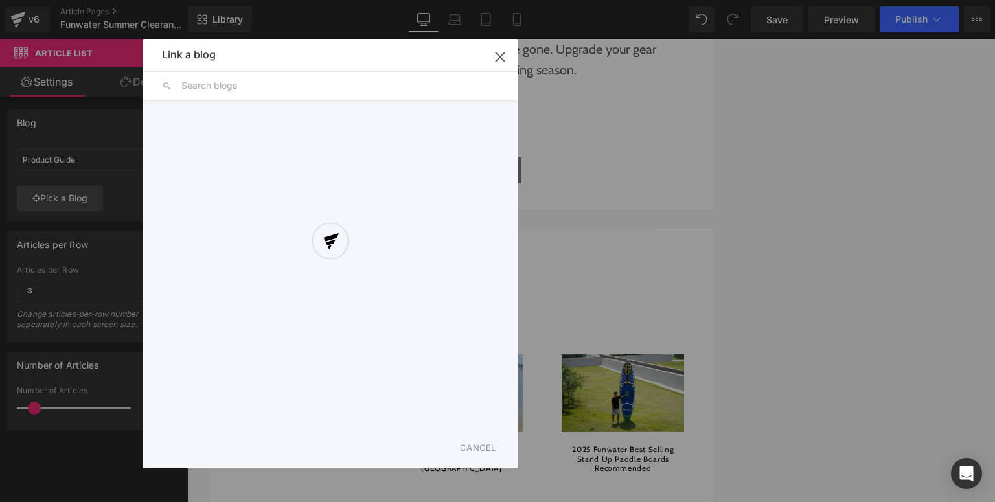
click at [494, 57] on div at bounding box center [331, 254] width 376 height 430
click at [500, 58] on div at bounding box center [331, 254] width 376 height 430
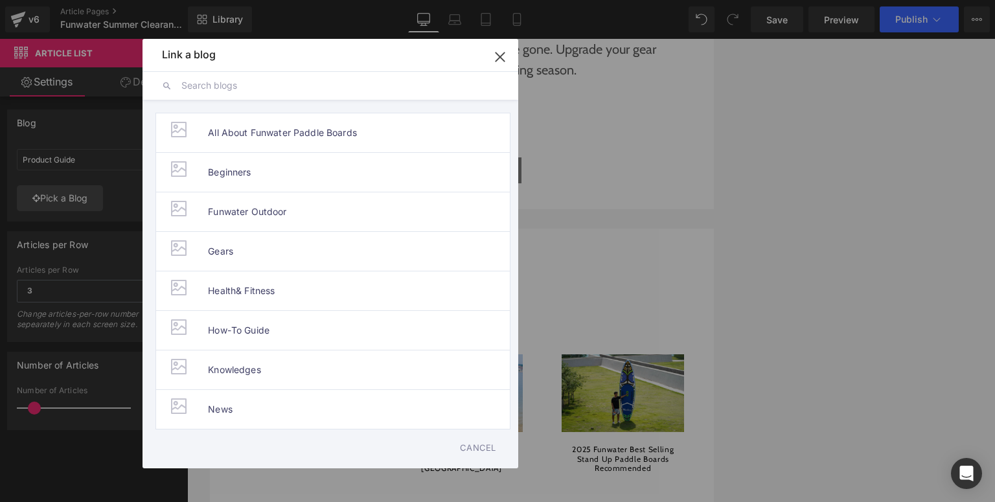
click at [500, 58] on icon "button" at bounding box center [500, 56] width 8 height 8
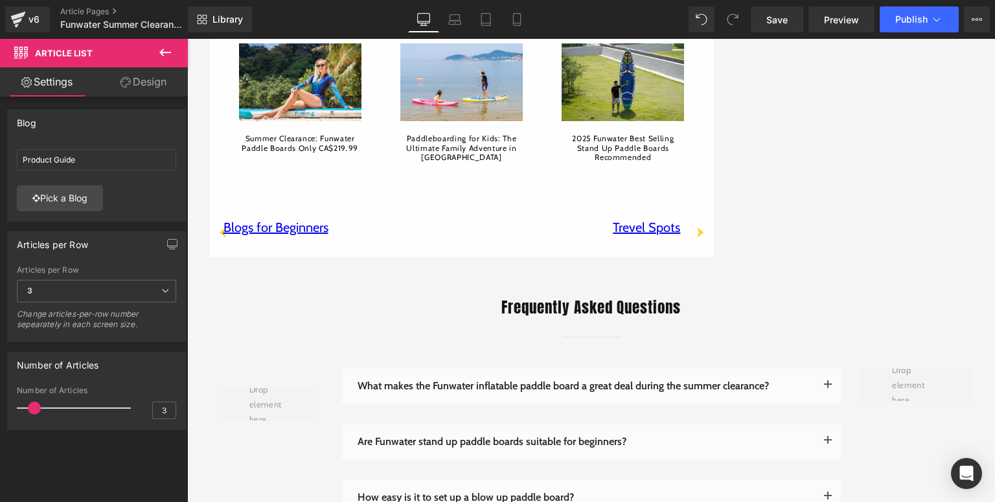
scroll to position [2022, 0]
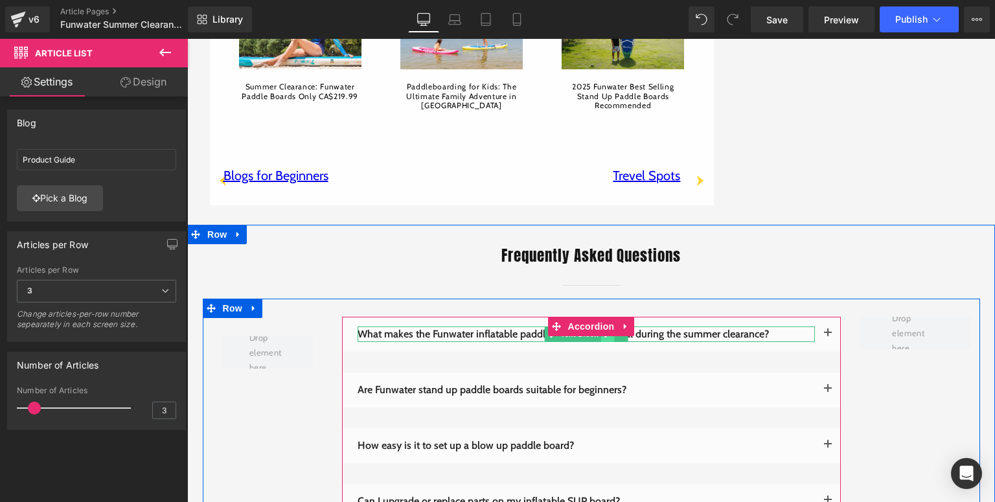
click at [606, 327] on link at bounding box center [608, 335] width 14 height 16
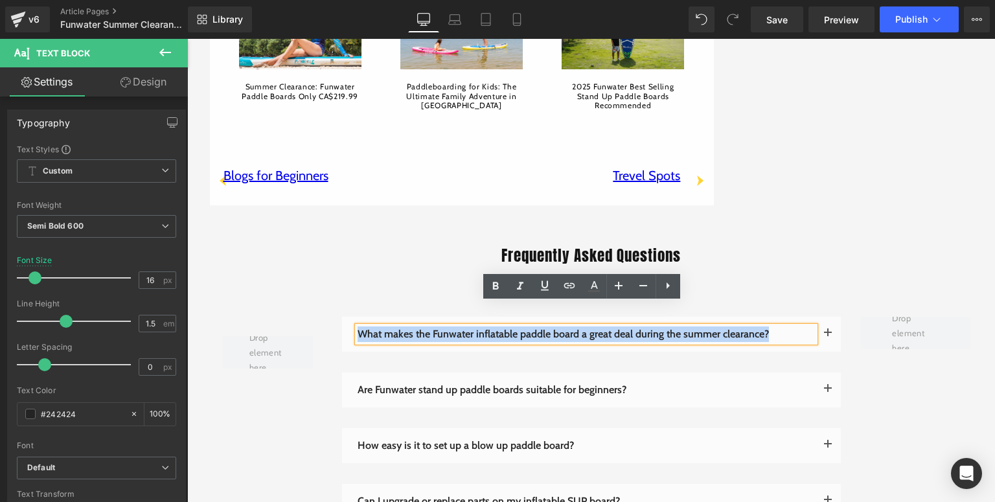
drag, startPoint x: 800, startPoint y: 314, endPoint x: 356, endPoint y: 314, distance: 443.8
click at [358, 327] on p "What makes the Funwater inflatable paddle board a great deal during the summer …" at bounding box center [586, 335] width 457 height 16
paste div
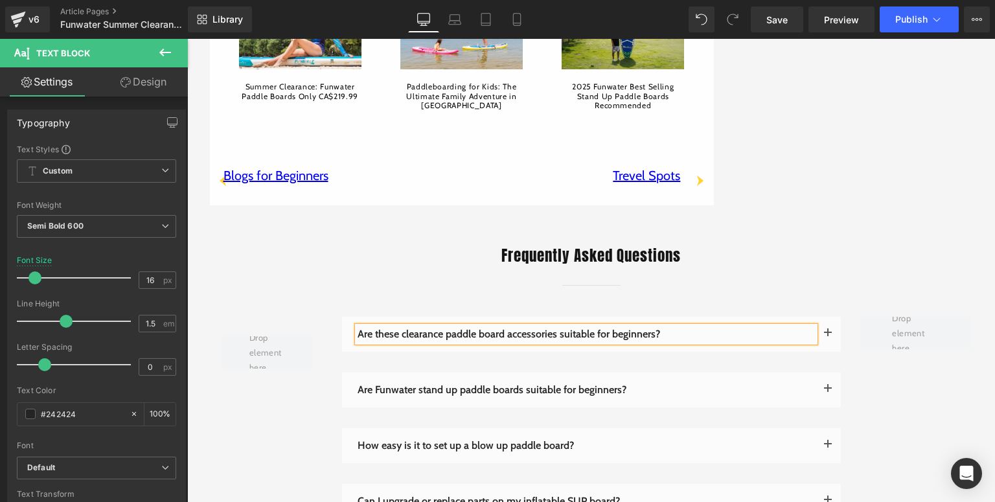
click at [828, 337] on span "button" at bounding box center [828, 337] width 0 height 0
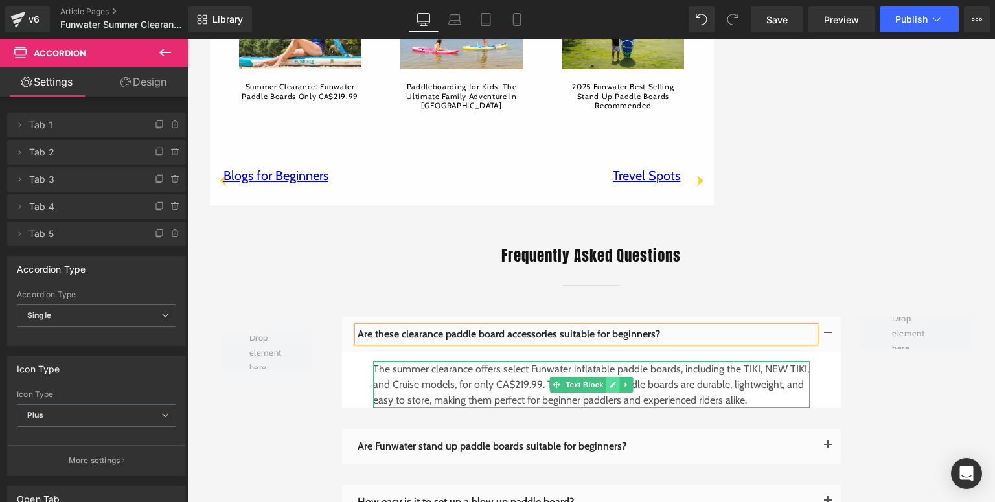
click at [614, 377] on link at bounding box center [613, 385] width 14 height 16
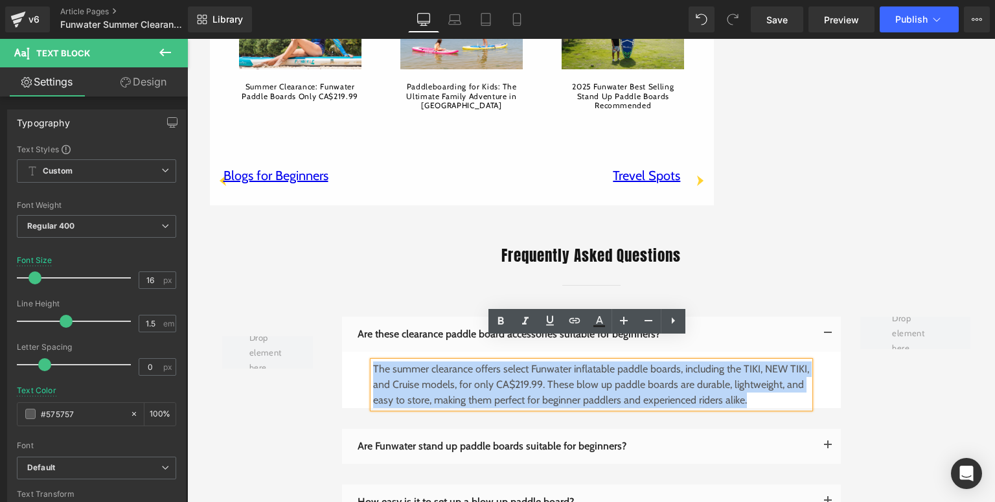
drag, startPoint x: 749, startPoint y: 377, endPoint x: 369, endPoint y: 351, distance: 381.3
click at [373, 362] on p "The summer clearance offers select Funwater inflatable paddle boards, including…" at bounding box center [591, 385] width 437 height 47
paste div
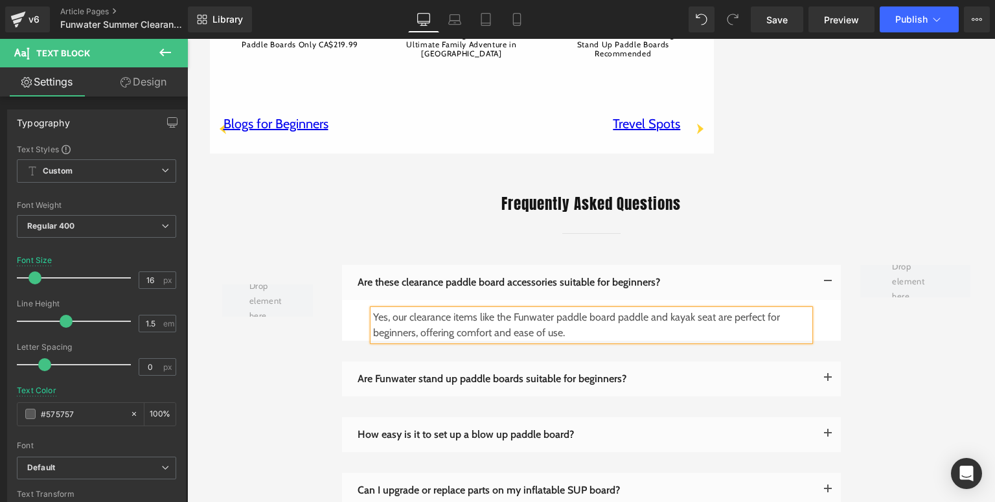
scroll to position [2125, 0]
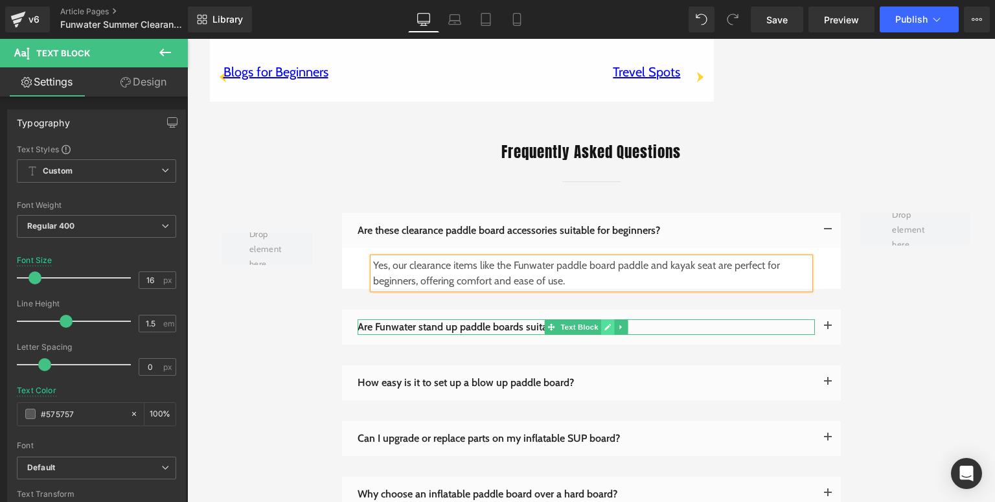
click at [605, 324] on icon at bounding box center [608, 327] width 6 height 6
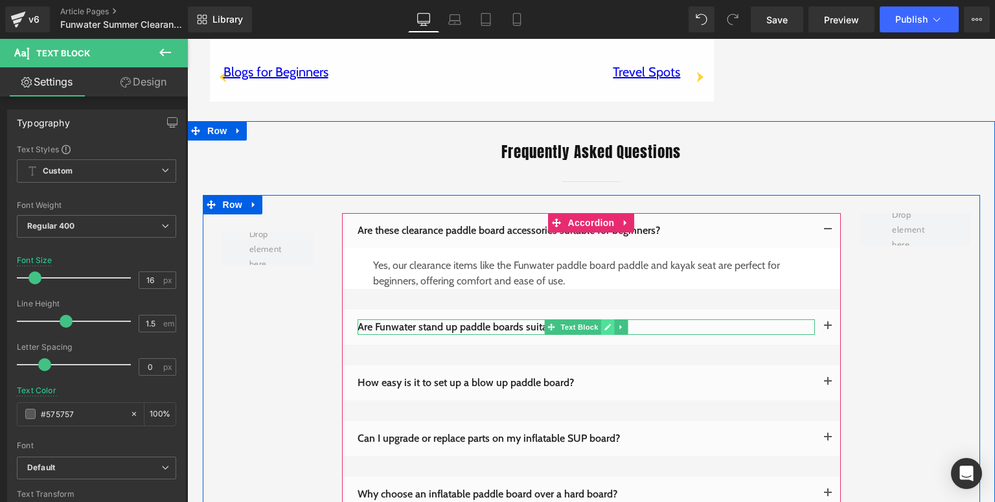
click at [606, 323] on icon at bounding box center [607, 327] width 7 height 8
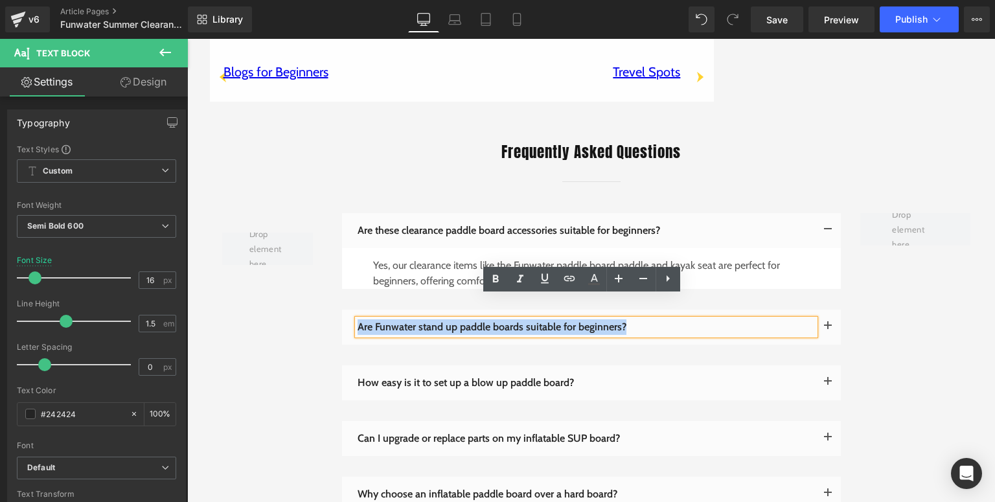
click at [358, 319] on p "Are Funwater stand up paddle boards suitable for beginners?" at bounding box center [586, 327] width 457 height 16
paste div
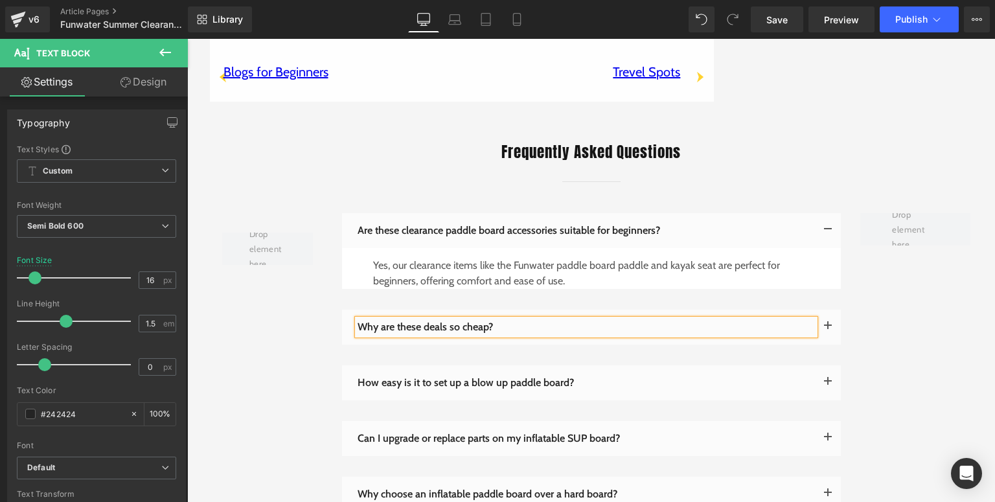
click at [828, 330] on span "button" at bounding box center [828, 330] width 0 height 0
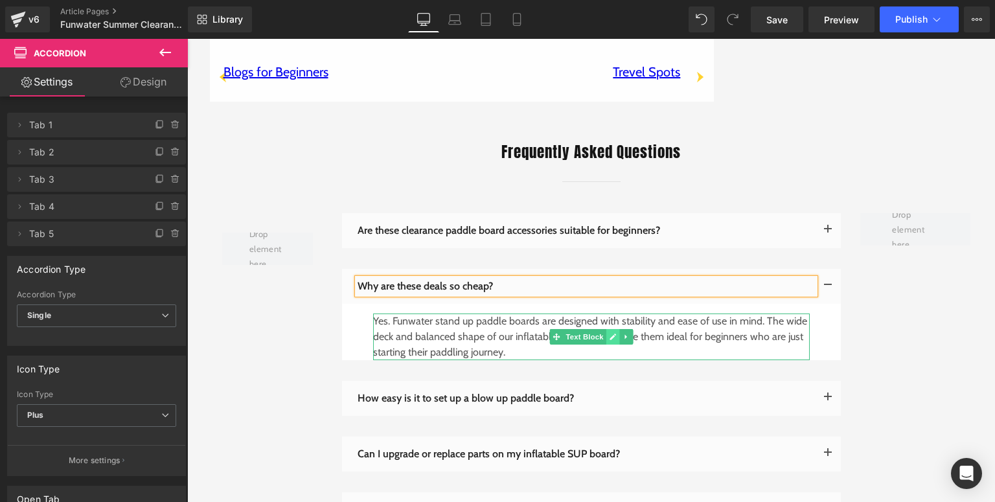
click at [606, 329] on link at bounding box center [613, 337] width 14 height 16
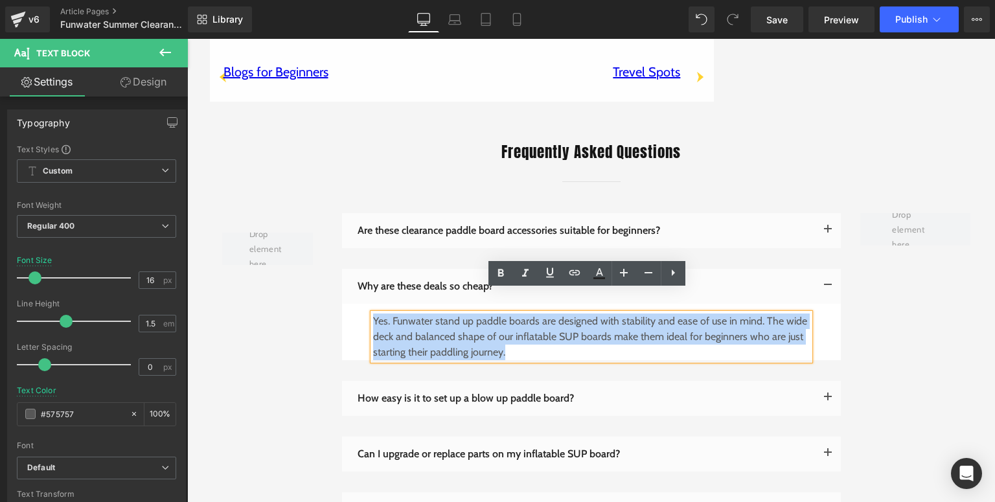
drag, startPoint x: 536, startPoint y: 334, endPoint x: 369, endPoint y: 297, distance: 170.6
click at [373, 314] on p "Yes. Funwater stand up paddle boards are designed with stability and ease of us…" at bounding box center [591, 337] width 437 height 47
paste div
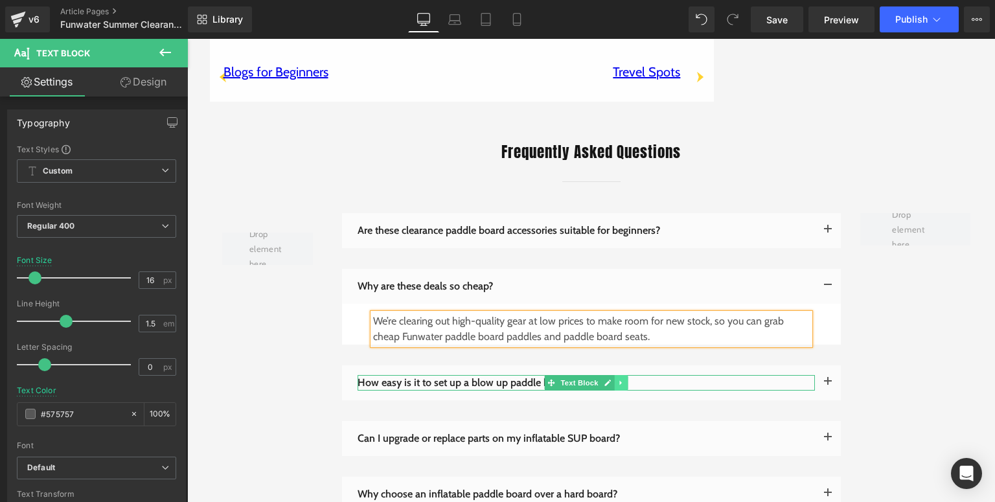
click at [614, 375] on link at bounding box center [621, 383] width 14 height 16
click at [586, 380] on icon at bounding box center [587, 383] width 6 height 6
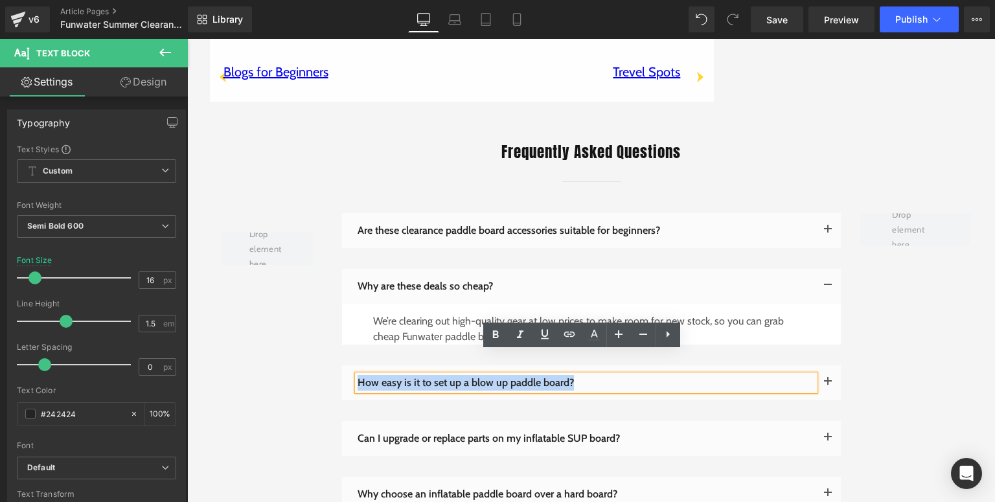
drag, startPoint x: 581, startPoint y: 360, endPoint x: 354, endPoint y: 363, distance: 226.1
click at [358, 375] on p "How easy is it to set up a blow up paddle board?" at bounding box center [586, 383] width 457 height 16
paste div
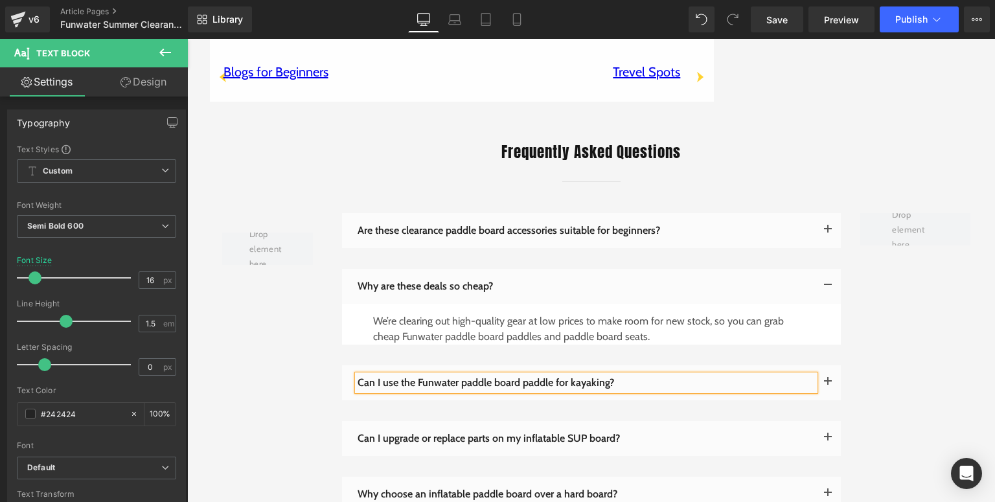
click at [828, 386] on span "button" at bounding box center [828, 386] width 0 height 0
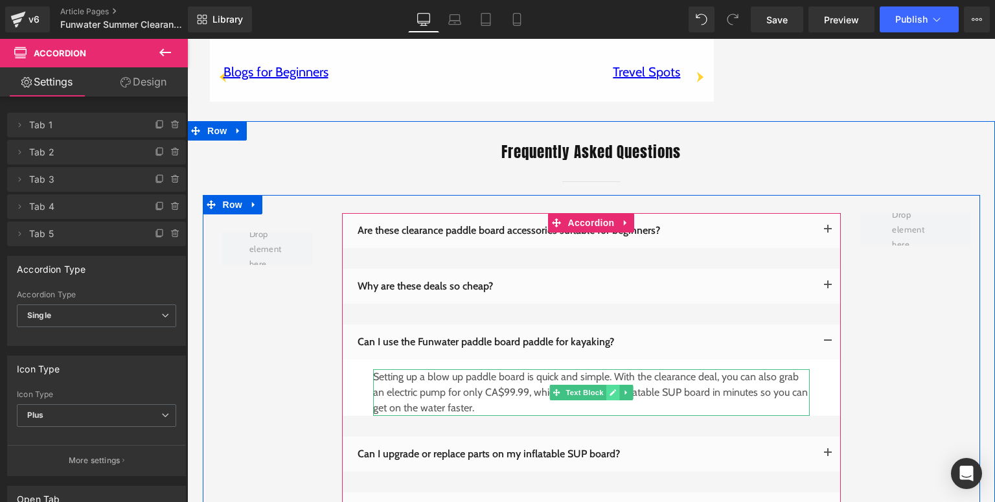
click at [606, 385] on link at bounding box center [613, 393] width 14 height 16
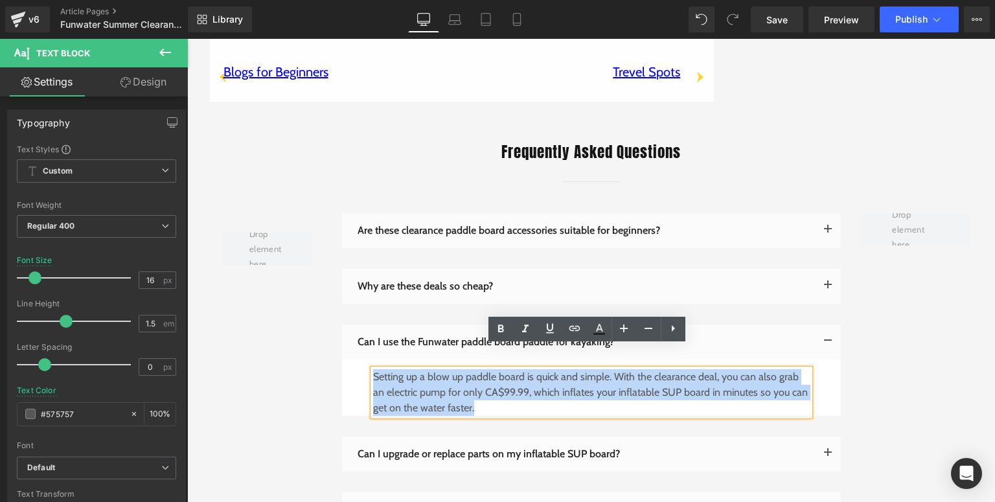
drag, startPoint x: 485, startPoint y: 383, endPoint x: 371, endPoint y: 355, distance: 117.4
click at [373, 369] on p "Setting up a blow up paddle board is quick and simple. With the clearance deal,…" at bounding box center [591, 392] width 437 height 47
paste div
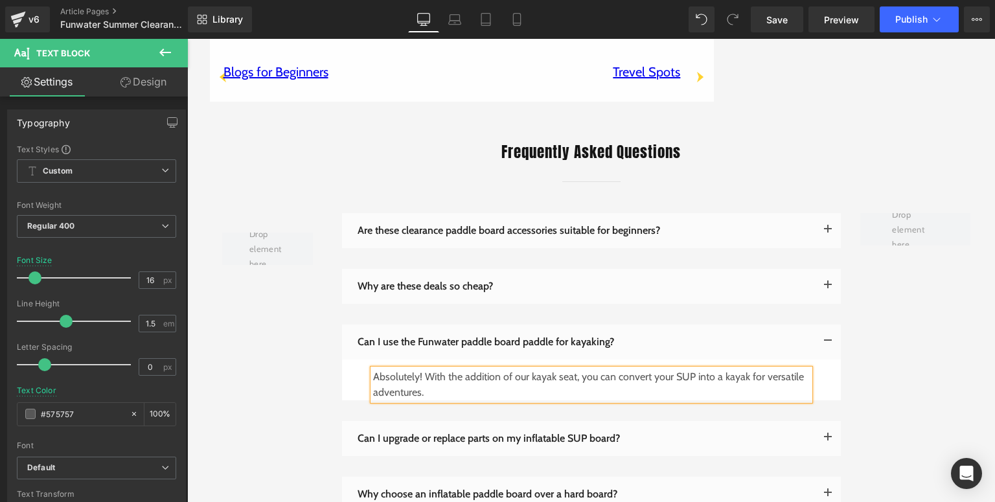
scroll to position [2177, 0]
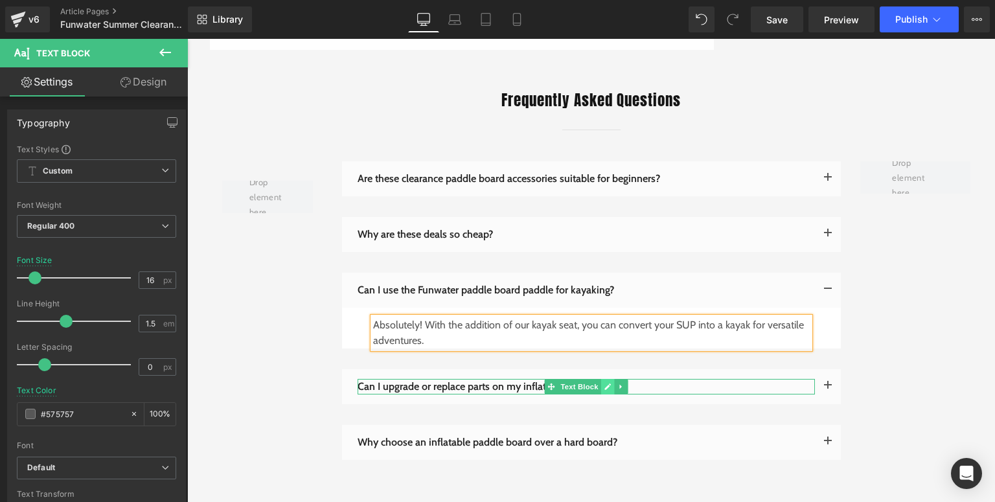
click at [607, 379] on link at bounding box center [608, 387] width 14 height 16
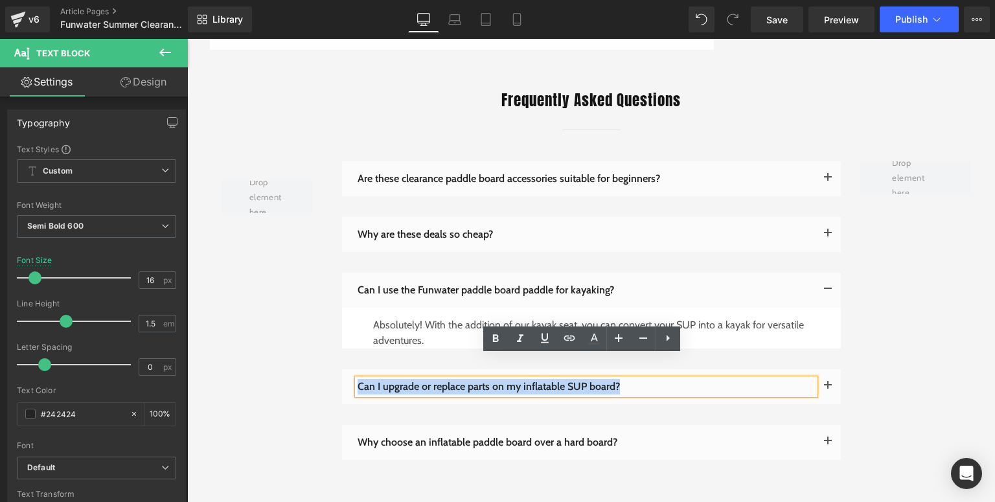
drag, startPoint x: 632, startPoint y: 371, endPoint x: 354, endPoint y: 370, distance: 278.0
click at [358, 379] on p "Can I upgrade or replace parts on my inflatable SUP board?" at bounding box center [586, 387] width 457 height 16
paste div
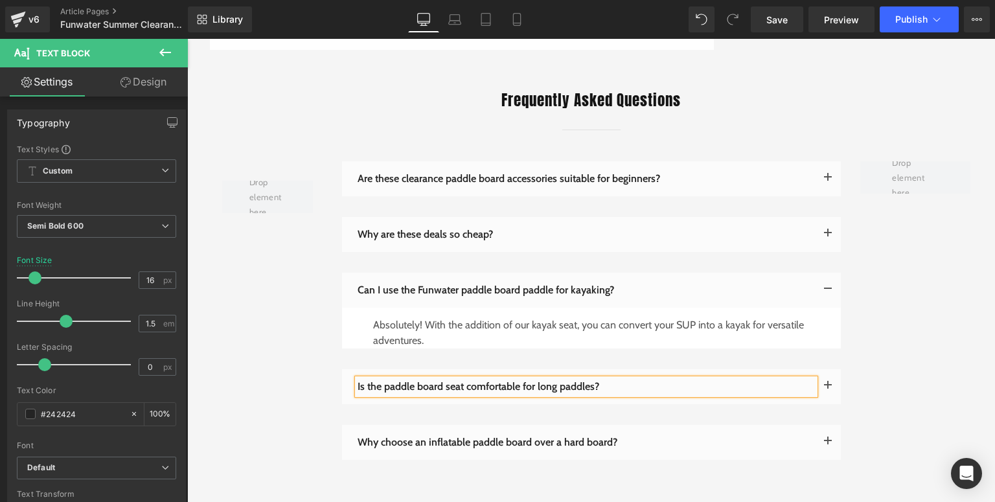
click at [822, 369] on button "button" at bounding box center [828, 386] width 26 height 35
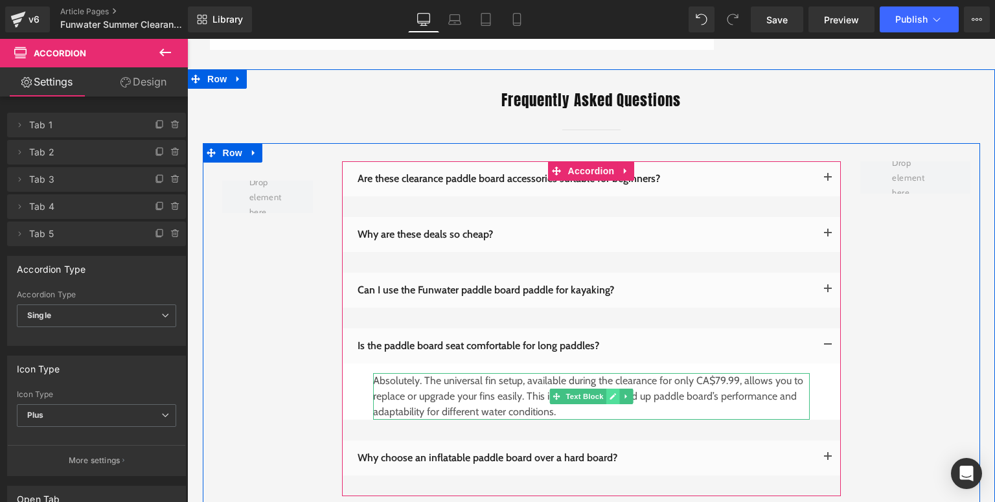
click at [610, 393] on icon at bounding box center [613, 396] width 6 height 6
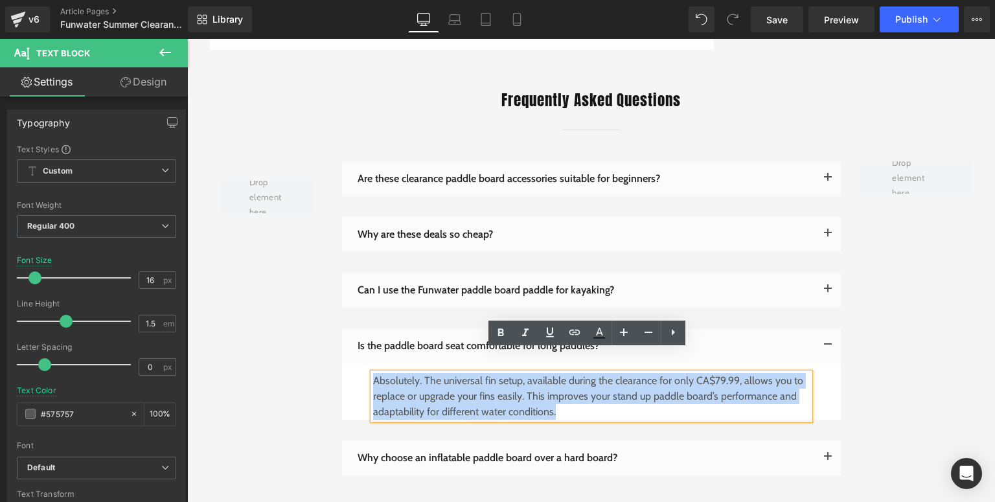
drag, startPoint x: 562, startPoint y: 391, endPoint x: 371, endPoint y: 360, distance: 194.3
click at [373, 373] on p "Absolutely. The universal fin setup, available during the clearance for only CA…" at bounding box center [591, 396] width 437 height 47
paste div
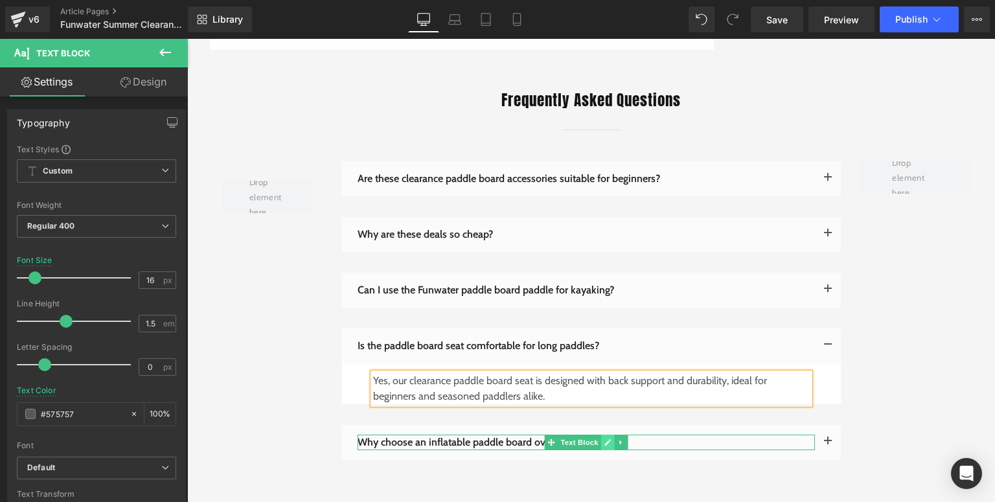
click at [604, 439] on icon at bounding box center [607, 443] width 7 height 8
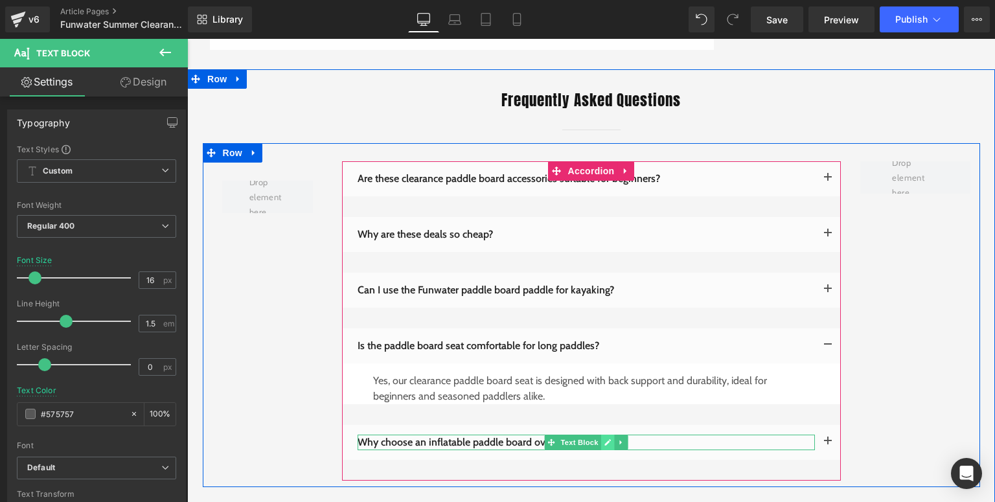
click at [605, 439] on icon at bounding box center [608, 442] width 6 height 6
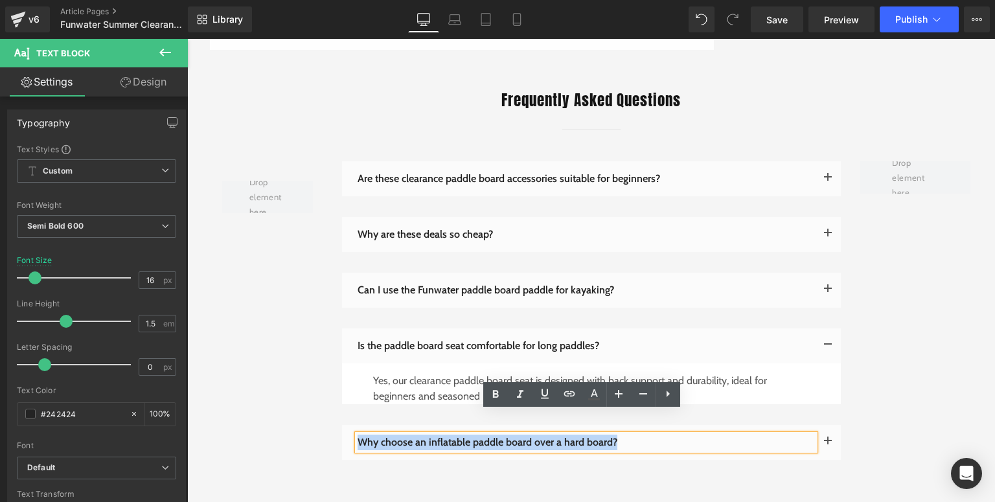
drag, startPoint x: 621, startPoint y: 422, endPoint x: 352, endPoint y: 417, distance: 268.9
click at [358, 435] on p "Why choose an inflatable paddle board over a hard board?" at bounding box center [586, 443] width 457 height 16
paste div
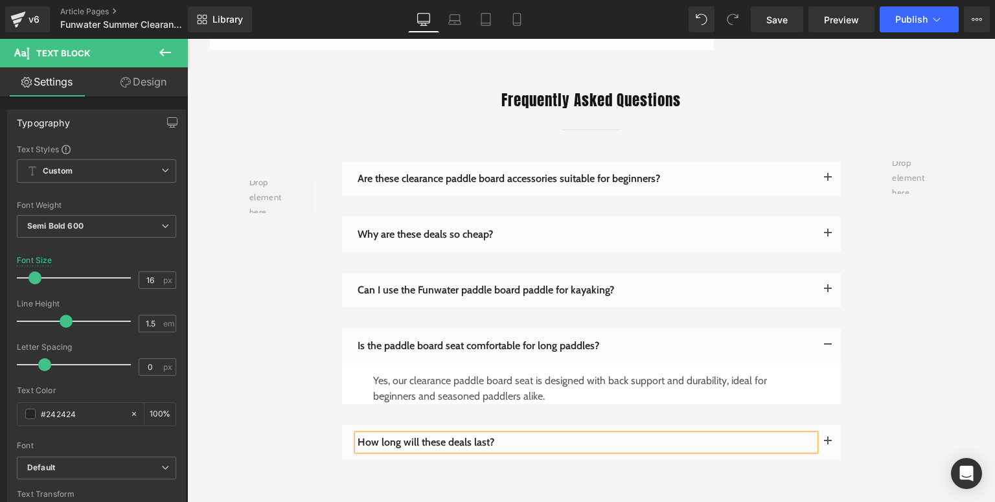
click at [824, 425] on button "button" at bounding box center [828, 442] width 26 height 35
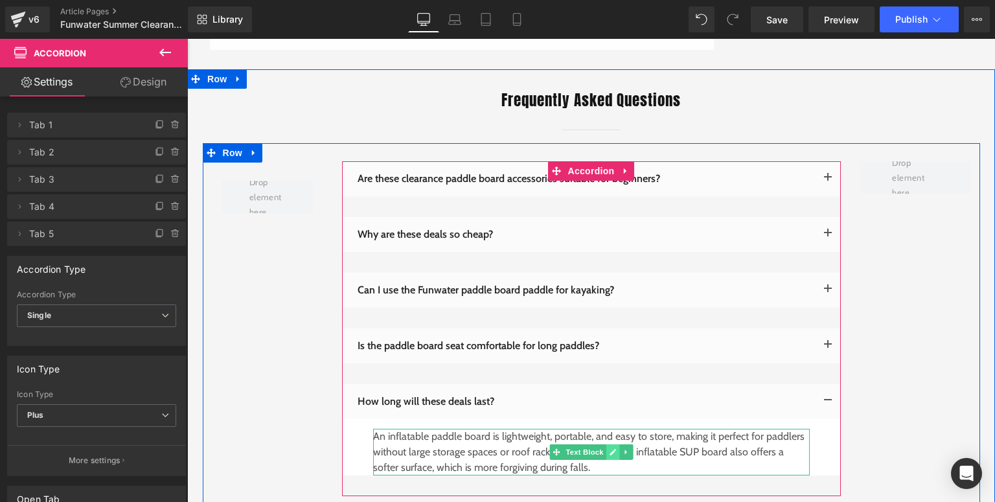
click at [610, 449] on icon at bounding box center [613, 452] width 6 height 6
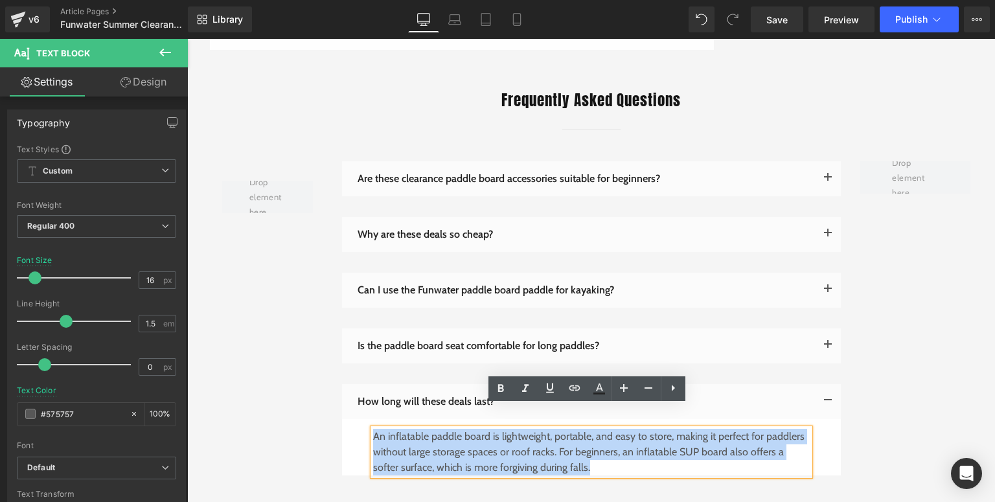
drag, startPoint x: 579, startPoint y: 447, endPoint x: 369, endPoint y: 417, distance: 212.0
click at [373, 429] on p "An inflatable paddle board is lightweight, portable, and easy to store, making …" at bounding box center [591, 452] width 437 height 47
paste div
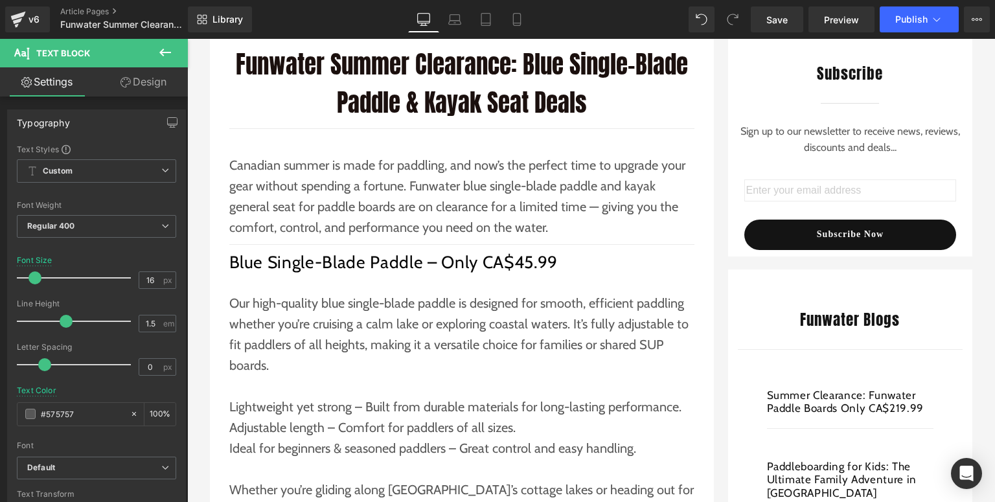
scroll to position [415, 0]
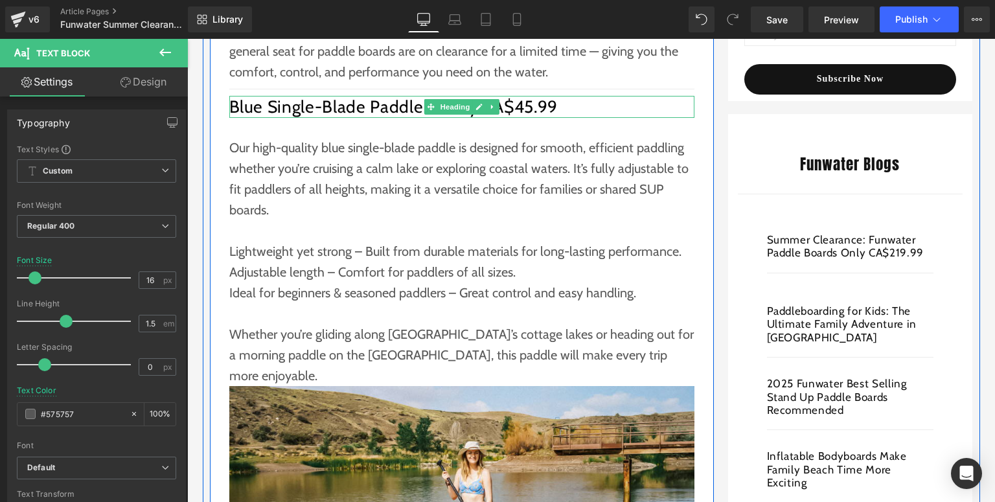
drag, startPoint x: 478, startPoint y: 109, endPoint x: 435, endPoint y: 111, distance: 42.8
click at [478, 109] on icon at bounding box center [479, 107] width 7 height 8
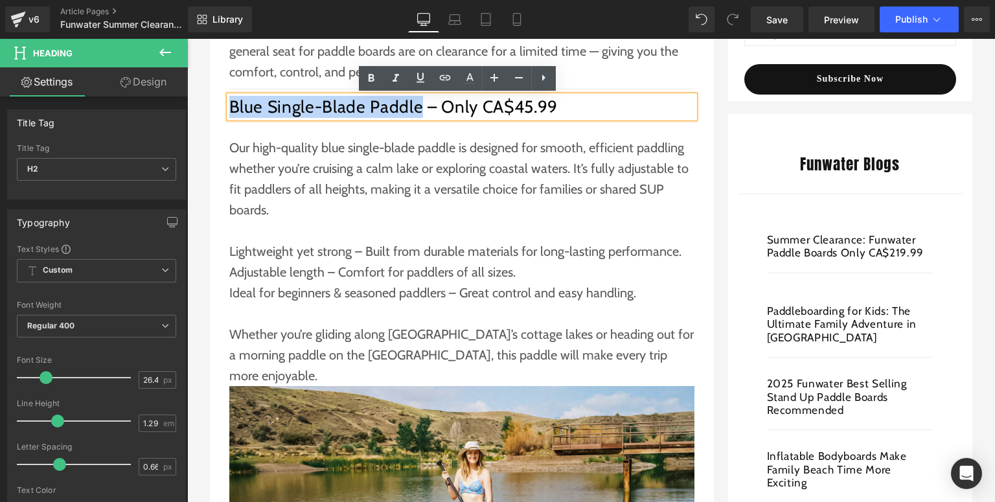
drag, startPoint x: 413, startPoint y: 108, endPoint x: 225, endPoint y: 106, distance: 188.6
click at [229, 106] on h2 "Blue Single-Blade Paddle – Only CA$45.99" at bounding box center [461, 107] width 465 height 22
click at [435, 78] on link at bounding box center [445, 78] width 25 height 25
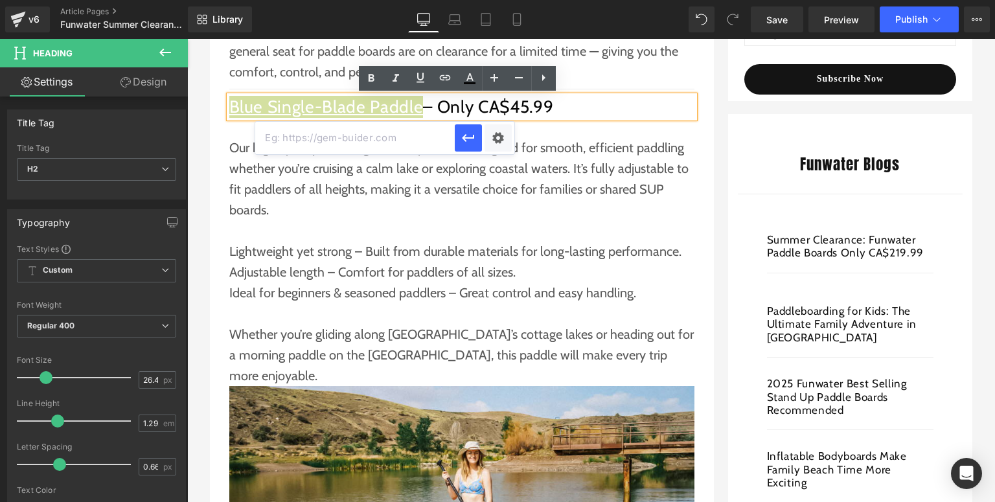
click at [380, 145] on input "text" at bounding box center [355, 138] width 200 height 32
paste input "https://funwaterboard.ca/collections/sup-board-single-blade-paddle"
click at [470, 137] on icon "button" at bounding box center [468, 139] width 12 height 8
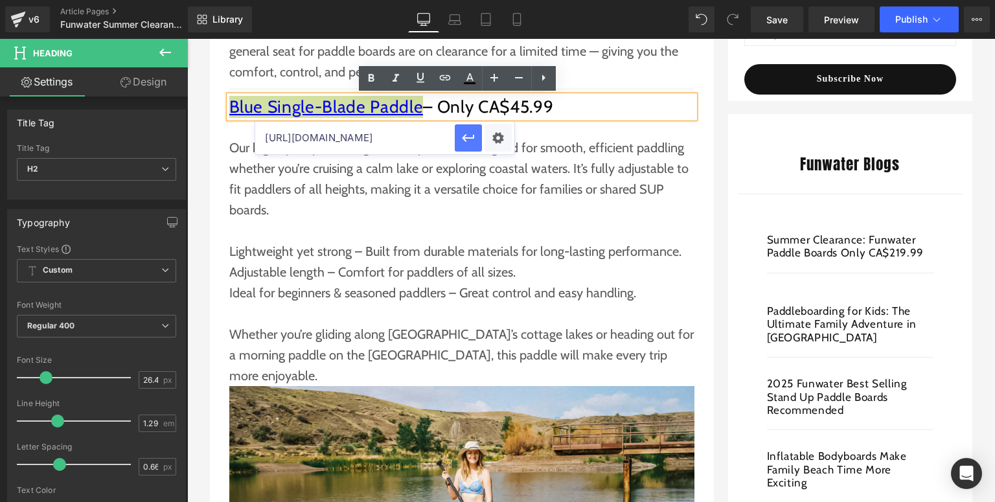
scroll to position [0, 0]
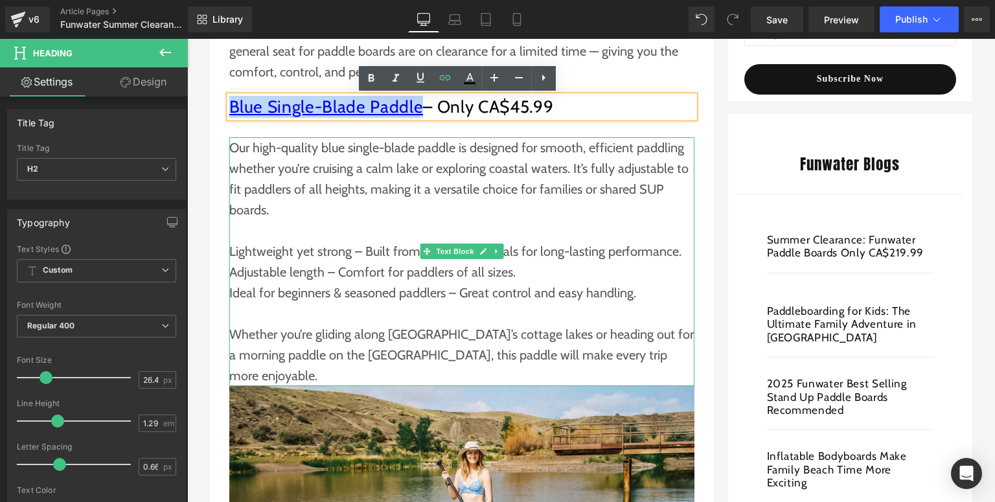
click at [345, 202] on p "Our high-quality blue single-blade paddle is designed for smooth, efficient pad…" at bounding box center [461, 178] width 465 height 83
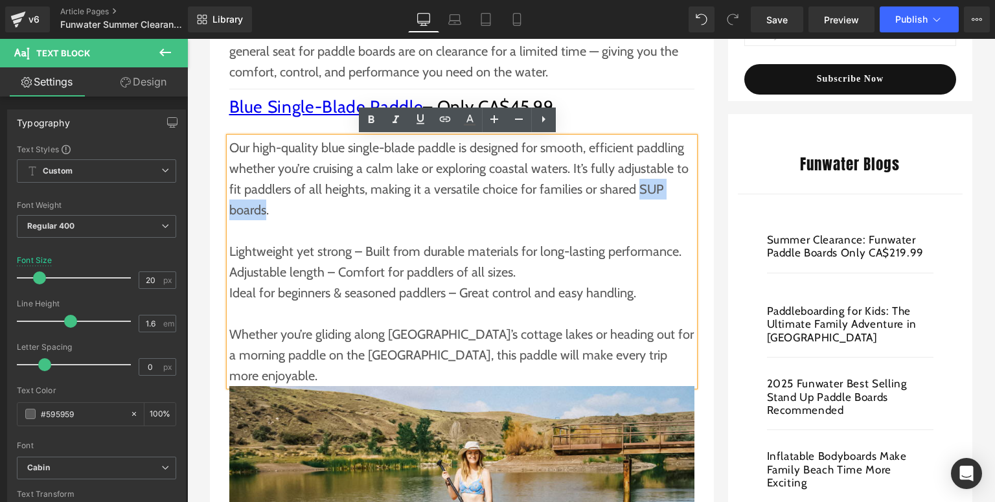
drag, startPoint x: 630, startPoint y: 189, endPoint x: 259, endPoint y: 210, distance: 371.2
click at [259, 210] on p "Our high-quality blue single-blade paddle is designed for smooth, efficient pad…" at bounding box center [461, 178] width 465 height 83
click at [624, 218] on p "Our high-quality blue single-blade paddle is designed for smooth, efficient pad…" at bounding box center [461, 178] width 465 height 83
drag, startPoint x: 629, startPoint y: 192, endPoint x: 262, endPoint y: 209, distance: 367.8
click at [262, 209] on p "Our high-quality blue single-blade paddle is designed for smooth, efficient pad…" at bounding box center [461, 178] width 465 height 83
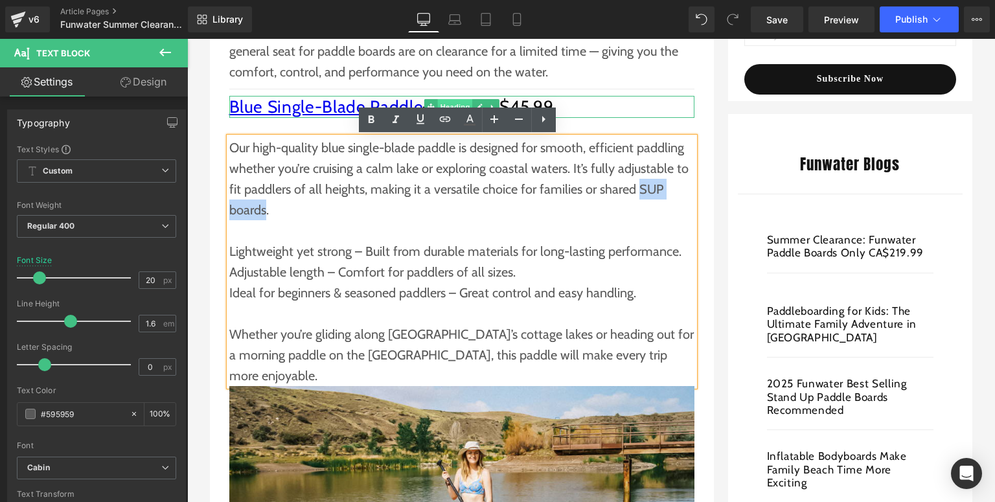
click at [448, 106] on span "Heading" at bounding box center [454, 107] width 35 height 16
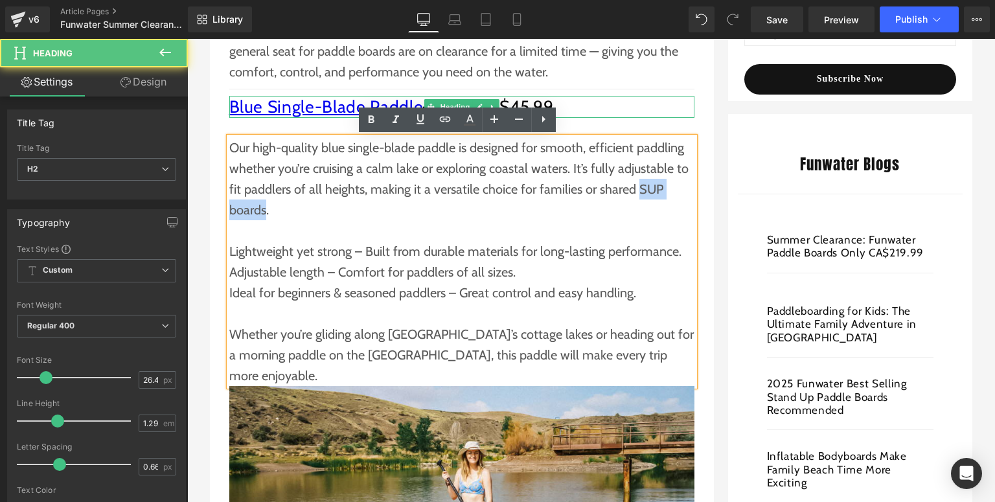
click at [583, 242] on p "Lightweight yet strong – Built from durable materials for long-lasting performa…" at bounding box center [461, 251] width 465 height 21
click at [633, 194] on p "Our high-quality blue single-blade paddle is designed for smooth, efficient pad…" at bounding box center [461, 178] width 465 height 83
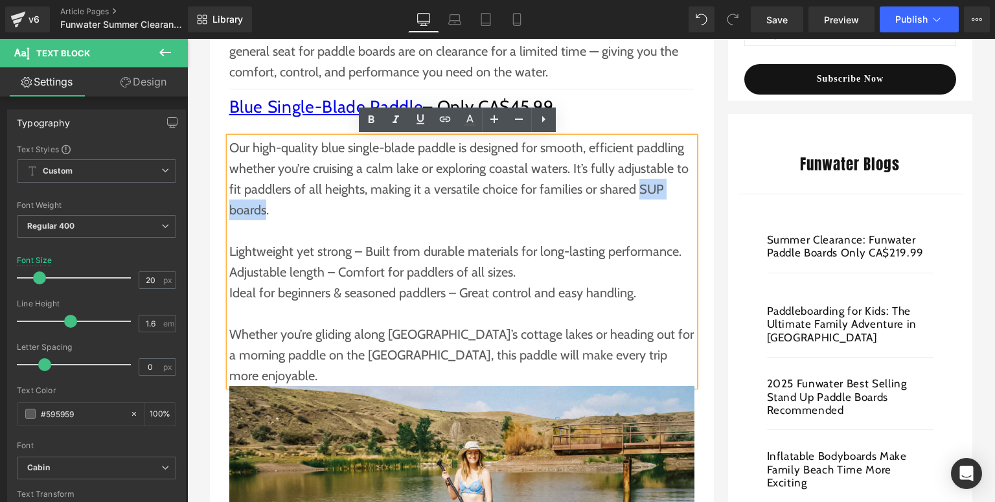
drag, startPoint x: 629, startPoint y: 189, endPoint x: 261, endPoint y: 204, distance: 368.3
click at [261, 204] on p "Our high-quality blue single-blade paddle is designed for smooth, efficient pad…" at bounding box center [461, 178] width 465 height 83
click at [438, 119] on icon at bounding box center [445, 119] width 16 height 16
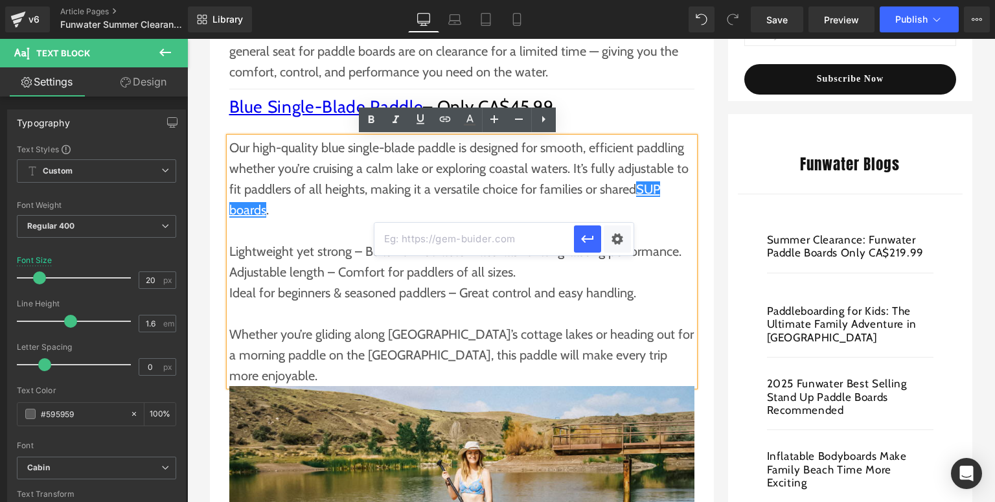
click at [409, 231] on input "text" at bounding box center [475, 239] width 200 height 32
paste input "[URL][DOMAIN_NAME]"
click at [580, 244] on icon "button" at bounding box center [588, 239] width 16 height 16
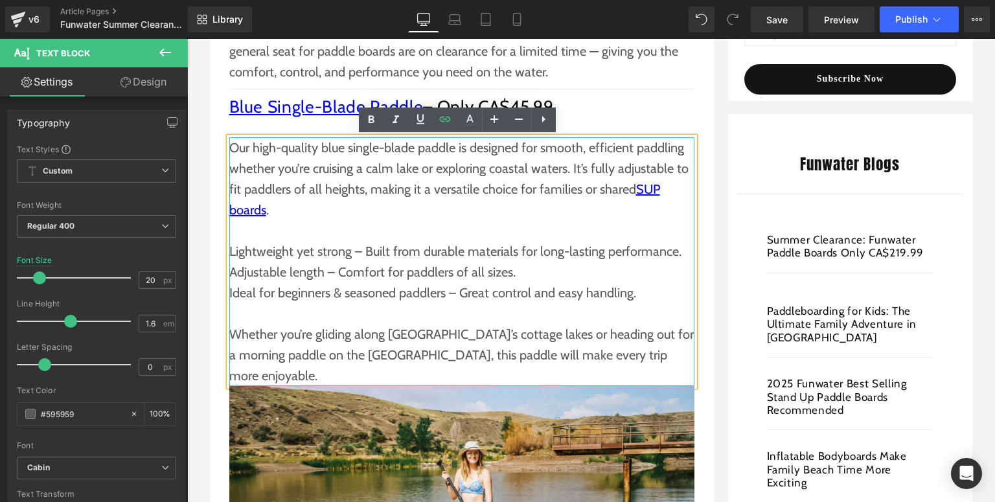
scroll to position [467, 0]
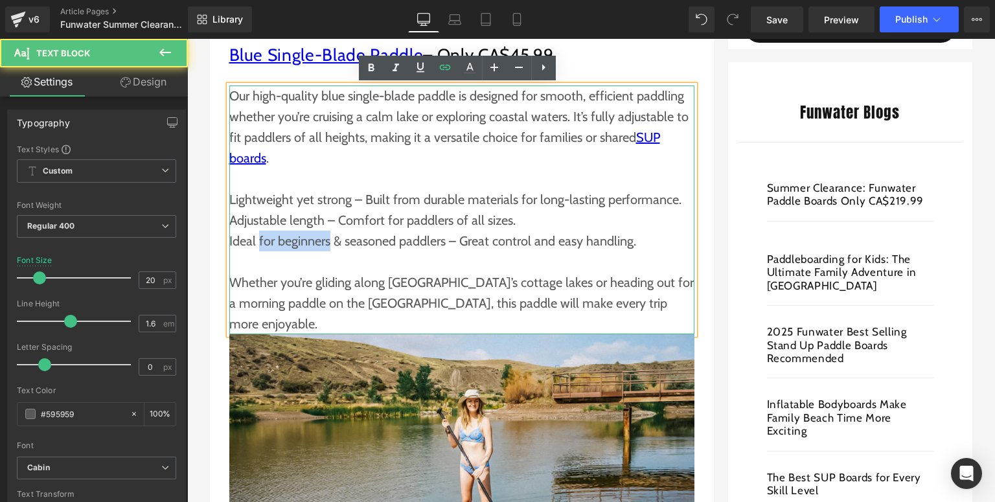
drag, startPoint x: 254, startPoint y: 242, endPoint x: 325, endPoint y: 240, distance: 71.3
click at [325, 240] on p "Ideal for beginners & seasoned paddlers – Great control and easy handling." at bounding box center [461, 241] width 465 height 21
click at [324, 257] on p at bounding box center [461, 261] width 465 height 21
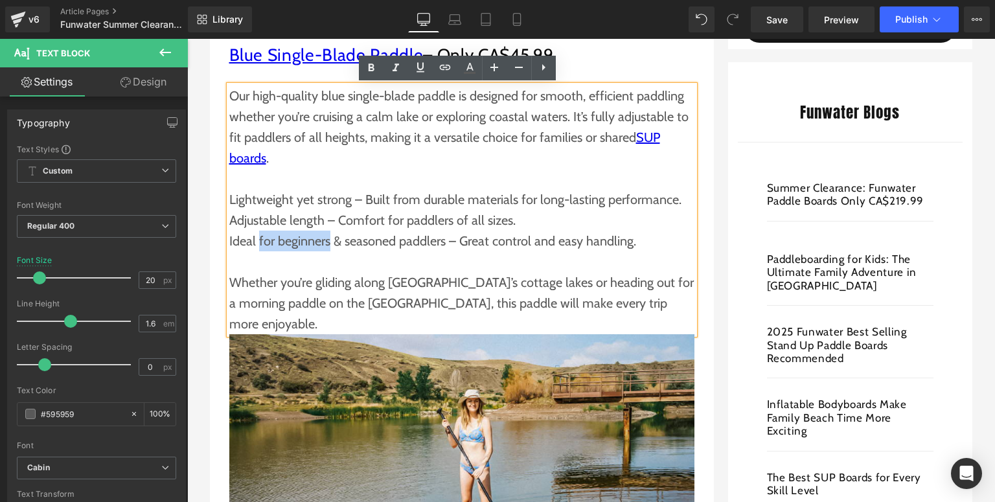
drag, startPoint x: 254, startPoint y: 241, endPoint x: 324, endPoint y: 242, distance: 70.0
click at [324, 242] on p "Ideal for beginners & seasoned paddlers – Great control and easy handling." at bounding box center [461, 241] width 465 height 21
click at [440, 70] on icon at bounding box center [445, 68] width 16 height 16
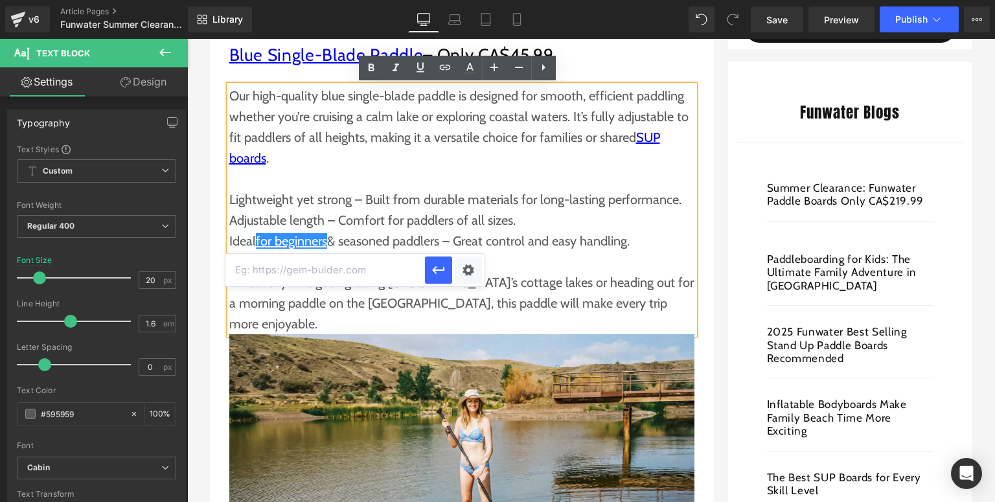
click at [374, 272] on input "text" at bounding box center [325, 270] width 200 height 32
paste input "https://funwaterboard.ca/pages/paddle-board-for-beginners"
type input "https://funwaterboard.ca/pages/paddle-board-for-beginners"
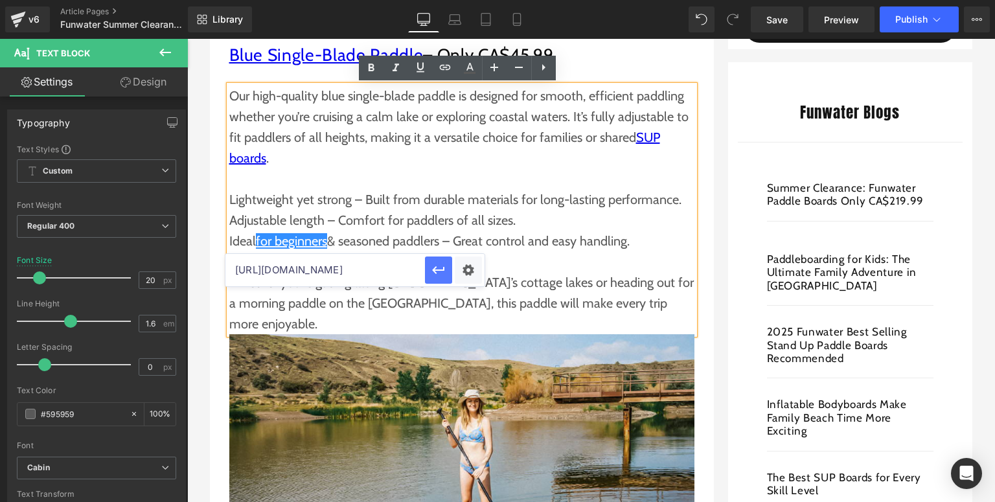
click at [431, 270] on icon "button" at bounding box center [439, 270] width 16 height 16
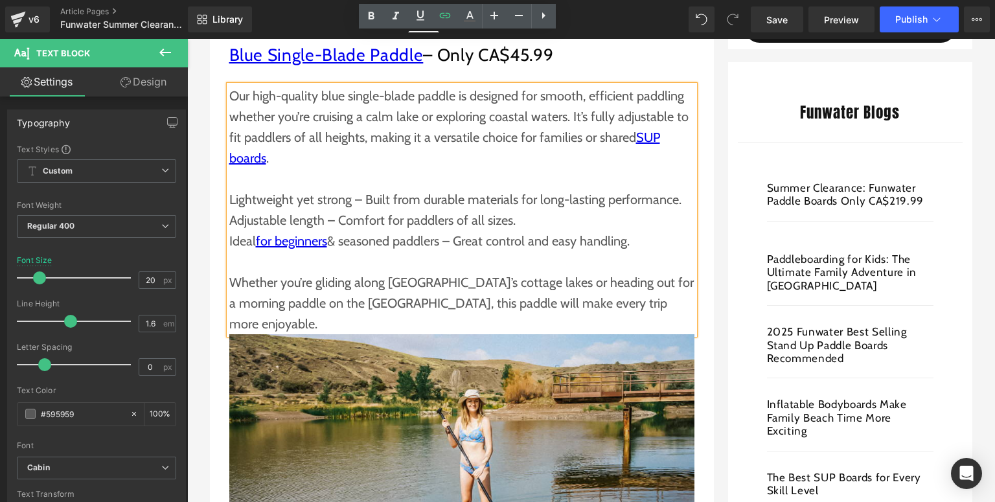
scroll to position [518, 0]
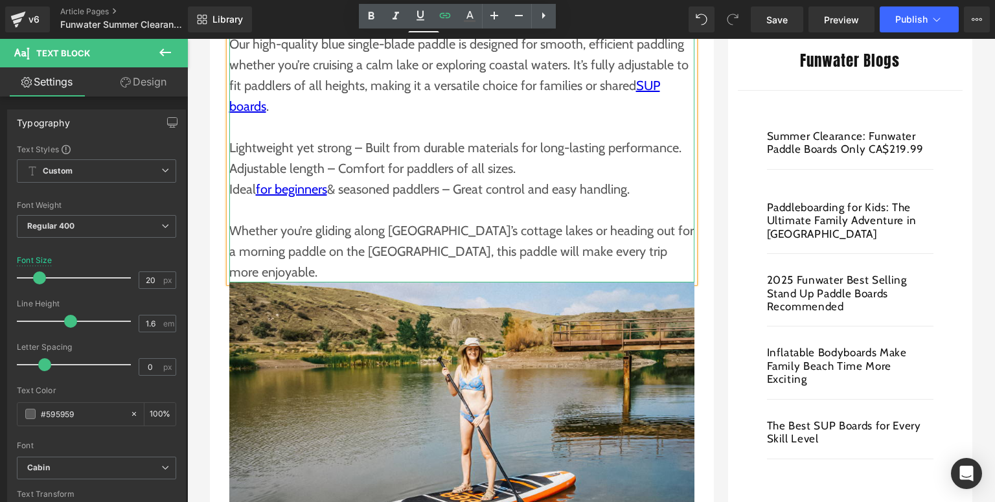
click at [399, 244] on p "Whether you’re gliding along Ontario’s cottage lakes or heading out for a morni…" at bounding box center [461, 251] width 465 height 62
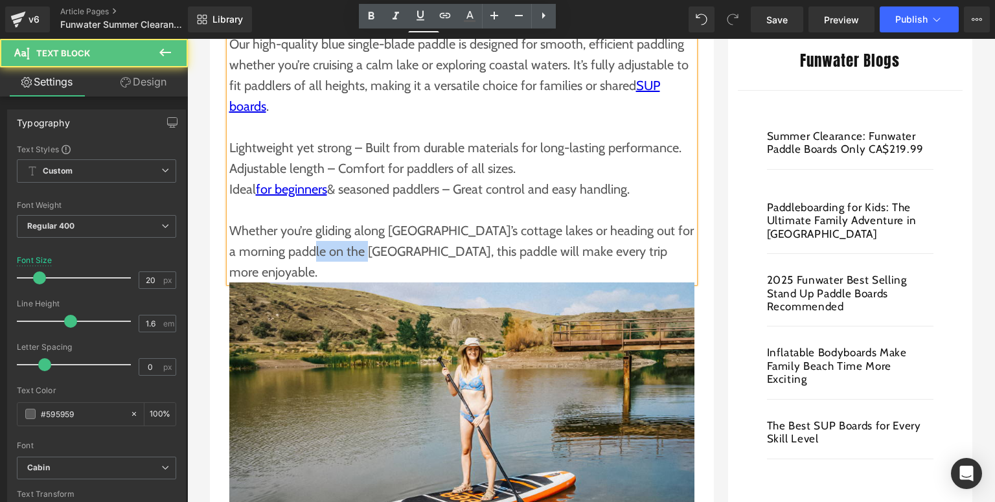
drag, startPoint x: 308, startPoint y: 253, endPoint x: 367, endPoint y: 250, distance: 58.4
click at [367, 250] on p "Whether you’re gliding along Ontario’s cottage lakes or heading out for a morni…" at bounding box center [461, 251] width 465 height 62
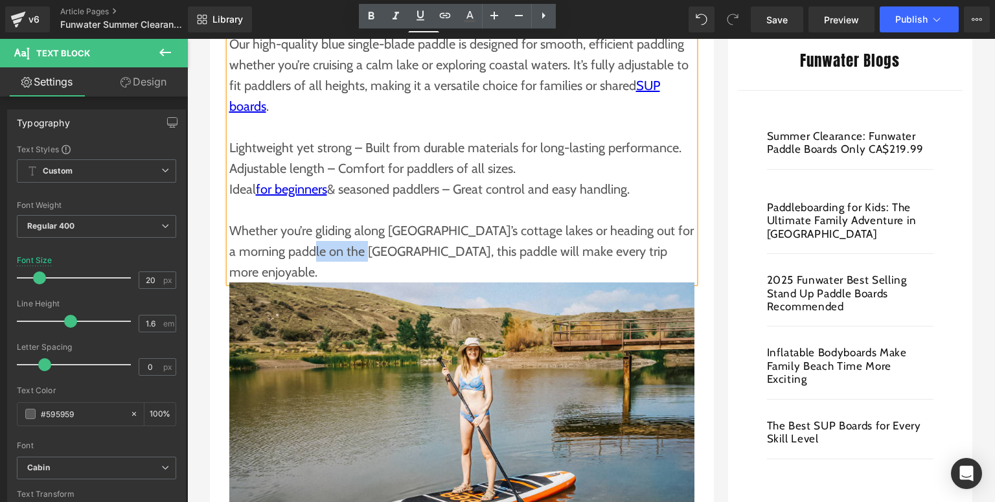
copy p "West Coast"
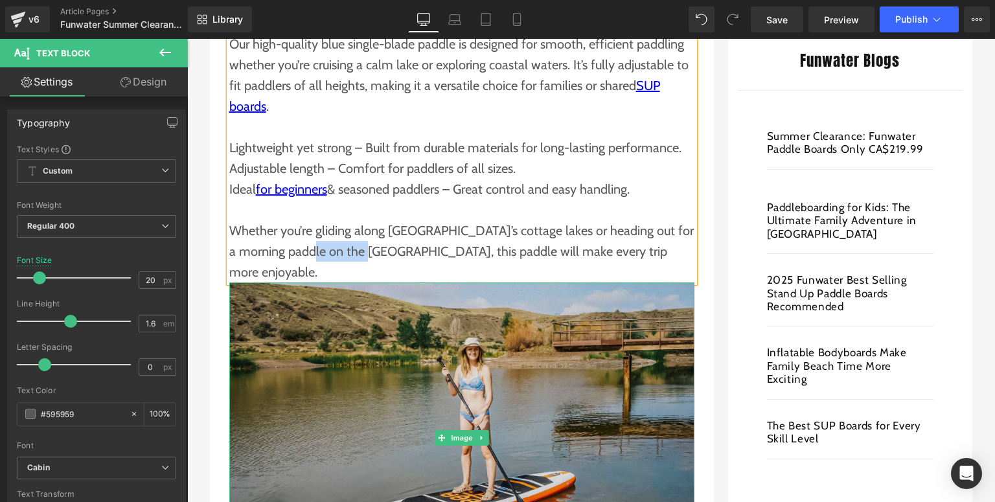
click at [351, 299] on img at bounding box center [461, 438] width 465 height 310
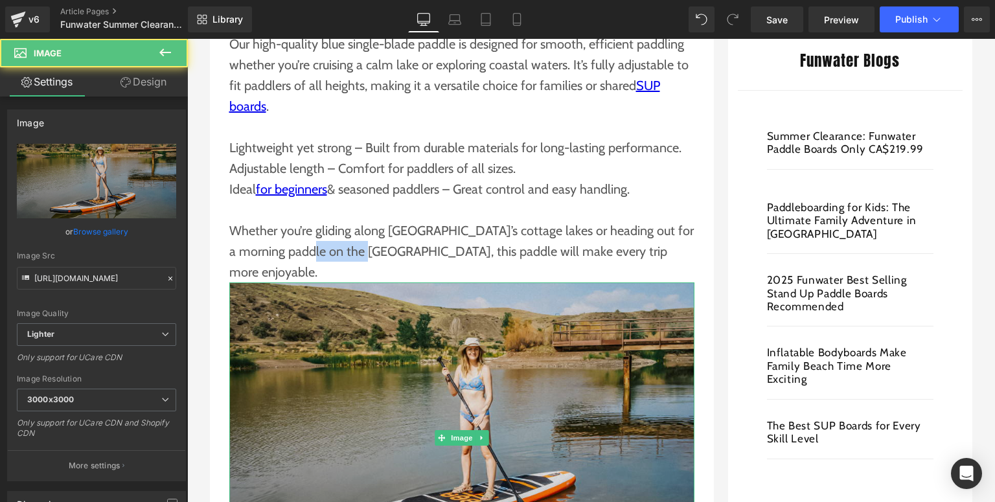
scroll to position [570, 0]
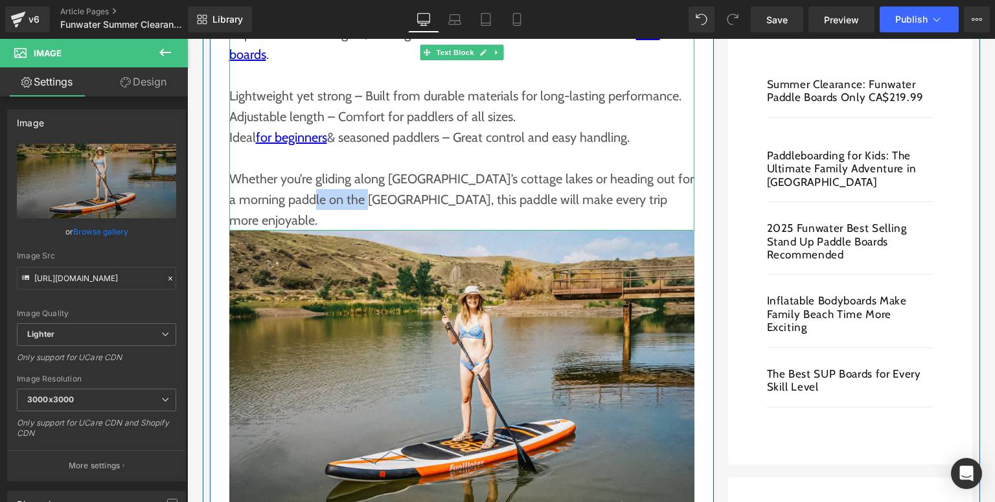
click at [311, 171] on p "Whether you’re gliding along Ontario’s cottage lakes or heading out for a morni…" at bounding box center [461, 199] width 465 height 62
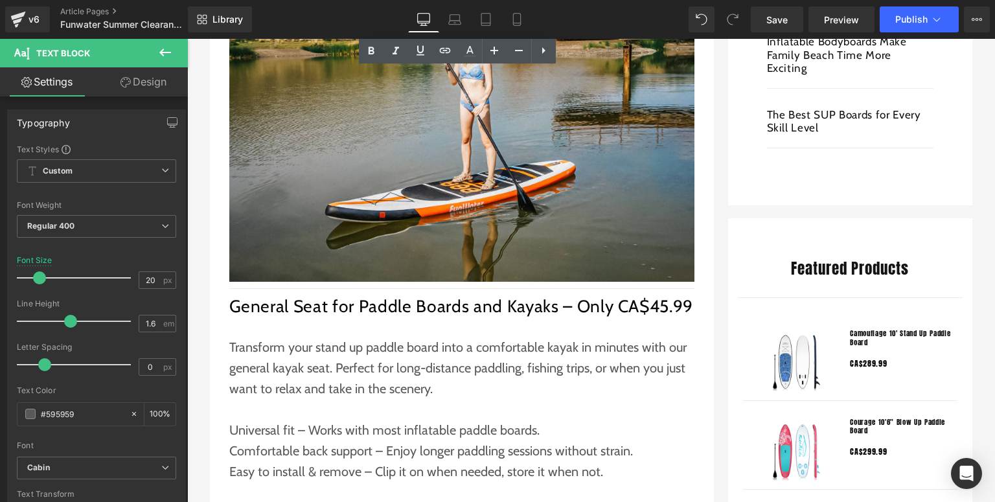
scroll to position [881, 0]
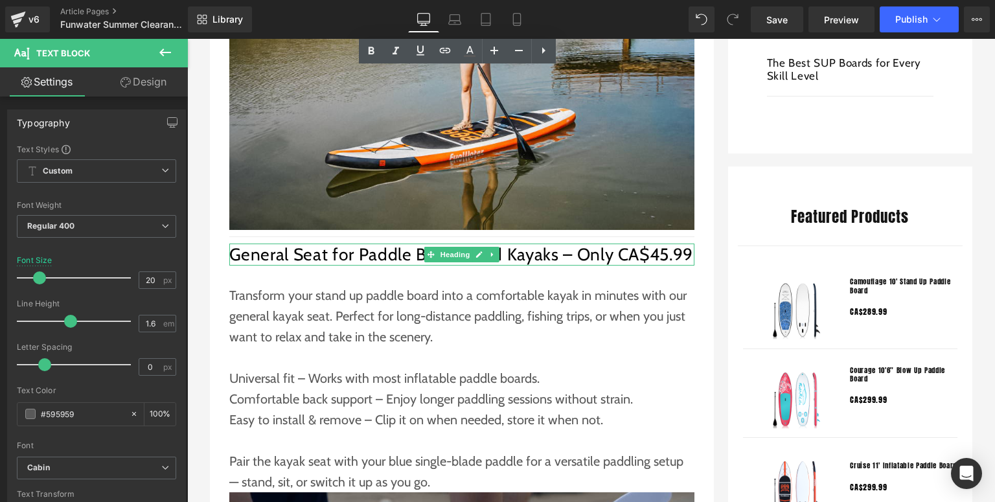
click at [321, 244] on h2 "General Seat for Paddle Boards and Kayaks – Only CA$45.99" at bounding box center [461, 255] width 465 height 22
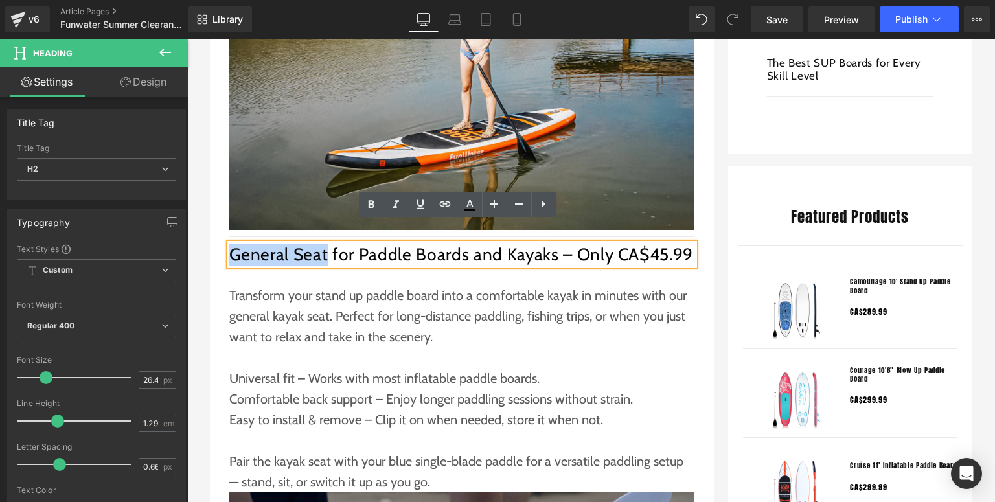
drag, startPoint x: 321, startPoint y: 236, endPoint x: 218, endPoint y: 238, distance: 103.7
click at [218, 238] on div "Funwater Summer Clearance: Blue Single-Blade Paddle & Kayak Seat Deals Text Blo…" at bounding box center [462, 204] width 504 height 1563
click at [445, 205] on icon at bounding box center [445, 204] width 16 height 16
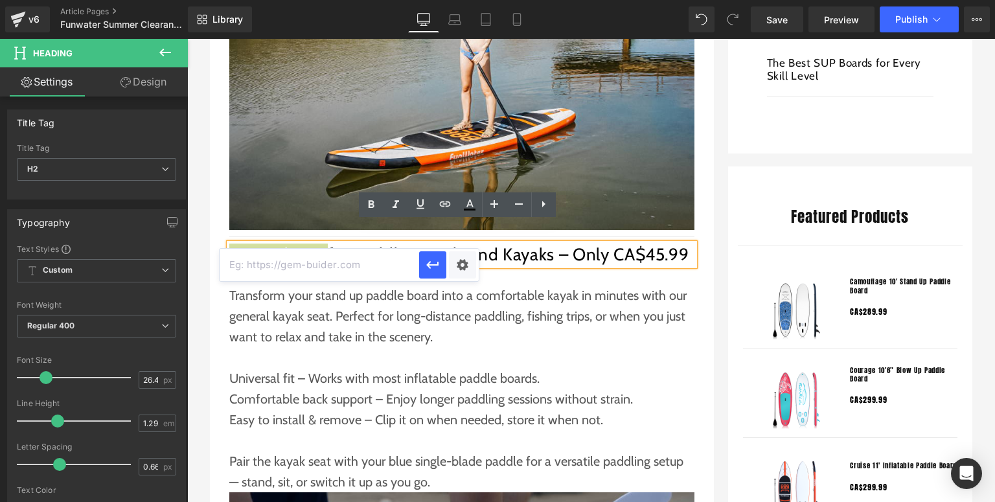
click at [324, 270] on input "text" at bounding box center [320, 265] width 200 height 32
paste input "https://funwaterboard.ca/collections/seat"
click at [425, 264] on icon "button" at bounding box center [433, 265] width 16 height 16
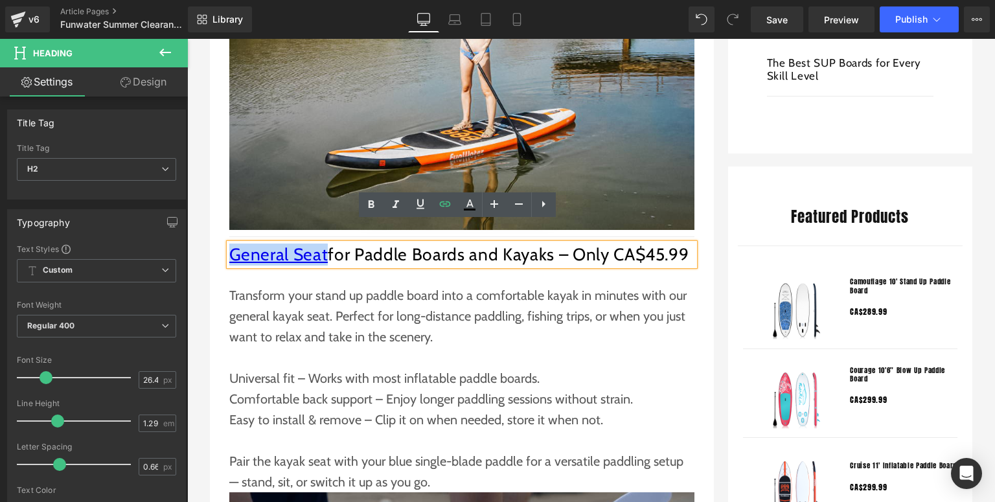
click at [347, 252] on div "Funwater Summer Clearance: Blue Single-Blade Paddle & Kayak Seat Deals Text Blo…" at bounding box center [462, 204] width 504 height 1563
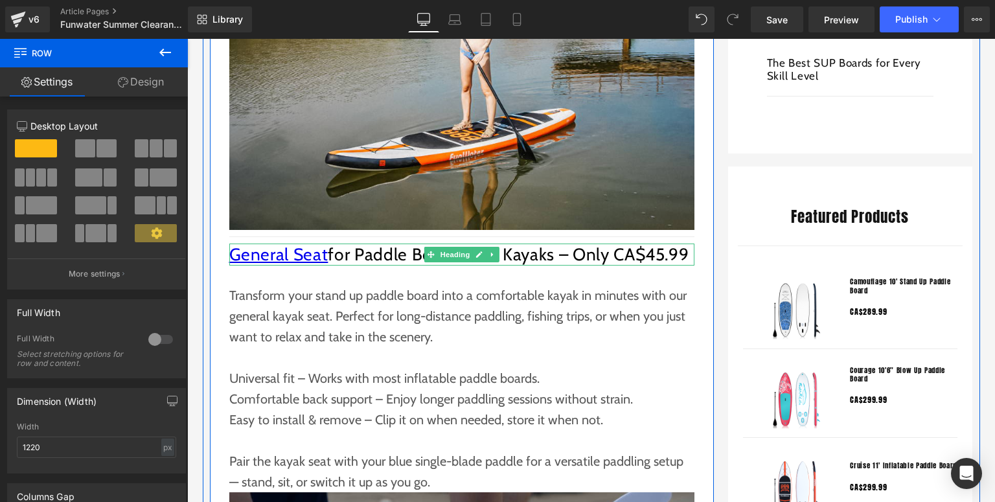
click at [350, 244] on h2 "General Seat for Paddle Boards and Kayaks – Only CA$45.99" at bounding box center [461, 255] width 465 height 22
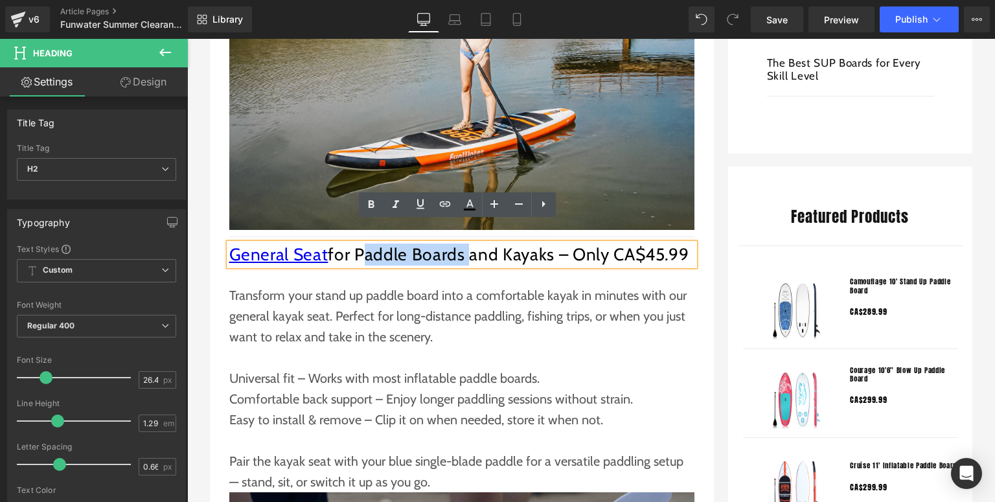
drag, startPoint x: 350, startPoint y: 240, endPoint x: 456, endPoint y: 238, distance: 106.3
click at [456, 244] on h2 "General Seat for Paddle Boards and Kayaks – Only CA$45.99" at bounding box center [461, 255] width 465 height 22
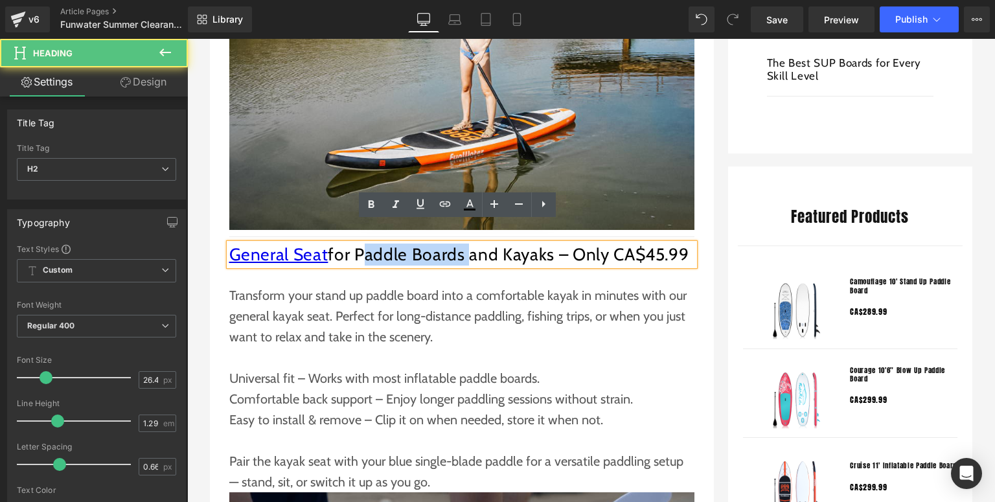
click at [380, 244] on h2 "General Seat for Paddle Boards and Kayaks – Only CA$45.99" at bounding box center [461, 255] width 465 height 22
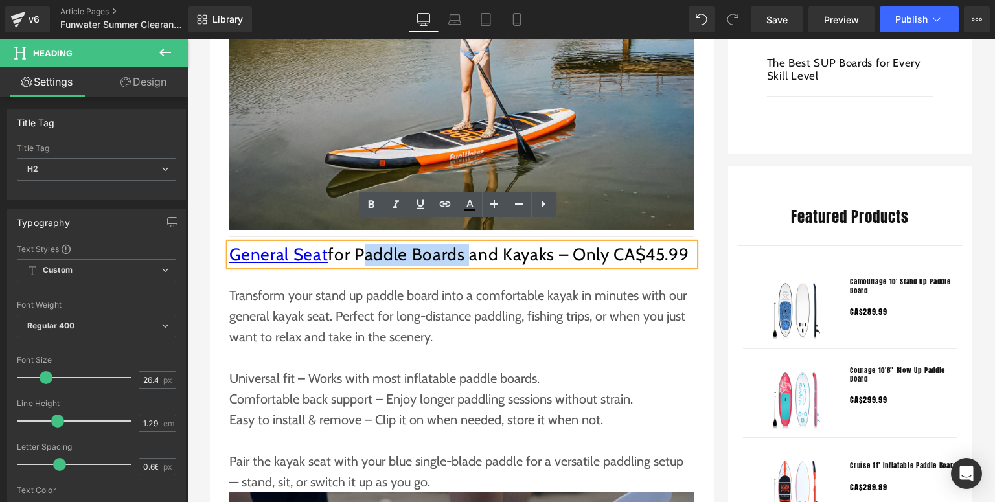
drag, startPoint x: 353, startPoint y: 232, endPoint x: 456, endPoint y: 233, distance: 103.0
click at [456, 244] on h2 "General Seat for Paddle Boards and Kayaks – Only CA$45.99" at bounding box center [461, 255] width 465 height 22
click at [448, 207] on icon at bounding box center [445, 204] width 16 height 16
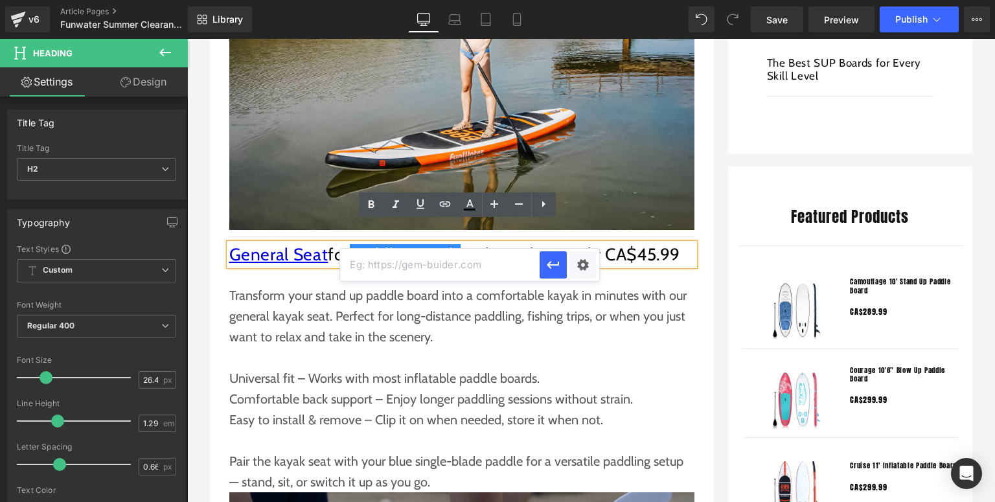
click at [398, 277] on input "text" at bounding box center [440, 265] width 200 height 32
paste input "[URL][DOMAIN_NAME]"
type input "[URL][DOMAIN_NAME]"
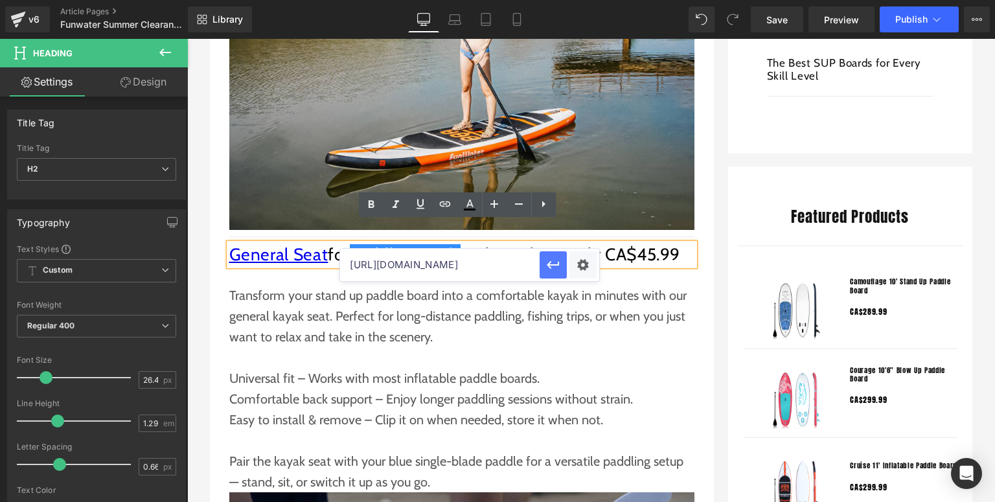
click at [546, 267] on icon "button" at bounding box center [554, 265] width 16 height 16
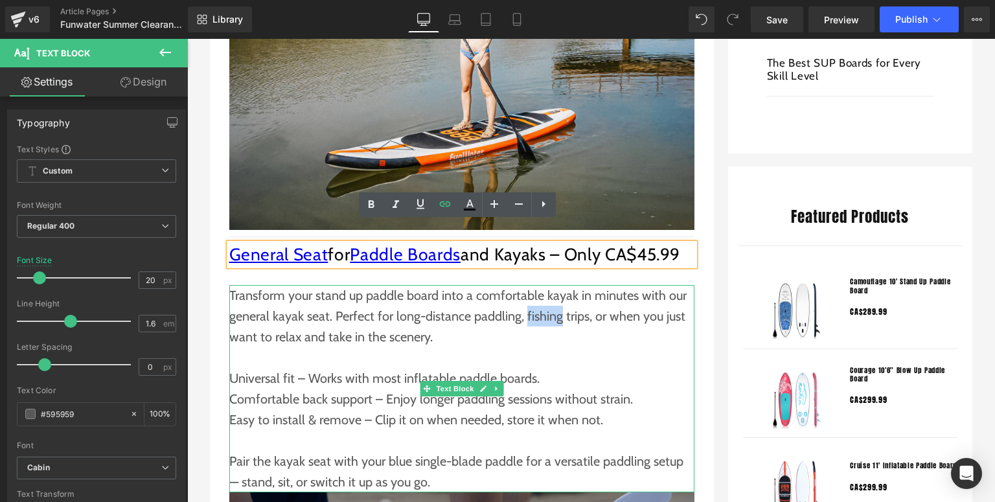
drag, startPoint x: 520, startPoint y: 297, endPoint x: 553, endPoint y: 297, distance: 33.7
click at [553, 297] on p "Transform your stand up paddle board into a comfortable kayak in minutes with o…" at bounding box center [461, 316] width 465 height 62
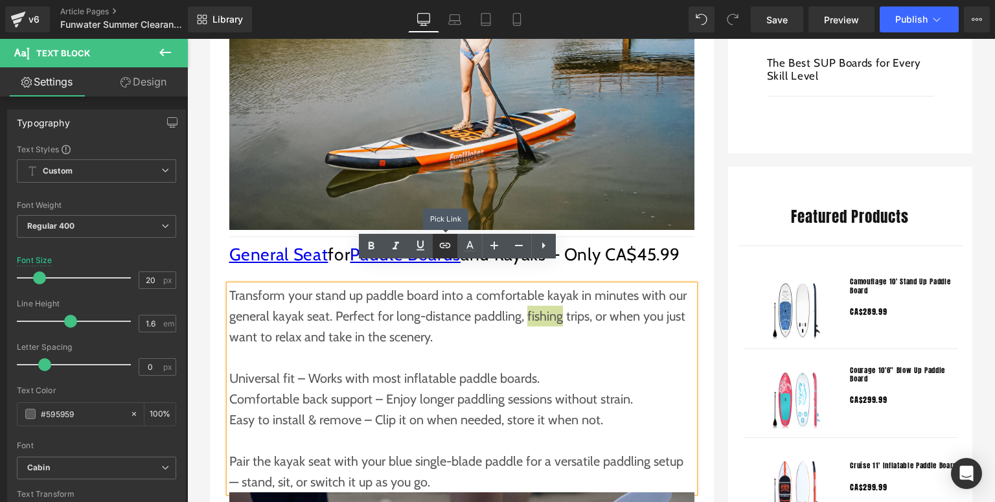
click at [452, 243] on icon at bounding box center [445, 246] width 16 height 16
click at [487, 324] on input "text" at bounding box center [531, 324] width 200 height 32
paste input "https://funwaterboard.ca/collections/fishing"
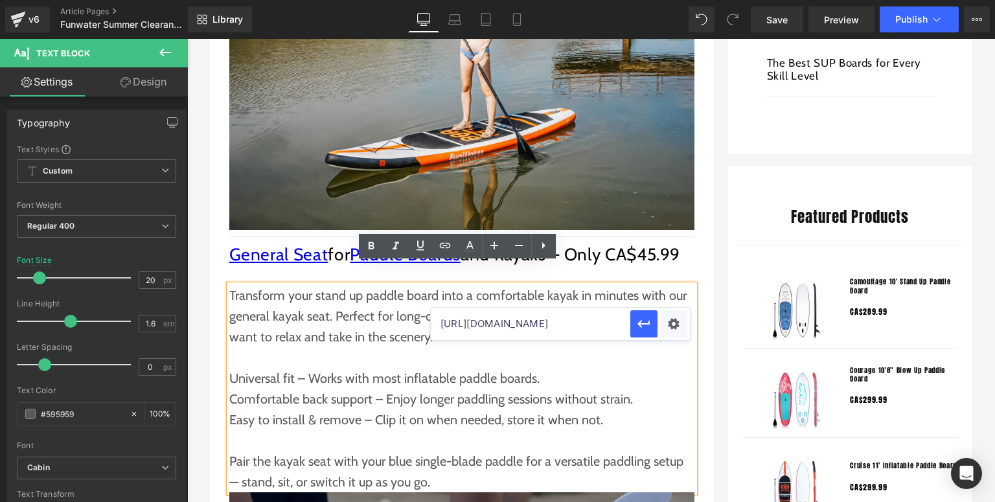
scroll to position [0, 30]
type input "https://funwaterboard.ca/collections/fishing"
click at [651, 329] on icon "button" at bounding box center [644, 324] width 16 height 16
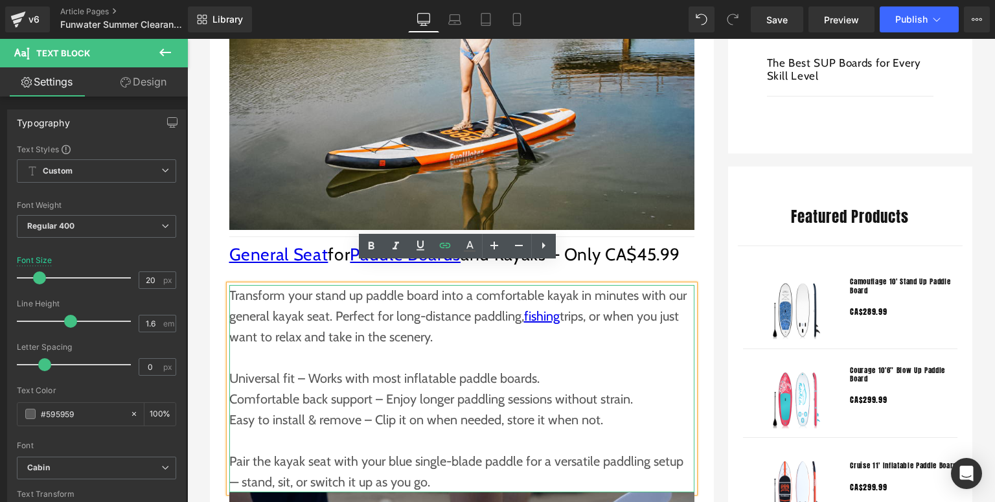
scroll to position [933, 0]
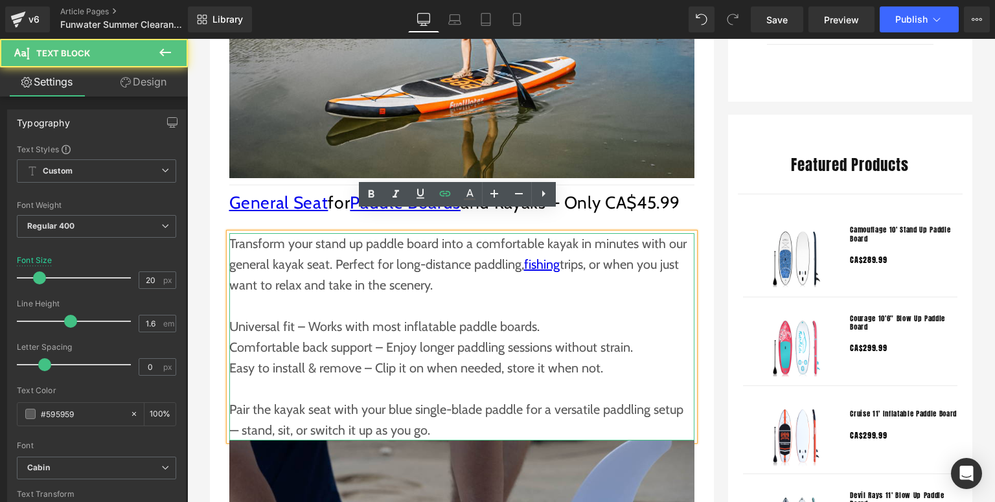
click at [372, 378] on p at bounding box center [461, 388] width 465 height 21
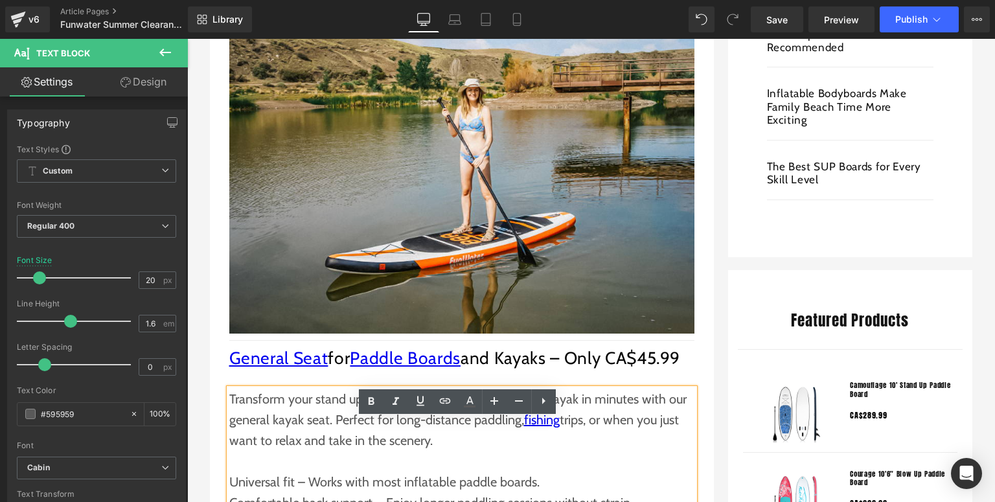
scroll to position [467, 0]
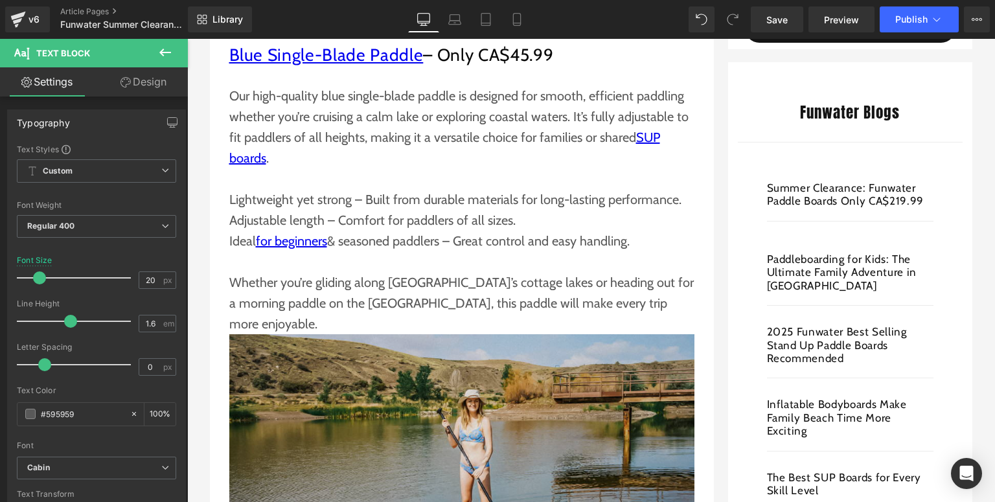
click at [383, 398] on img at bounding box center [461, 489] width 465 height 310
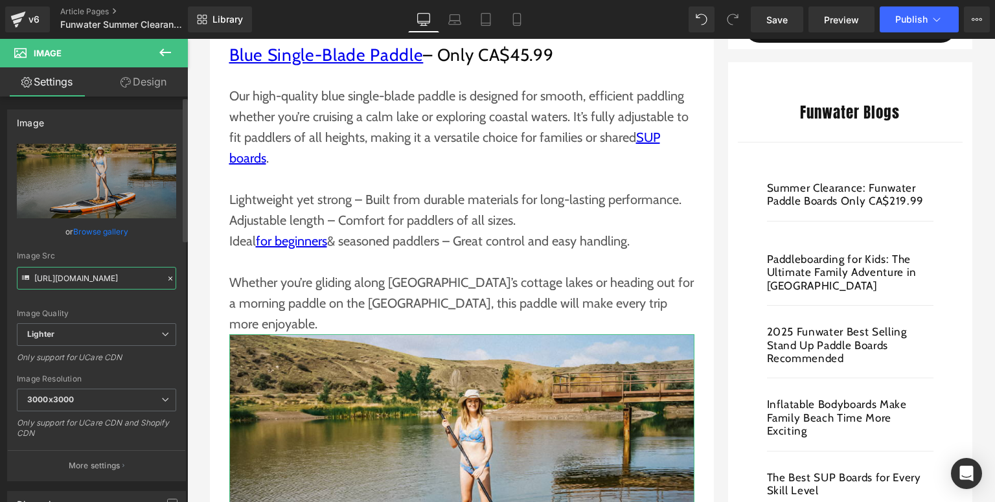
click at [104, 275] on input "[URL][DOMAIN_NAME]" at bounding box center [96, 278] width 159 height 23
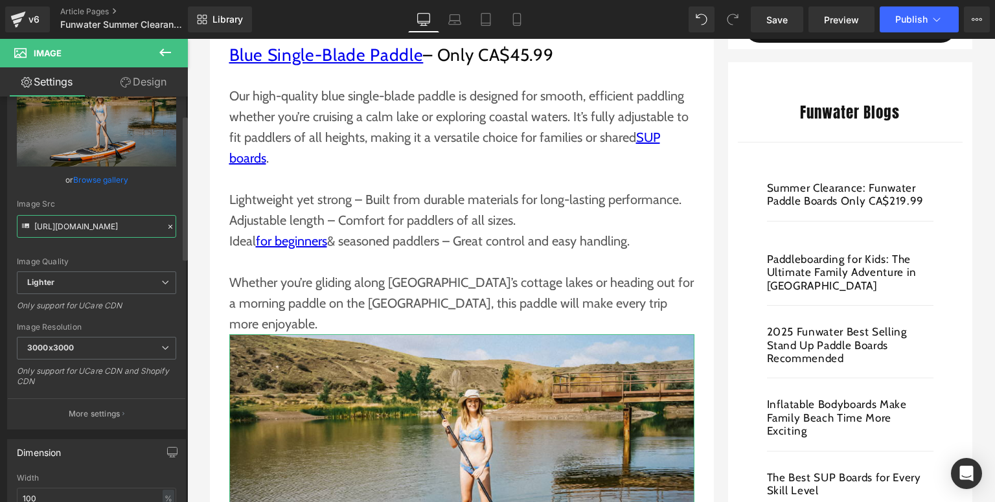
scroll to position [0, 470]
drag, startPoint x: 34, startPoint y: 229, endPoint x: 161, endPoint y: 228, distance: 126.4
click at [161, 228] on div "Image Src https://ucarecdn.com/285a5b16-7f61-4b24-8b2f-0af926421c1f/-/format/au…" at bounding box center [96, 219] width 159 height 38
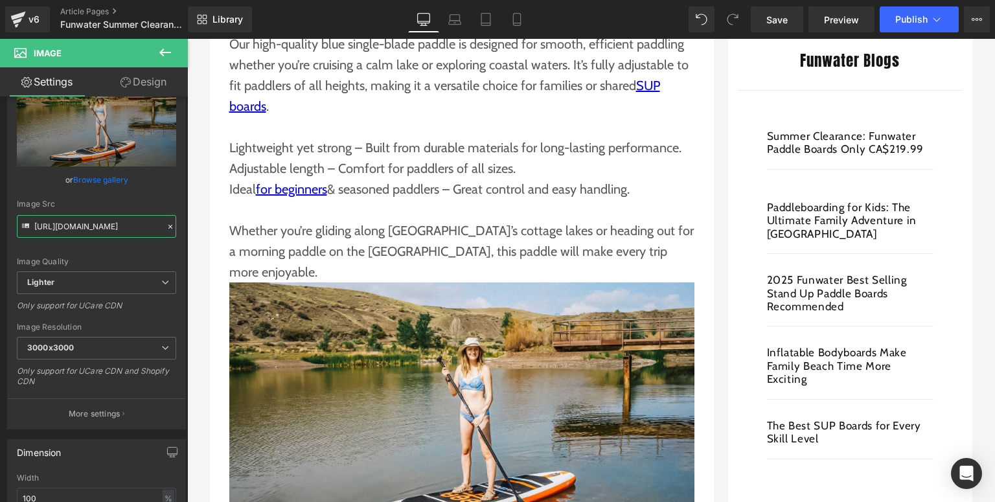
scroll to position [674, 0]
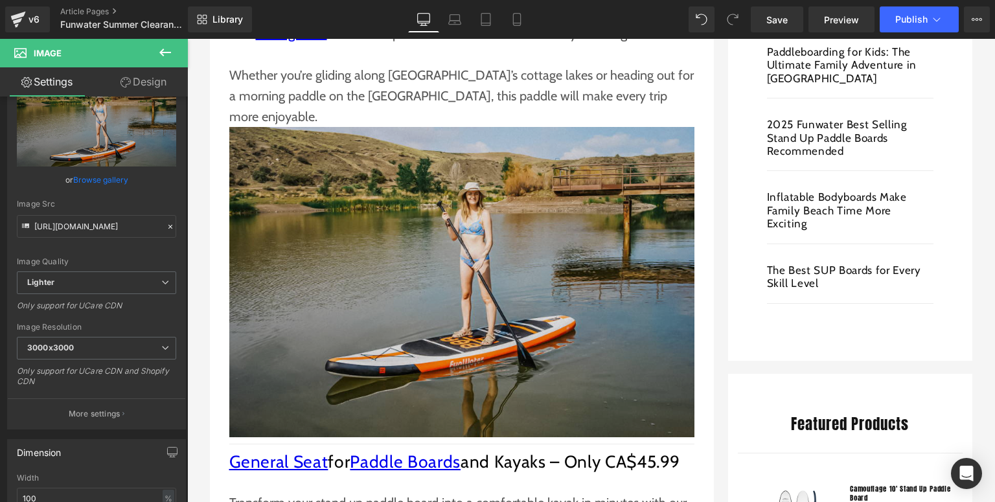
click at [411, 263] on img at bounding box center [461, 282] width 465 height 310
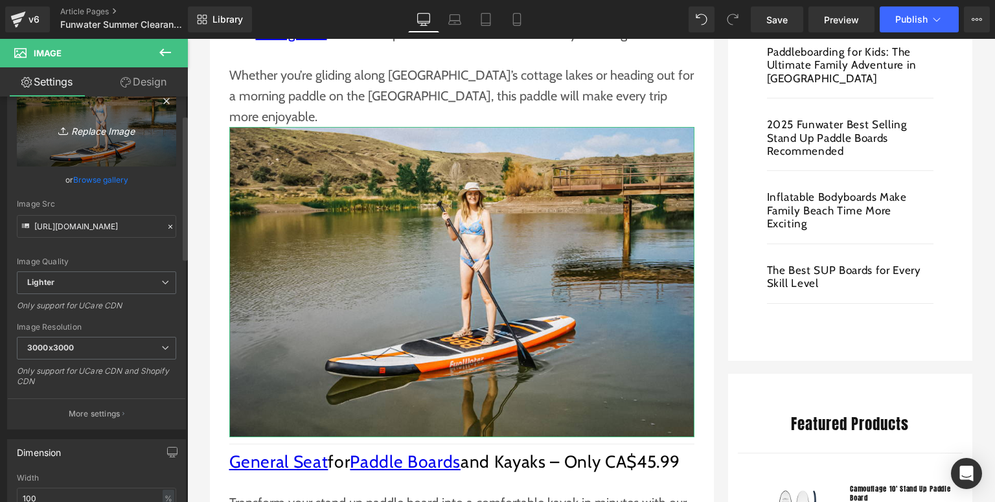
click at [62, 139] on link "Replace Image" at bounding box center [96, 129] width 159 height 75
type input "C:\fakepath\Paddle board paddle.jpg"
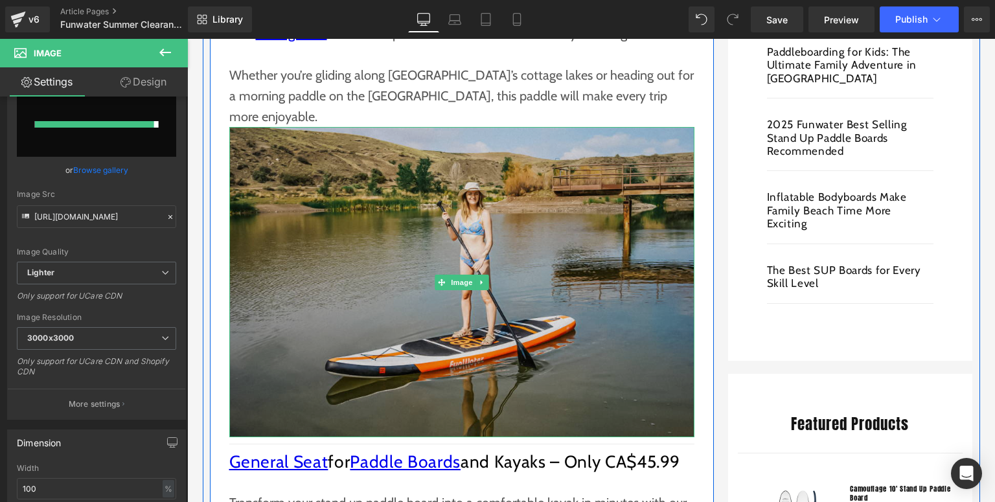
type input "https://ucarecdn.com/d590b39f-7050-4f6d-8289-90f46fffe55c/-/format/auto/-/previ…"
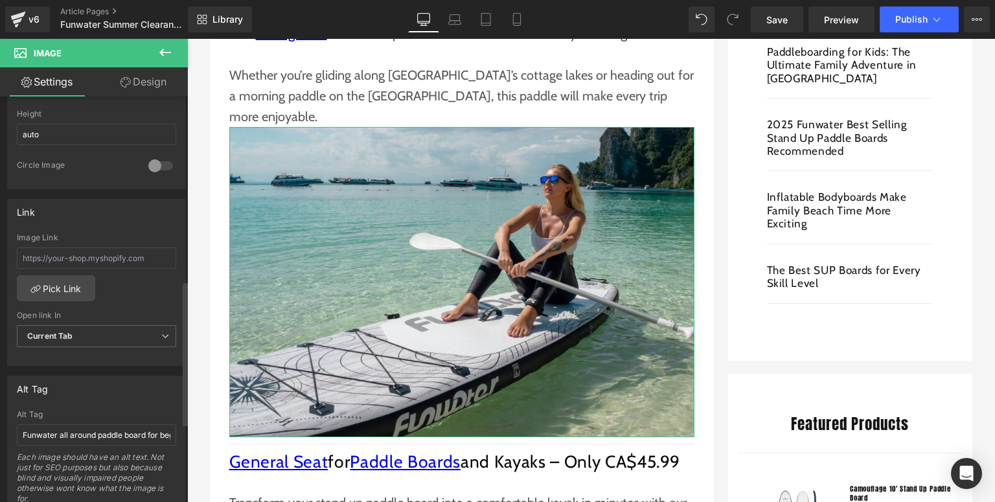
scroll to position [518, 0]
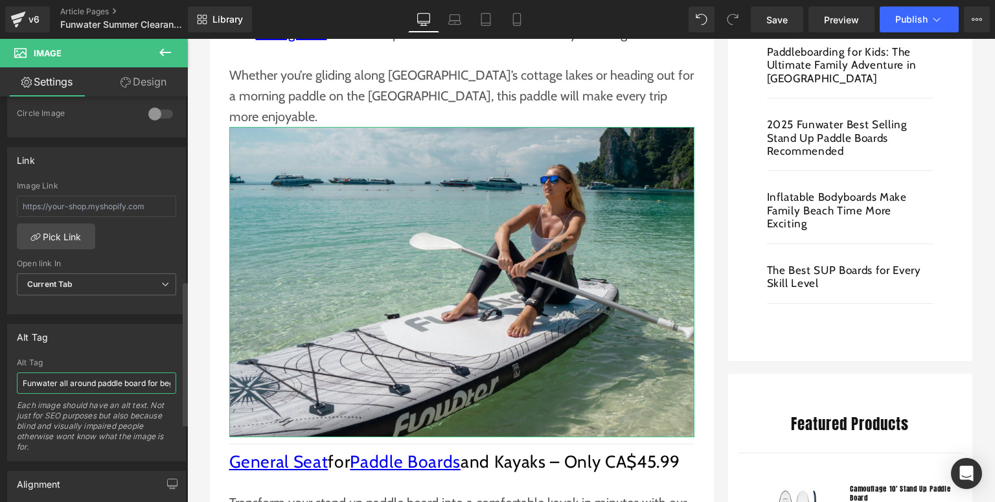
click at [110, 381] on input "Funwater all around paddle board for beginners in summer clearance deals" at bounding box center [96, 383] width 159 height 21
click at [55, 382] on input "Funwater all around paddle board for beginners in summer clearance deals" at bounding box center [96, 383] width 159 height 21
click at [145, 382] on input "Funwater all around paddle board for beginners in summer clearance deals" at bounding box center [96, 383] width 159 height 21
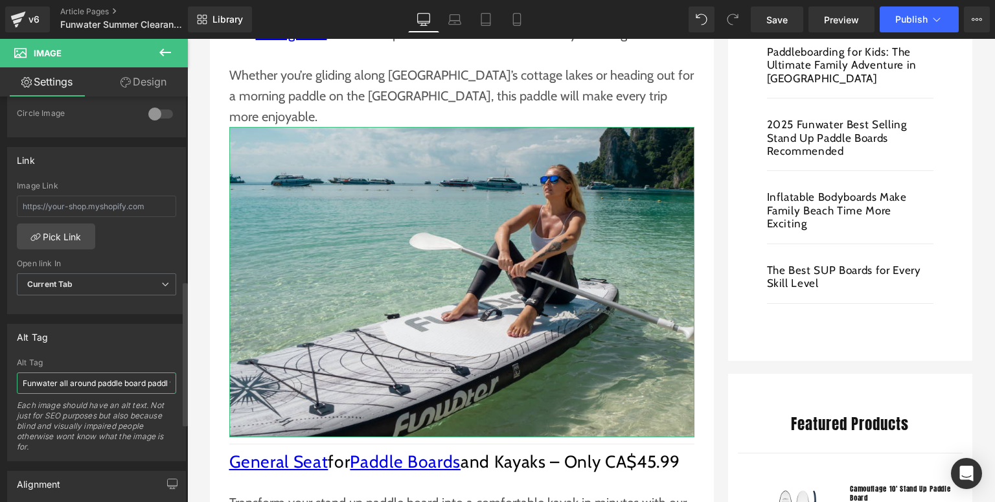
type input "Funwater all around paddle board paddle for beginners in summer clearance deals"
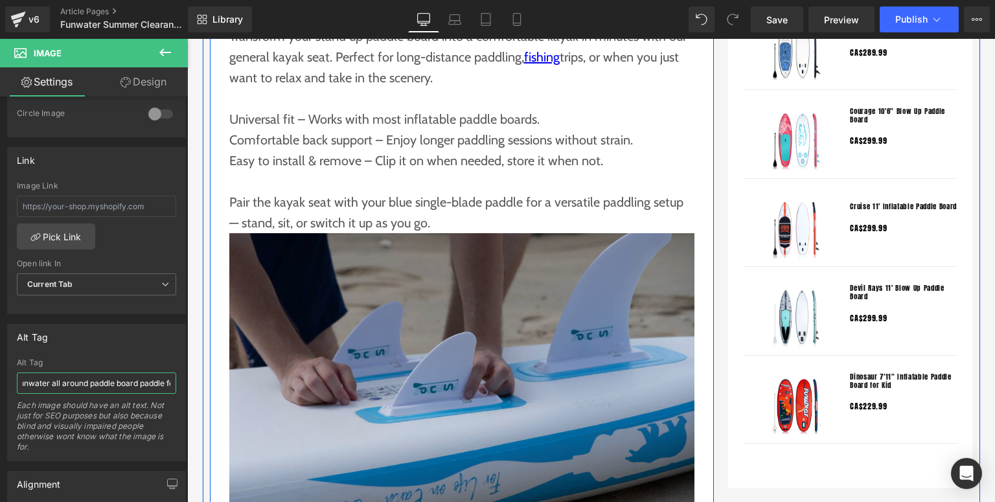
scroll to position [1192, 0]
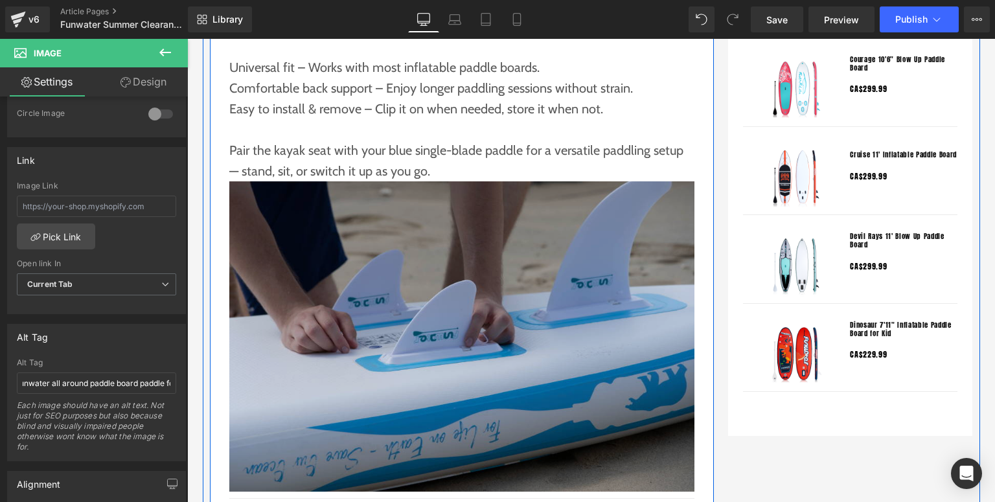
click at [381, 334] on img at bounding box center [461, 336] width 465 height 310
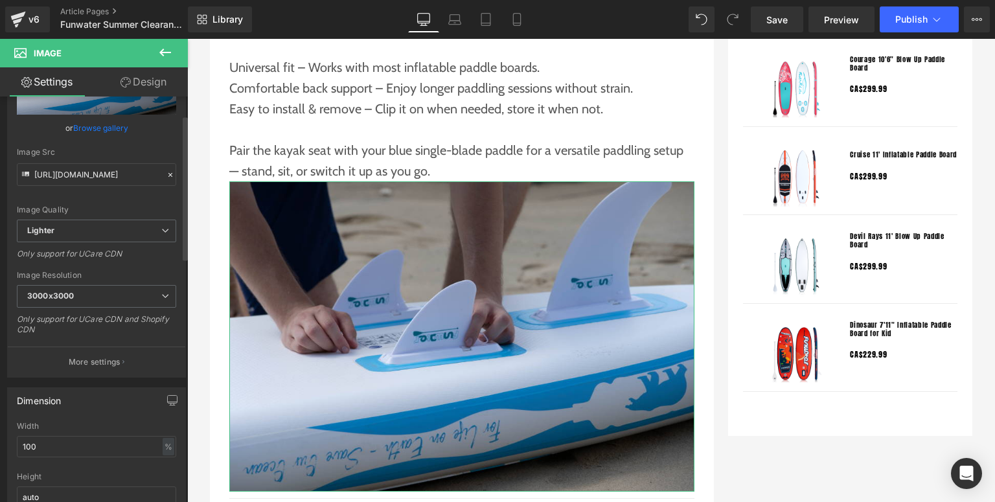
scroll to position [0, 0]
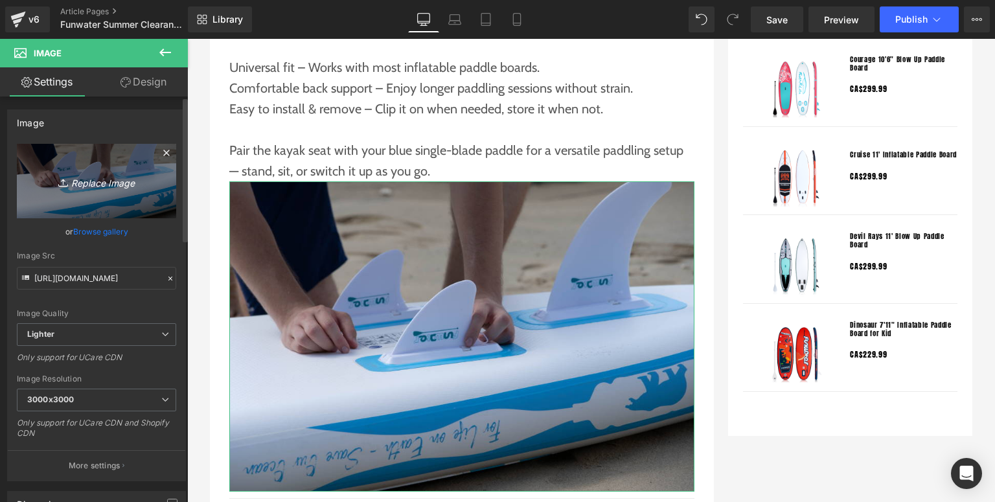
click at [106, 179] on icon "Replace Image" at bounding box center [97, 181] width 104 height 16
type input "C:\fakepath\paddle board seat.jpg"
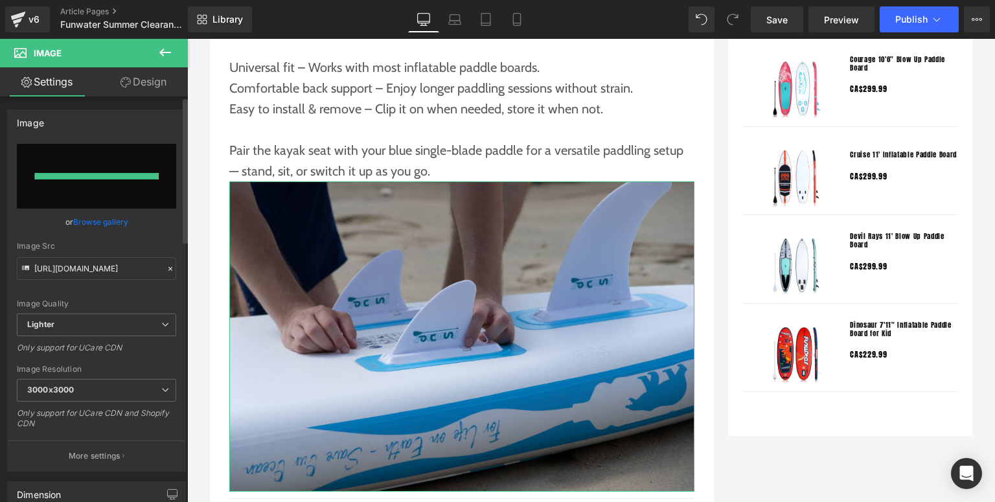
type input "https://ucarecdn.com/1f16470c-198e-4a9c-9c33-a2341a827373/-/format/auto/-/previ…"
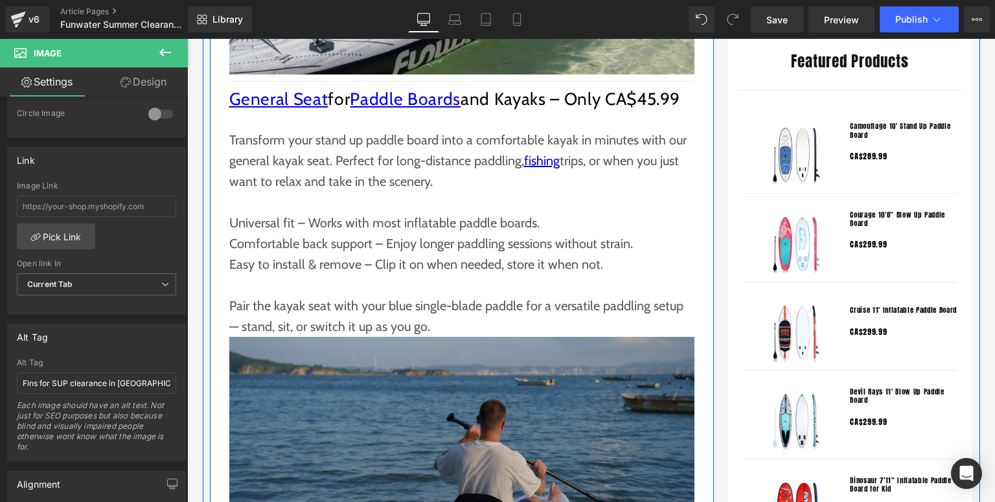
scroll to position [881, 0]
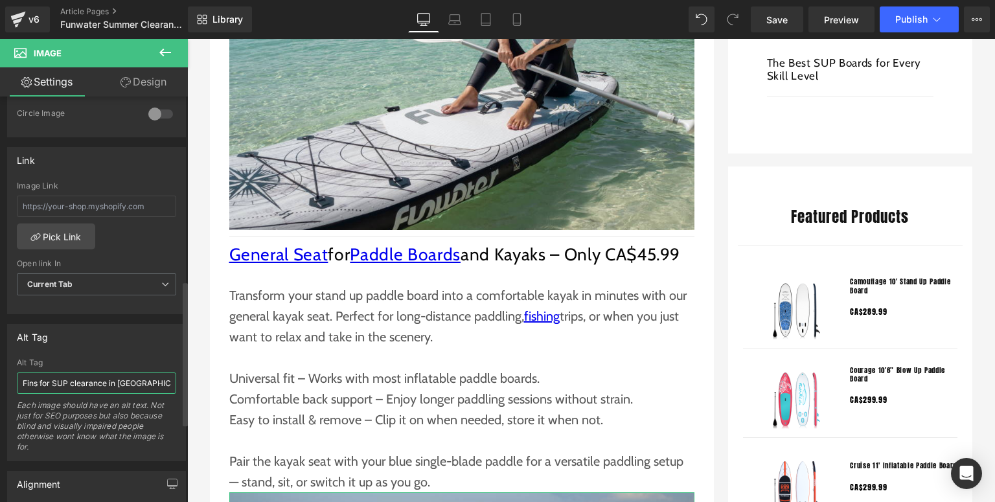
click at [35, 382] on input "Fins for SUP clearance in [GEOGRAPHIC_DATA]" at bounding box center [96, 383] width 159 height 21
drag, startPoint x: 37, startPoint y: 384, endPoint x: 21, endPoint y: 383, distance: 15.6
click at [21, 383] on input "Fins for SUP clearance in [GEOGRAPHIC_DATA]" at bounding box center [96, 383] width 159 height 21
click at [67, 386] on input "Seat for SUP clearance in Canada" at bounding box center [96, 383] width 159 height 21
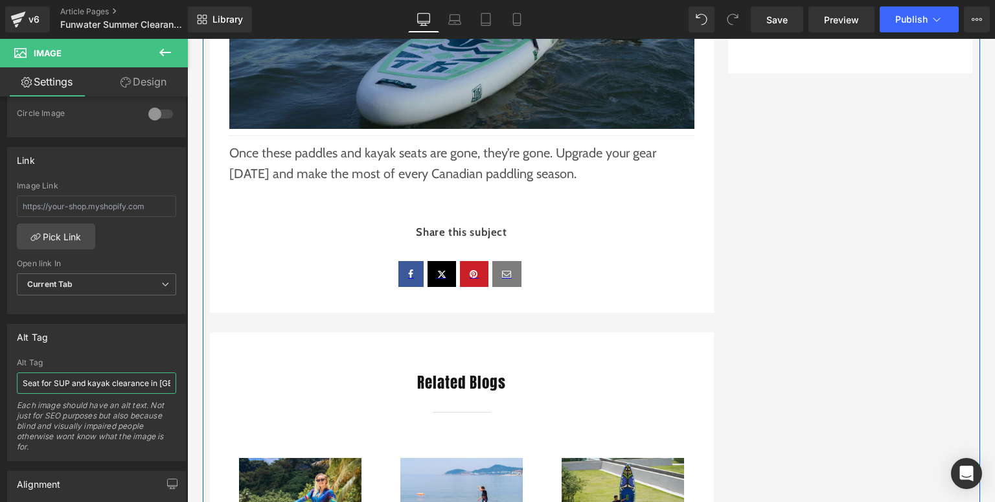
scroll to position [1762, 0]
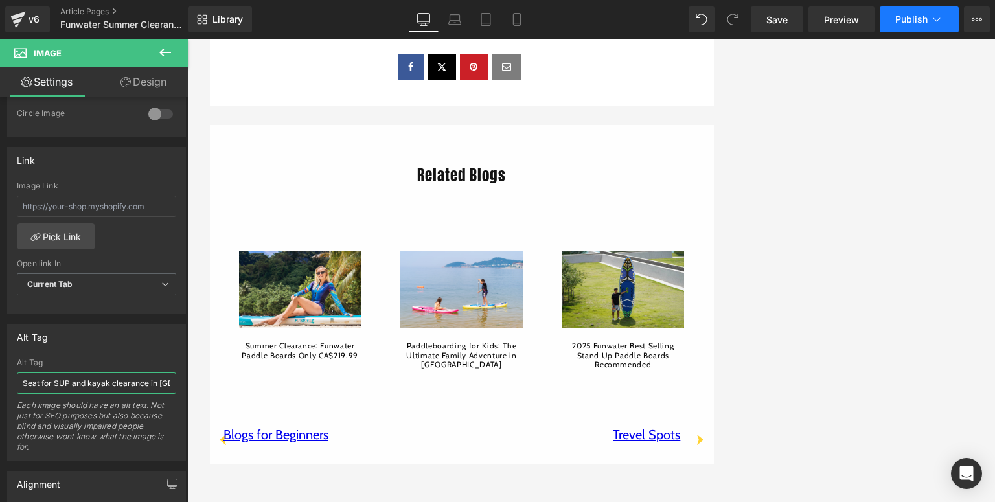
type input "Seat for SUP and kayak clearance in Canada"
click at [910, 23] on span "Publish" at bounding box center [911, 19] width 32 height 10
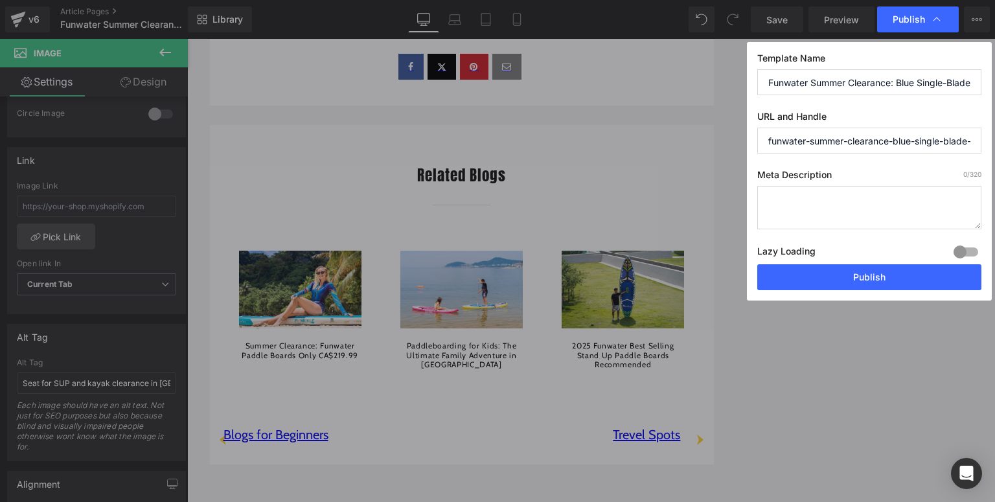
click at [793, 200] on textarea at bounding box center [869, 207] width 224 height 43
paste textarea "Blue single-blade paddle and kayak seat clearance – durable, adjustable gear fo…"
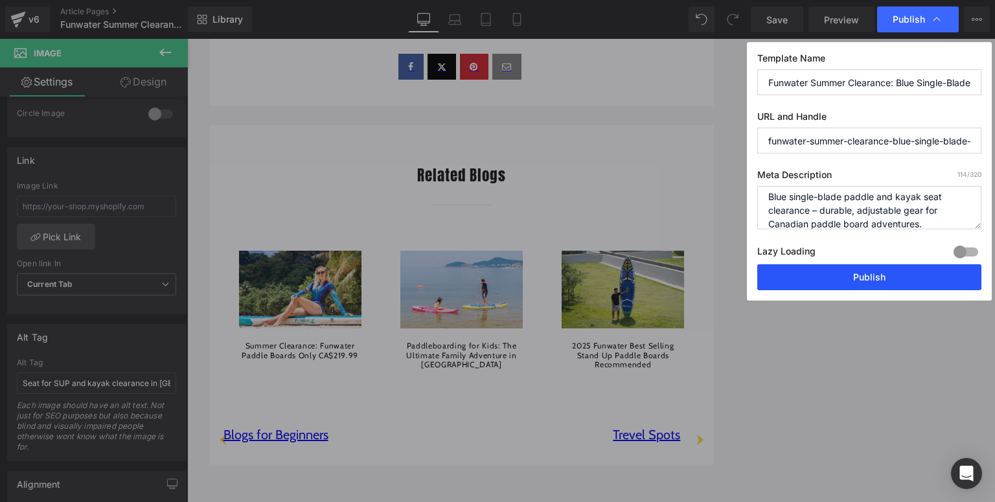
type textarea "Blue single-blade paddle and kayak seat clearance – durable, adjustable gear fo…"
click at [844, 277] on button "Publish" at bounding box center [869, 277] width 224 height 26
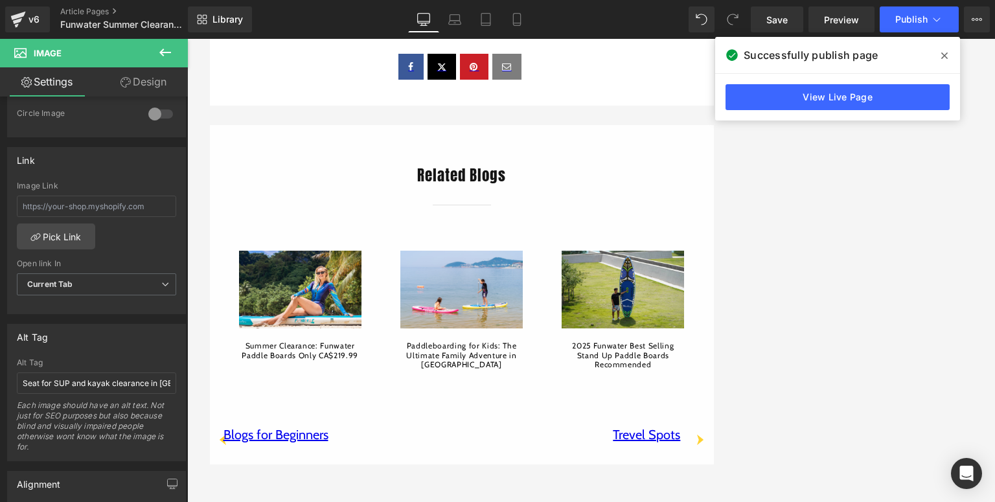
click at [941, 57] on span at bounding box center [944, 55] width 21 height 21
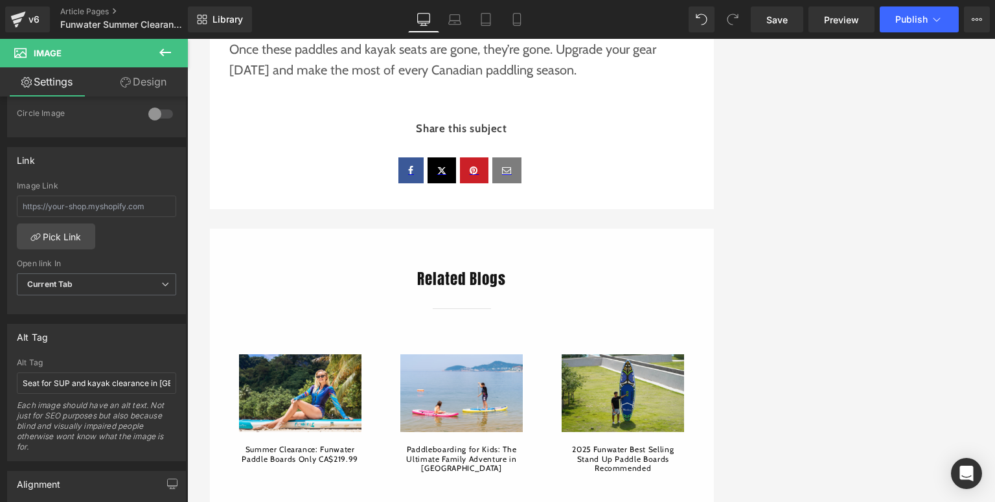
scroll to position [881, 0]
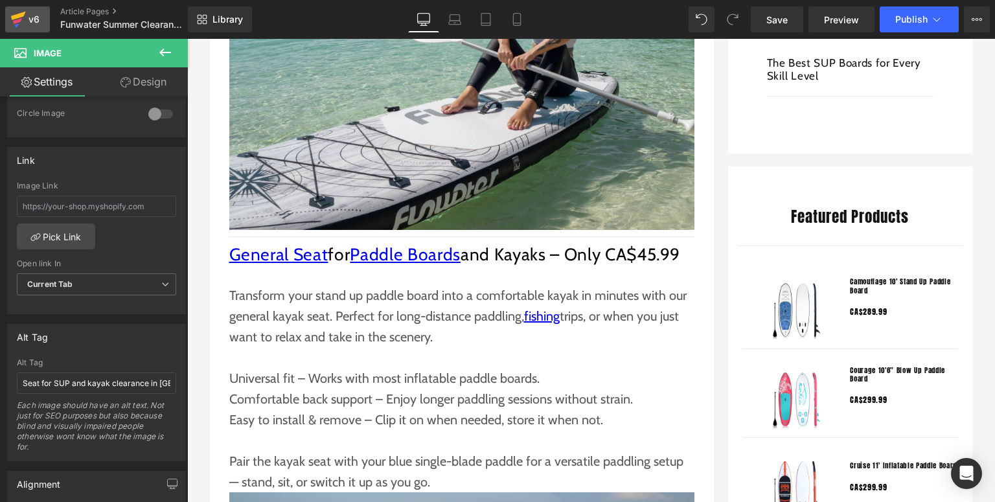
click at [27, 26] on div "v6" at bounding box center [34, 19] width 16 height 17
